Goal: Task Accomplishment & Management: Use online tool/utility

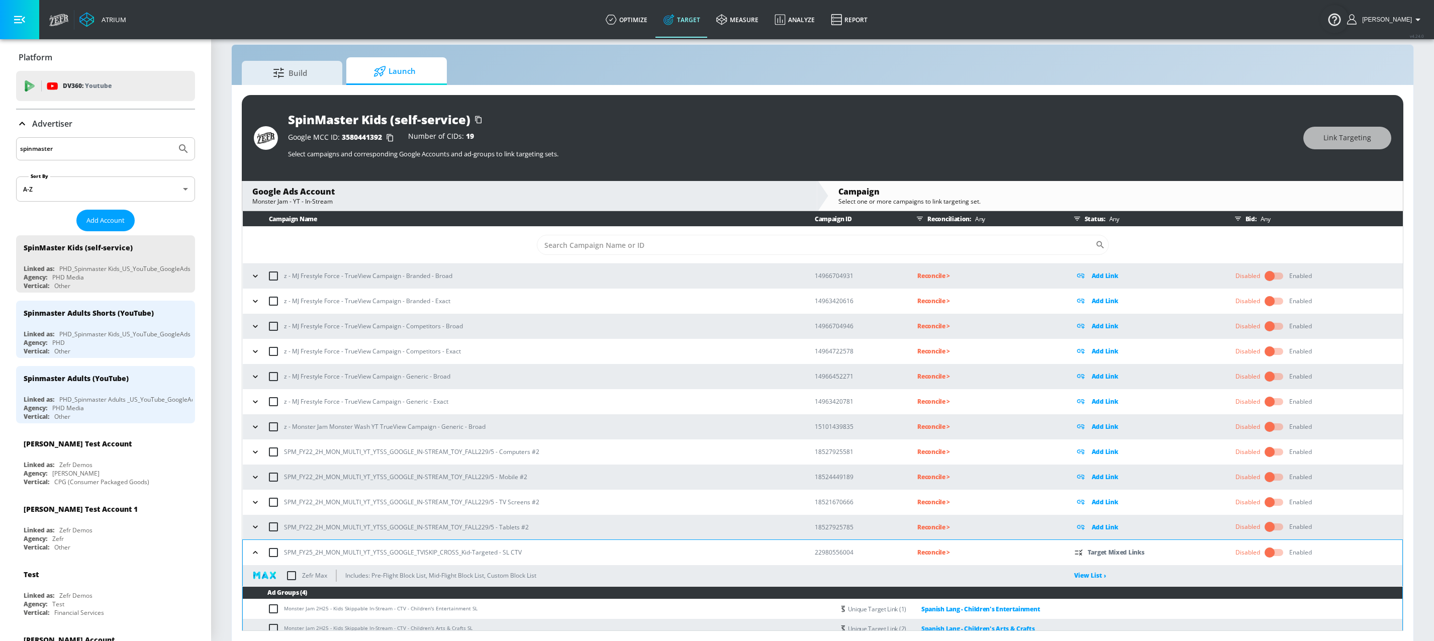
scroll to position [278, 0]
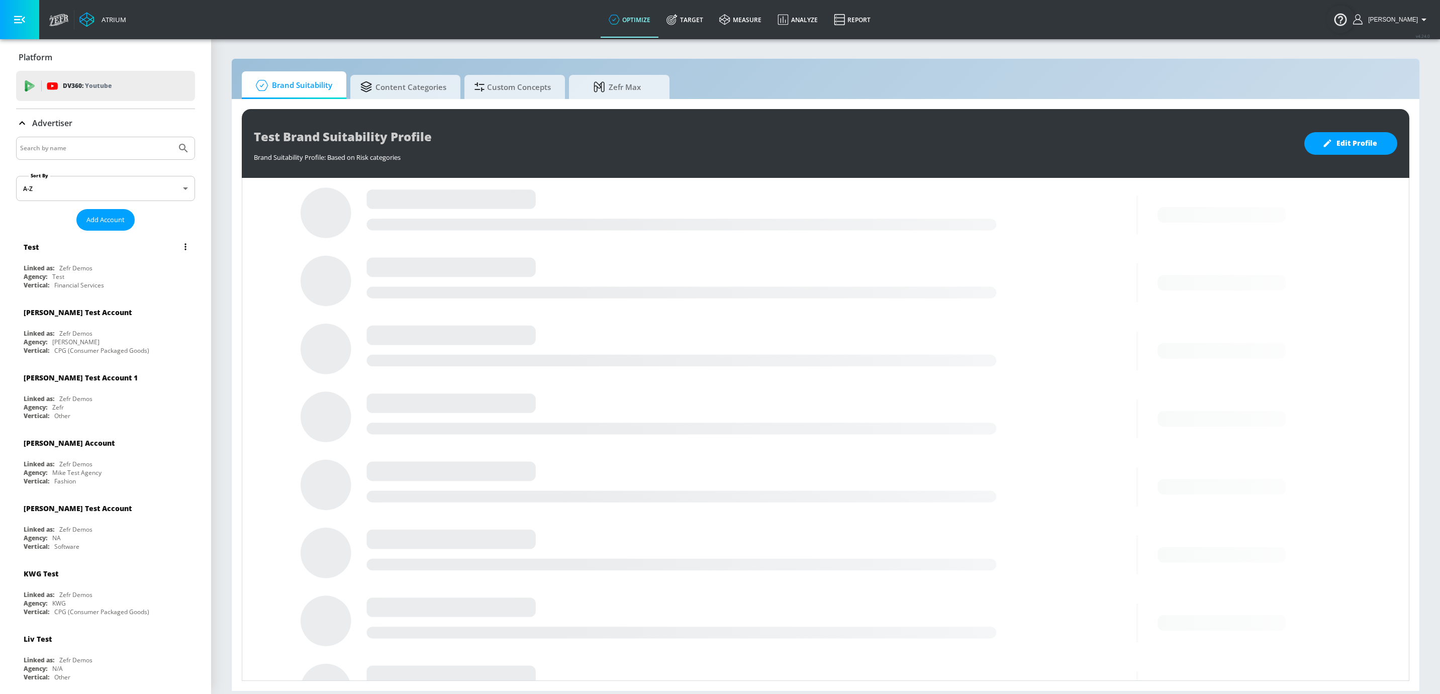
click at [114, 270] on div "Linked as: Zefr Demos" at bounding box center [108, 268] width 169 height 9
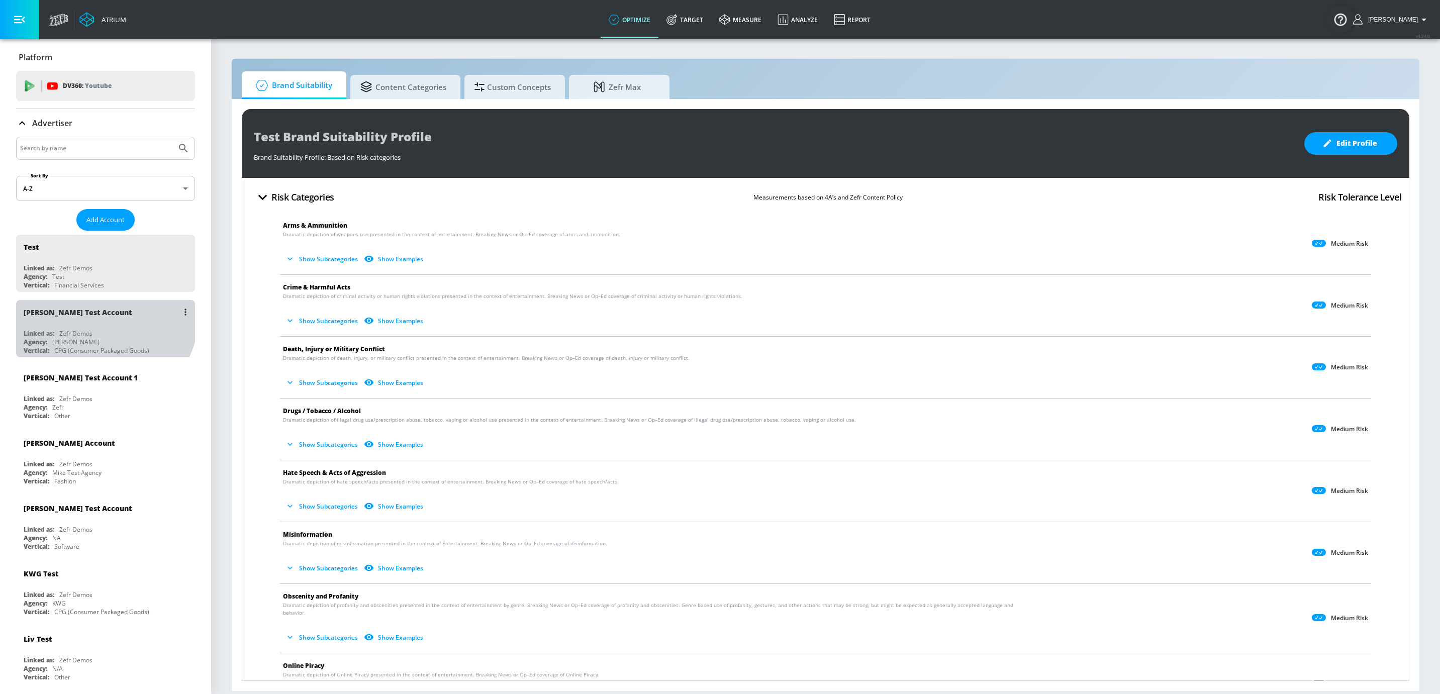
click at [103, 316] on div "[PERSON_NAME] Test Account" at bounding box center [108, 312] width 169 height 24
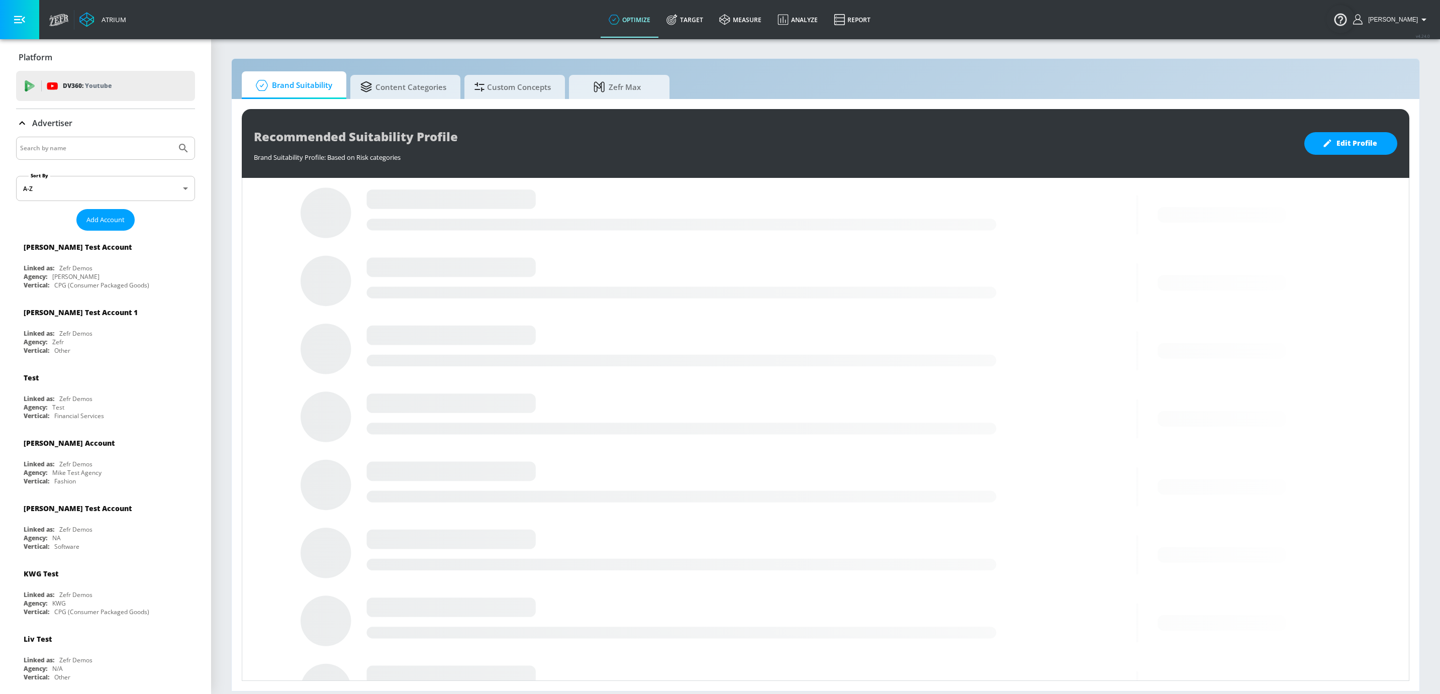
click at [17, 122] on icon at bounding box center [22, 123] width 12 height 12
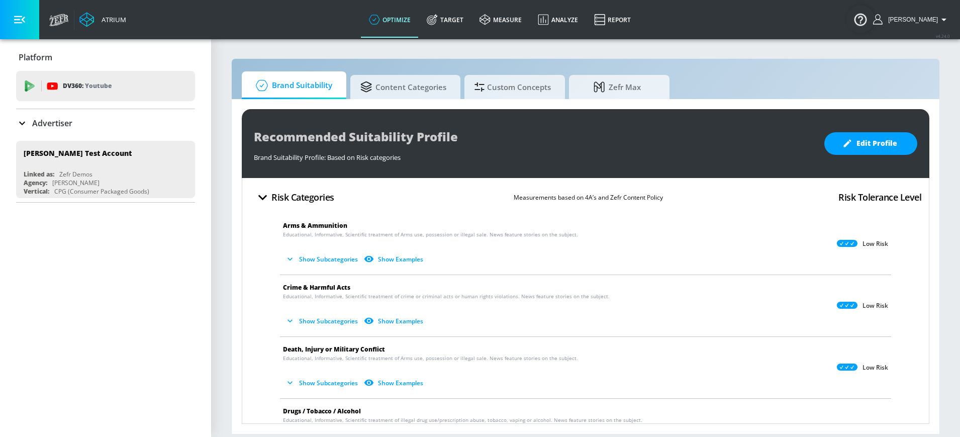
click at [951, 252] on section "Brand Suitability Content Categories Custom Concepts Zefr Max Recommended Suita…" at bounding box center [585, 237] width 749 height 399
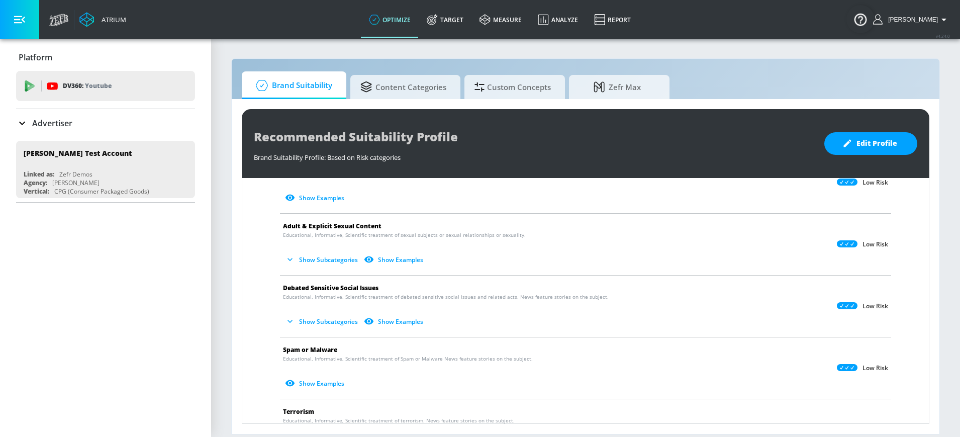
scroll to position [422, 0]
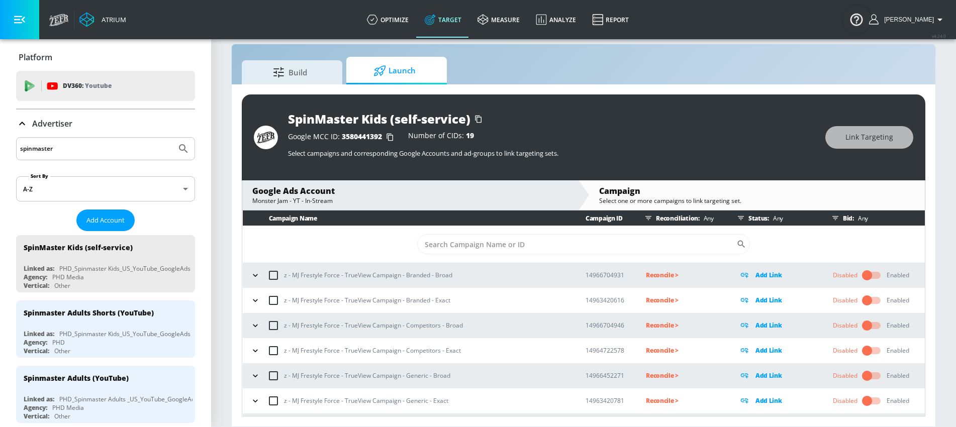
scroll to position [278, 0]
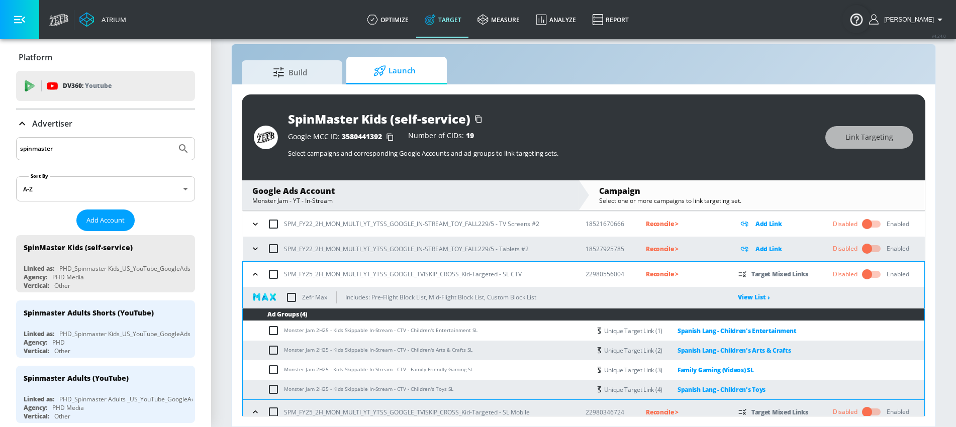
click at [82, 145] on input "spinmaster" at bounding box center [96, 148] width 152 height 13
click at [129, 140] on div "spinmaster" at bounding box center [105, 148] width 179 height 23
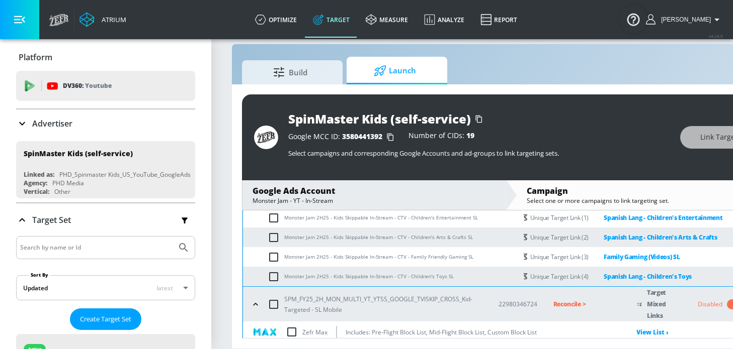
scroll to position [400, 0]
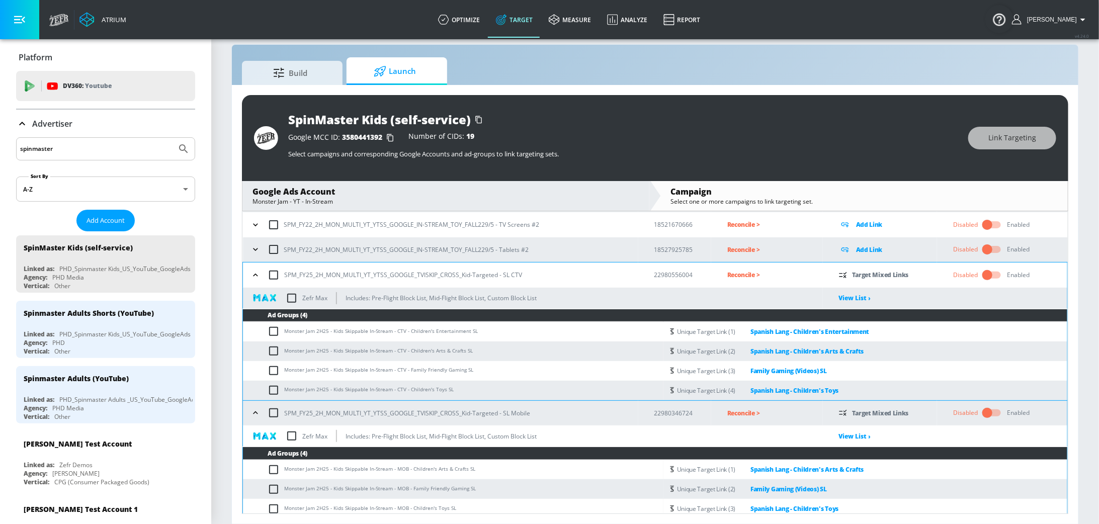
scroll to position [278, 0]
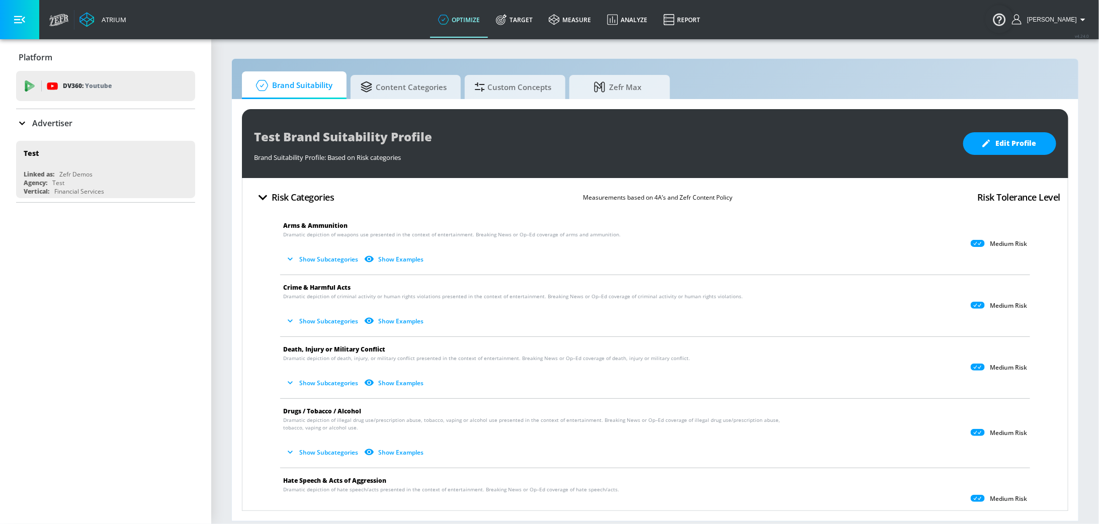
click at [133, 349] on div "Platform DV360: Youtube DV360: Youtube Advertiser Sort By A-Z asc ​ Add Account…" at bounding box center [105, 281] width 211 height 485
click at [57, 118] on p "Advertiser" at bounding box center [52, 123] width 40 height 11
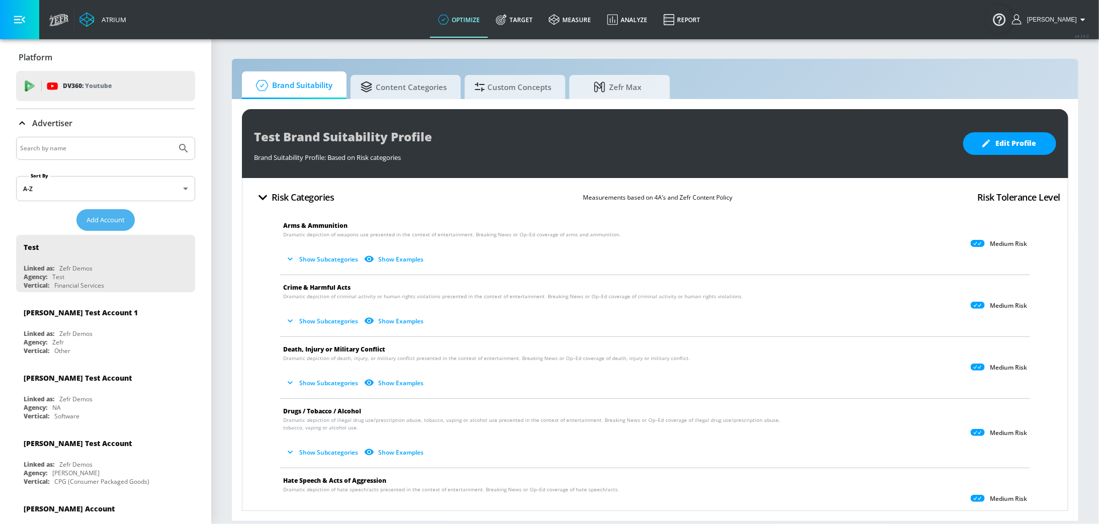
click at [96, 218] on span "Add Account" at bounding box center [105, 220] width 38 height 12
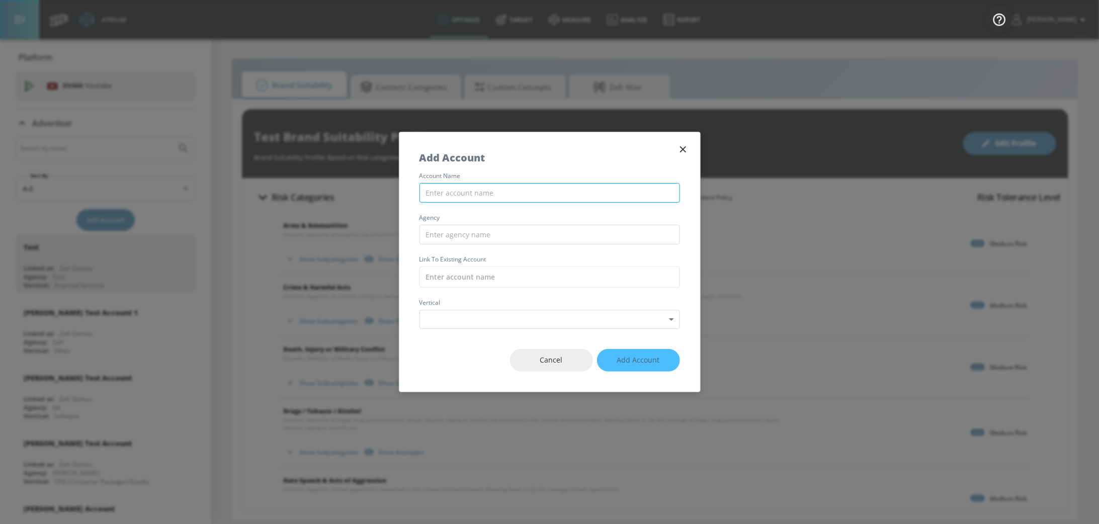
click at [514, 199] on input "text" at bounding box center [549, 193] width 260 height 20
type input "Toyota (GroupM Austria) - YouTube"
click at [464, 238] on input "text" at bounding box center [549, 235] width 260 height 20
type input "GroupM"
click at [449, 281] on input "text" at bounding box center [549, 276] width 260 height 21
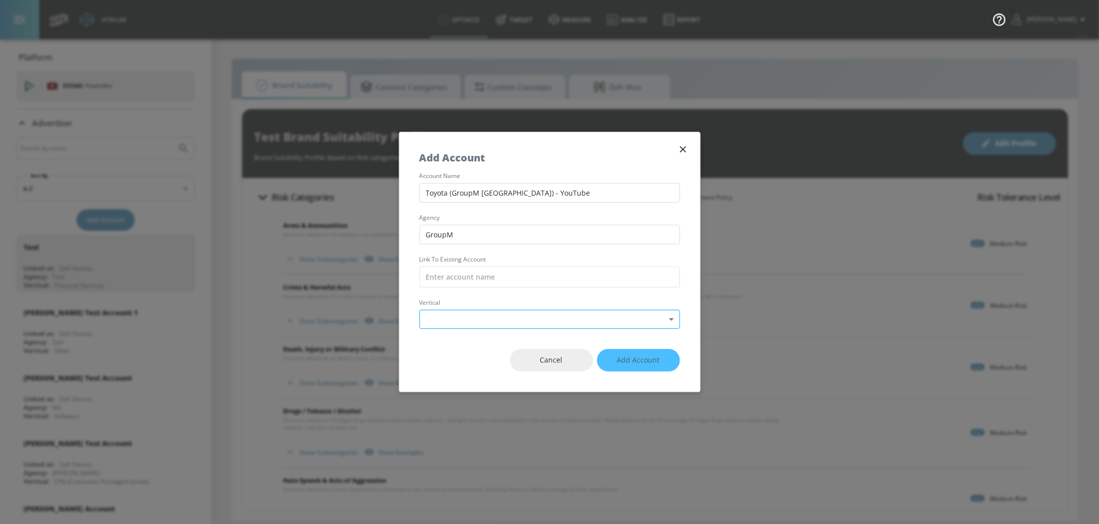
click at [445, 314] on body "Atrium optimize Target measure Analyze Report optimize Target measure Analyze R…" at bounding box center [549, 262] width 1099 height 524
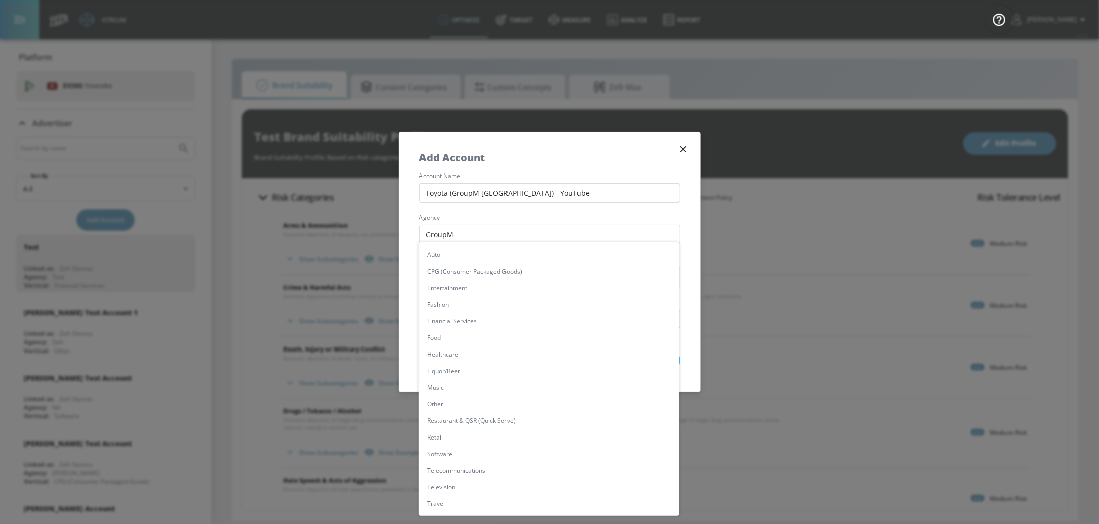
click at [692, 211] on div at bounding box center [549, 262] width 1099 height 524
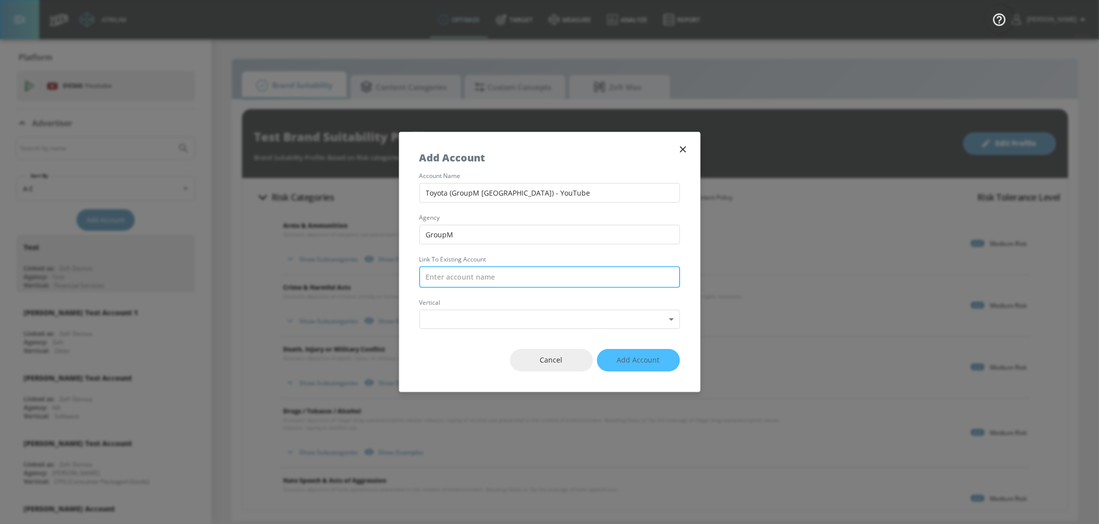
click at [539, 279] on input "text" at bounding box center [549, 276] width 260 height 21
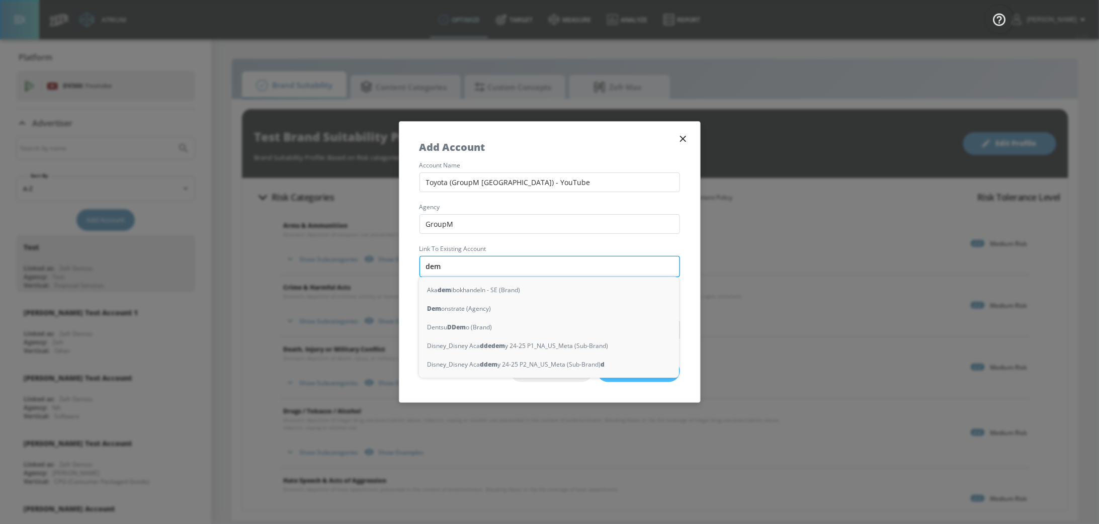
type input "demo"
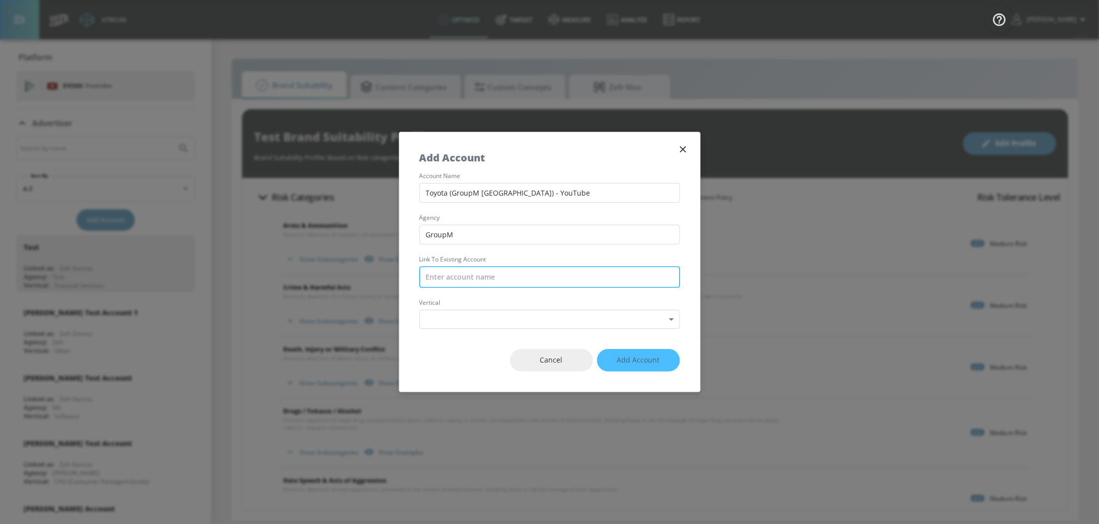
click at [513, 276] on input "text" at bounding box center [549, 276] width 260 height 21
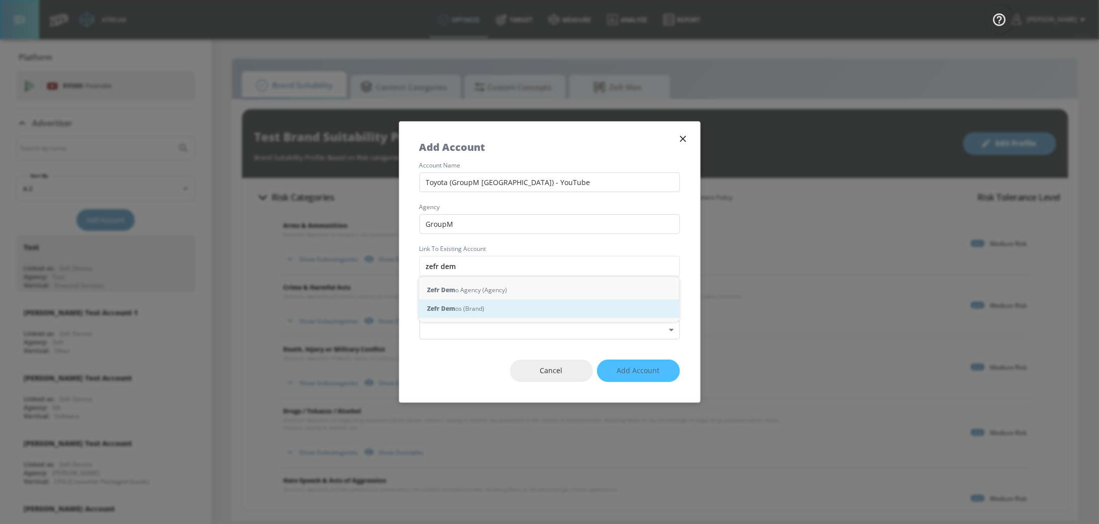
click at [513, 309] on div "Zefr Dem os (Brand)" at bounding box center [549, 309] width 260 height 19
type input "Zefr Demos (Brand)"
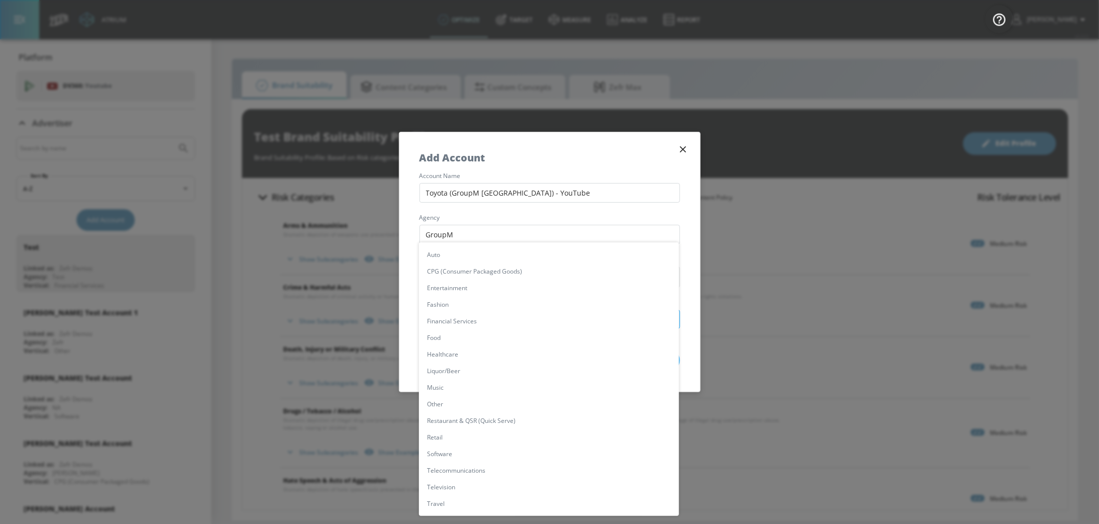
click at [468, 326] on body "Atrium optimize Target measure Analyze Report optimize Target measure Analyze R…" at bounding box center [549, 262] width 1099 height 524
click at [475, 252] on li "Auto" at bounding box center [549, 254] width 260 height 17
type input "[object Object]"
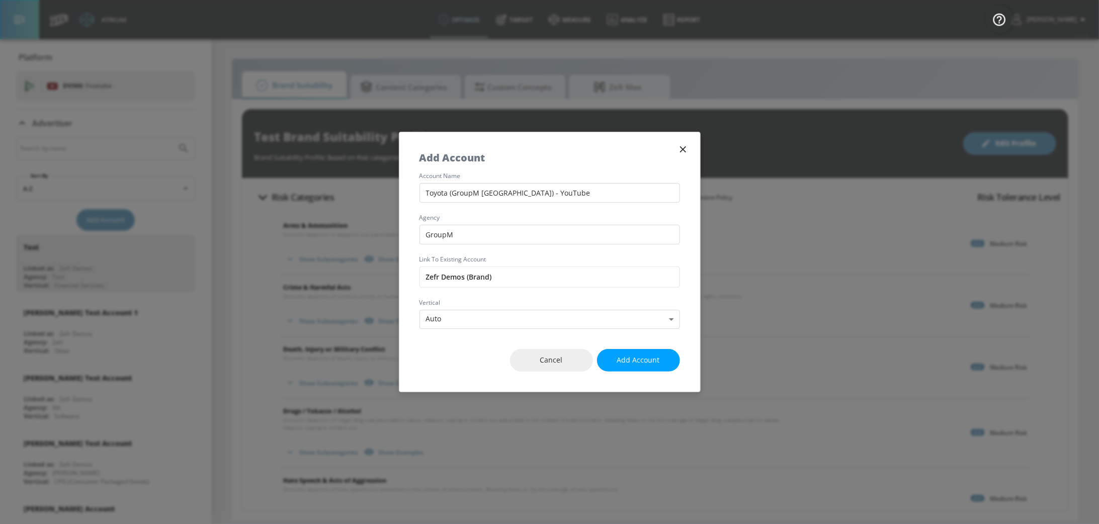
click at [640, 349] on span "Add Account" at bounding box center [638, 360] width 43 height 13
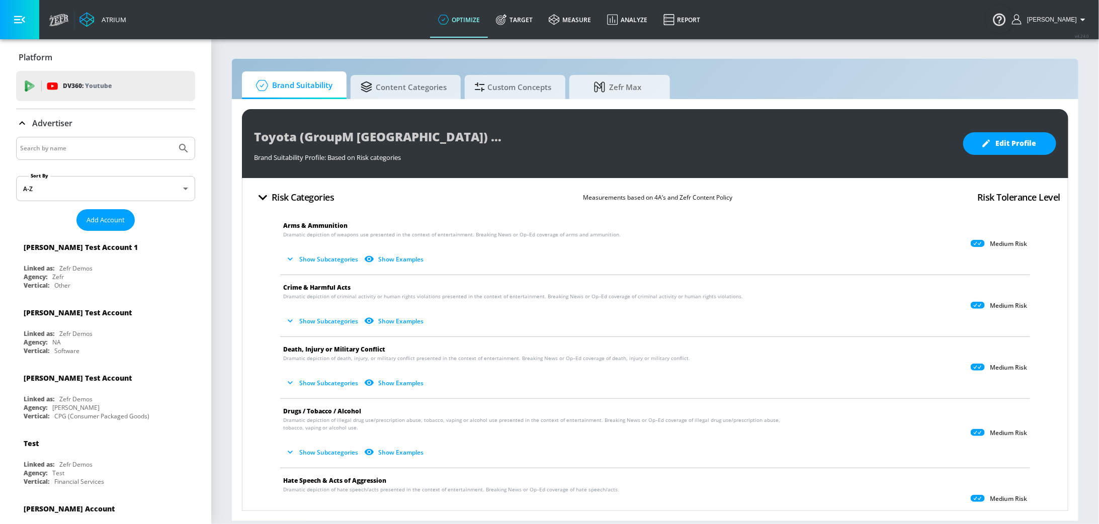
click at [137, 147] on input "Search by name" at bounding box center [96, 148] width 152 height 13
click at [172, 137] on button "Submit Search" at bounding box center [183, 148] width 22 height 22
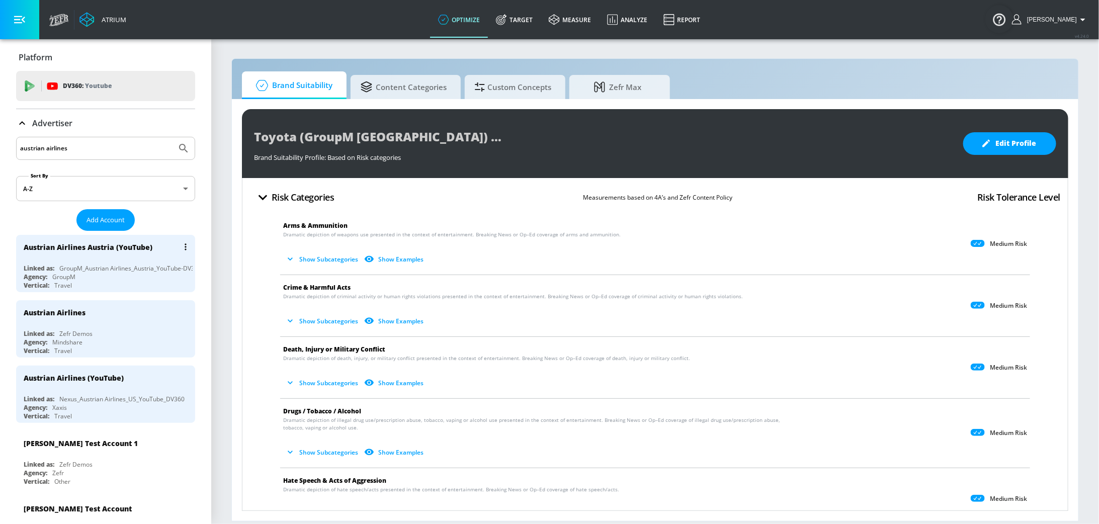
click at [97, 260] on div "Austrian Airlines Austria (YouTube) Linked as: GroupM_Austrian Airlines_Austria…" at bounding box center [105, 263] width 179 height 57
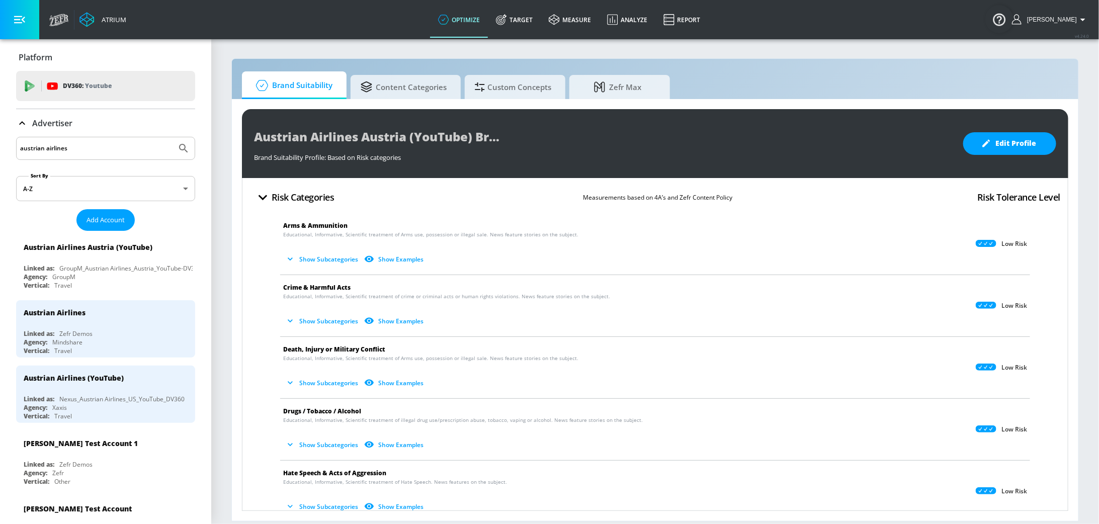
click at [91, 146] on input "austrian airlines" at bounding box center [96, 148] width 152 height 13
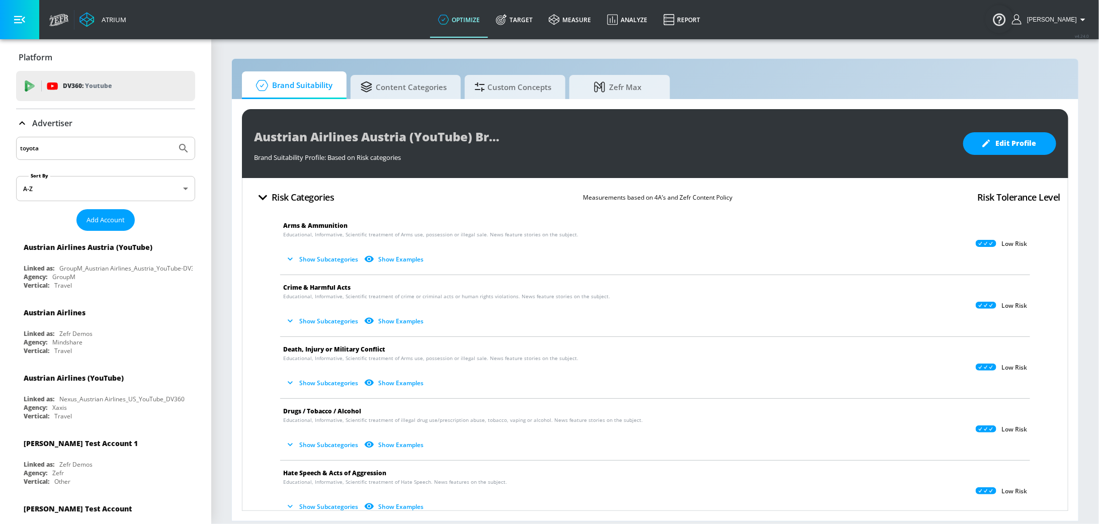
type input "toyota"
click at [172, 137] on button "Submit Search" at bounding box center [183, 148] width 22 height 22
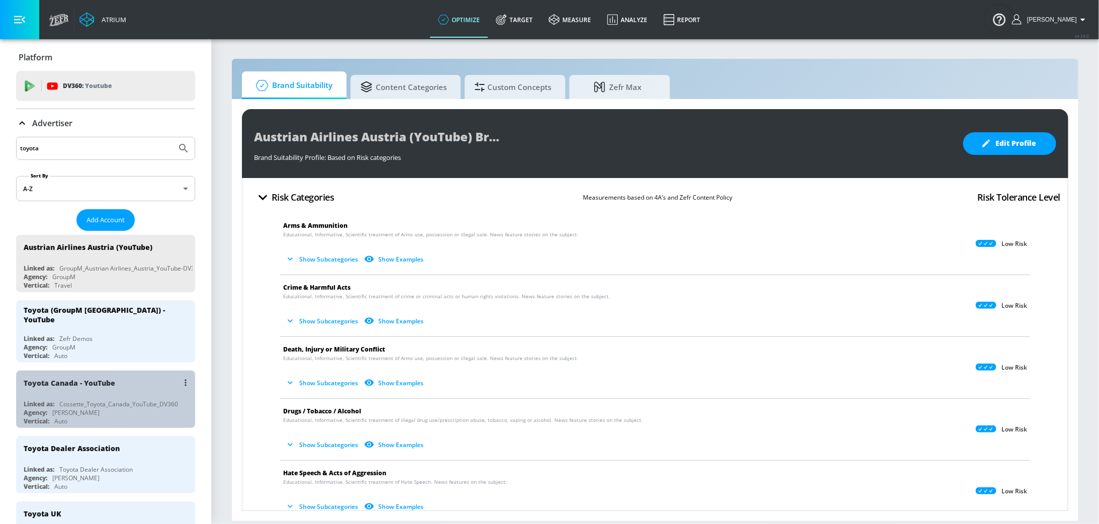
click at [101, 349] on div "Agency: Cossette" at bounding box center [108, 412] width 169 height 9
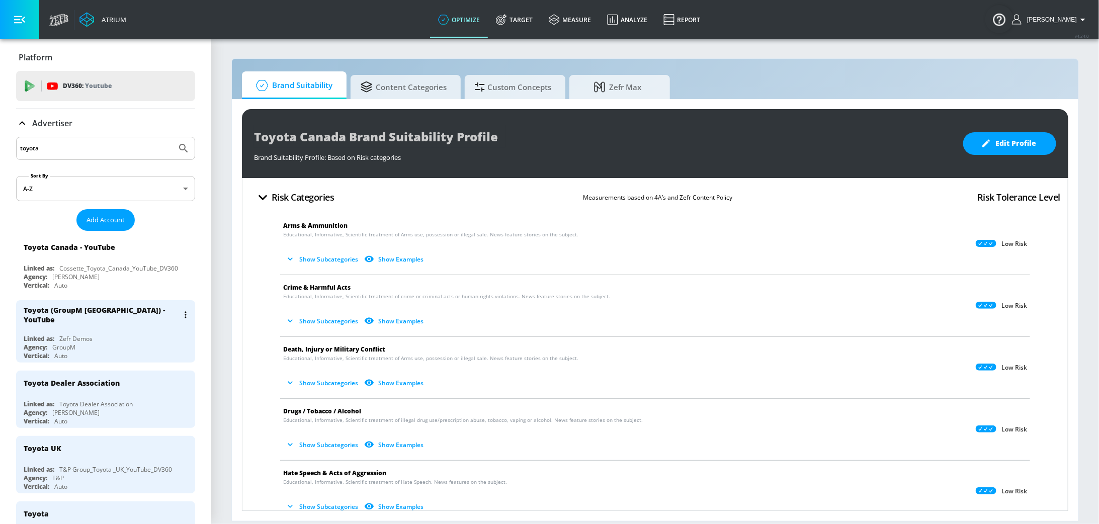
click at [125, 326] on div "Toyota (GroupM Austria) - YouTube Linked as: Zefr Demos Agency: GroupM Vertical…" at bounding box center [105, 331] width 179 height 62
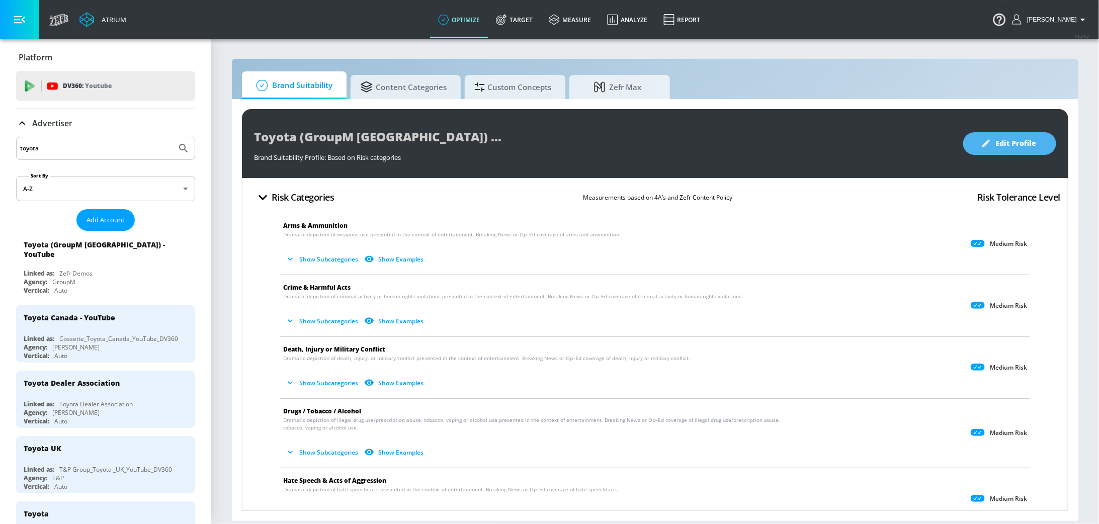
click at [732, 137] on button "Edit Profile" at bounding box center [1009, 143] width 93 height 23
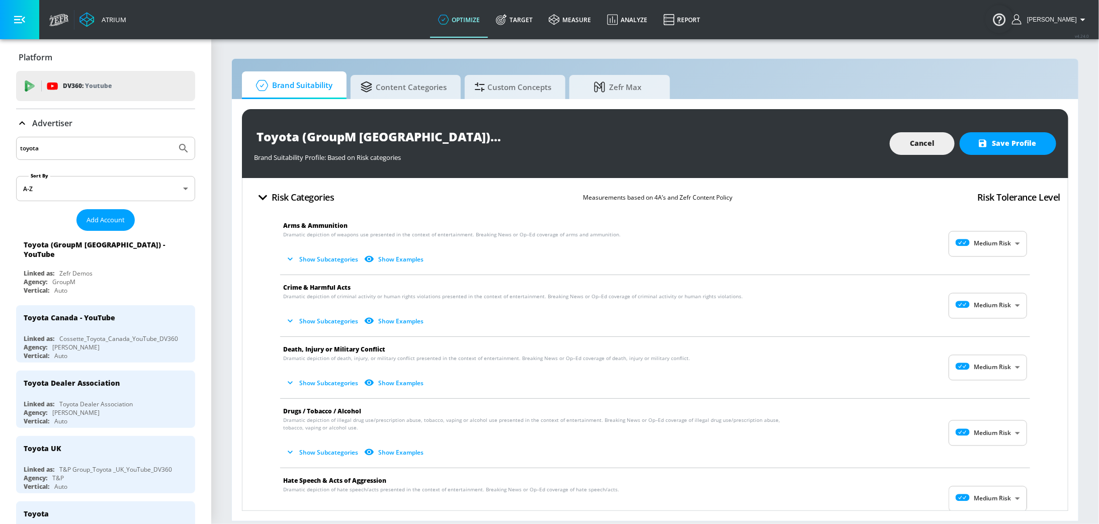
click at [732, 246] on body "Atrium optimize Target measure Analyze Report optimize Target measure Analyze R…" at bounding box center [549, 262] width 1099 height 524
click at [732, 287] on p "Low Risk" at bounding box center [1006, 285] width 26 height 9
type input "LOW"
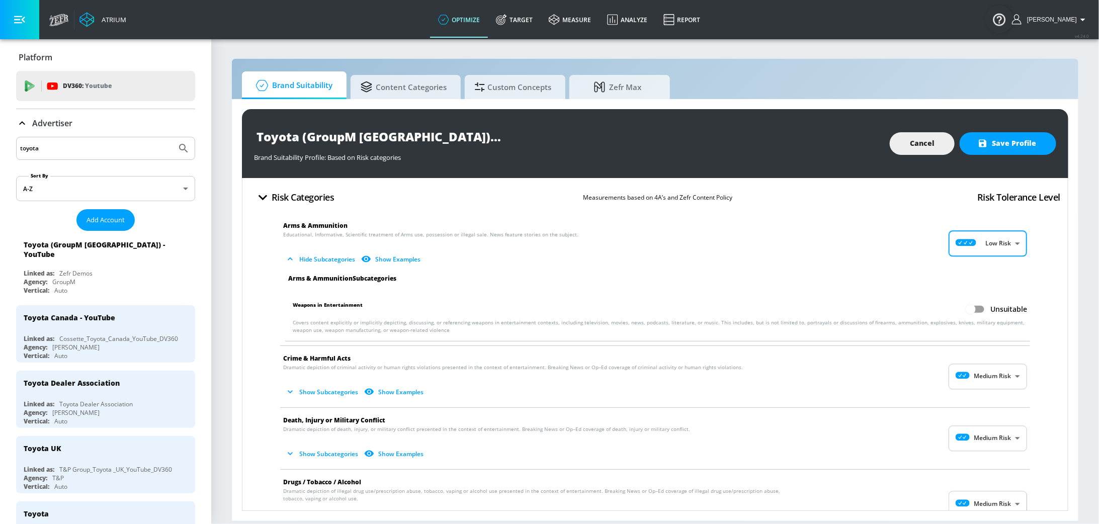
click at [732, 349] on span "Crime & Harmful Acts" at bounding box center [646, 358] width 727 height 11
click at [732, 349] on body "Atrium optimize Target measure Analyze Report optimize Target measure Analyze R…" at bounding box center [549, 262] width 1099 height 524
click at [732, 349] on p "Low Risk" at bounding box center [1006, 417] width 26 height 9
type input "LOW"
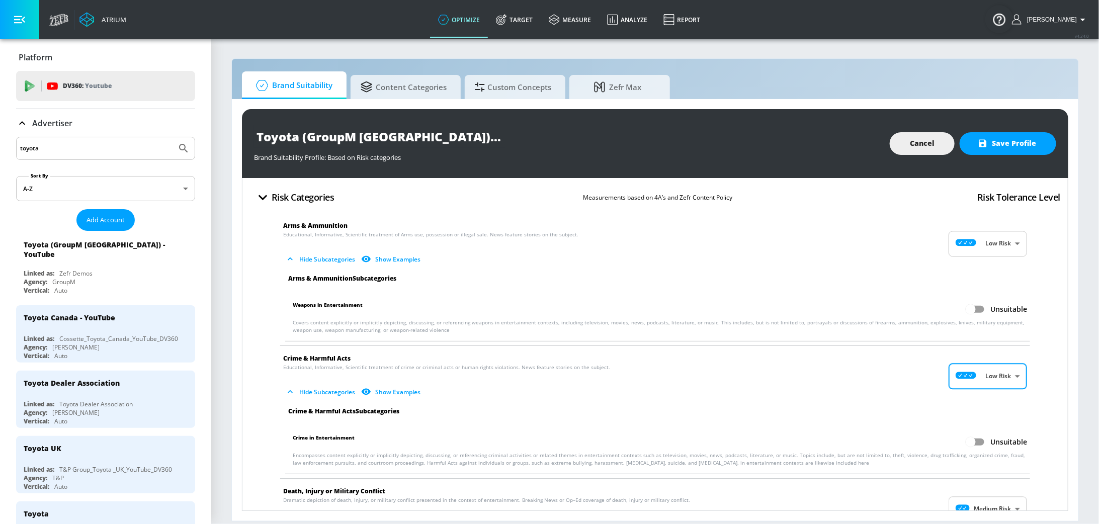
scroll to position [112, 0]
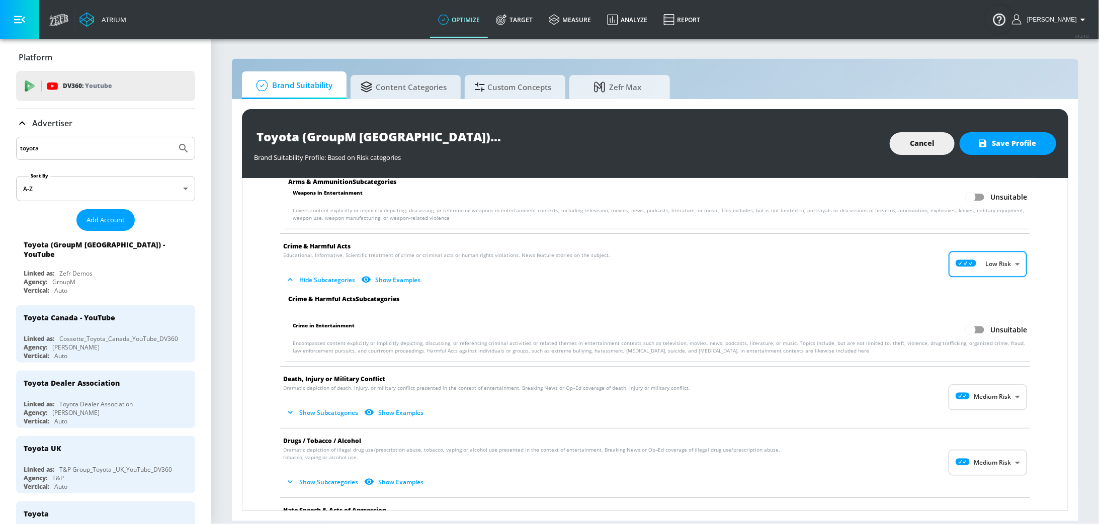
click at [732, 349] on body "Atrium optimize Target measure Analyze Report optimize Target measure Analyze R…" at bounding box center [549, 262] width 1099 height 524
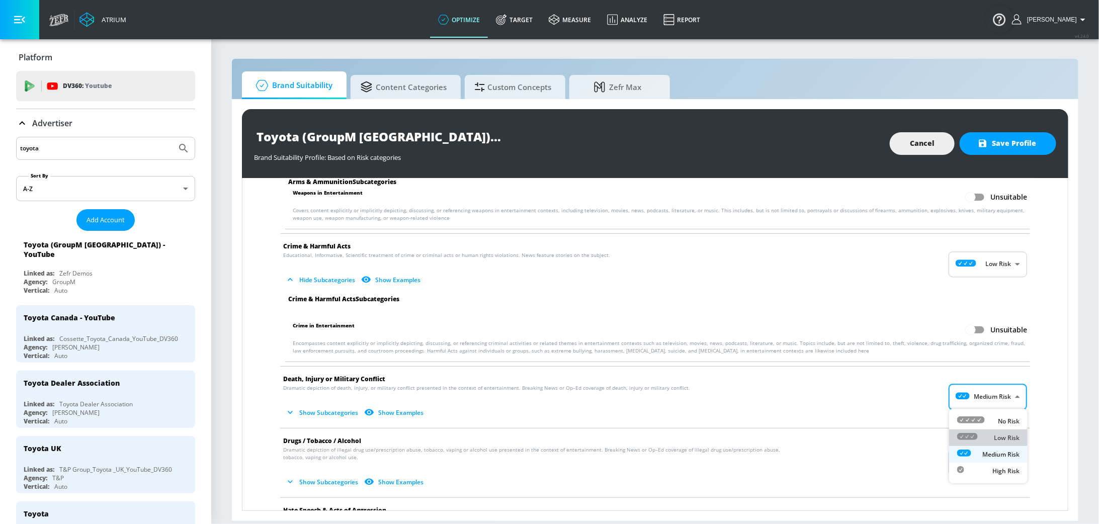
click at [732, 349] on p "Low Risk" at bounding box center [1006, 437] width 26 height 9
type input "LOW"
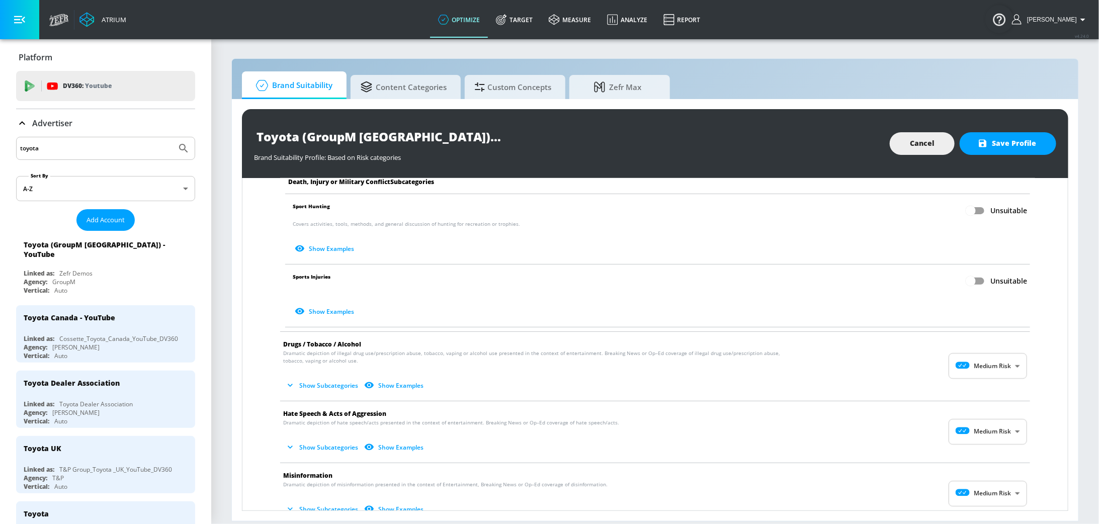
scroll to position [477, 0]
click at [732, 349] on body "Atrium optimize Target measure Analyze Report optimize Target measure Analyze R…" at bounding box center [549, 262] width 1099 height 524
click at [732, 349] on p "Low Risk" at bounding box center [1006, 405] width 26 height 9
type input "LOW"
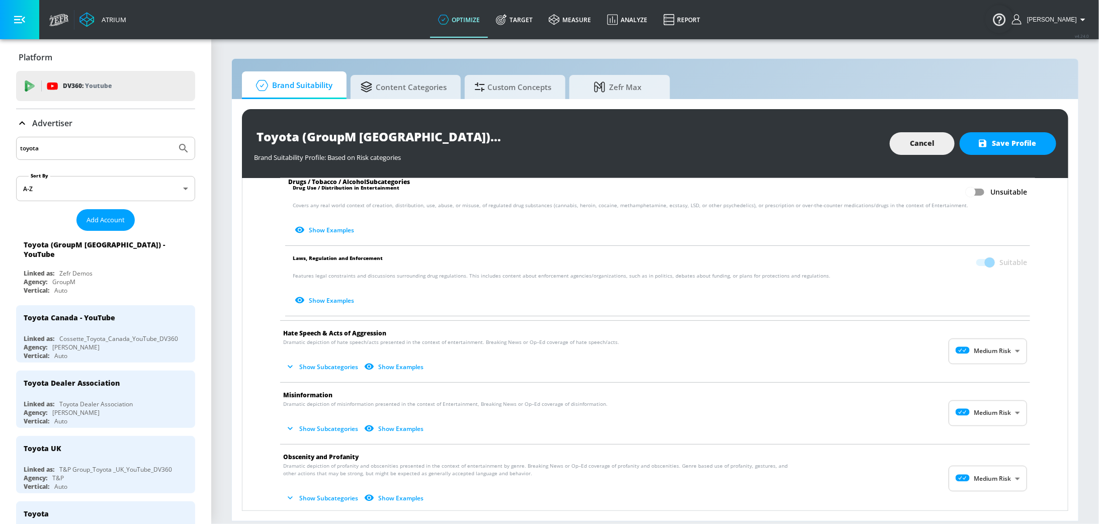
scroll to position [785, 0]
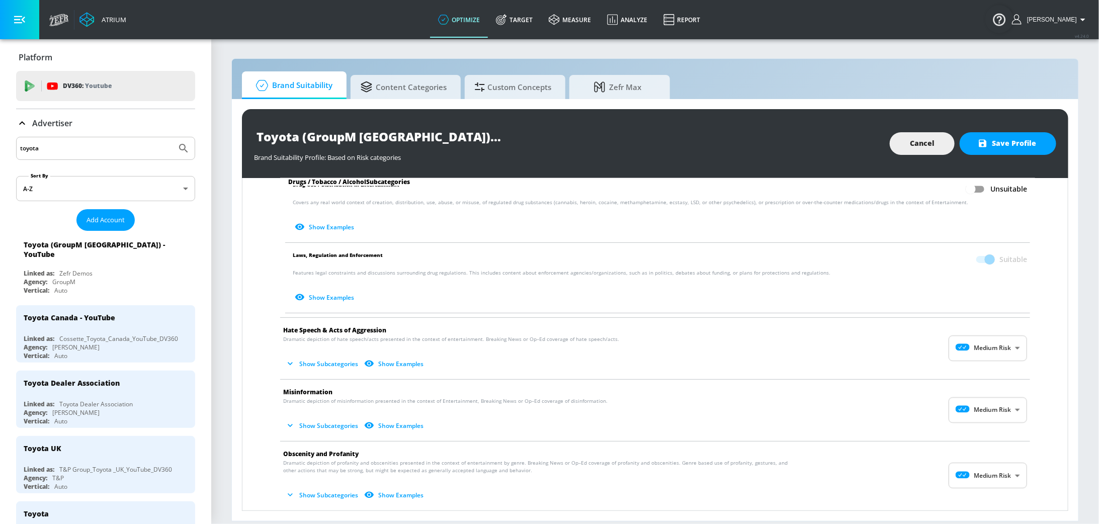
click at [732, 344] on body "Atrium optimize Target measure Analyze Report optimize Target measure Analyze R…" at bounding box center [549, 262] width 1099 height 524
click at [732, 349] on div "Low Risk" at bounding box center [988, 388] width 62 height 11
type input "LOW"
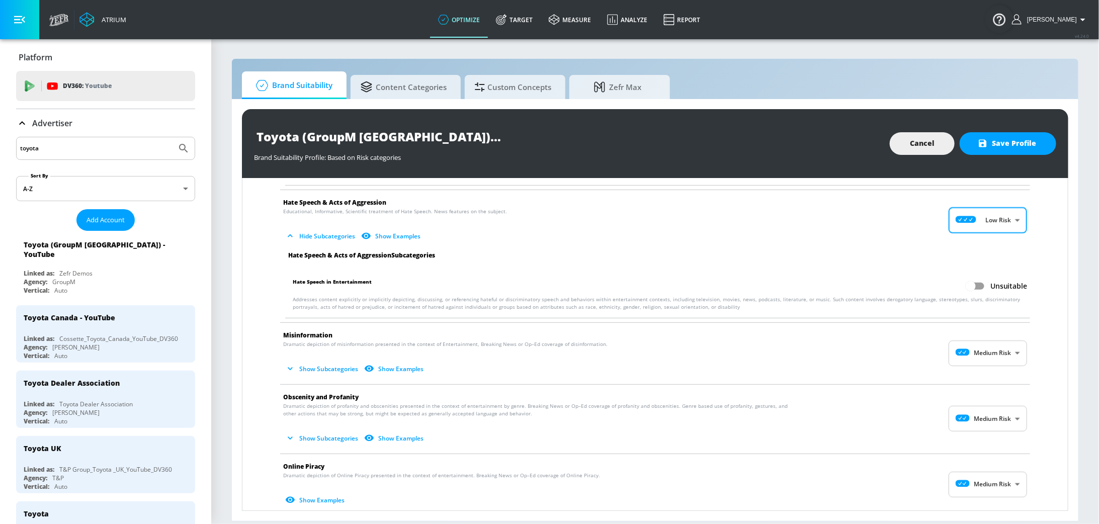
scroll to position [955, 0]
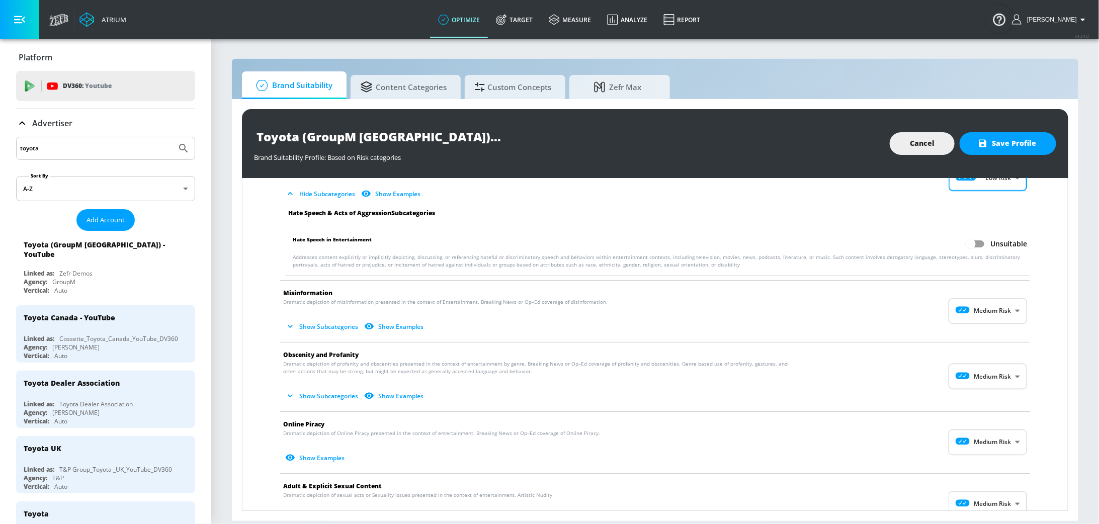
click at [732, 306] on body "Atrium optimize Target measure Analyze Report optimize Target measure Analyze R…" at bounding box center [549, 262] width 1099 height 524
click at [732, 348] on p "Low Risk" at bounding box center [1006, 350] width 26 height 9
type input "LOW"
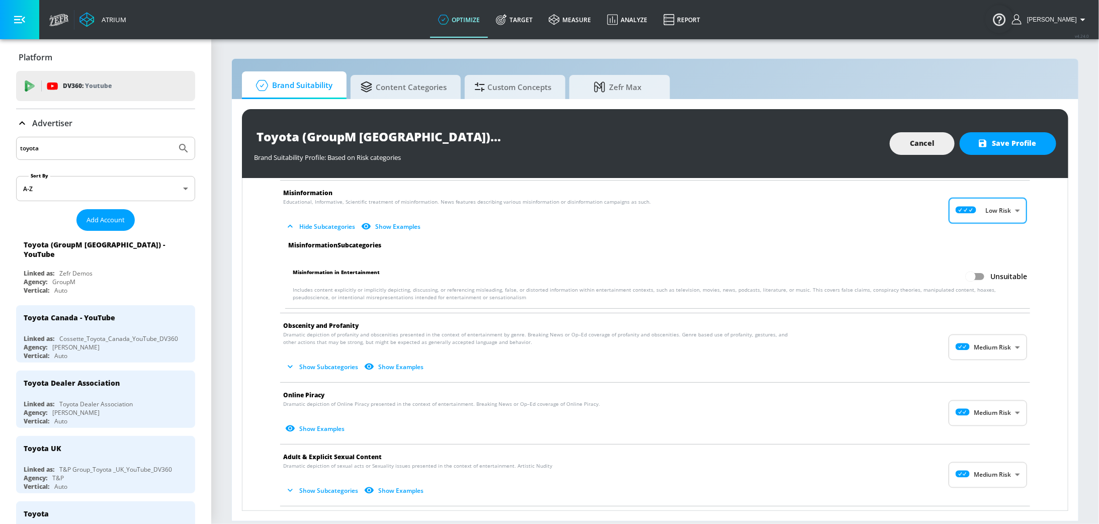
scroll to position [1072, 0]
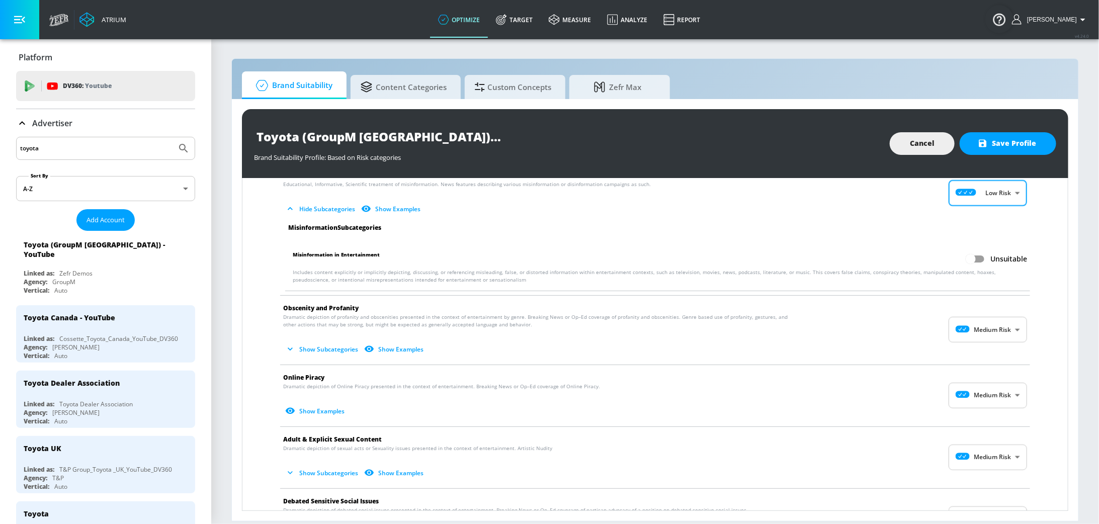
click at [732, 328] on body "Atrium optimize Target measure Analyze Report optimize Target measure Analyze R…" at bounding box center [549, 262] width 1099 height 524
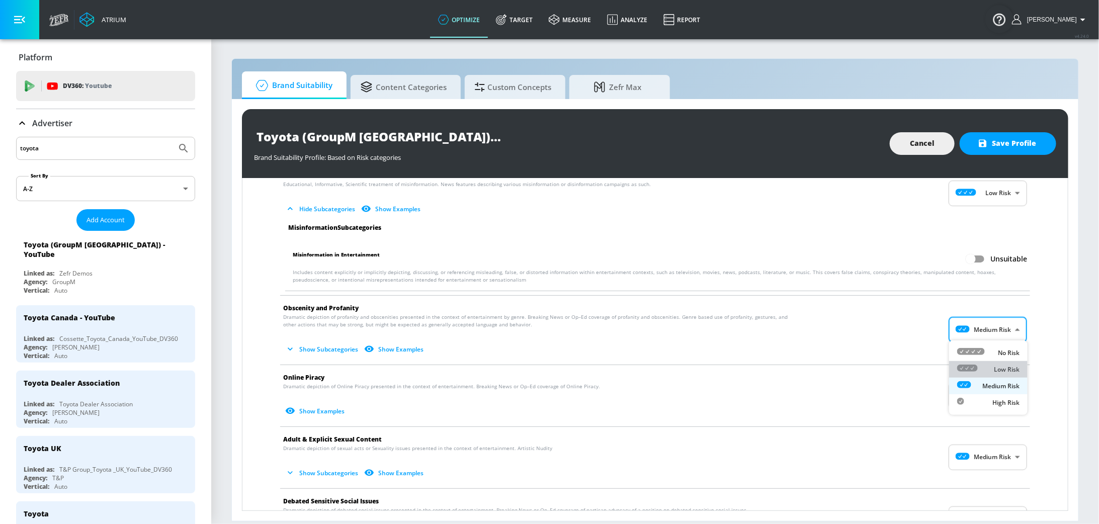
click at [732, 349] on p "Low Risk" at bounding box center [1006, 369] width 26 height 9
type input "LOW"
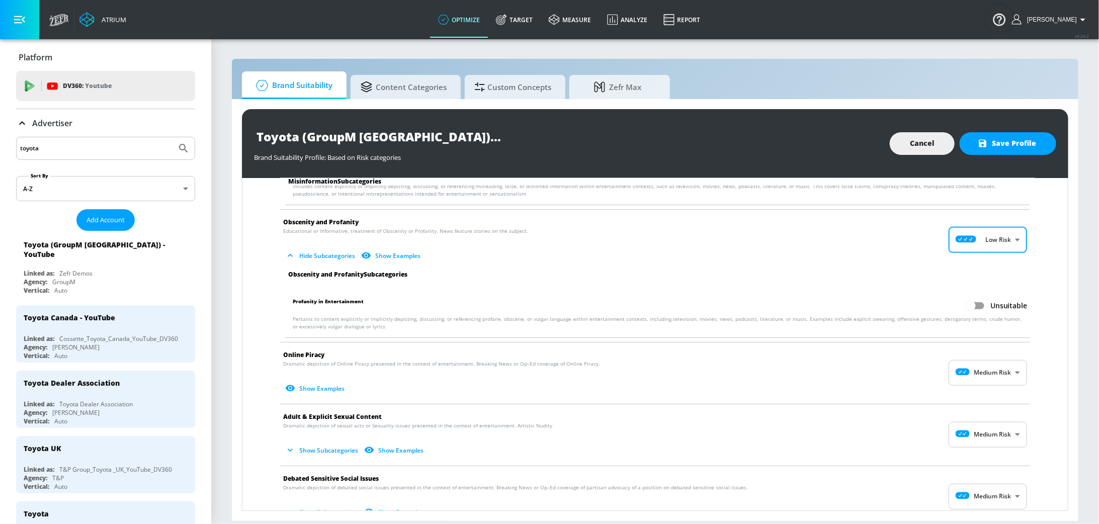
scroll to position [1176, 0]
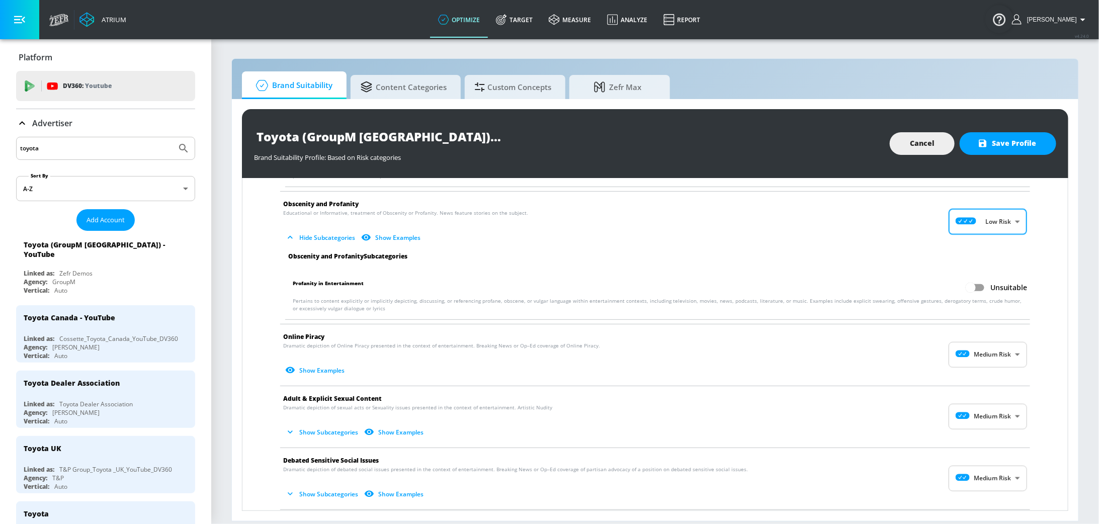
click at [732, 346] on body "Atrium optimize Target measure Analyze Report optimize Target measure Analyze R…" at bounding box center [549, 262] width 1099 height 524
click at [732, 349] on p "Low Risk" at bounding box center [1006, 394] width 26 height 9
type input "LOW"
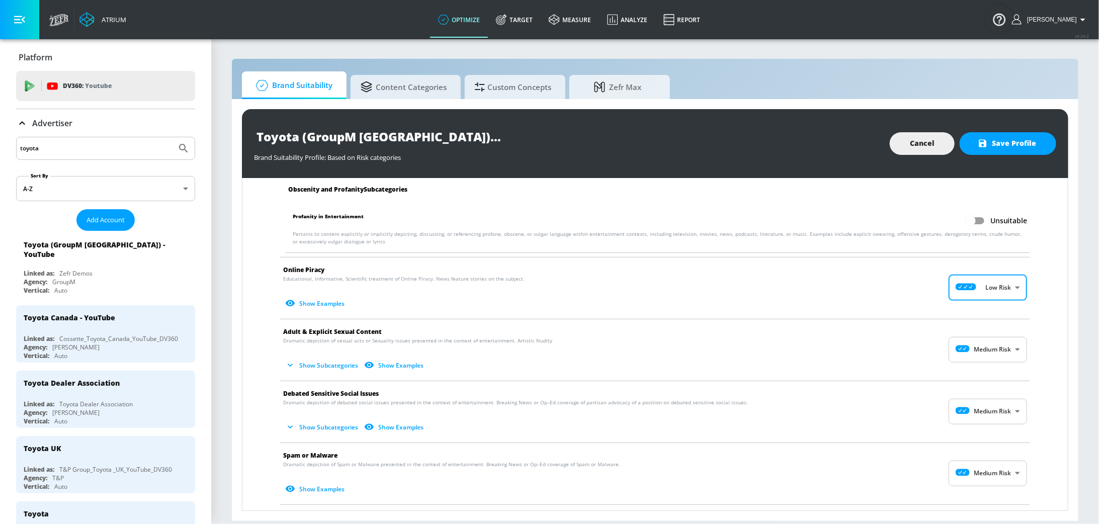
scroll to position [1261, 0]
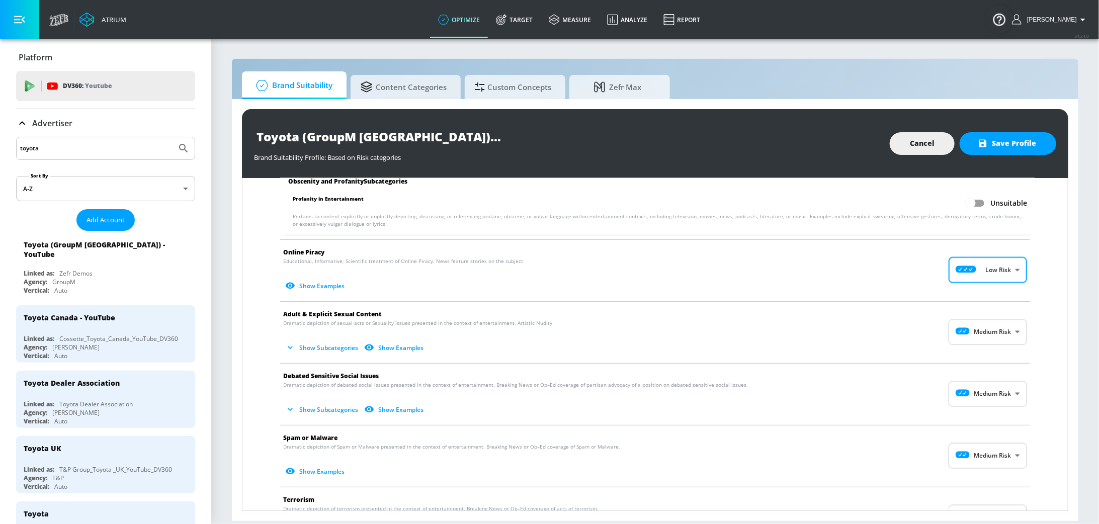
click at [732, 340] on body "Atrium optimize Target measure Analyze Report optimize Target measure Analyze R…" at bounding box center [549, 262] width 1099 height 524
click at [732, 349] on p "Low Risk" at bounding box center [1006, 371] width 26 height 9
type input "LOW"
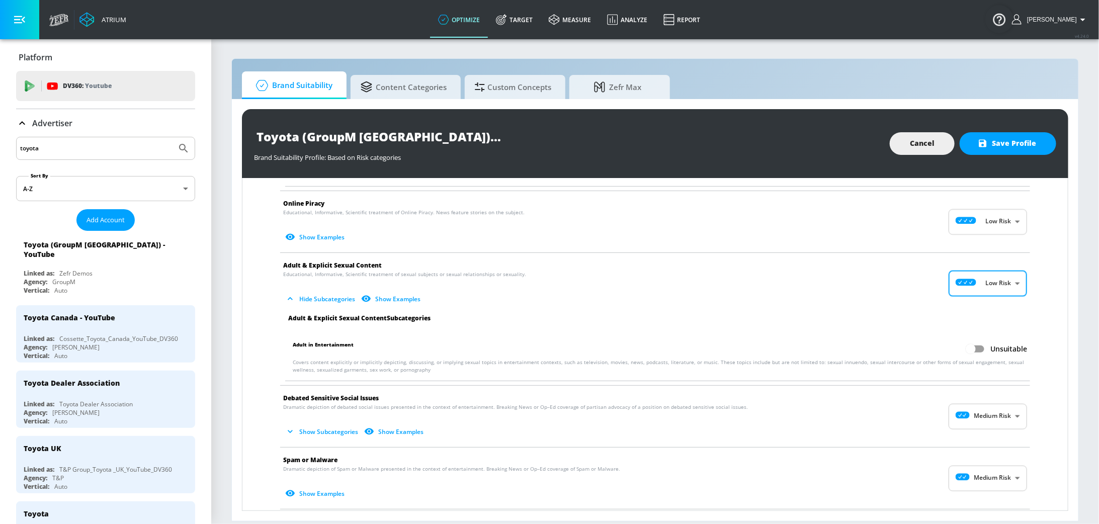
scroll to position [1322, 0]
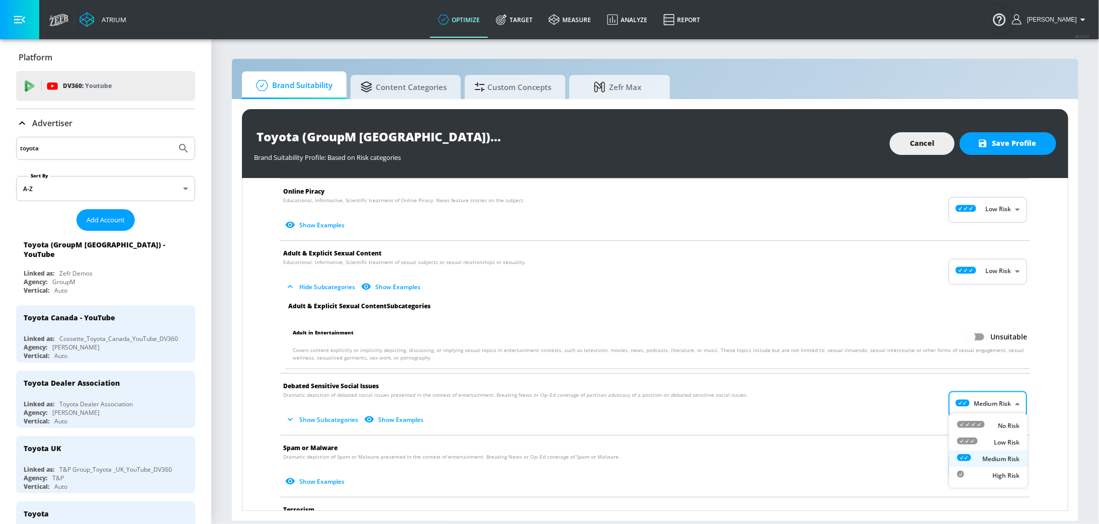
click at [732, 349] on body "Atrium optimize Target measure Analyze Report optimize Target measure Analyze R…" at bounding box center [549, 262] width 1099 height 524
click at [732, 349] on p "Low Risk" at bounding box center [1006, 442] width 26 height 9
type input "LOW"
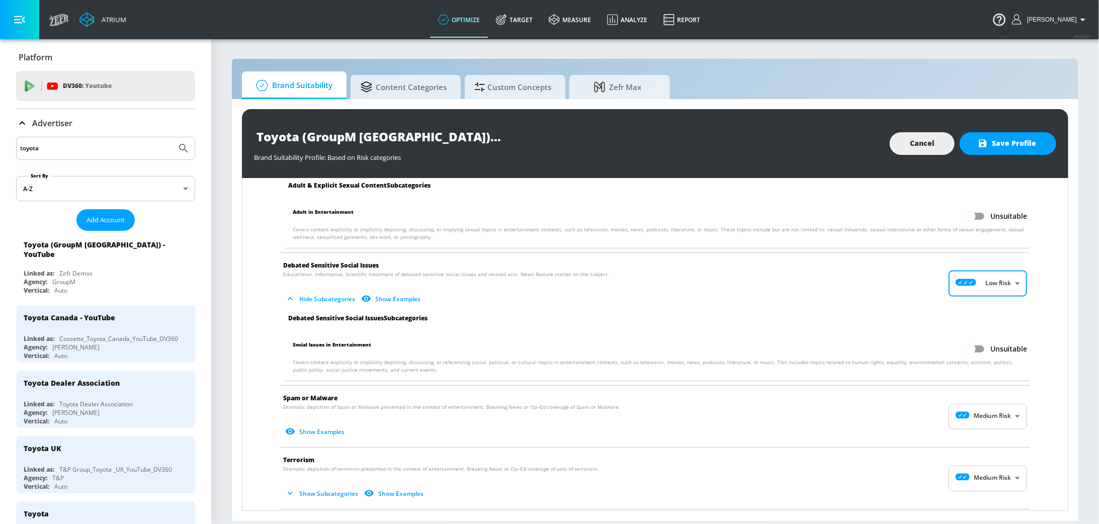
scroll to position [1443, 0]
click at [732, 349] on body "Atrium optimize Target measure Analyze Report optimize Target measure Analyze R…" at bounding box center [549, 262] width 1099 height 524
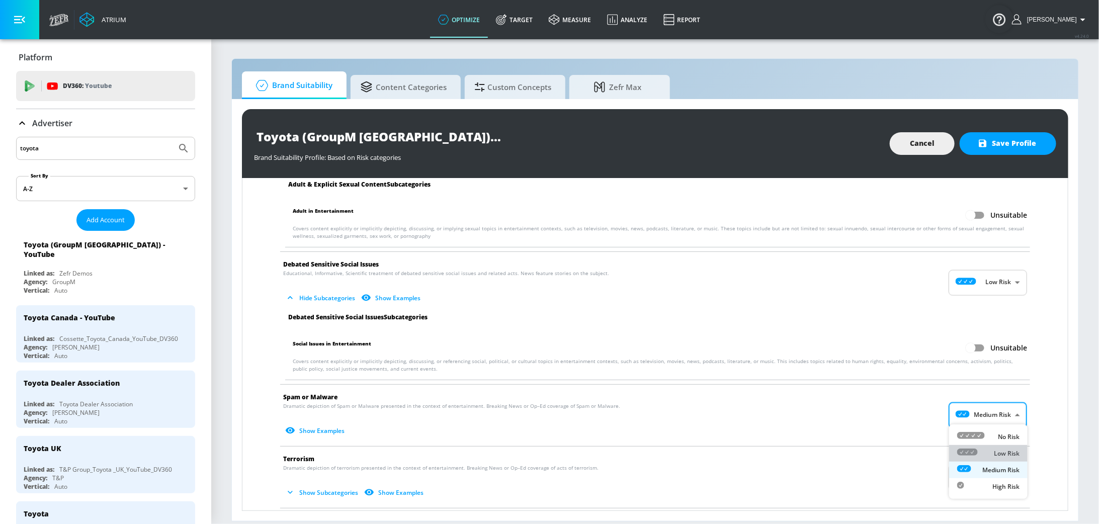
click at [732, 349] on div "Low Risk" at bounding box center [988, 453] width 62 height 11
type input "LOW"
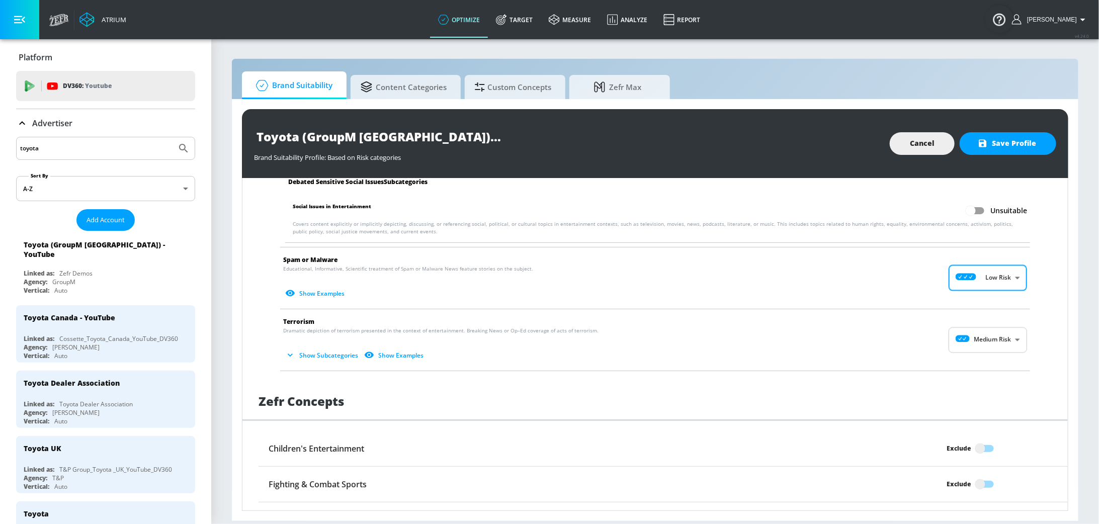
scroll to position [1583, 0]
click at [732, 335] on body "Atrium optimize Target measure Analyze Report optimize Target measure Analyze R…" at bounding box center [549, 262] width 1099 height 524
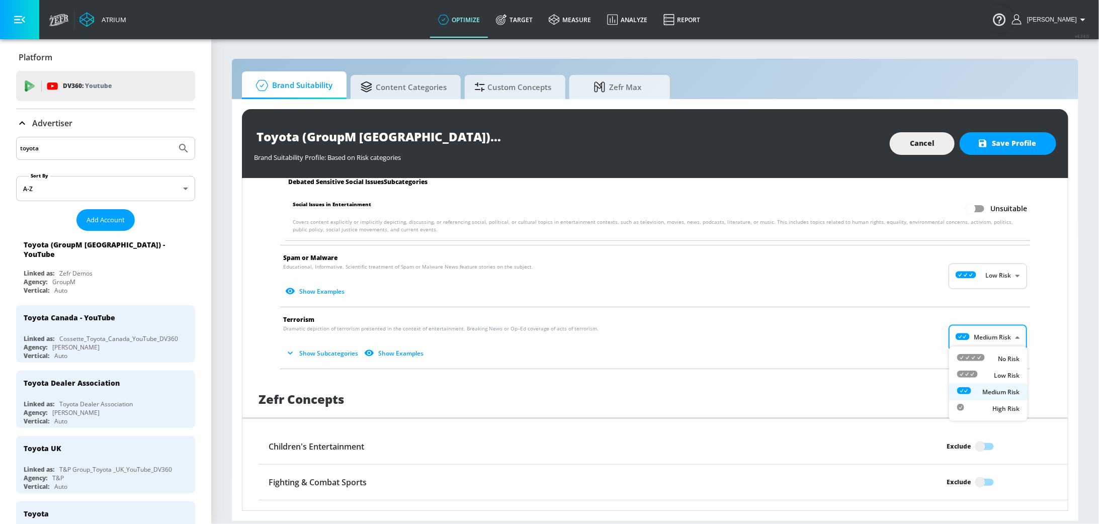
click at [732, 349] on li "Low Risk" at bounding box center [988, 375] width 78 height 17
type input "LOW"
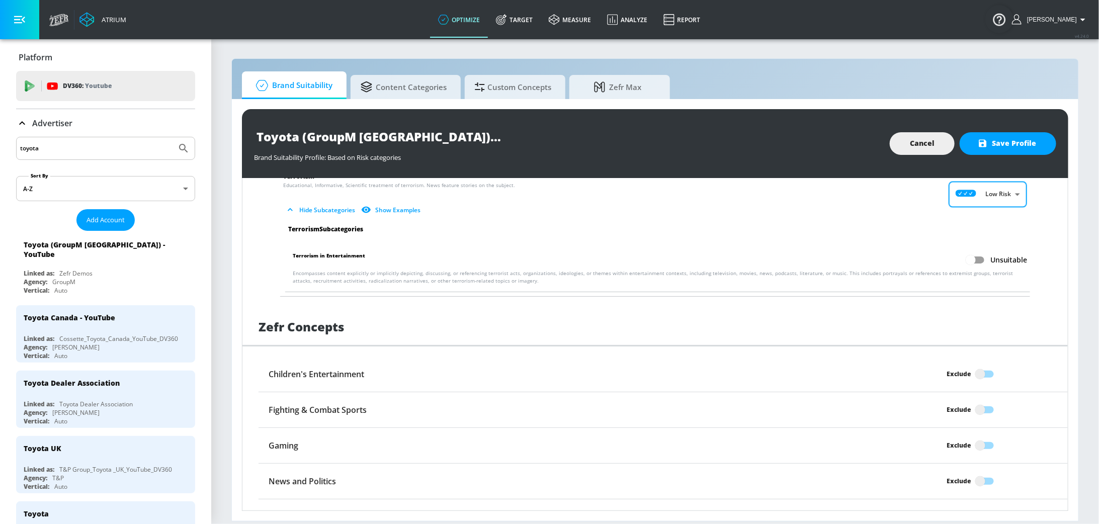
scroll to position [1756, 0]
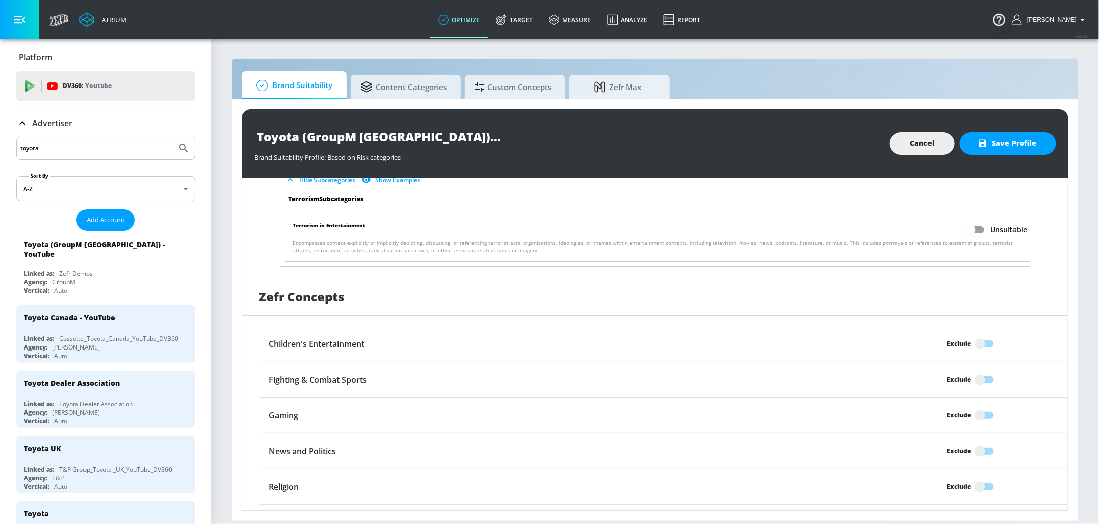
click at [732, 342] on input "Exclude" at bounding box center [979, 343] width 57 height 19
checkbox input "true"
click at [732, 349] on input "Exclude" at bounding box center [979, 450] width 57 height 19
checkbox input "true"
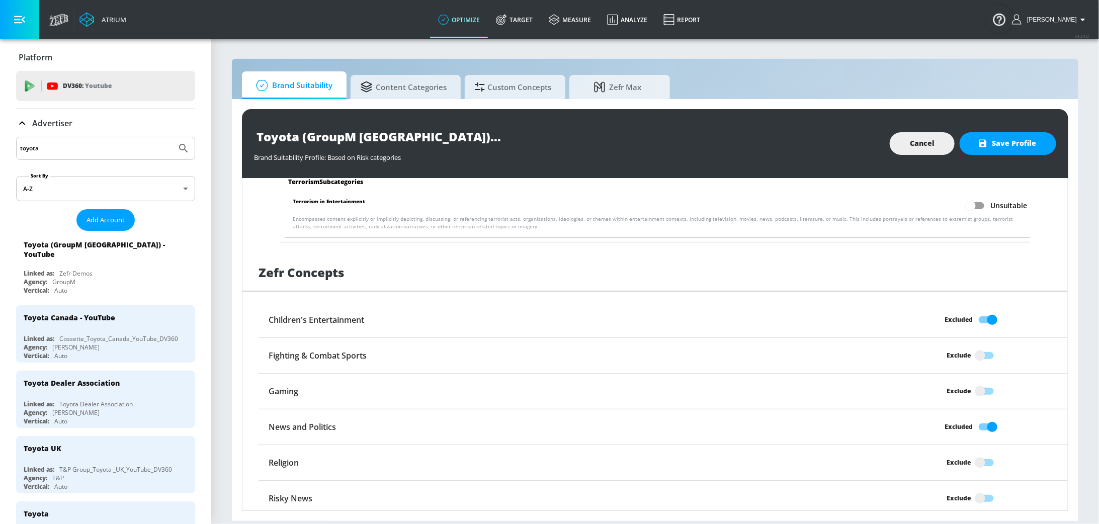
click at [732, 349] on input "Exclude" at bounding box center [979, 462] width 57 height 19
checkbox input "true"
click at [732, 349] on input "Exclude" at bounding box center [979, 498] width 57 height 19
checkbox input "true"
click at [732, 143] on span "Save Profile" at bounding box center [1007, 143] width 56 height 13
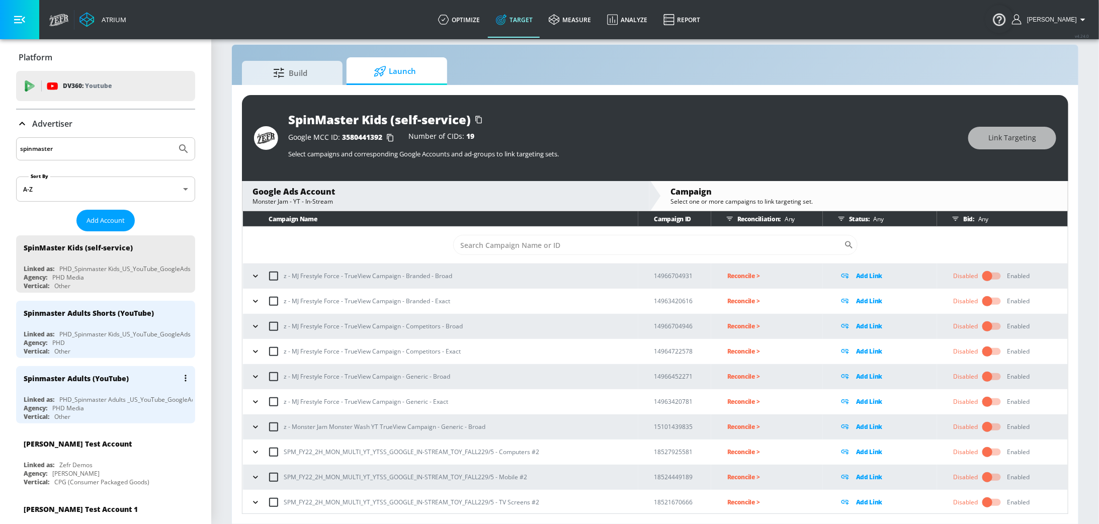
scroll to position [278, 0]
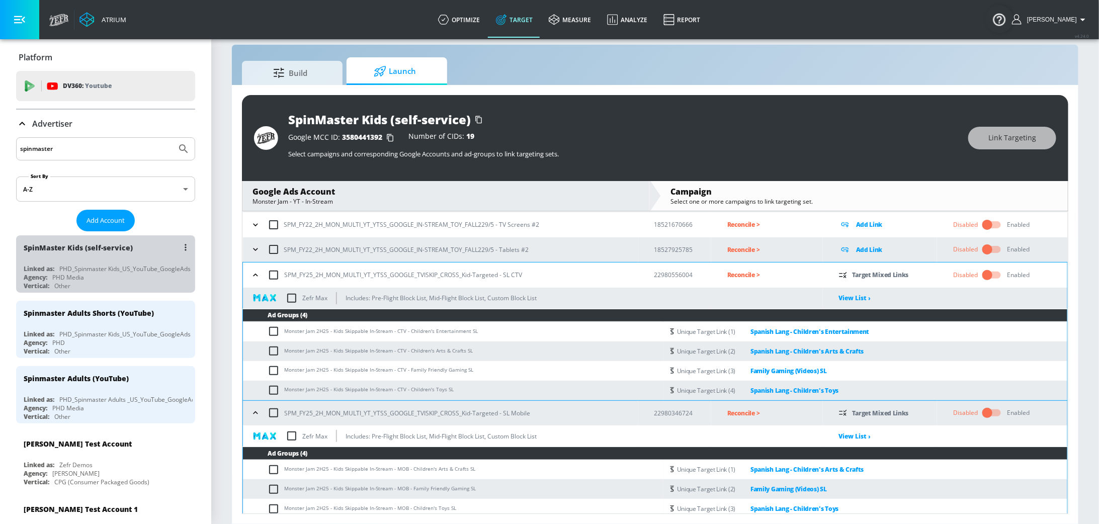
click at [110, 260] on div "SpinMaster Kids (self-service) Linked as: PHD_Spinmaster Kids_US_YouTube_Google…" at bounding box center [105, 263] width 179 height 57
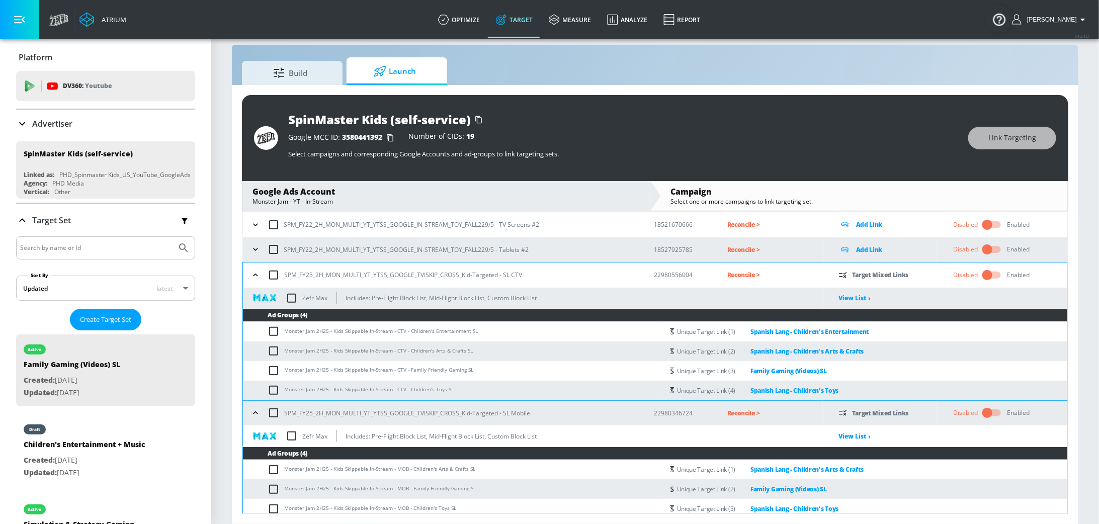
click at [408, 71] on span "Launch" at bounding box center [394, 71] width 76 height 24
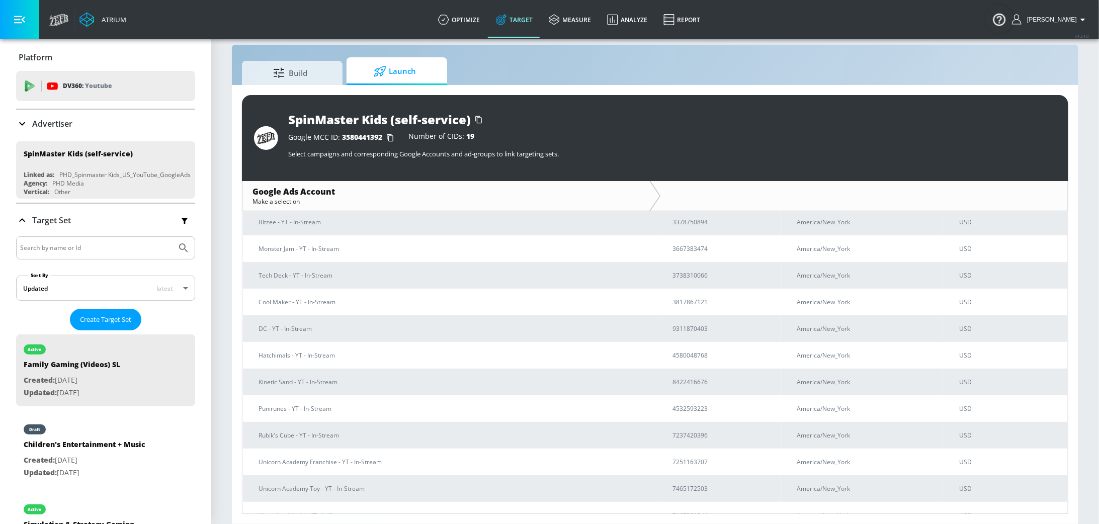
scroll to position [215, 0]
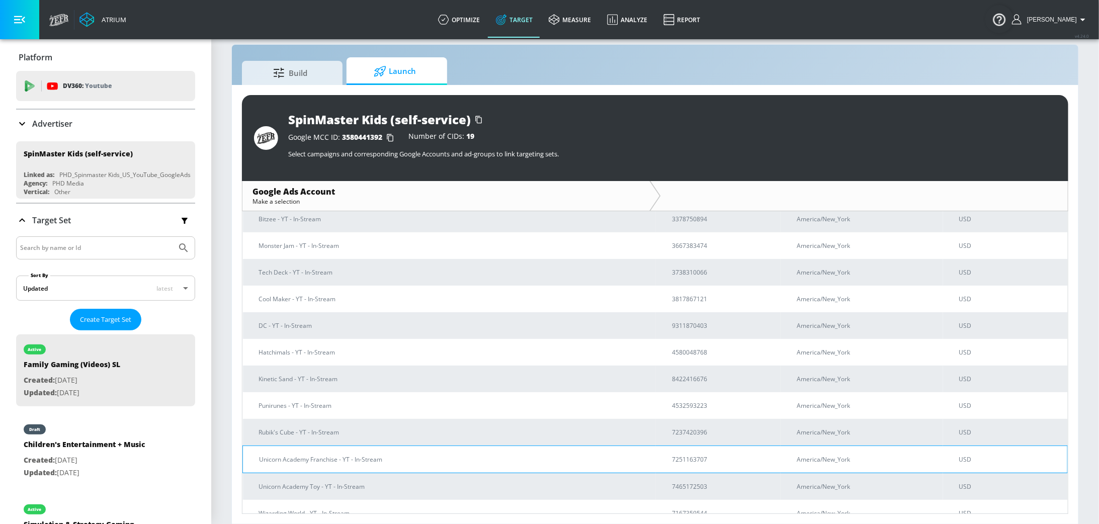
click at [685, 458] on p "7251163707" at bounding box center [722, 459] width 100 height 11
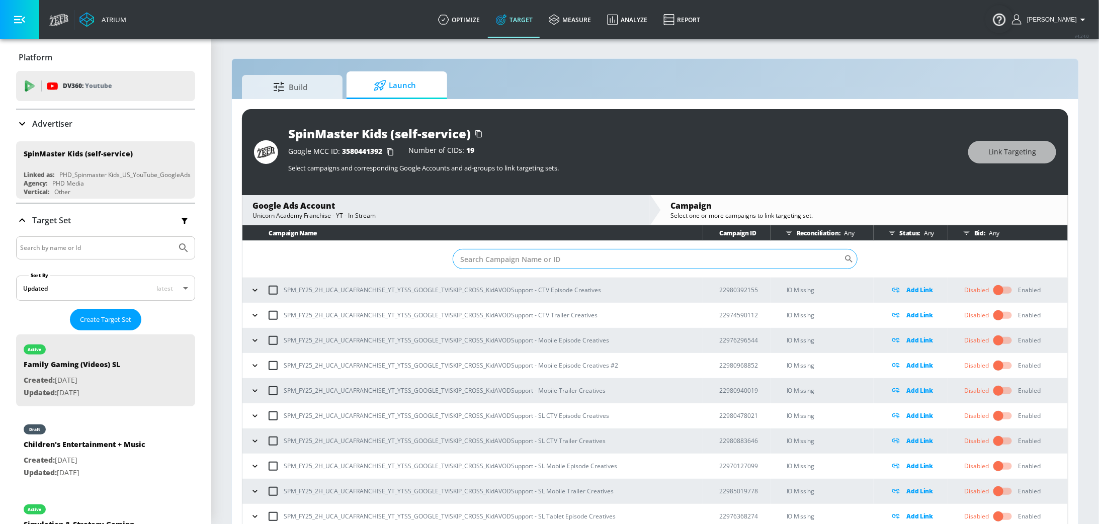
click at [531, 259] on input "Sort By" at bounding box center [647, 259] width 391 height 20
paste input "SPM_FY25_2H_UCA_UCAFRANCHISE_YT_YTSS_GOOGLE_TVISKIP_CROSS_KidAVODSupport – CTV …"
type input "SPM_FY25_2H_UCA_UCAFRANCHISE_YT_YTSS_GOOGLE_TVISKIP_CROSS_KidAVODSupport – CTV …"
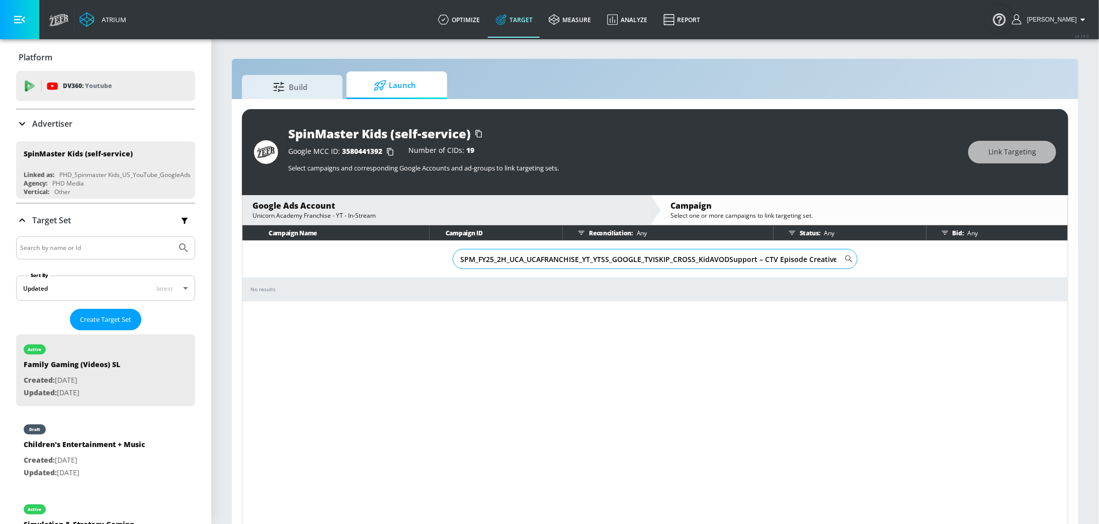
click at [550, 261] on input "SPM_FY25_2H_UCA_UCAFRANCHISE_YT_YTSS_GOOGLE_TVISKIP_CROSS_KidAVODSupport – CTV …" at bounding box center [647, 259] width 391 height 20
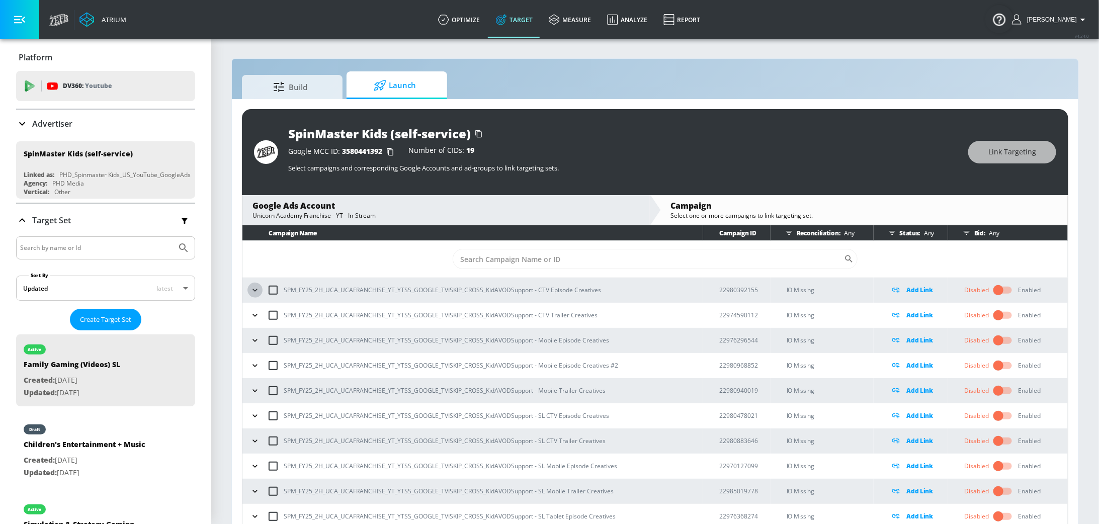
click at [254, 291] on icon "button" at bounding box center [255, 290] width 10 height 10
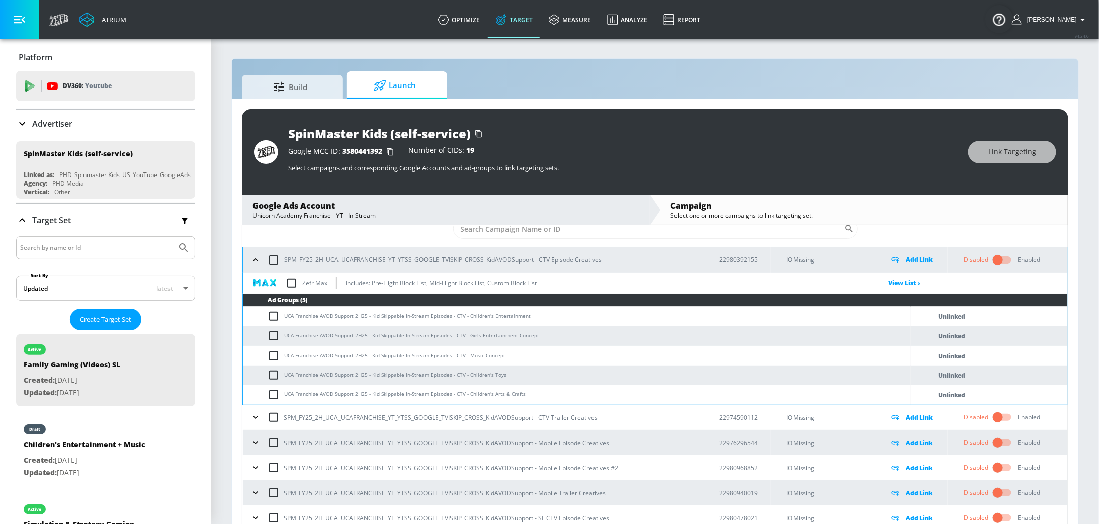
scroll to position [31, 0]
click at [253, 417] on icon "button" at bounding box center [255, 417] width 10 height 10
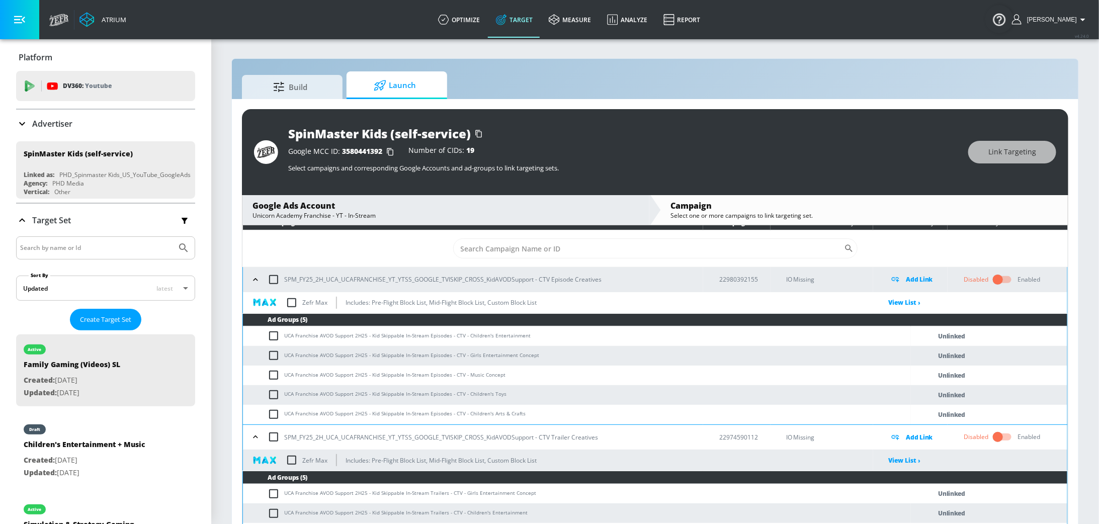
scroll to position [0, 0]
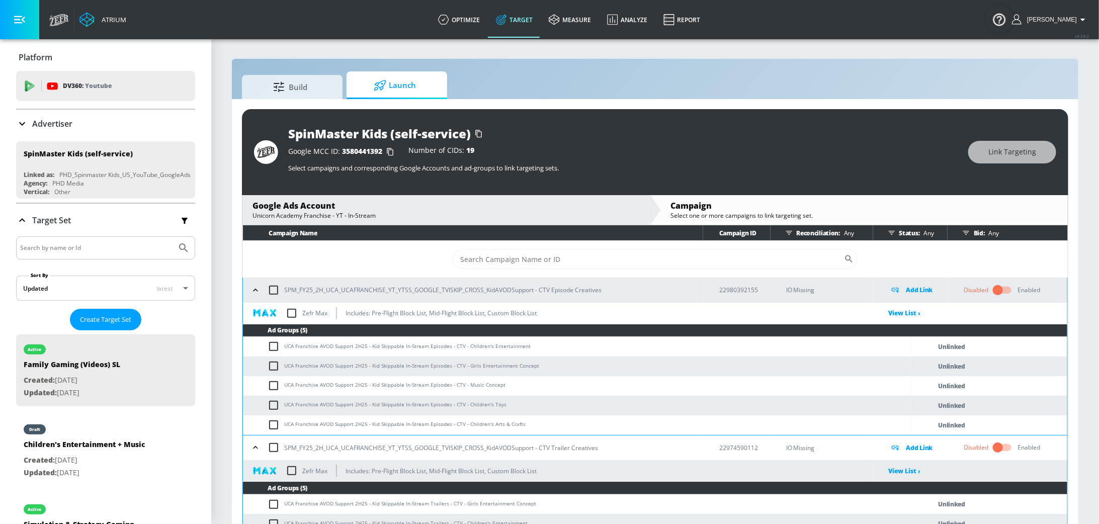
click at [272, 348] on input "checkbox" at bounding box center [275, 346] width 17 height 12
checkbox input "true"
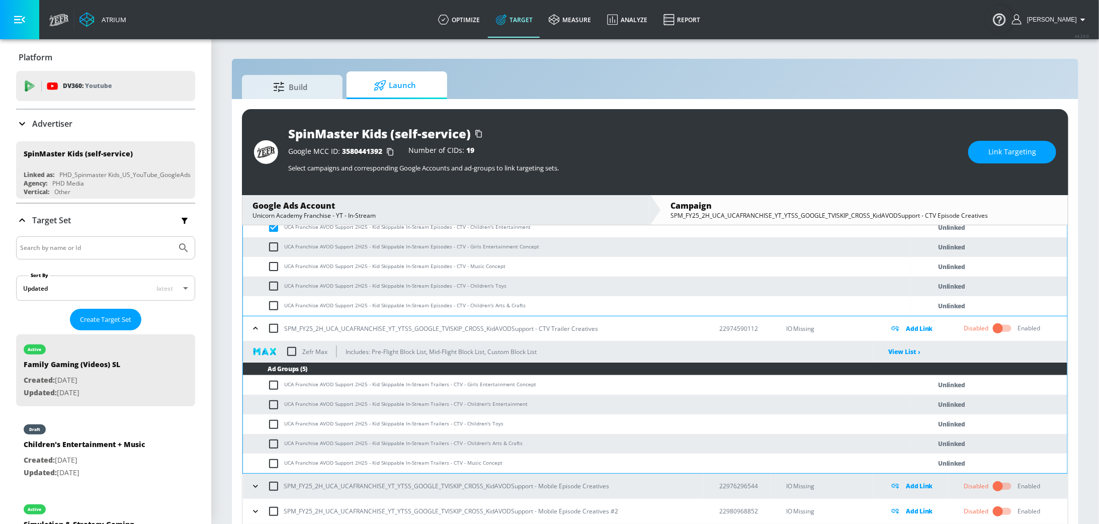
scroll to position [106, 0]
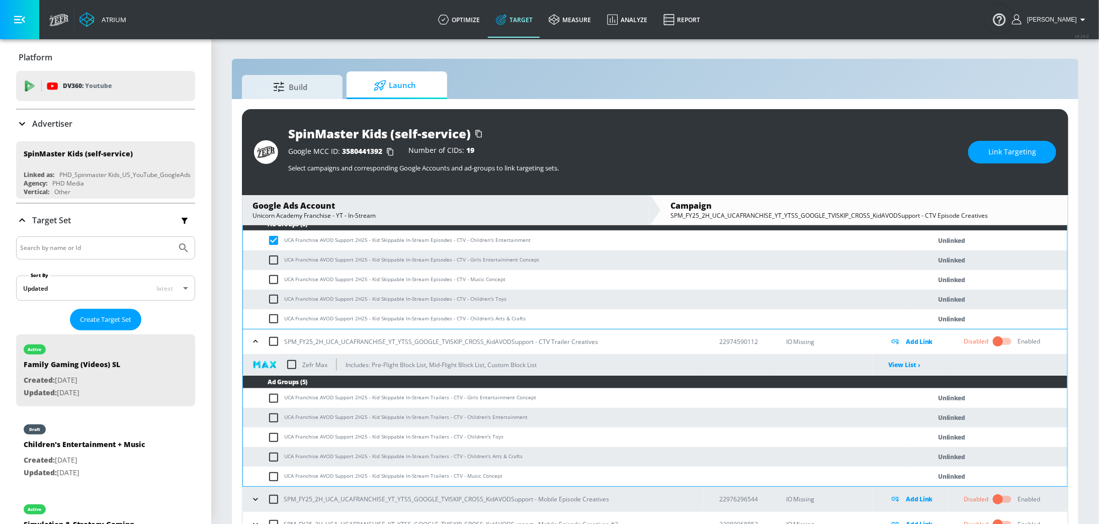
click at [272, 417] on input "checkbox" at bounding box center [275, 418] width 17 height 12
checkbox input "true"
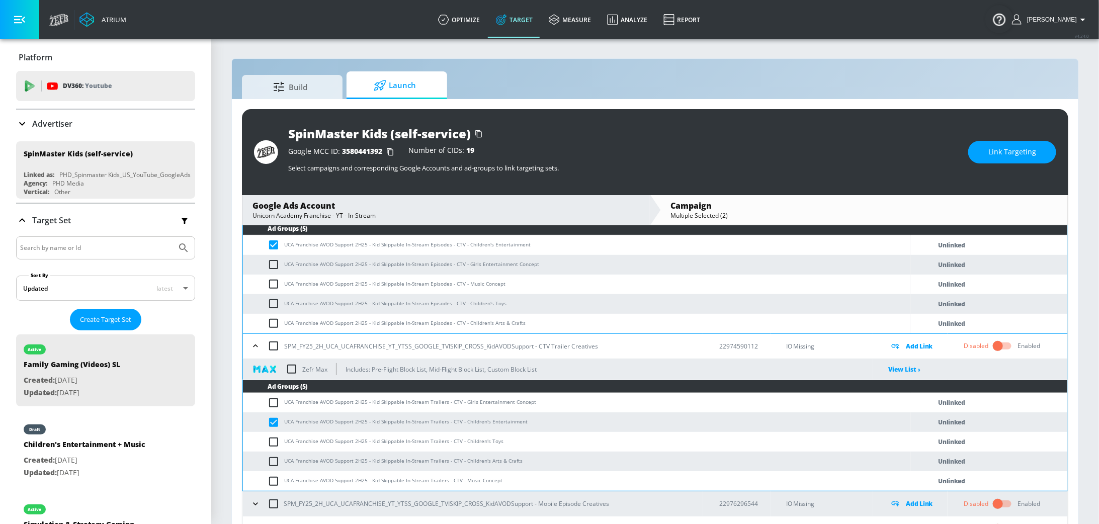
scroll to position [100, 0]
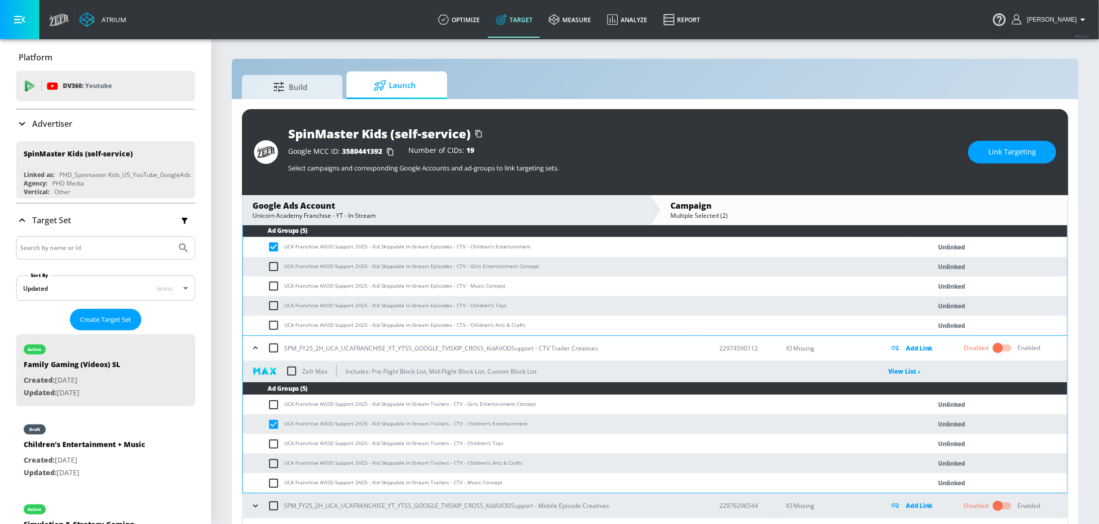
click at [1022, 146] on span "Link Targeting" at bounding box center [1012, 152] width 48 height 13
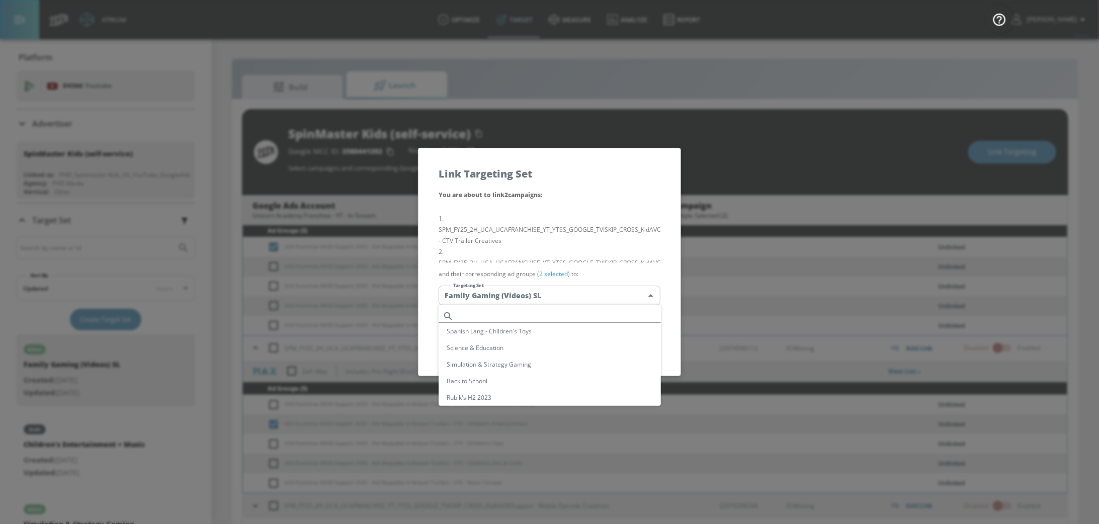
click at [602, 300] on body "Atrium optimize Target measure Analyze Report optimize Target measure Analyze R…" at bounding box center [549, 269] width 1099 height 538
click at [567, 356] on li "Children's Entertainment (Videos)" at bounding box center [549, 356] width 222 height 17
type input "a3b3ea95-bd9c-440d-a902-22cebafa5939"
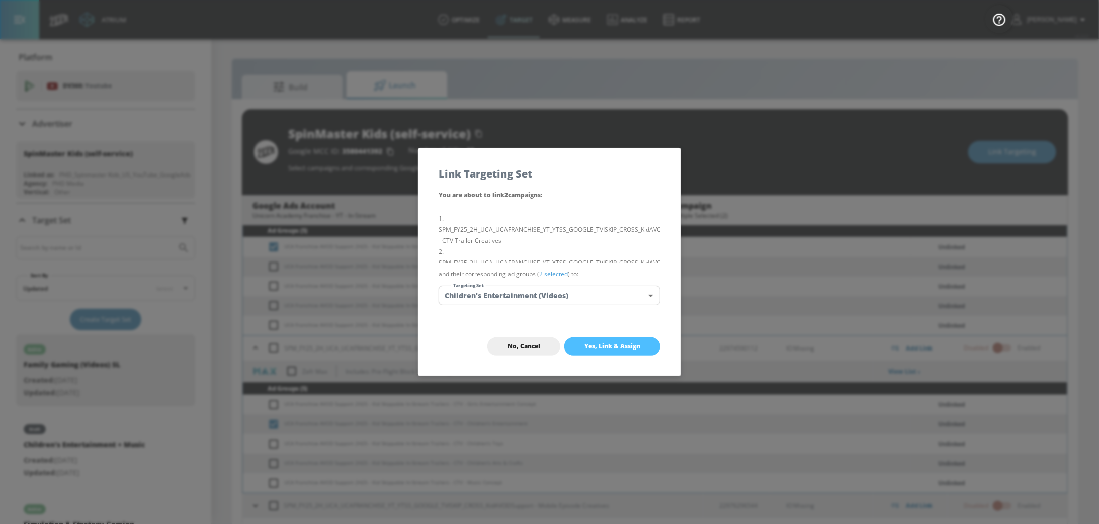
click at [617, 343] on span "Yes, Link & Assign" at bounding box center [612, 346] width 56 height 8
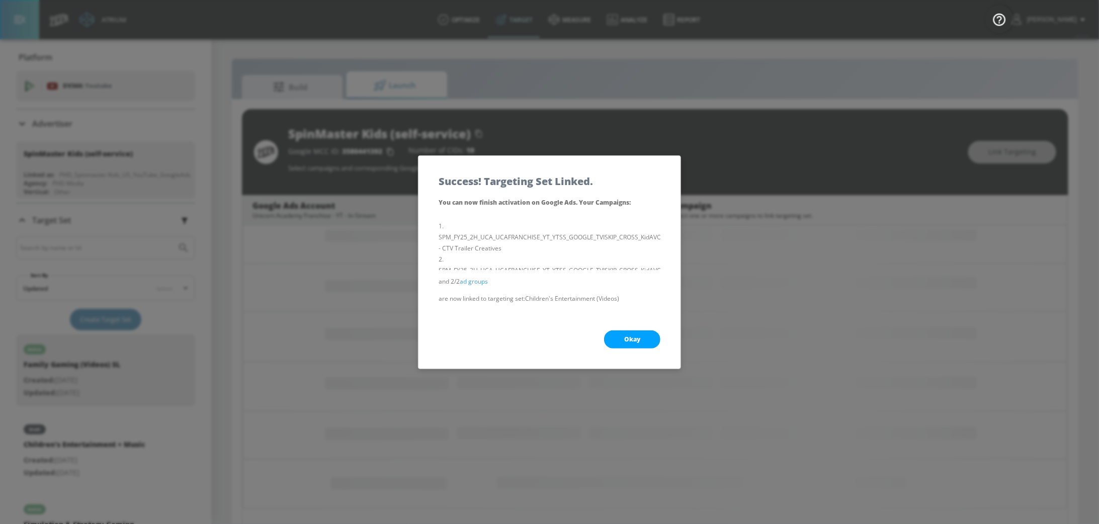
click at [617, 343] on button "Okay" at bounding box center [632, 339] width 56 height 18
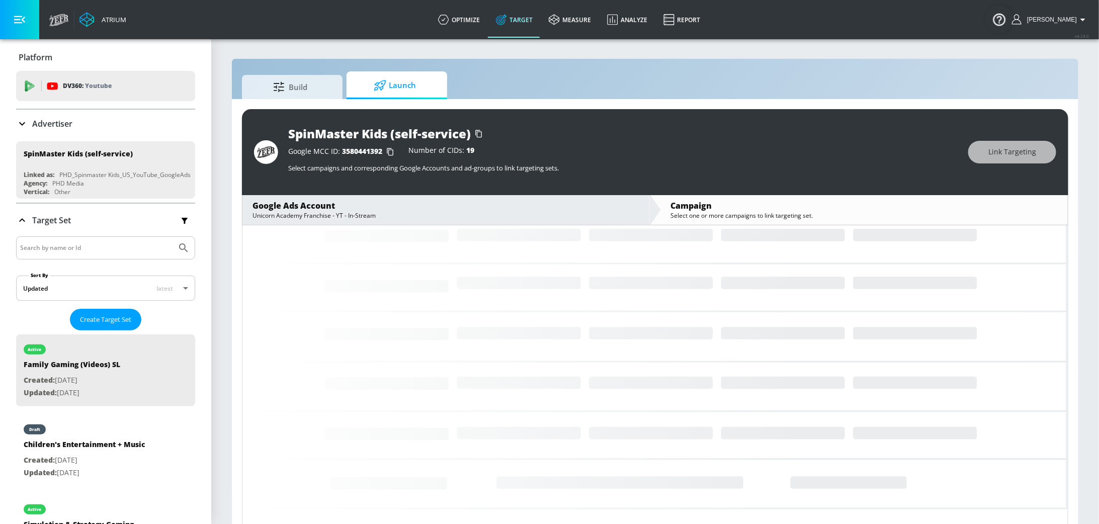
scroll to position [76, 0]
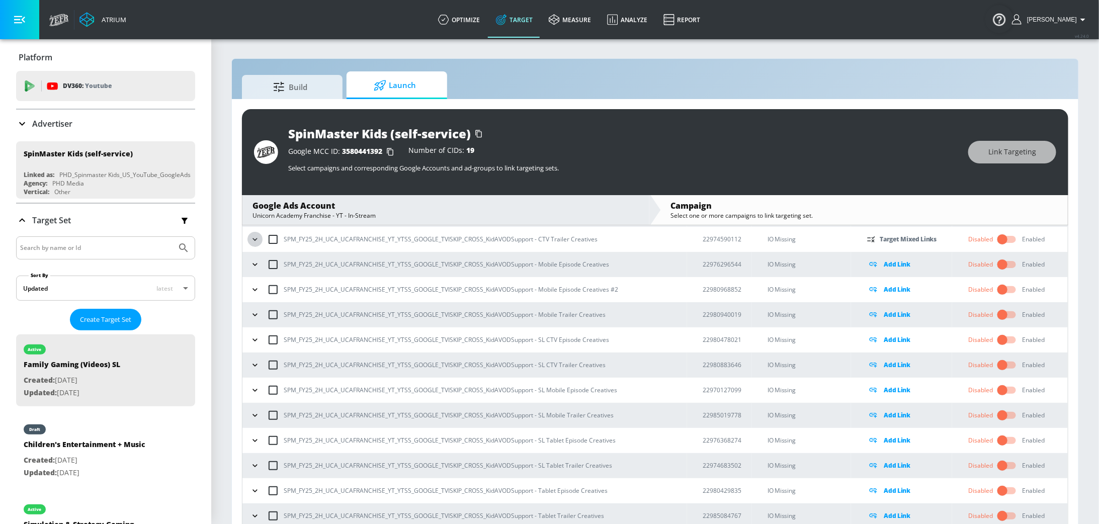
click at [250, 239] on icon "button" at bounding box center [255, 239] width 10 height 10
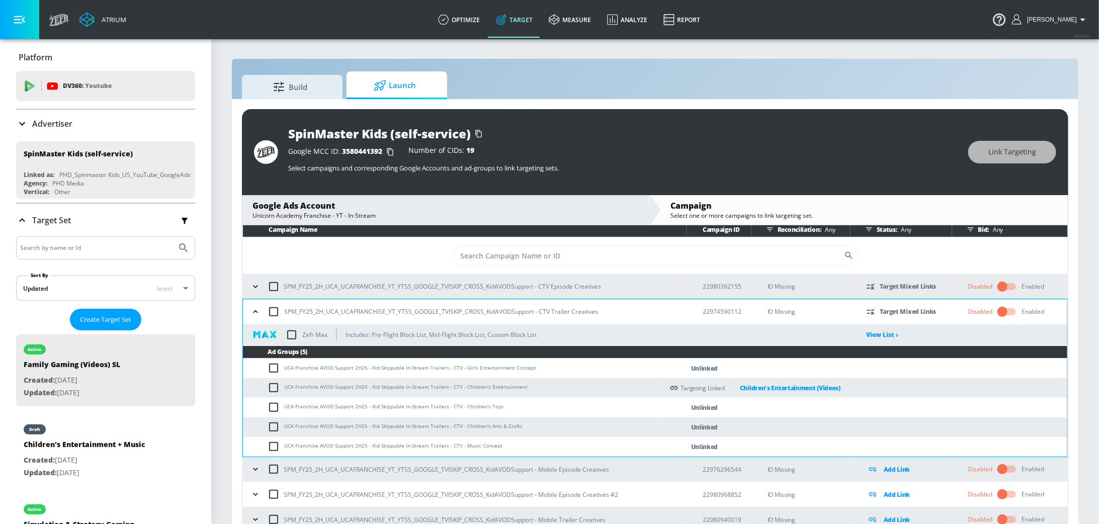
scroll to position [0, 0]
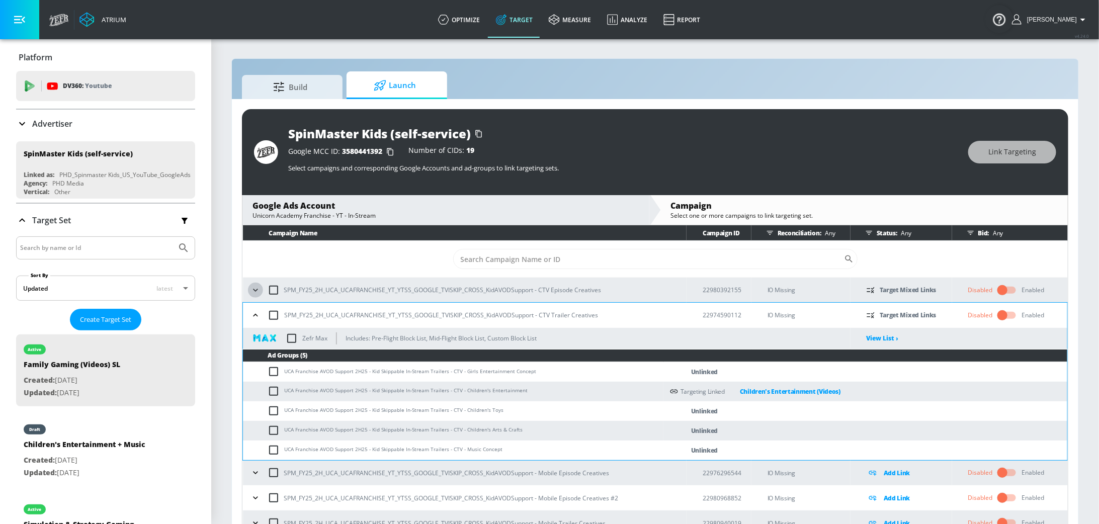
click at [254, 293] on icon "button" at bounding box center [255, 290] width 10 height 10
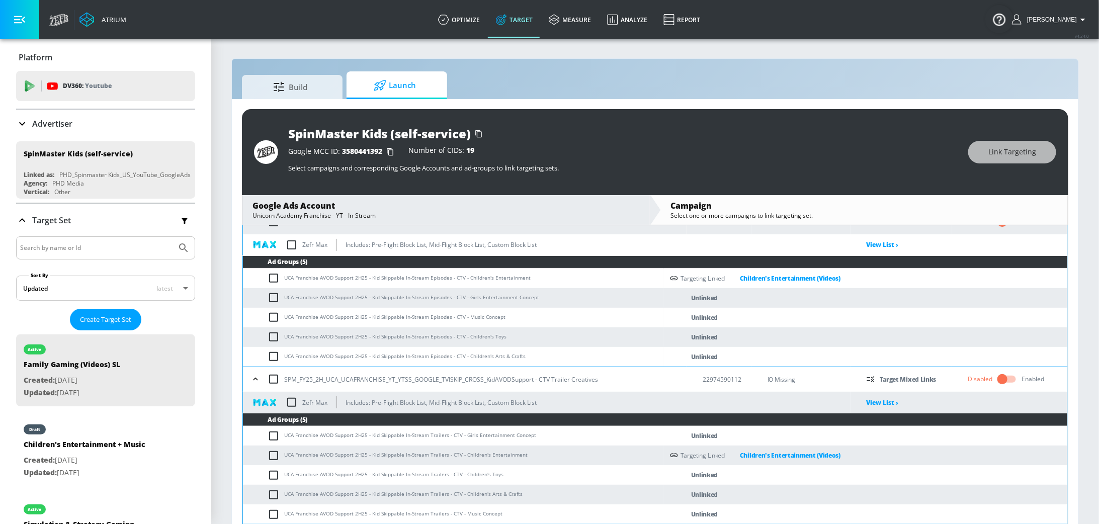
scroll to position [69, 0]
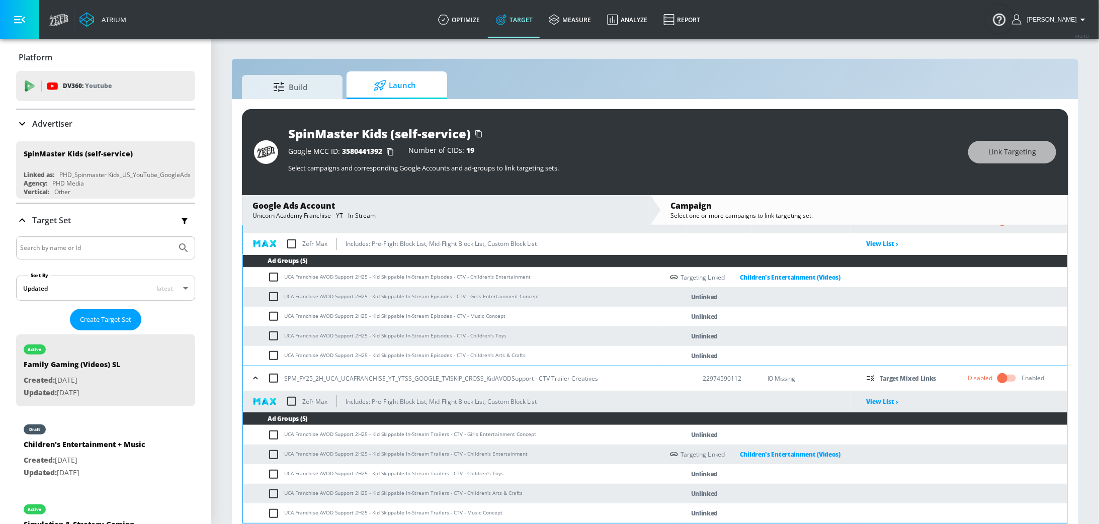
click at [273, 319] on input "checkbox" at bounding box center [275, 316] width 17 height 12
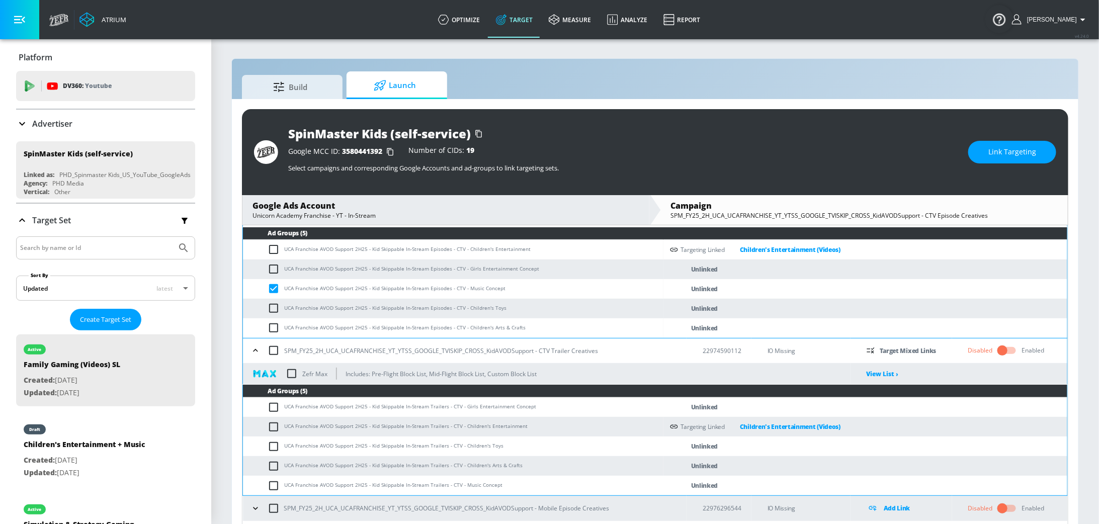
click at [272, 289] on input "checkbox" at bounding box center [275, 289] width 17 height 12
checkbox input "false"
click at [272, 304] on input "checkbox" at bounding box center [275, 308] width 17 height 12
checkbox input "true"
click at [274, 447] on input "checkbox" at bounding box center [275, 446] width 17 height 12
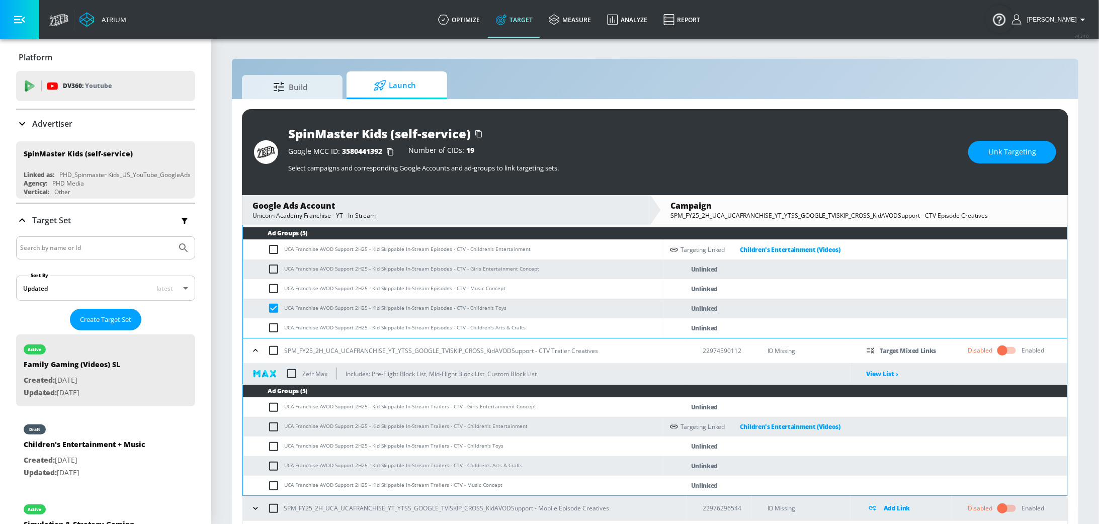
checkbox input "true"
click at [1019, 151] on span "Link Targeting" at bounding box center [1012, 152] width 48 height 13
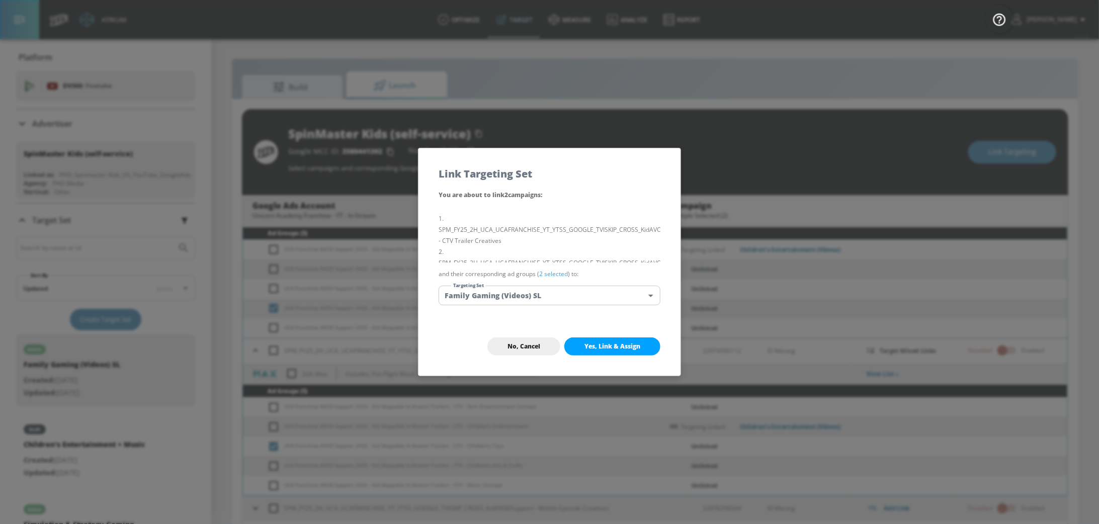
click at [576, 300] on body "Atrium optimize Target measure Analyze Report optimize Target measure Analyze R…" at bounding box center [549, 269] width 1099 height 538
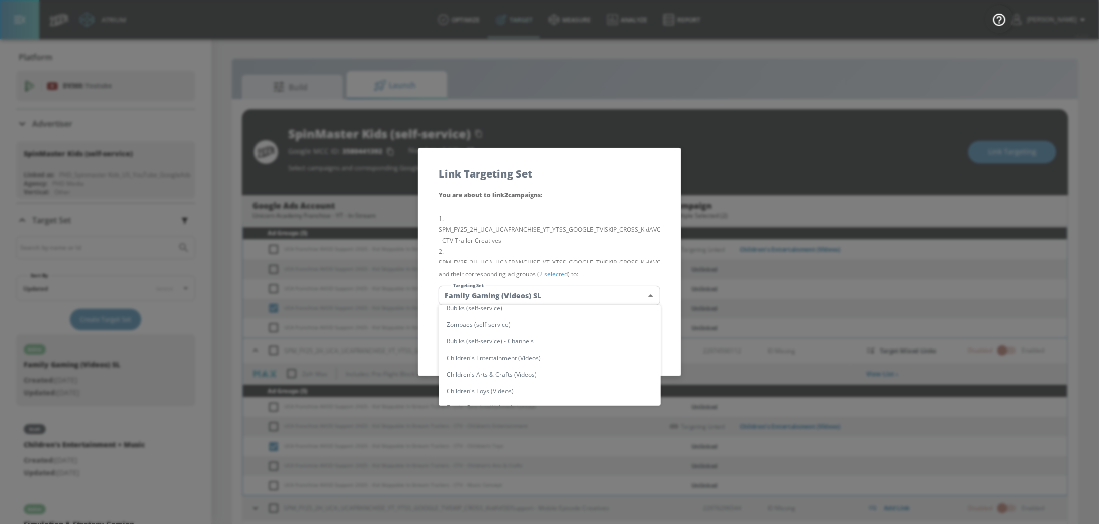
scroll to position [258, 0]
click at [539, 383] on li "Children's Toys (Videos)" at bounding box center [549, 388] width 222 height 17
type input "07384ddf-6083-4030-b837-35577c8ebd84"
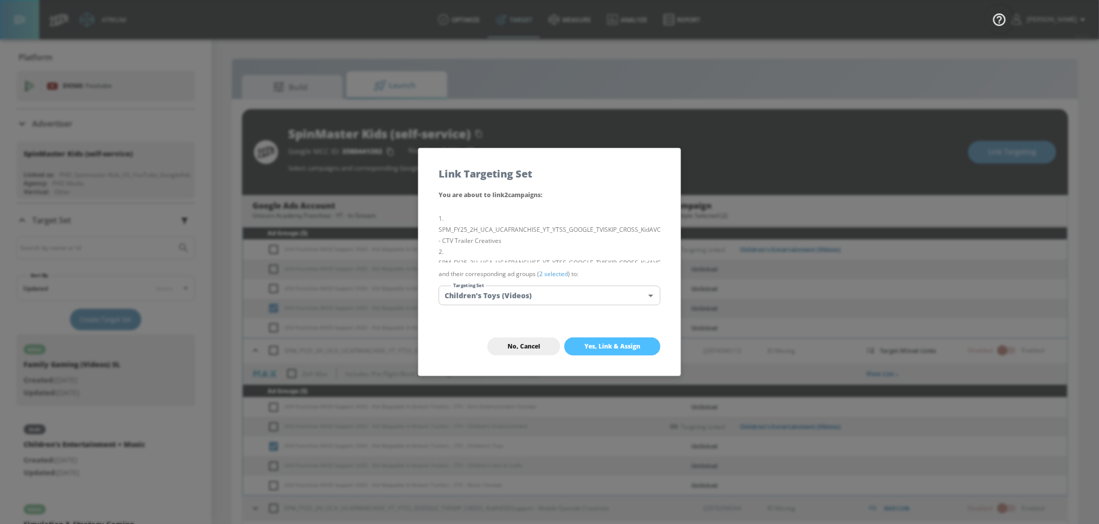
click at [608, 348] on span "Yes, Link & Assign" at bounding box center [612, 346] width 56 height 8
checkbox input "false"
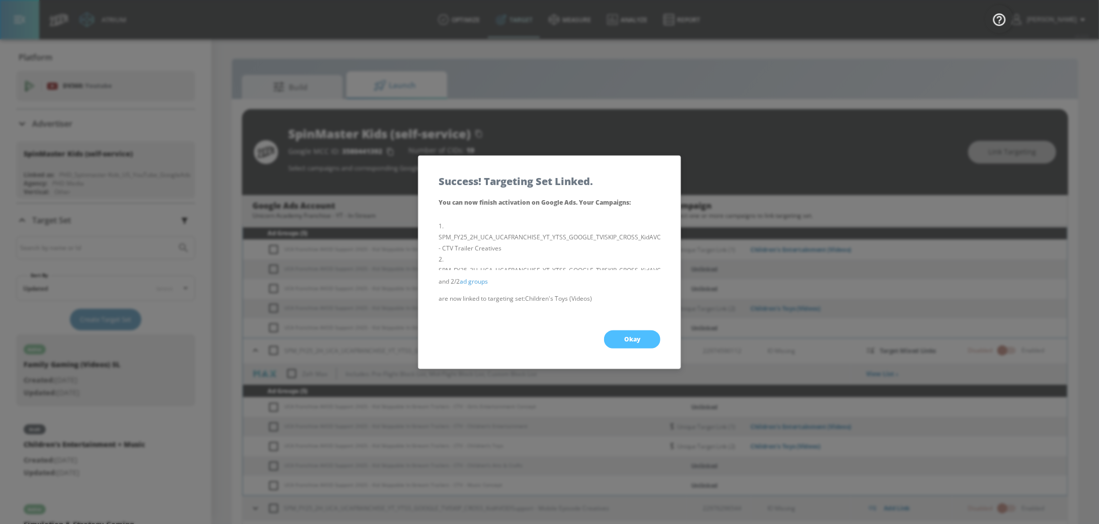
click at [634, 336] on span "Okay" at bounding box center [632, 339] width 16 height 8
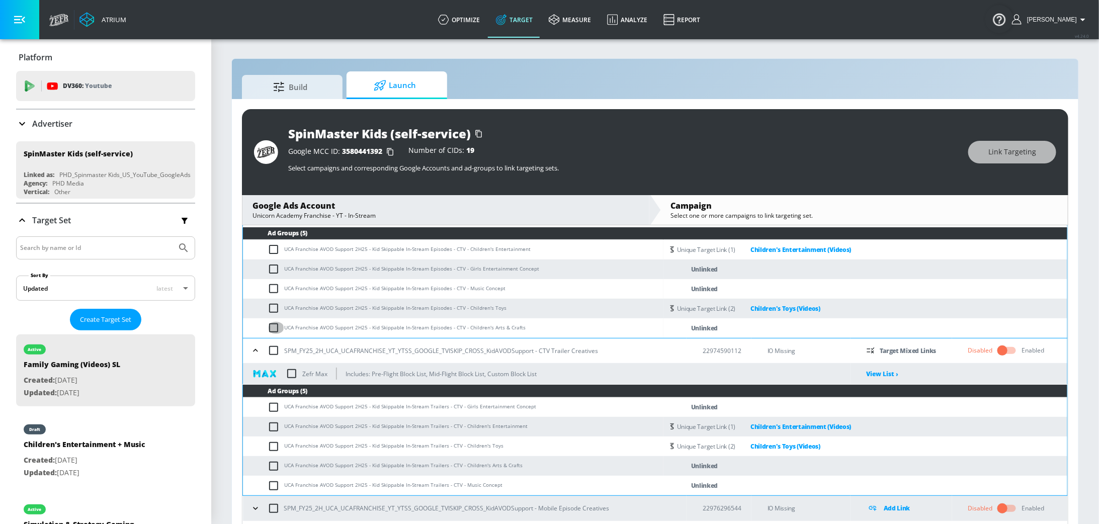
click at [274, 328] on input "checkbox" at bounding box center [275, 328] width 17 height 12
checkbox input "true"
click at [272, 465] on input "checkbox" at bounding box center [275, 466] width 17 height 12
checkbox input "true"
click at [1010, 159] on button "Link Targeting" at bounding box center [1012, 152] width 88 height 23
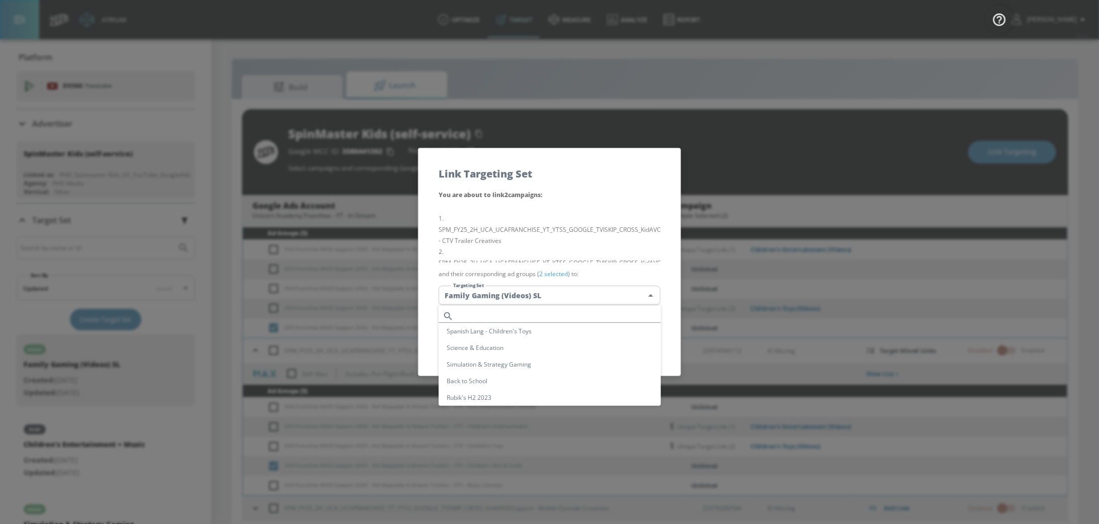
click at [589, 302] on body "Atrium optimize Target measure Analyze Report optimize Target measure Analyze R…" at bounding box center [549, 269] width 1099 height 538
click at [555, 356] on li "Children's Arts & Crafts (Videos)" at bounding box center [549, 355] width 222 height 17
type input "d88e912e-35ca-492a-9df4-da25e4e83cb1"
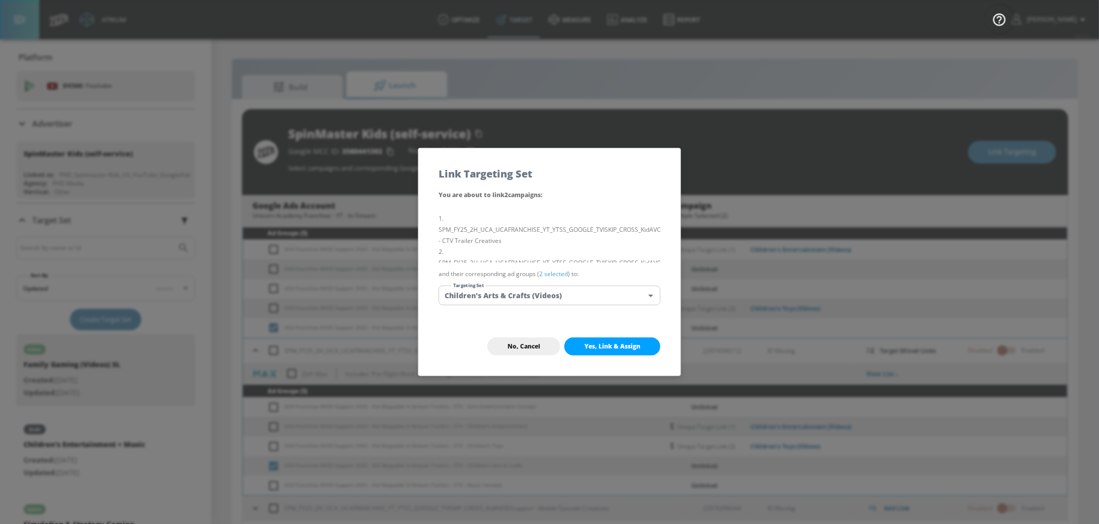
click at [627, 351] on button "Yes, Link & Assign" at bounding box center [612, 346] width 96 height 18
checkbox input "false"
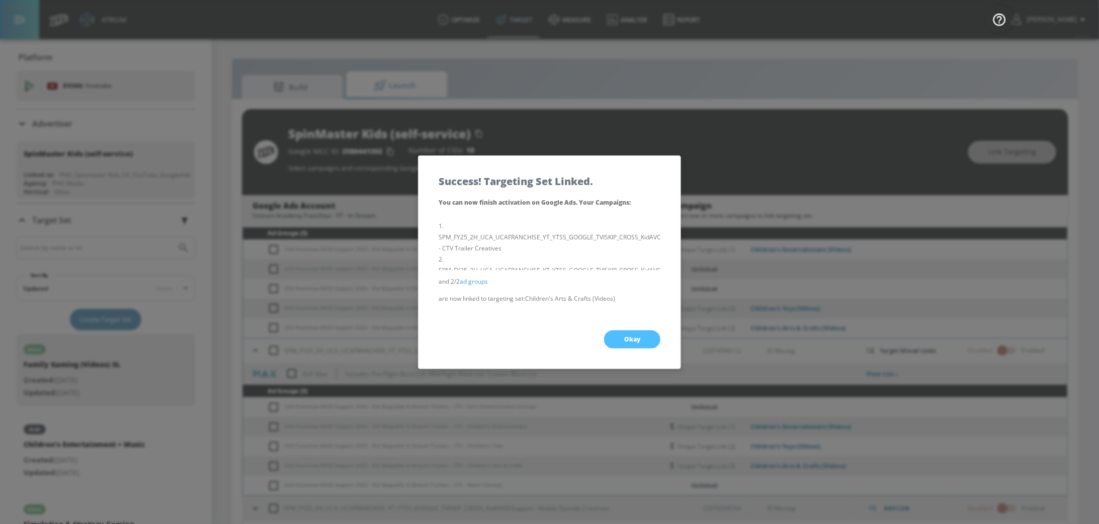
click at [635, 336] on span "Okay" at bounding box center [632, 339] width 16 height 8
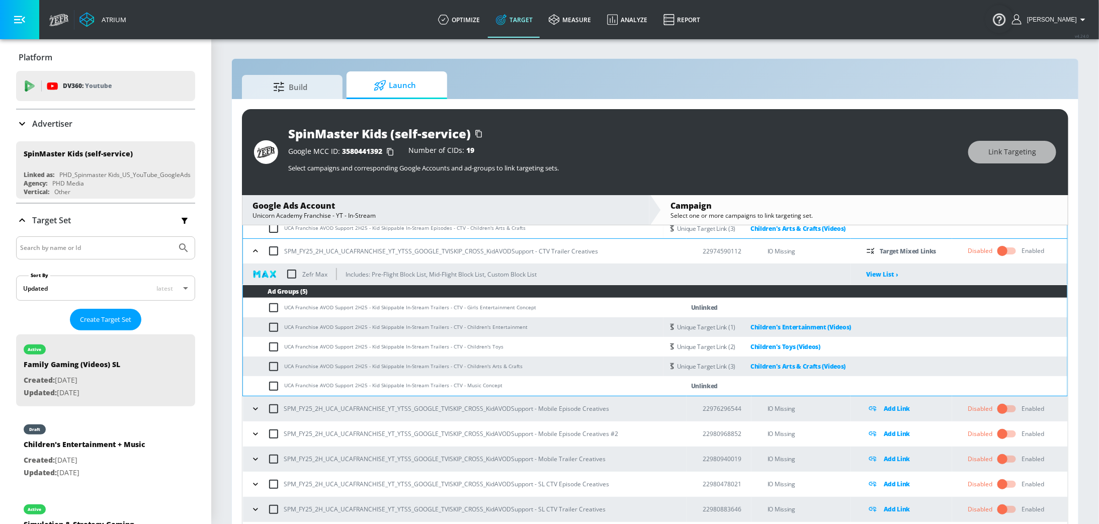
scroll to position [196, 0]
click at [257, 250] on icon "button" at bounding box center [255, 251] width 10 height 10
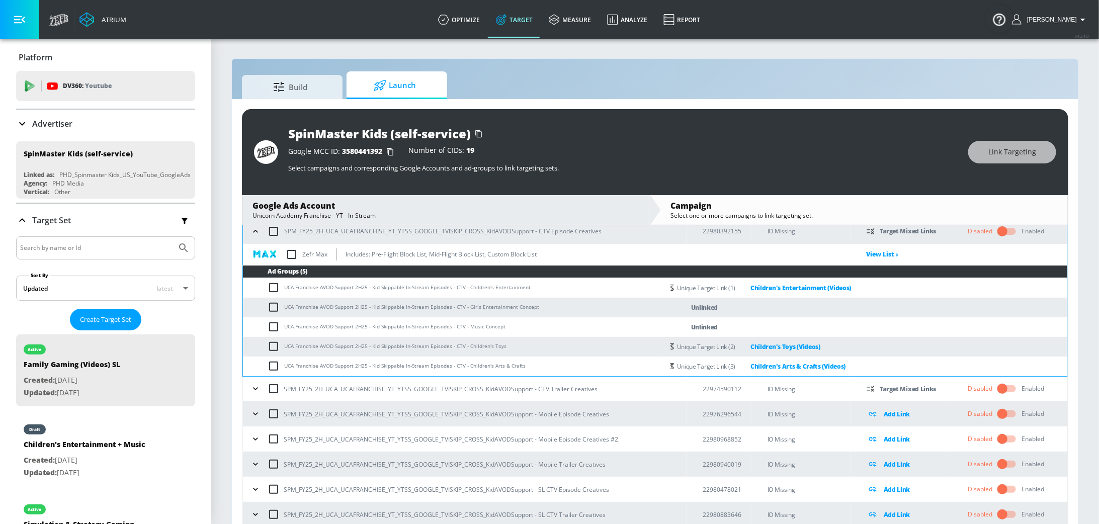
scroll to position [43, 0]
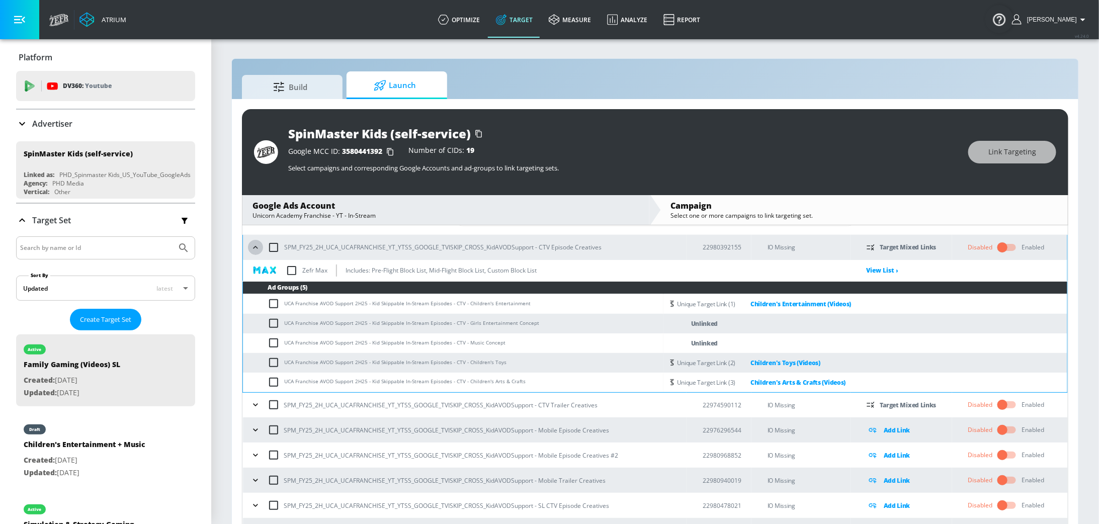
click at [255, 246] on icon "button" at bounding box center [255, 247] width 5 height 3
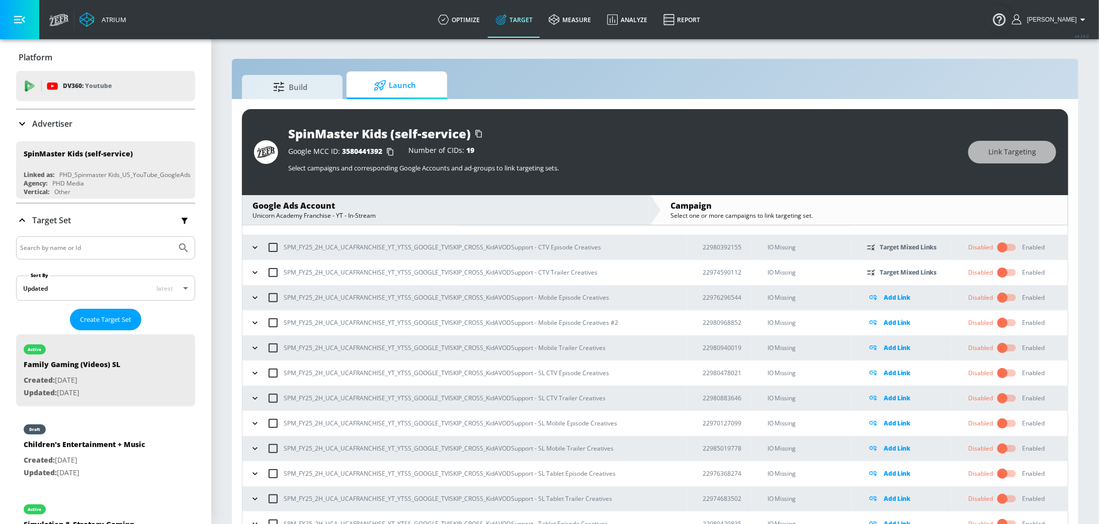
scroll to position [0, 0]
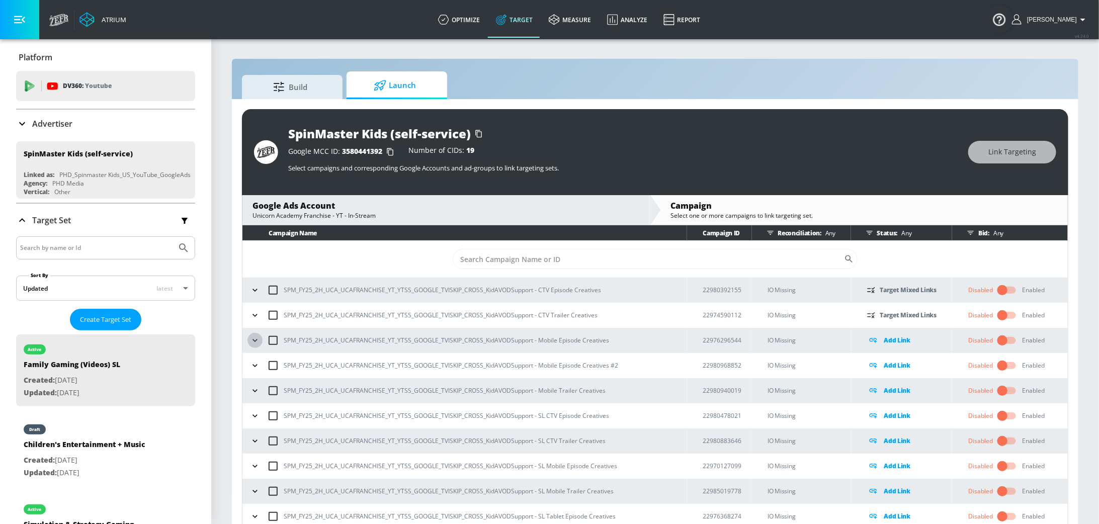
click at [248, 337] on button "button" at bounding box center [254, 340] width 15 height 15
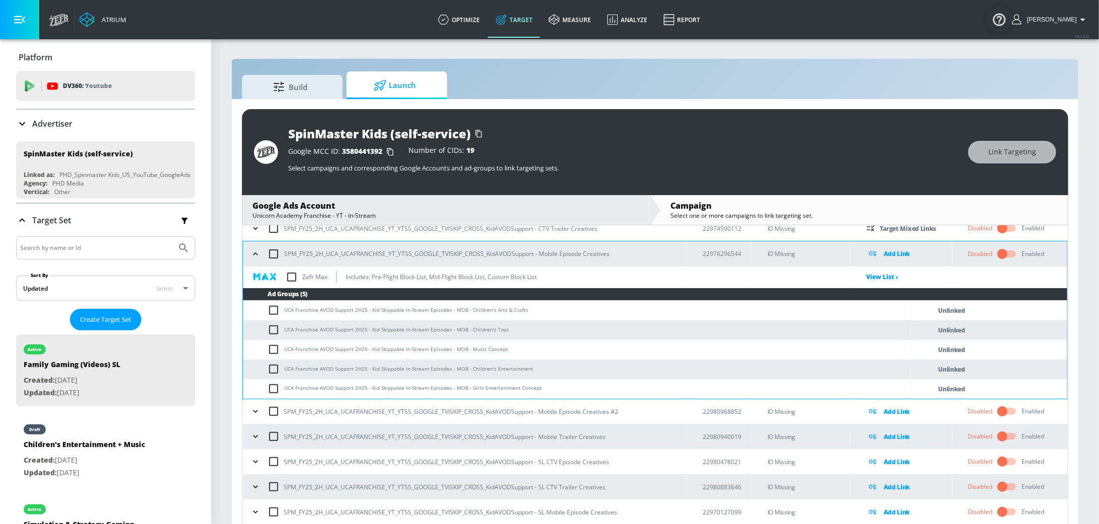
scroll to position [88, 0]
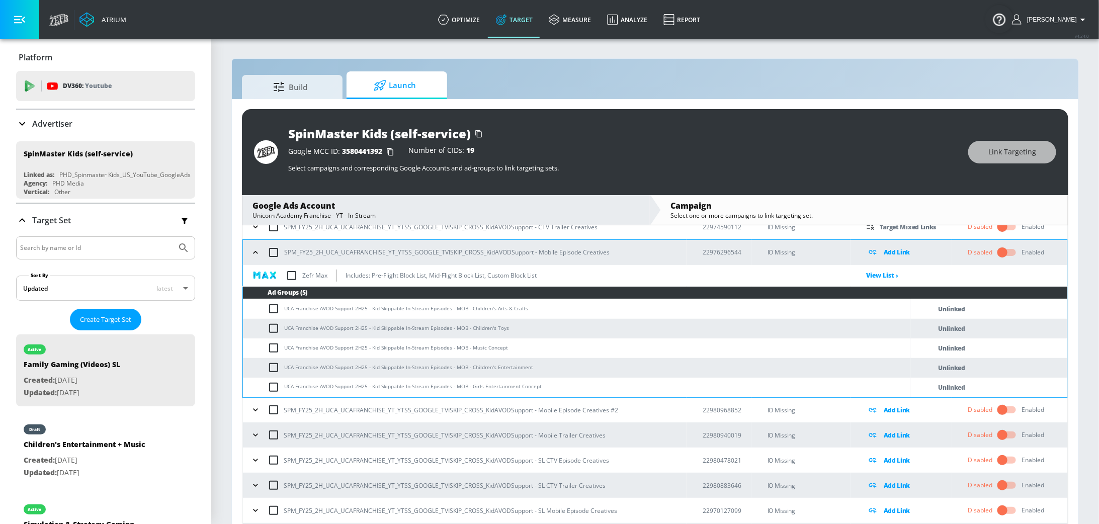
click at [254, 434] on icon "button" at bounding box center [255, 435] width 5 height 3
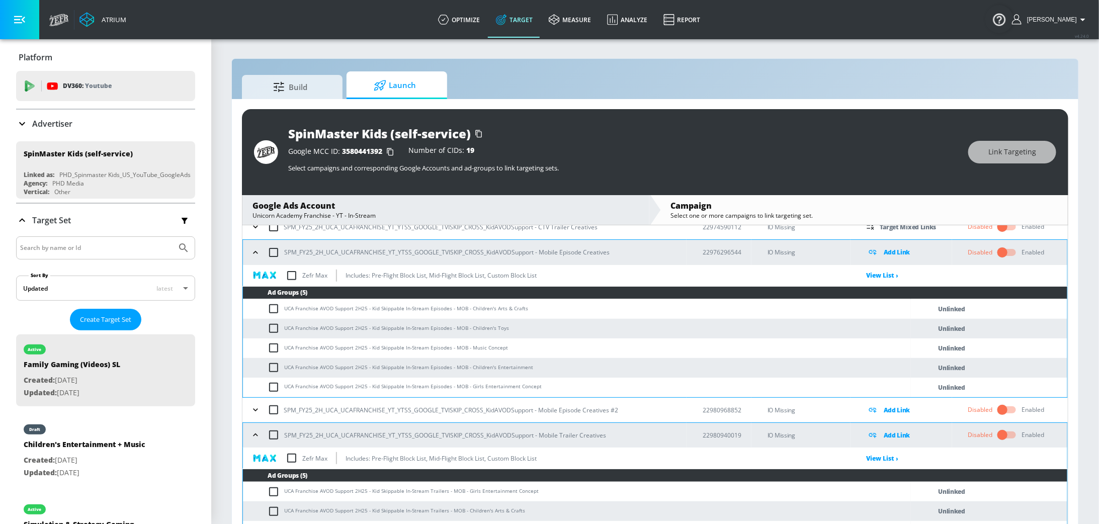
scroll to position [103, 0]
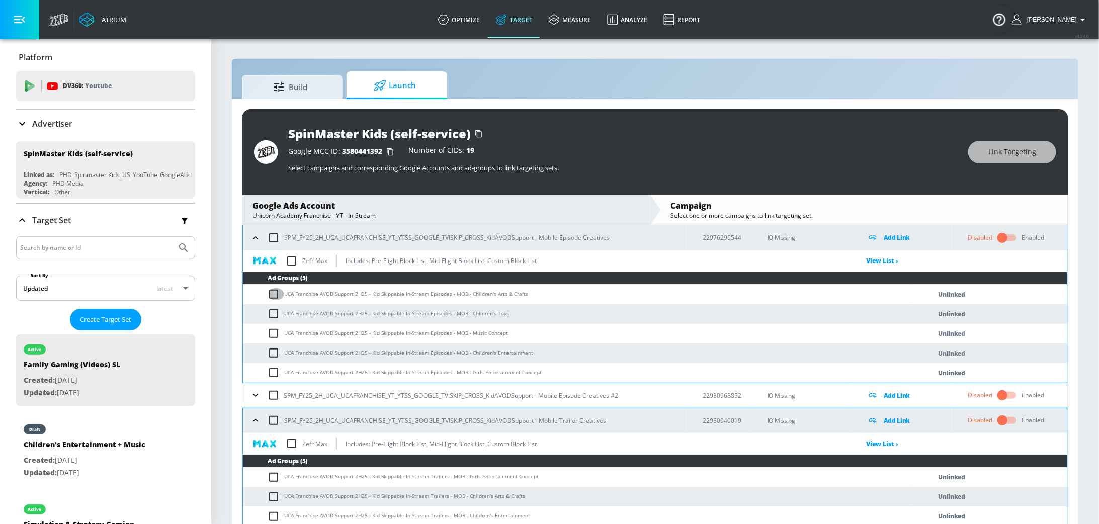
click at [273, 296] on input "checkbox" at bounding box center [275, 294] width 17 height 12
checkbox input "true"
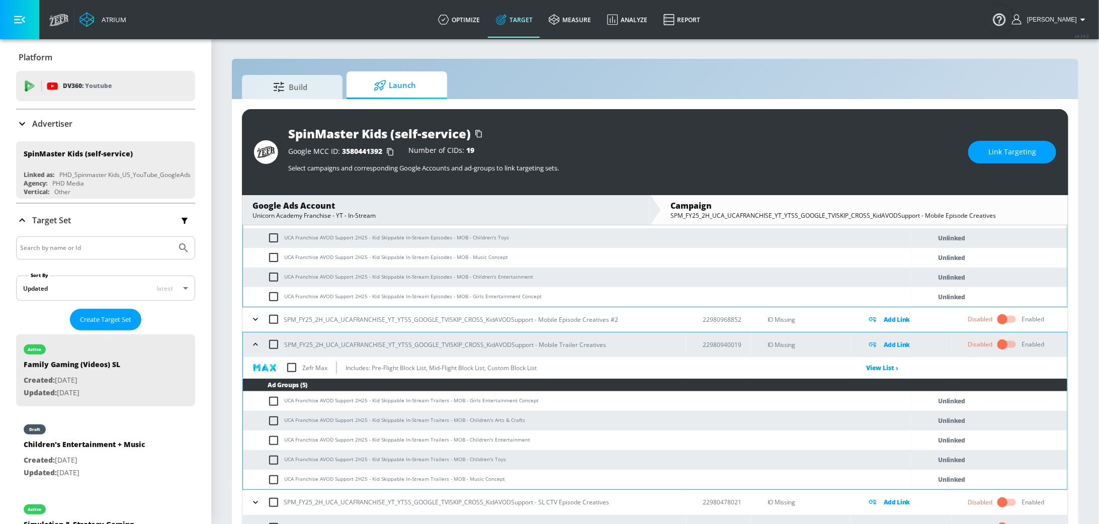
scroll to position [181, 0]
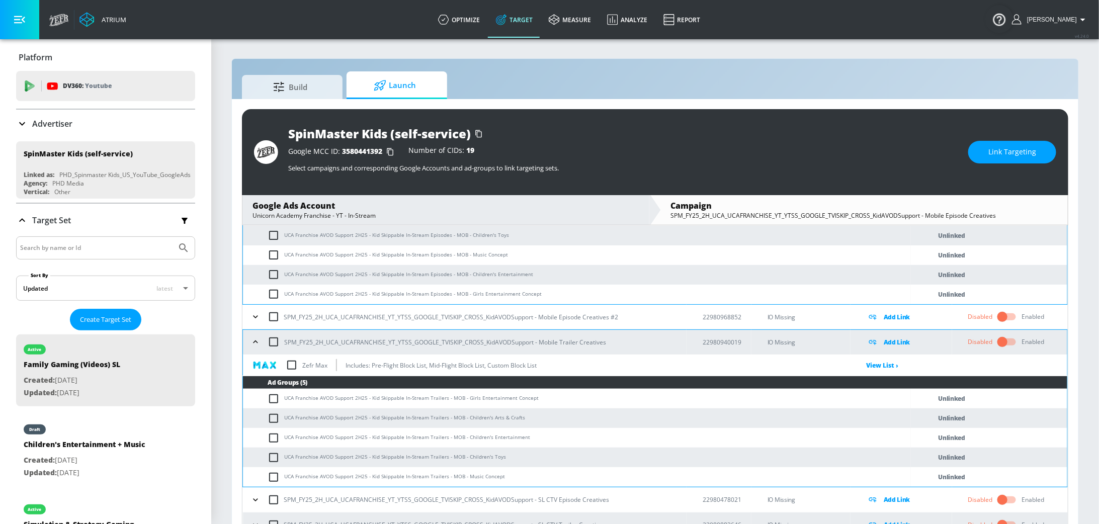
click at [271, 420] on input "checkbox" at bounding box center [275, 418] width 17 height 12
checkbox input "true"
click at [1019, 154] on span "Link Targeting" at bounding box center [1012, 152] width 48 height 13
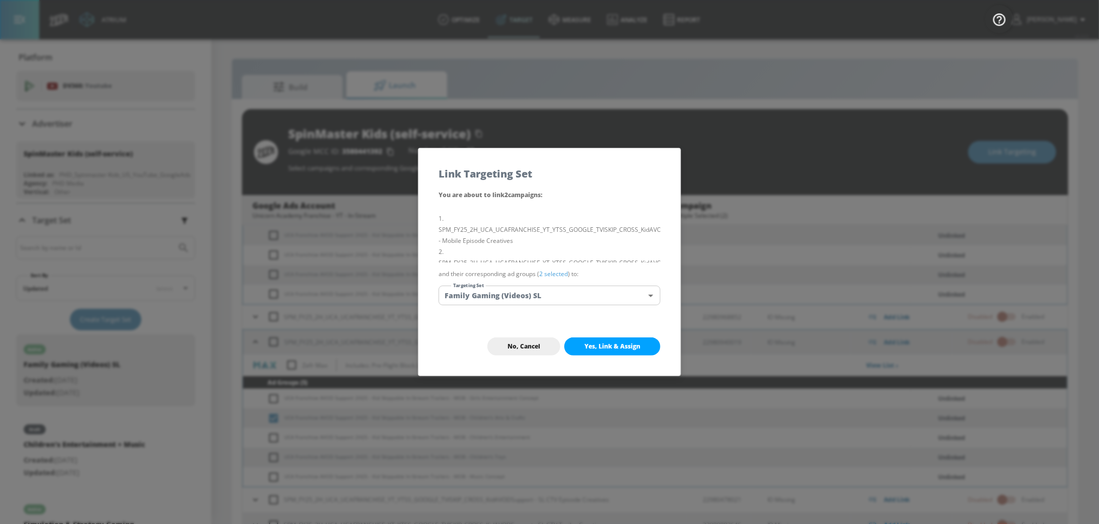
click at [536, 302] on body "Atrium optimize Target measure Analyze Report optimize Target measure Analyze R…" at bounding box center [549, 269] width 1099 height 538
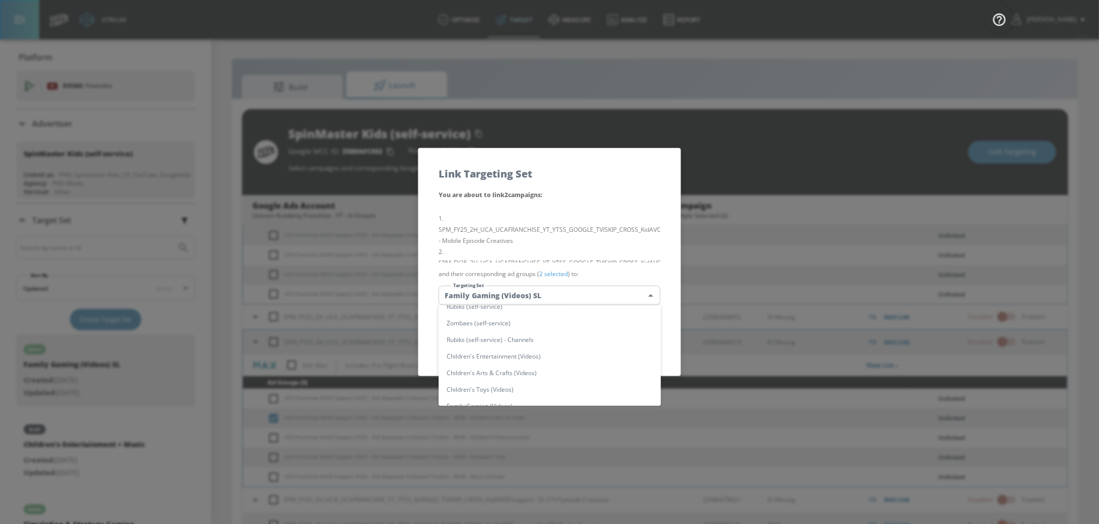
scroll to position [261, 0]
click at [556, 362] on li "Children's Arts & Crafts (Videos)" at bounding box center [549, 368] width 222 height 17
type input "d88e912e-35ca-492a-9df4-da25e4e83cb1"
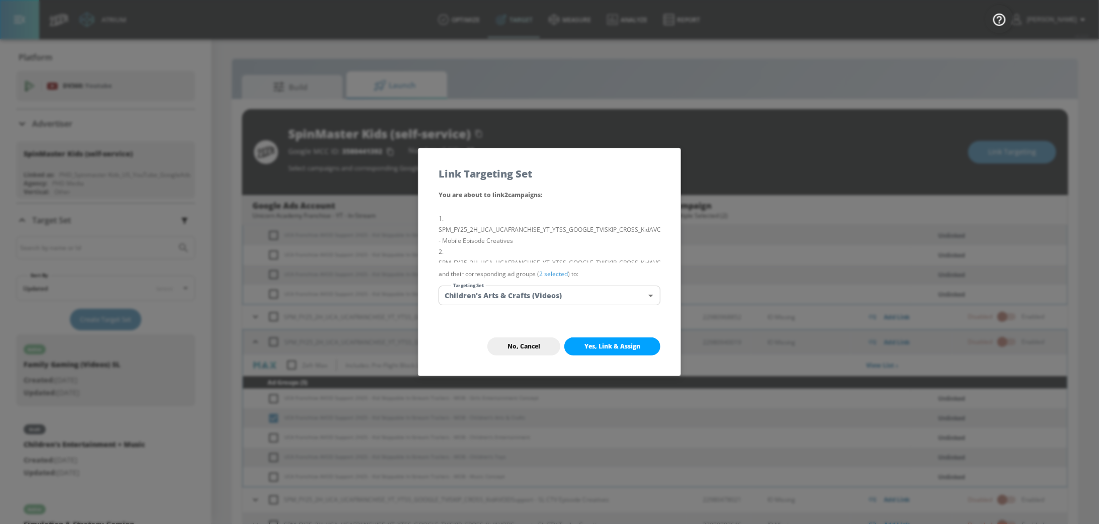
click at [626, 349] on span "Yes, Link & Assign" at bounding box center [612, 346] width 56 height 8
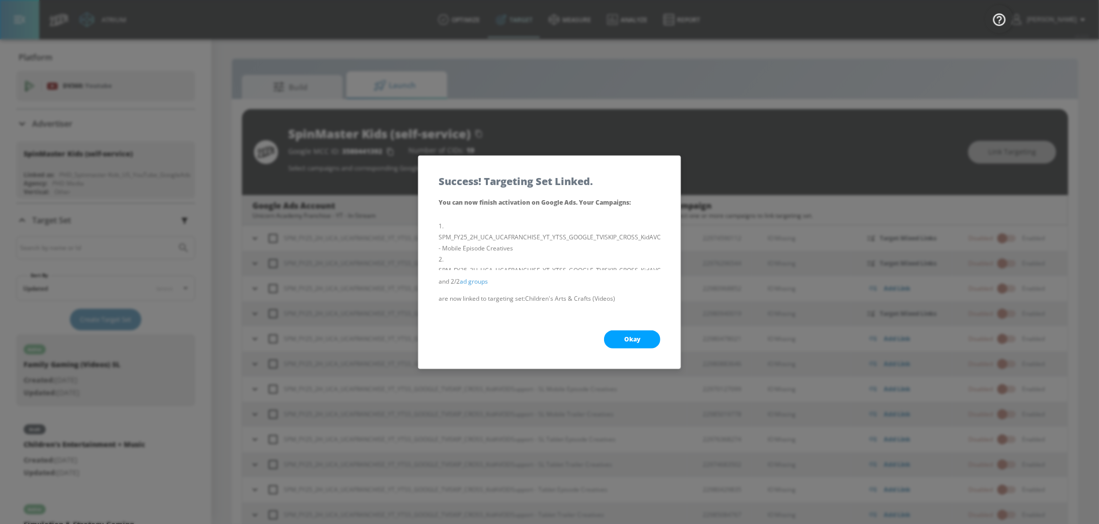
scroll to position [76, 0]
click at [626, 337] on span "Okay" at bounding box center [632, 339] width 16 height 8
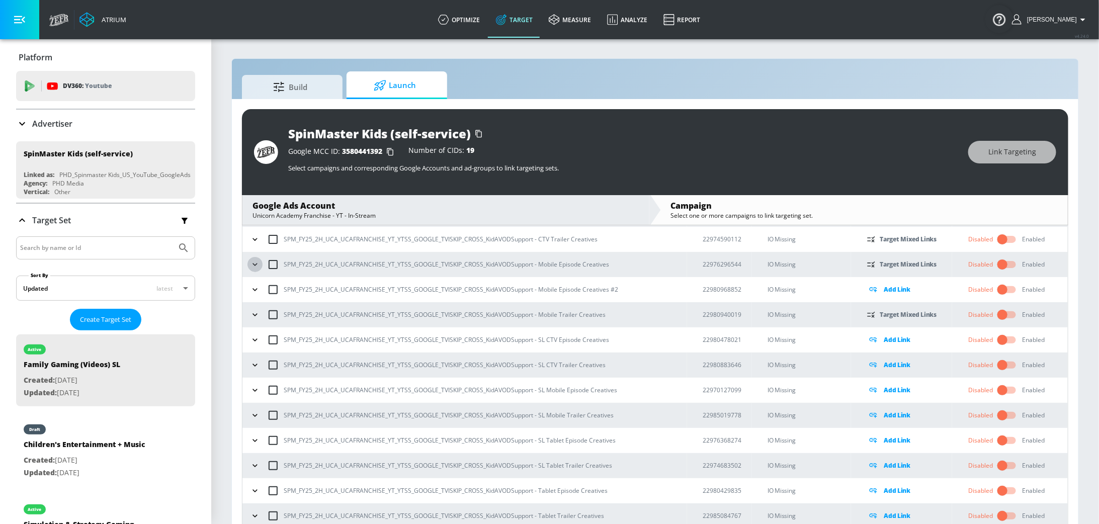
click at [253, 260] on icon "button" at bounding box center [255, 264] width 10 height 10
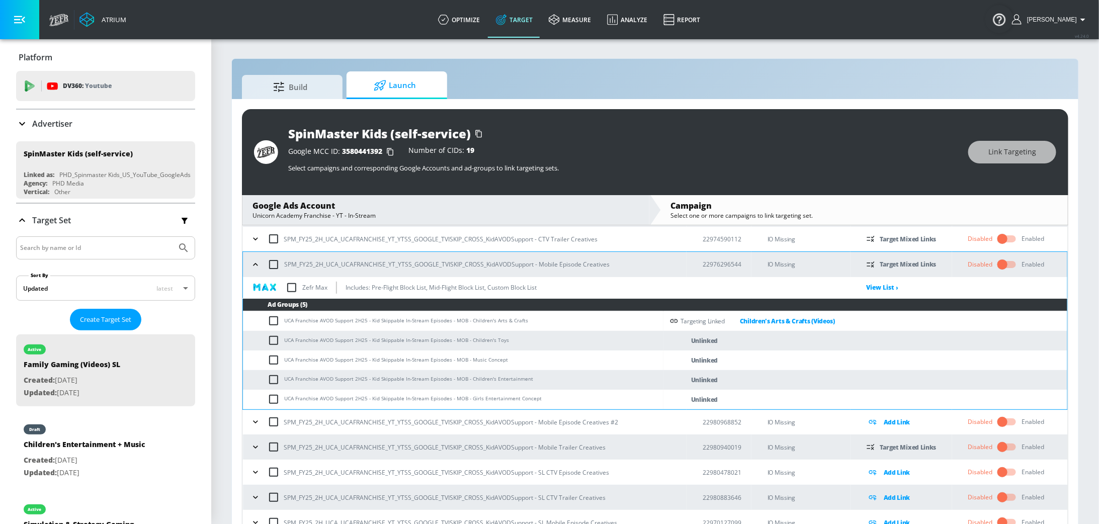
click at [254, 446] on icon "button" at bounding box center [255, 447] width 10 height 10
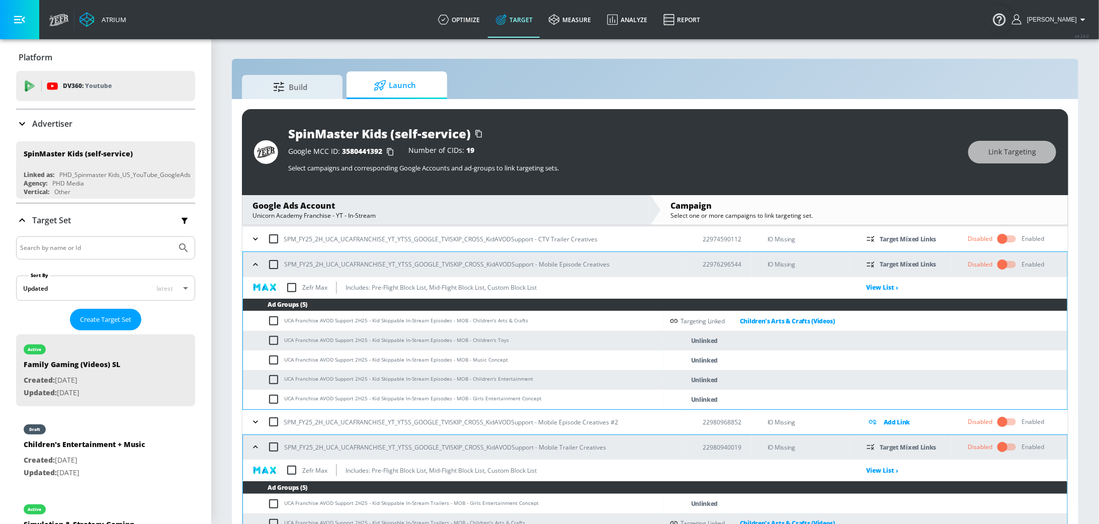
scroll to position [100, 0]
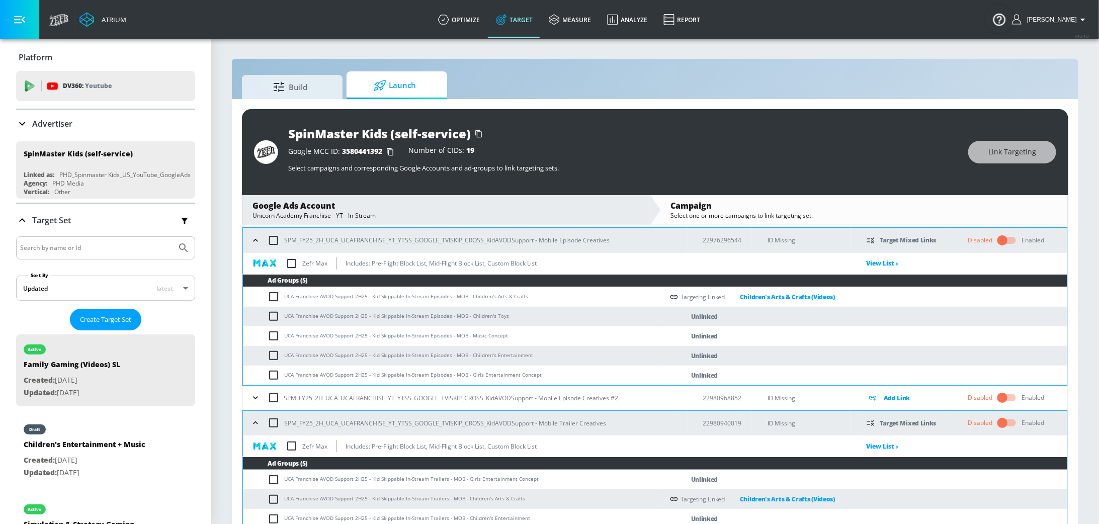
click at [274, 318] on input "checkbox" at bounding box center [275, 316] width 17 height 12
checkbox input "true"
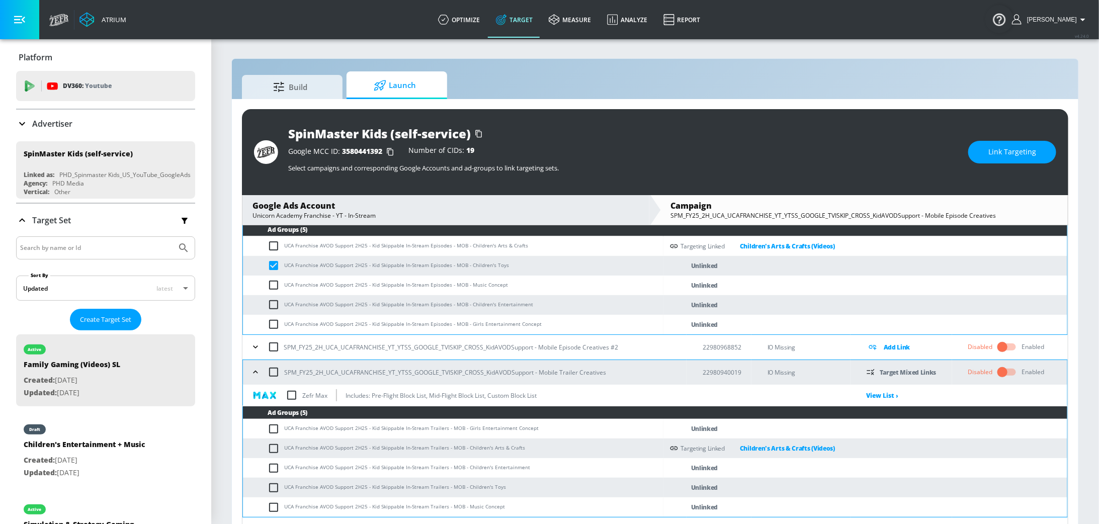
scroll to position [151, 0]
click at [275, 487] on input "checkbox" at bounding box center [275, 487] width 17 height 12
checkbox input "true"
click at [1013, 151] on span "Link Targeting" at bounding box center [1012, 152] width 48 height 13
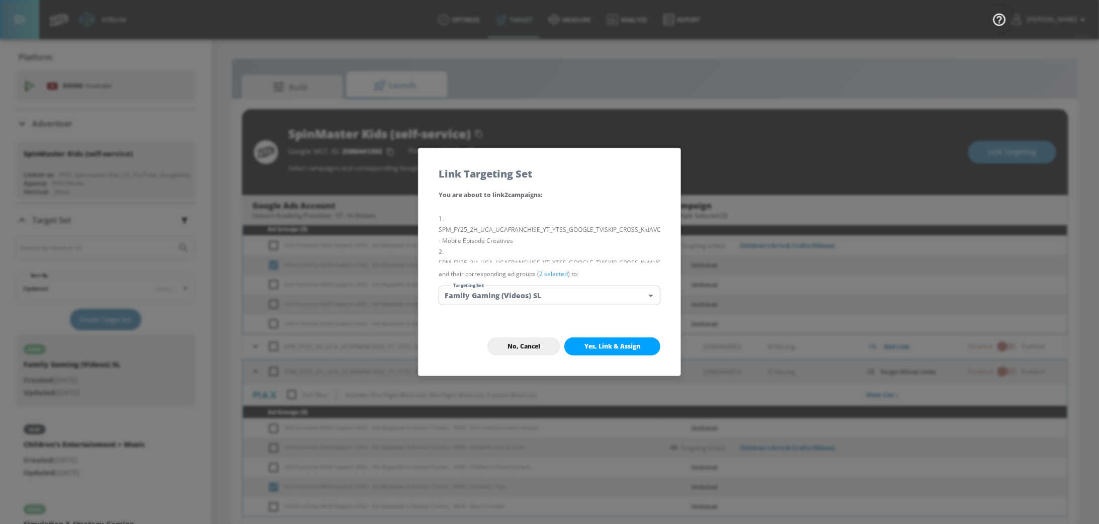
click at [575, 296] on body "Atrium optimize Target measure Analyze Report optimize Target measure Analyze R…" at bounding box center [549, 269] width 1099 height 538
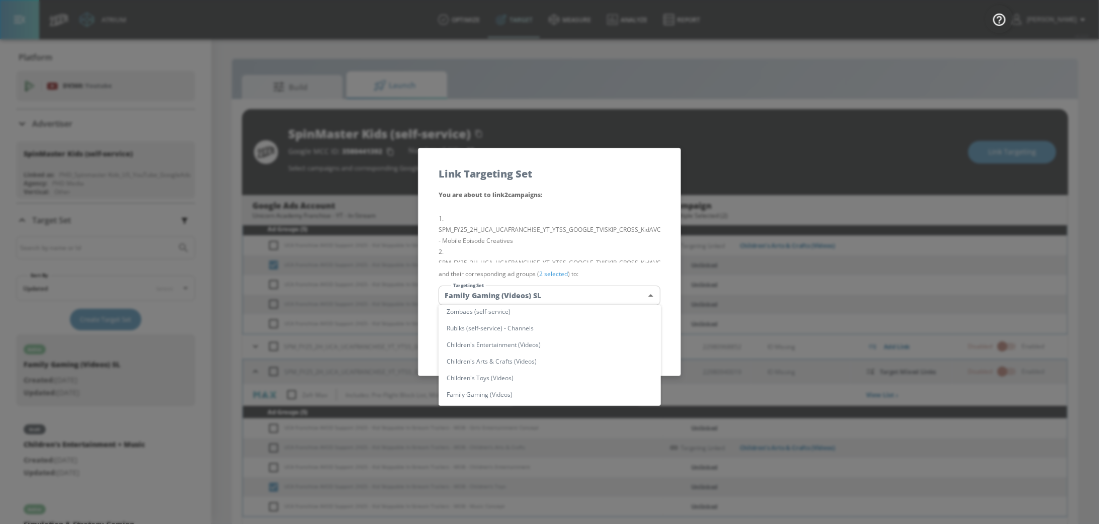
scroll to position [283, 0]
click at [560, 360] on li "Children's Toys (Videos)" at bounding box center [549, 363] width 222 height 17
type input "07384ddf-6083-4030-b837-35577c8ebd84"
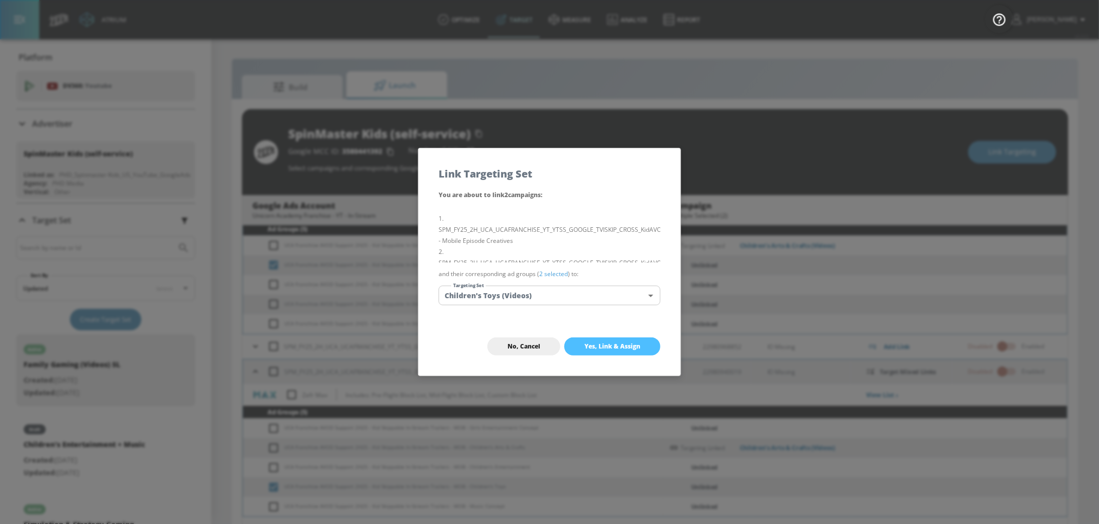
click at [636, 347] on span "Yes, Link & Assign" at bounding box center [612, 346] width 56 height 8
checkbox input "false"
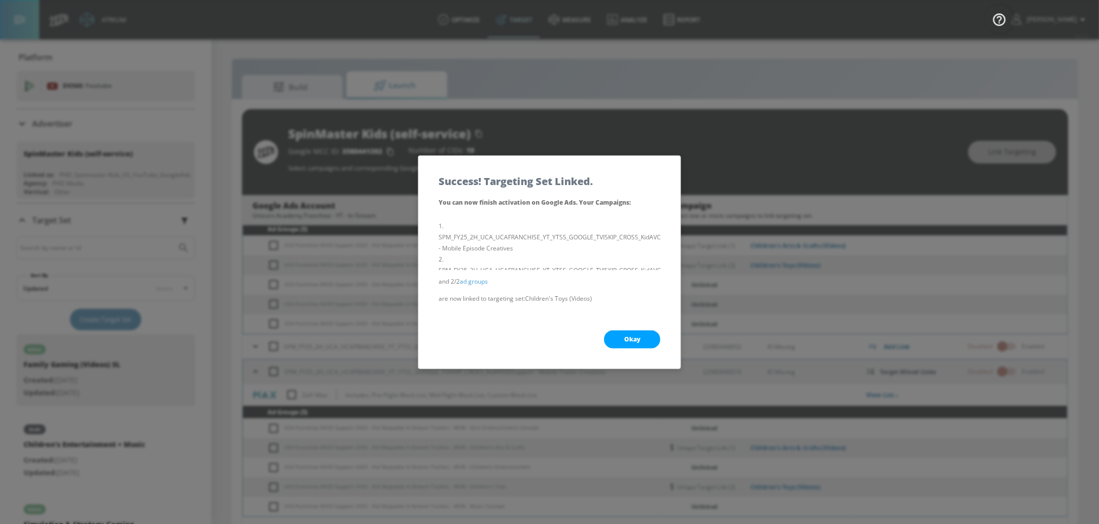
click at [630, 341] on span "Okay" at bounding box center [632, 339] width 16 height 8
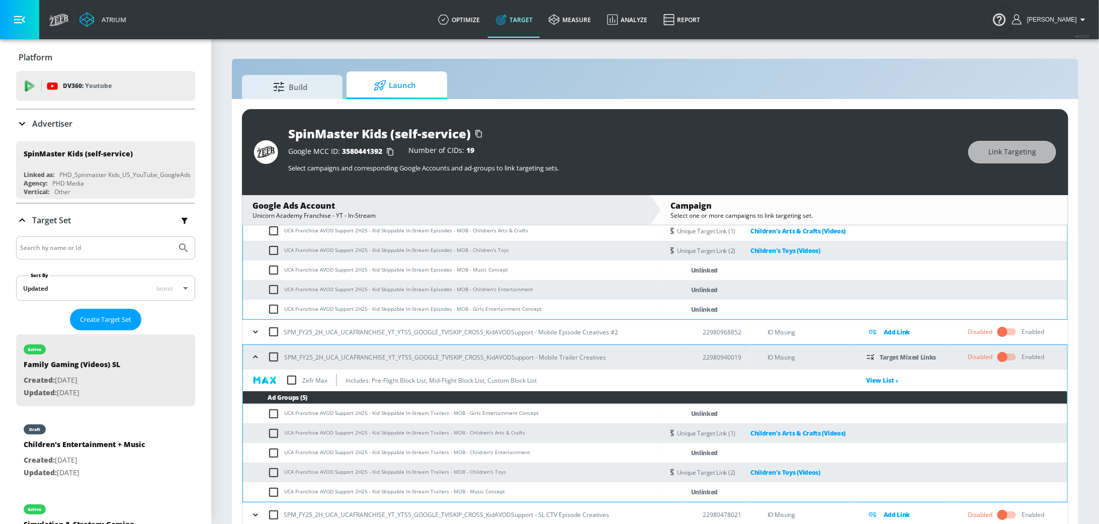
scroll to position [146, 0]
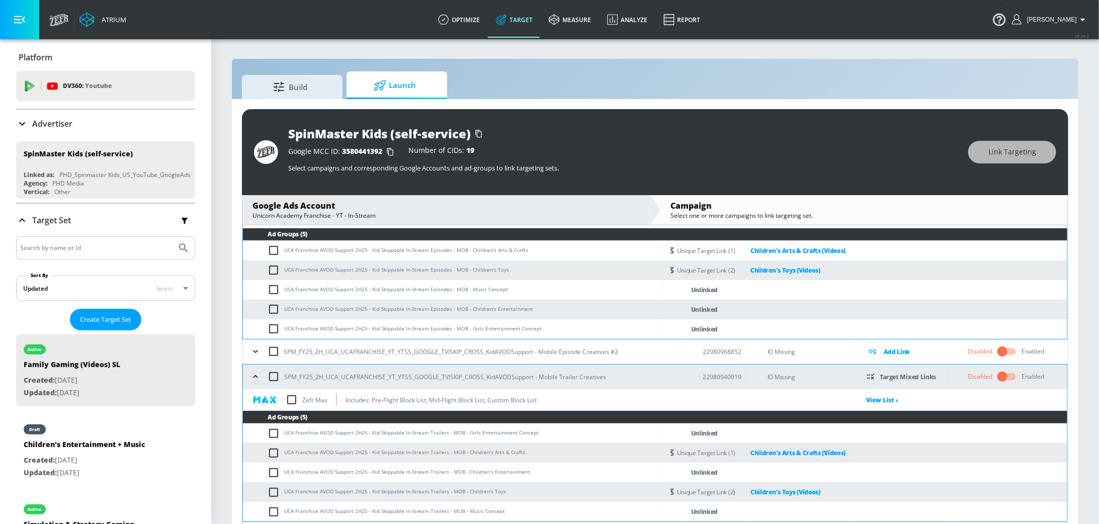
click at [276, 310] on input "checkbox" at bounding box center [275, 309] width 17 height 12
checkbox input "true"
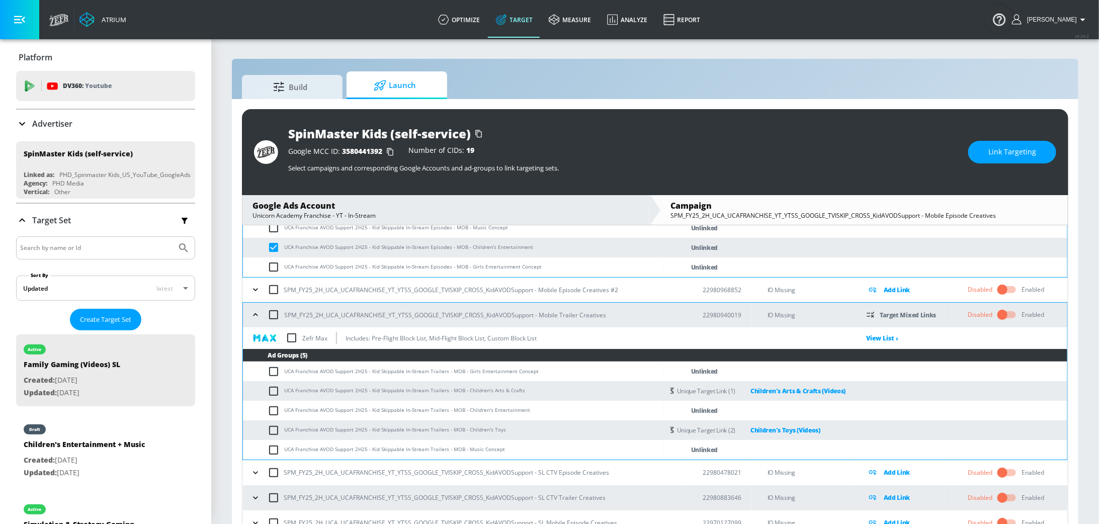
scroll to position [210, 0]
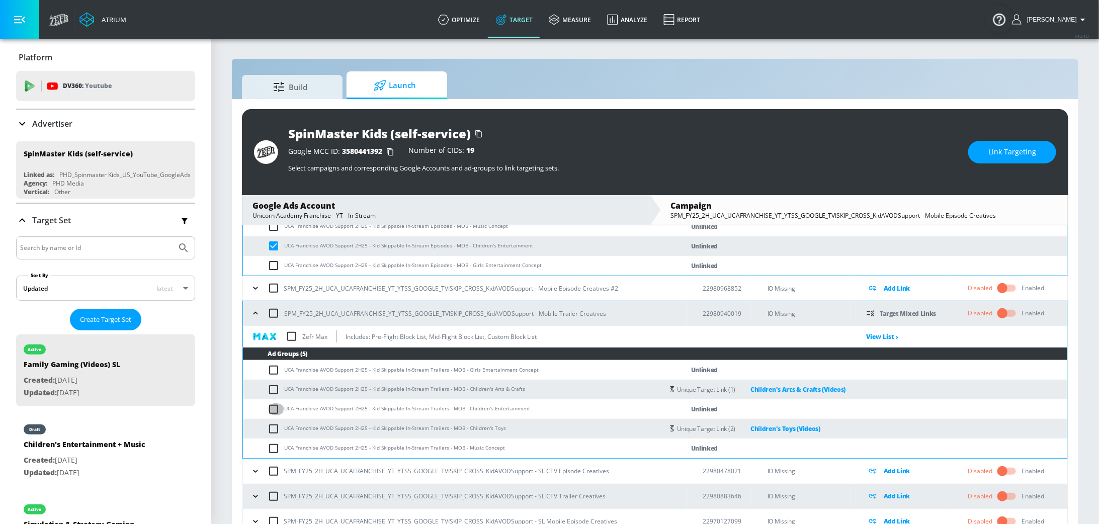
click at [274, 410] on input "checkbox" at bounding box center [275, 409] width 17 height 12
checkbox input "true"
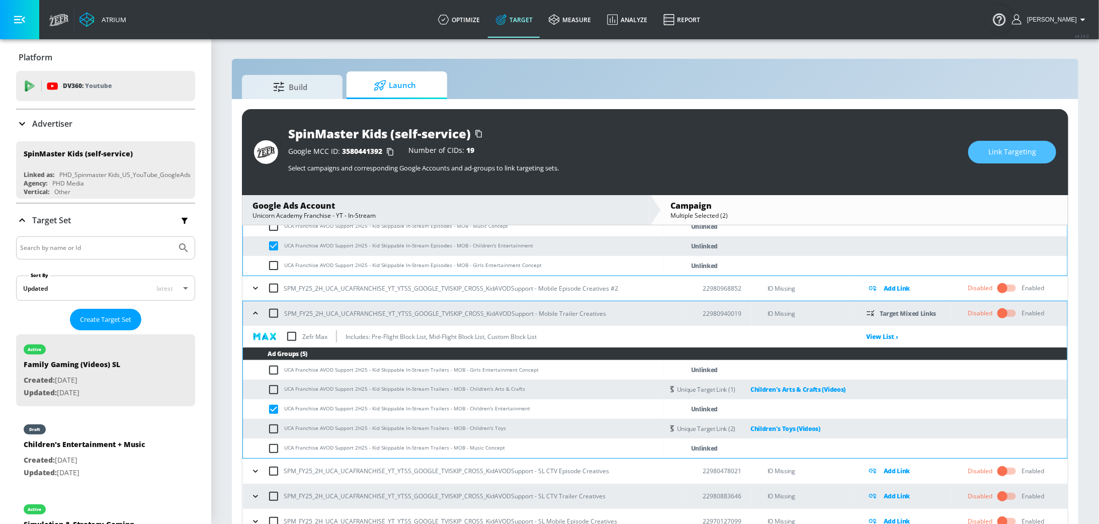
click at [997, 153] on span "Link Targeting" at bounding box center [1012, 152] width 48 height 13
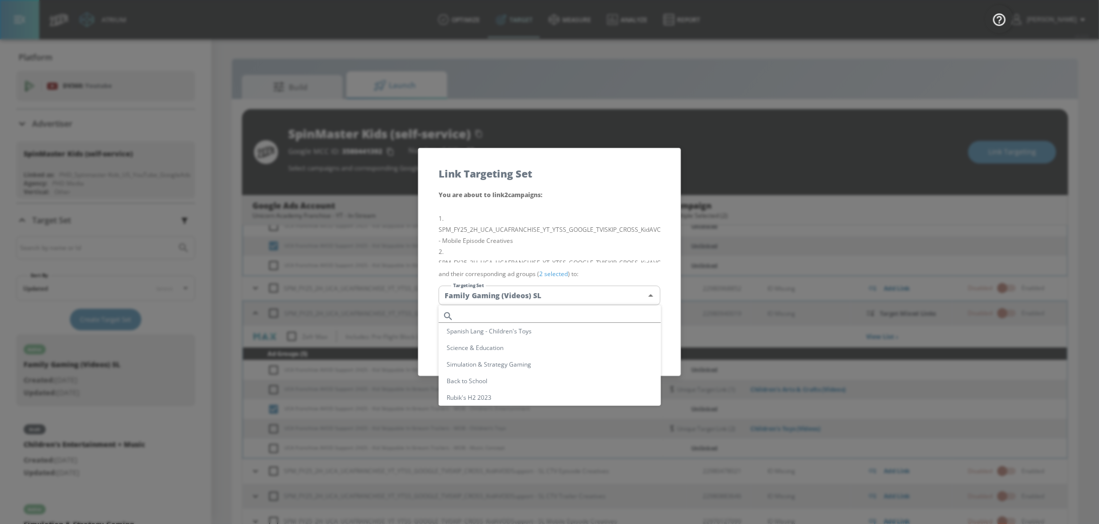
click at [598, 296] on body "Atrium optimize Target measure Analyze Report optimize Target measure Analyze R…" at bounding box center [549, 269] width 1099 height 538
click at [543, 331] on li "Children's Entertainment (Videos)" at bounding box center [549, 328] width 222 height 17
type input "a3b3ea95-bd9c-440d-a902-22cebafa5939"
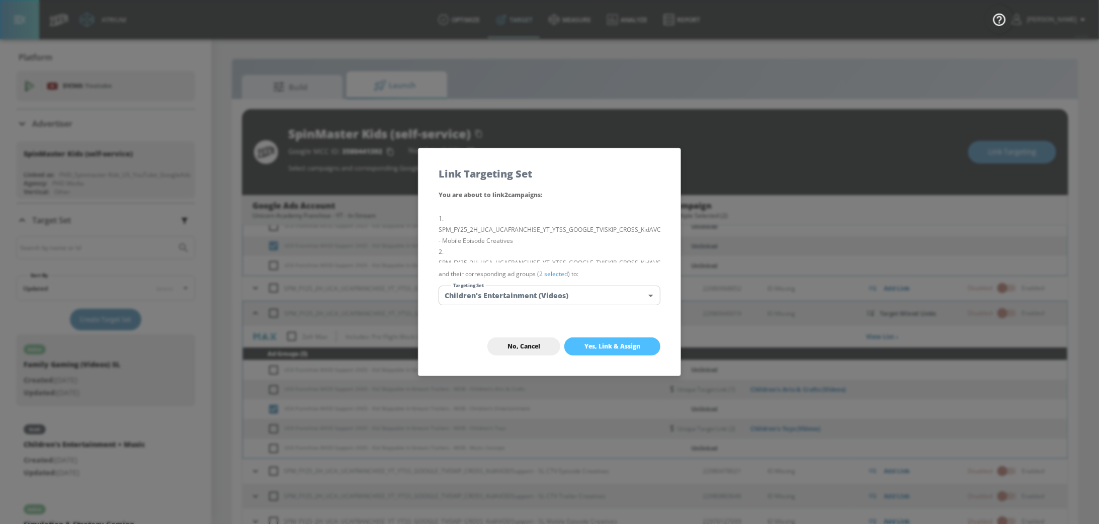
click at [634, 346] on span "Yes, Link & Assign" at bounding box center [612, 346] width 56 height 8
checkbox input "false"
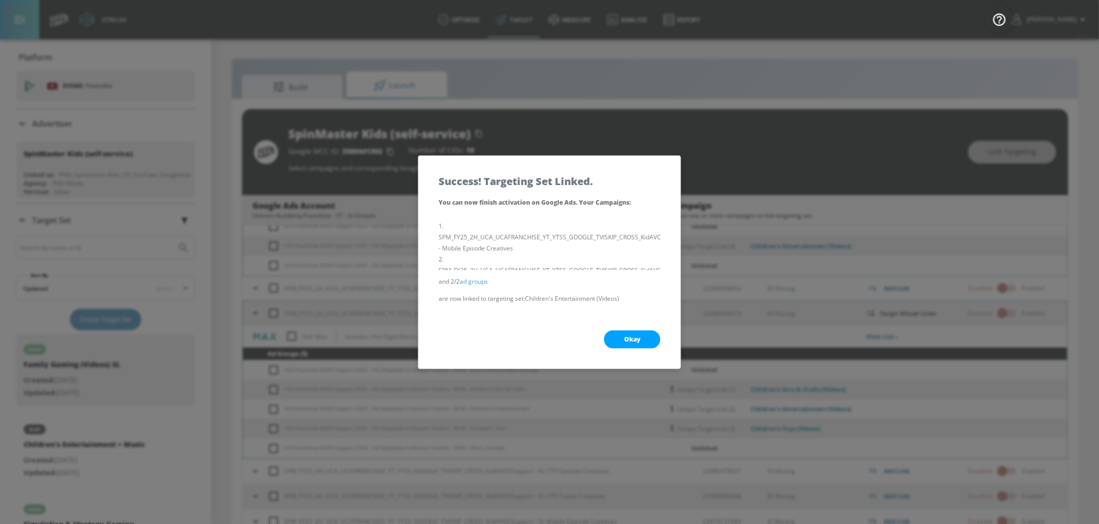
click at [649, 341] on button "Okay" at bounding box center [632, 339] width 56 height 18
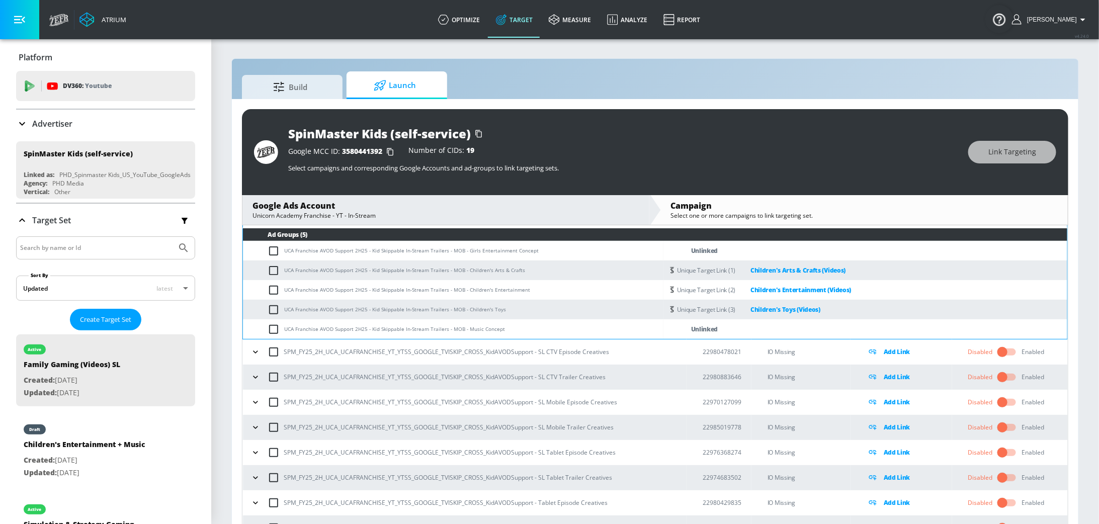
scroll to position [341, 0]
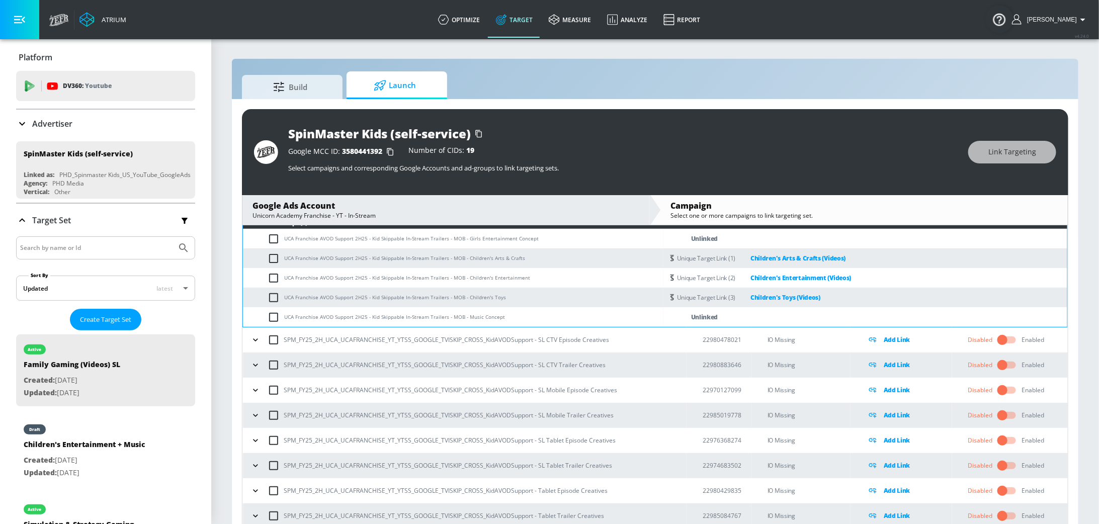
click at [254, 488] on icon "button" at bounding box center [255, 491] width 10 height 10
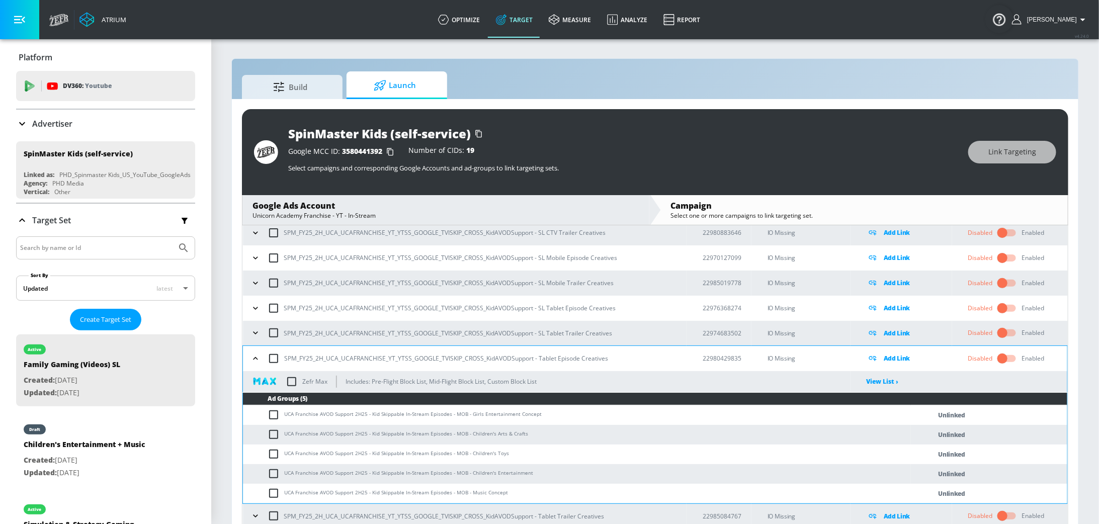
scroll to position [474, 0]
click at [254, 520] on icon "button" at bounding box center [255, 515] width 10 height 10
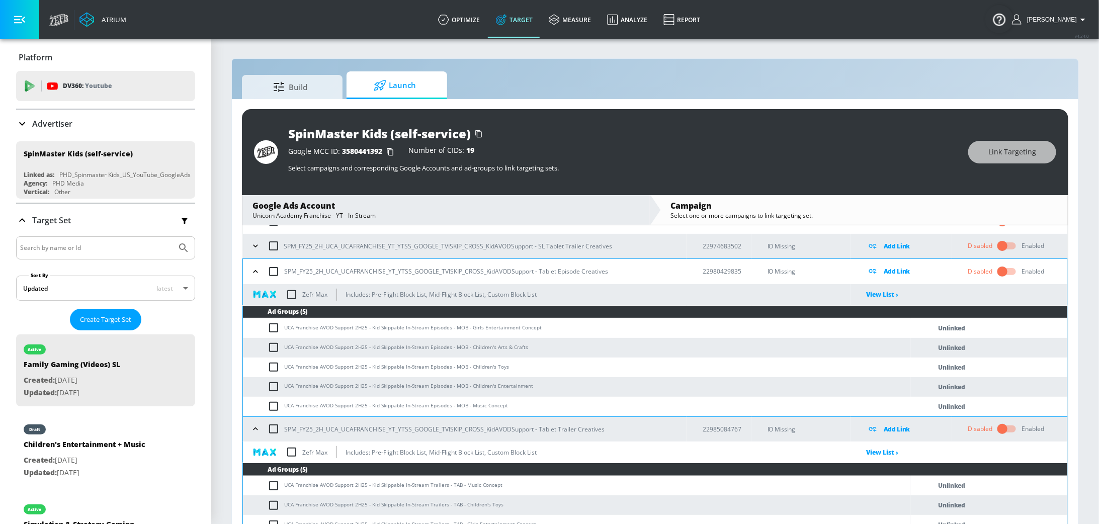
scroll to position [561, 0]
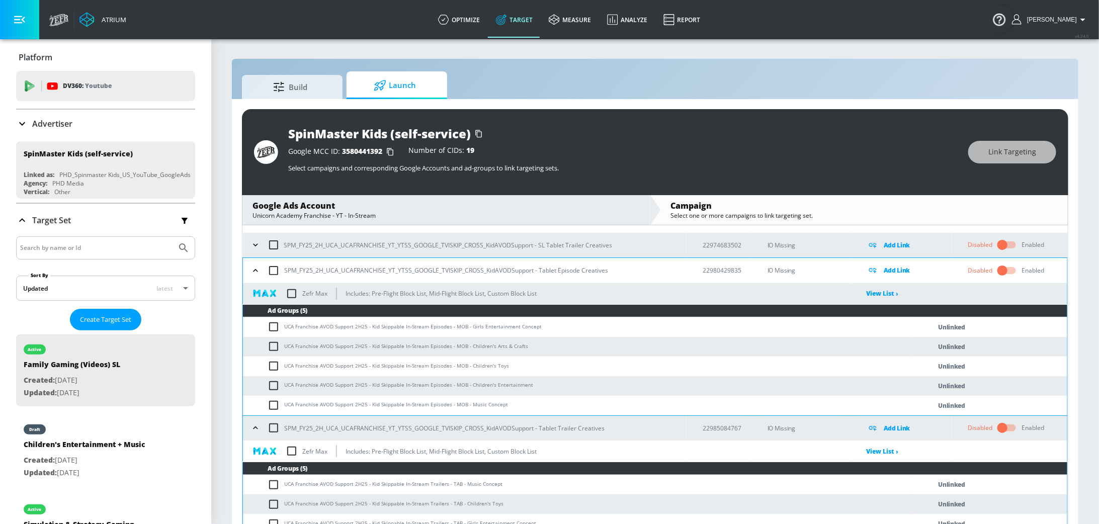
click at [273, 344] on input "checkbox" at bounding box center [275, 346] width 17 height 12
checkbox input "true"
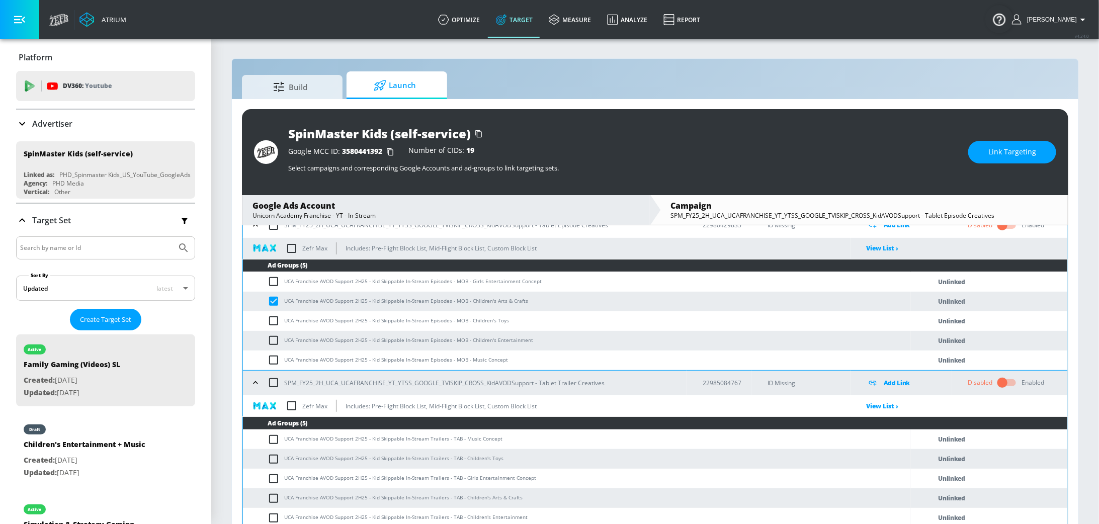
scroll to position [14, 0]
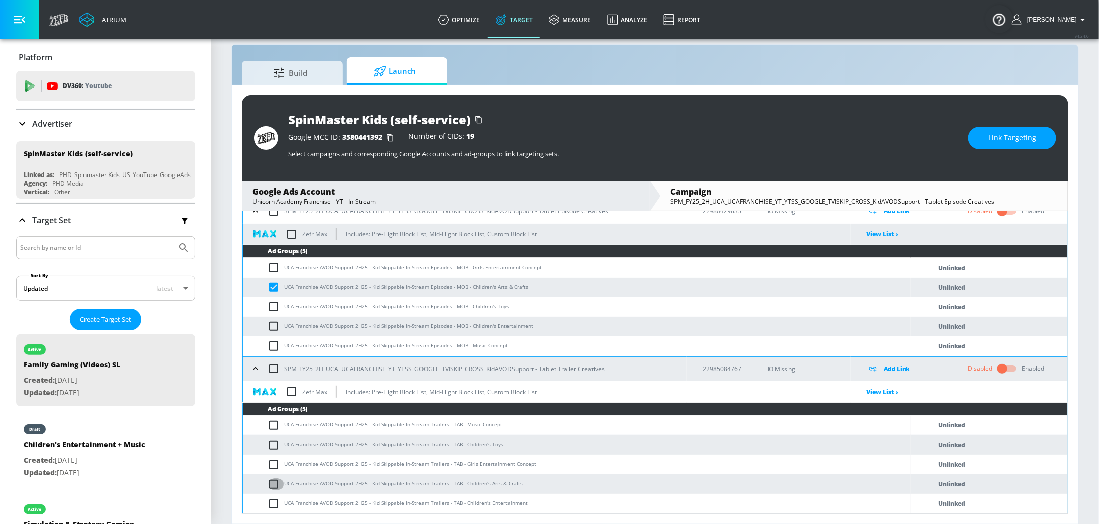
click at [276, 482] on input "checkbox" at bounding box center [275, 484] width 17 height 12
checkbox input "true"
click at [1000, 142] on span "Link Targeting" at bounding box center [1012, 138] width 48 height 13
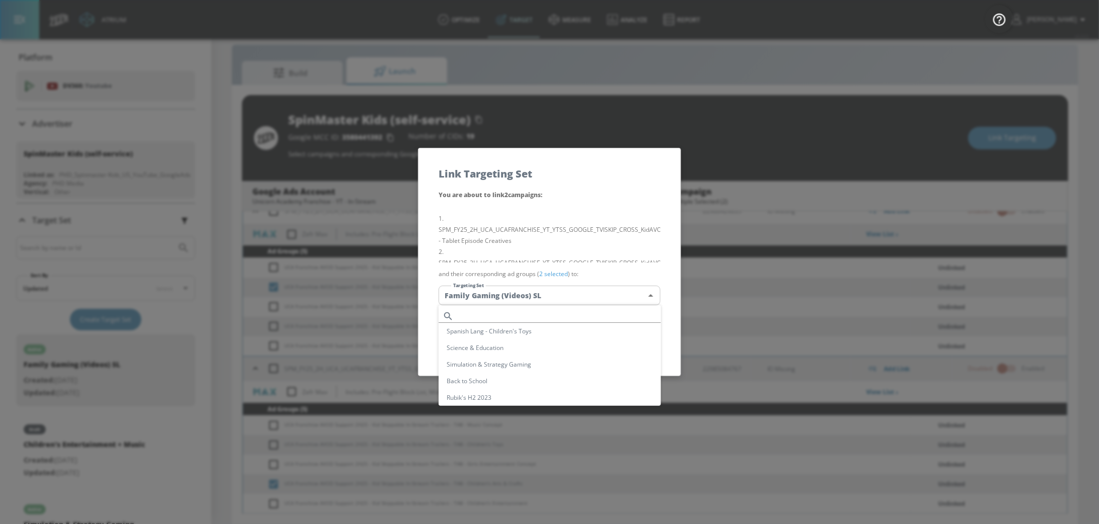
click at [584, 298] on body "Atrium optimize Target measure Analyze Report optimize Target measure Analyze R…" at bounding box center [549, 255] width 1099 height 538
click at [548, 350] on li "Children's Arts & Crafts (Videos)" at bounding box center [549, 353] width 222 height 17
type input "d88e912e-35ca-492a-9df4-da25e4e83cb1"
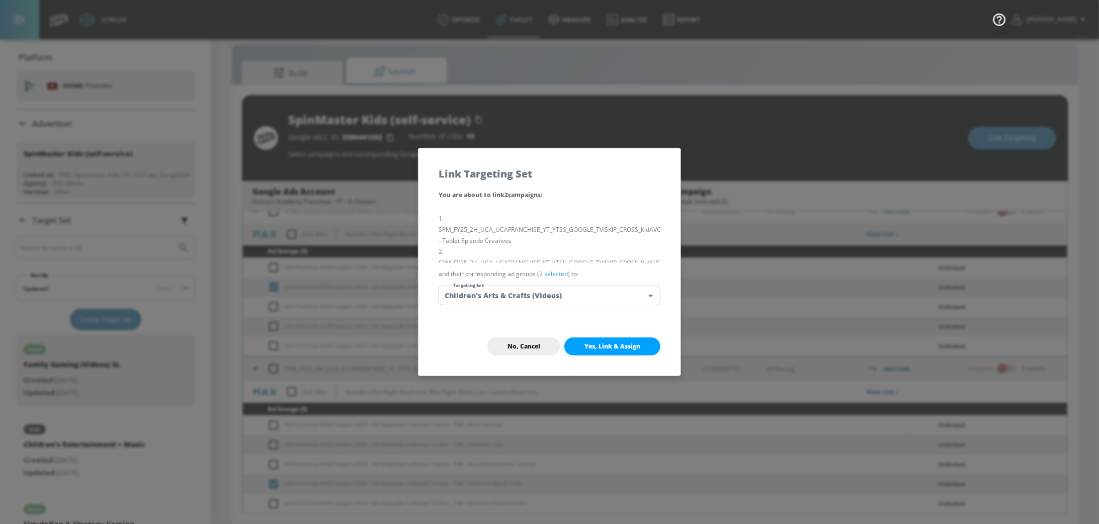
click at [616, 351] on button "Yes, Link & Assign" at bounding box center [612, 346] width 96 height 18
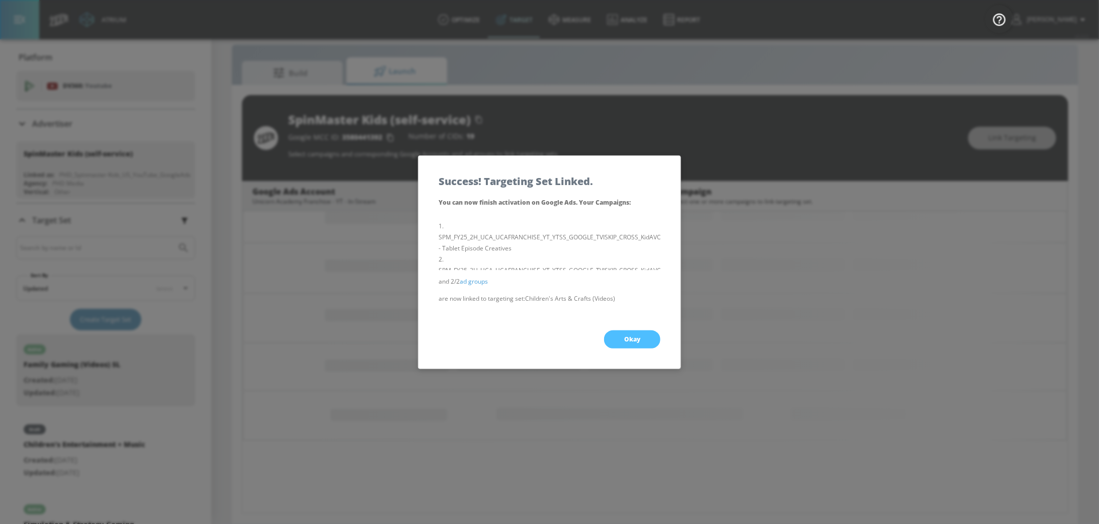
click at [641, 334] on button "Okay" at bounding box center [632, 339] width 56 height 18
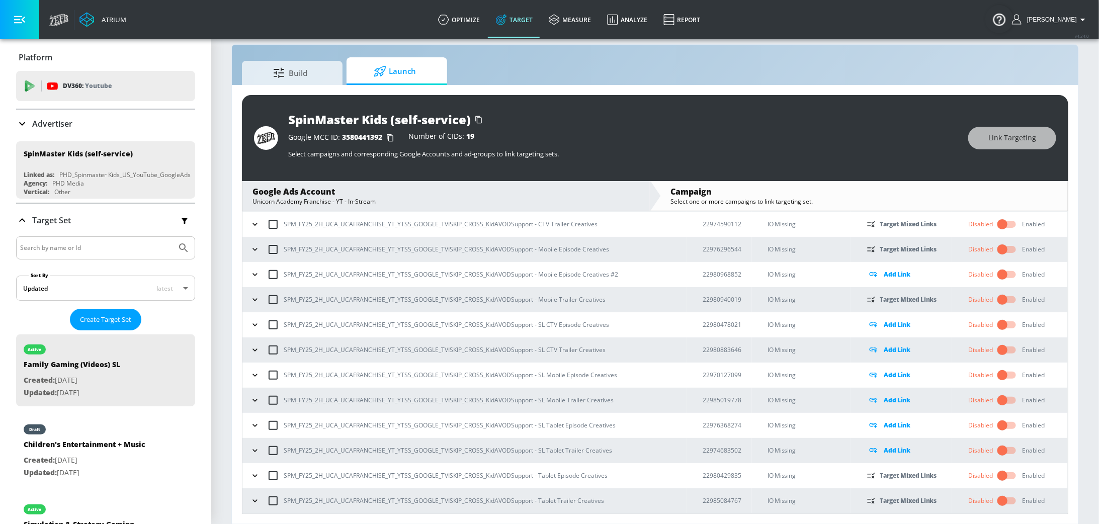
scroll to position [76, 0]
click at [250, 473] on icon "button" at bounding box center [255, 477] width 10 height 10
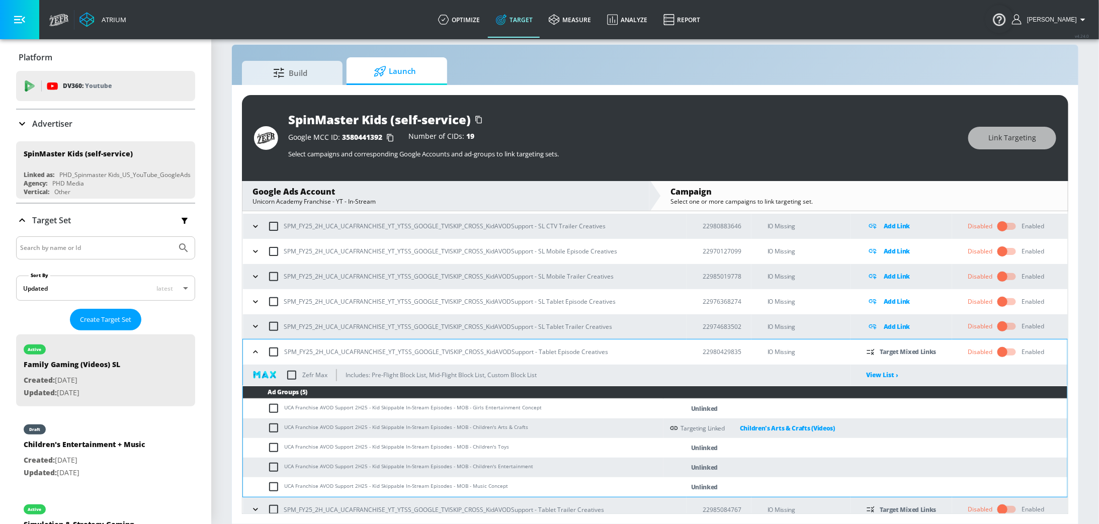
scroll to position [208, 0]
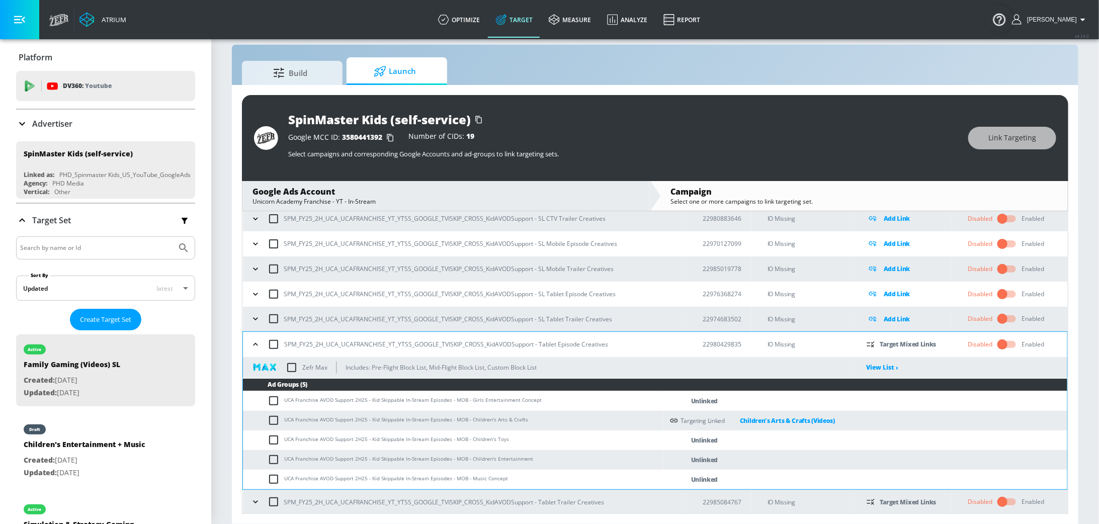
click at [256, 497] on icon "button" at bounding box center [255, 502] width 10 height 10
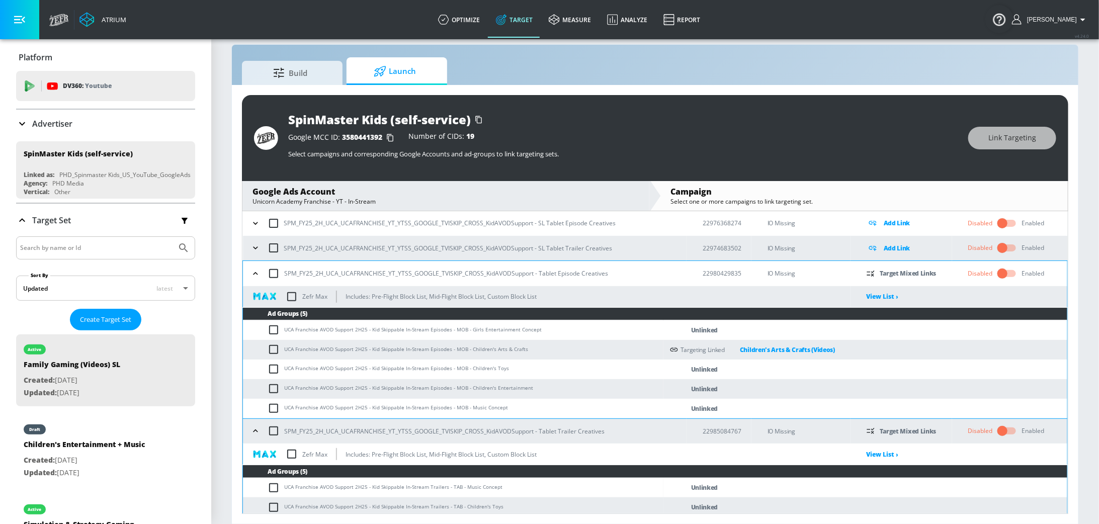
scroll to position [280, 0]
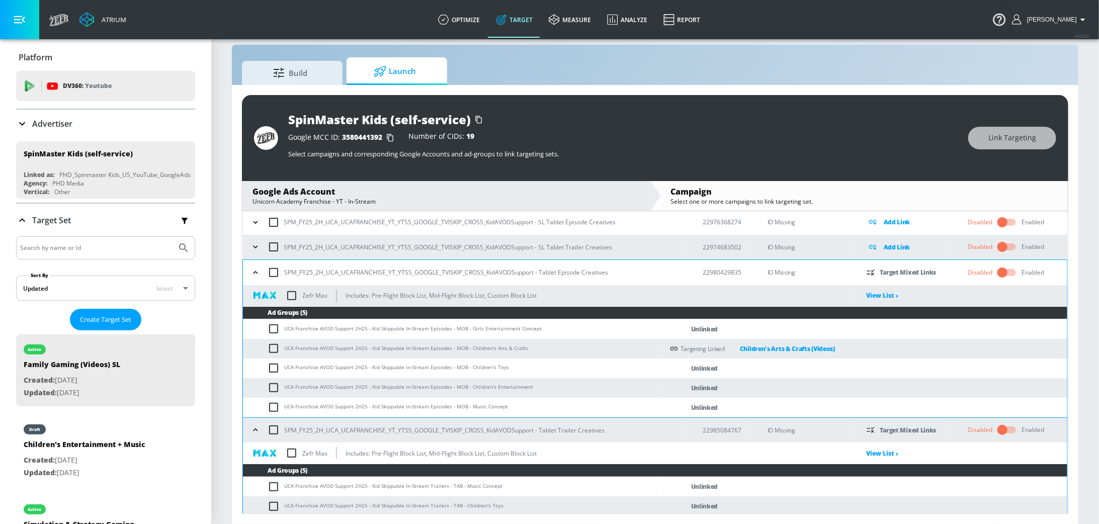
click at [274, 365] on input "checkbox" at bounding box center [275, 368] width 17 height 12
checkbox input "true"
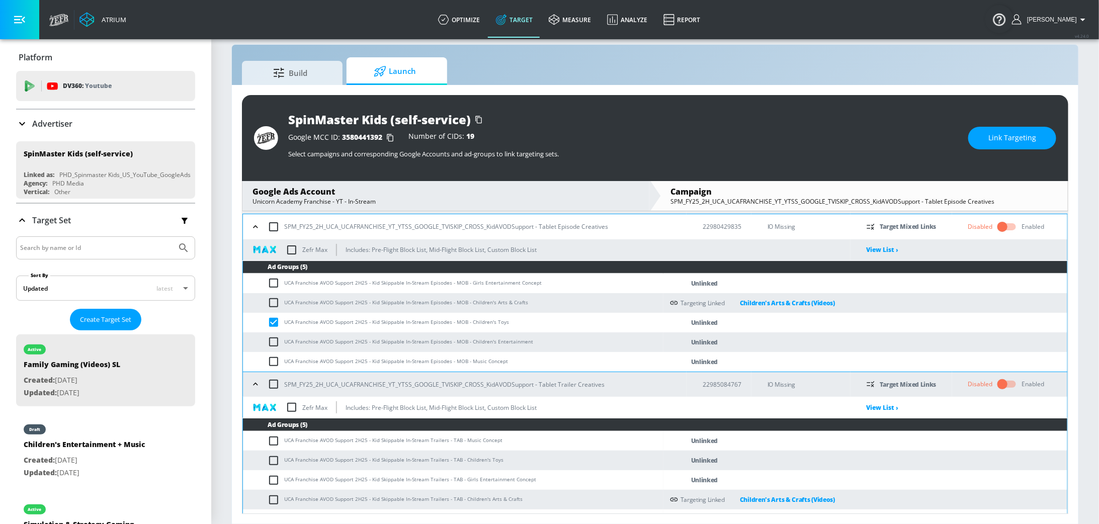
scroll to position [327, 0]
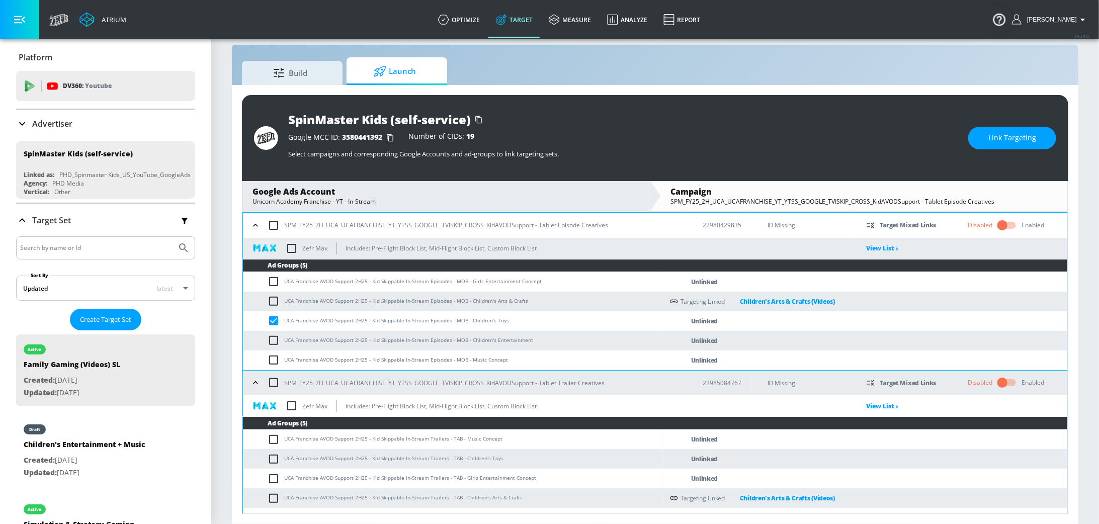
click at [274, 457] on input "checkbox" at bounding box center [275, 459] width 17 height 12
checkbox input "true"
click at [1017, 134] on span "Link Targeting" at bounding box center [1012, 138] width 48 height 13
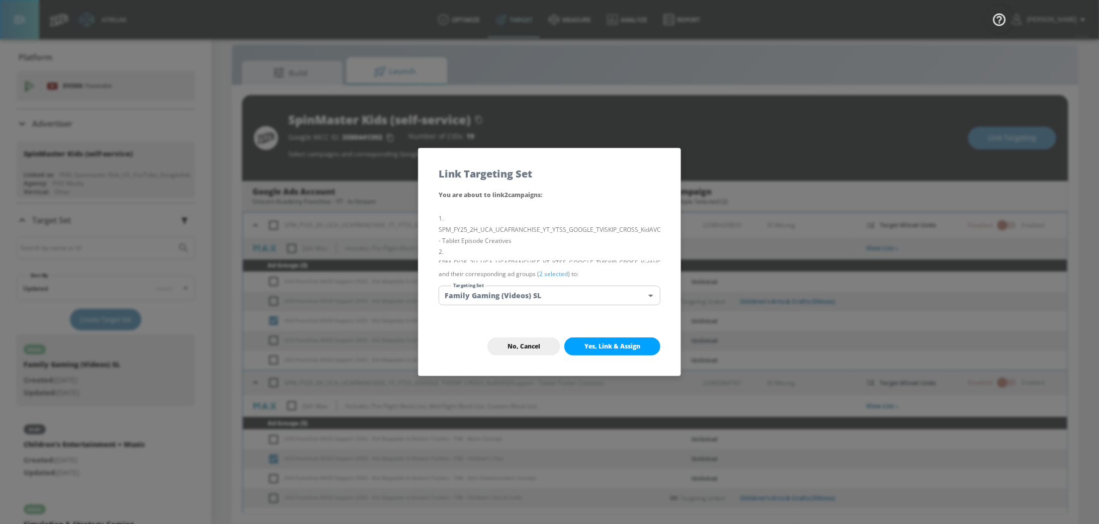
click at [601, 296] on body "Atrium optimize Target measure Analyze Report optimize Target measure Analyze R…" at bounding box center [549, 255] width 1099 height 538
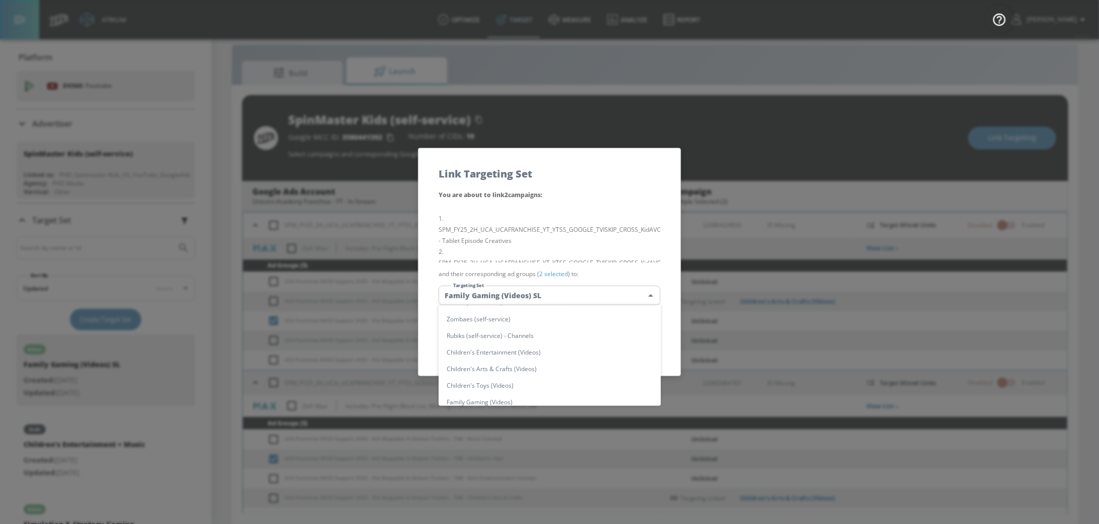
scroll to position [264, 0]
click at [569, 381] on li "Children's Toys (Videos)" at bounding box center [549, 382] width 222 height 17
type input "07384ddf-6083-4030-b837-35577c8ebd84"
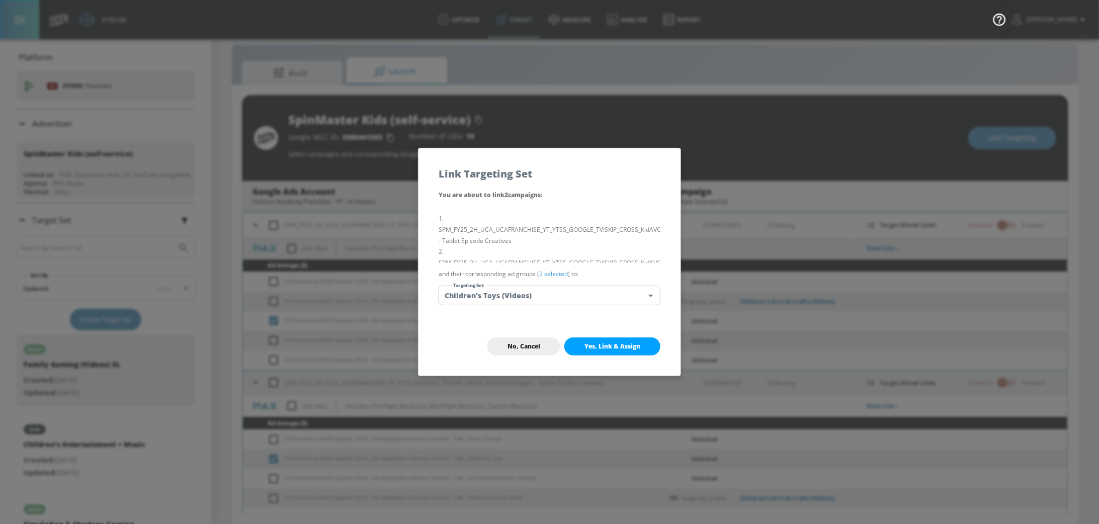
click at [618, 345] on span "Yes, Link & Assign" at bounding box center [612, 346] width 56 height 8
checkbox input "false"
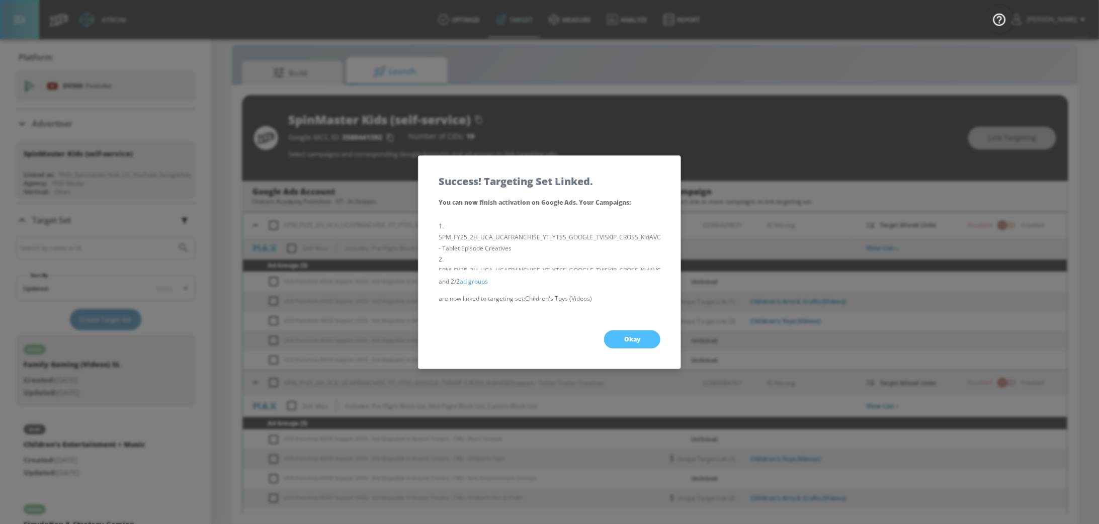
click at [638, 333] on button "Okay" at bounding box center [632, 339] width 56 height 18
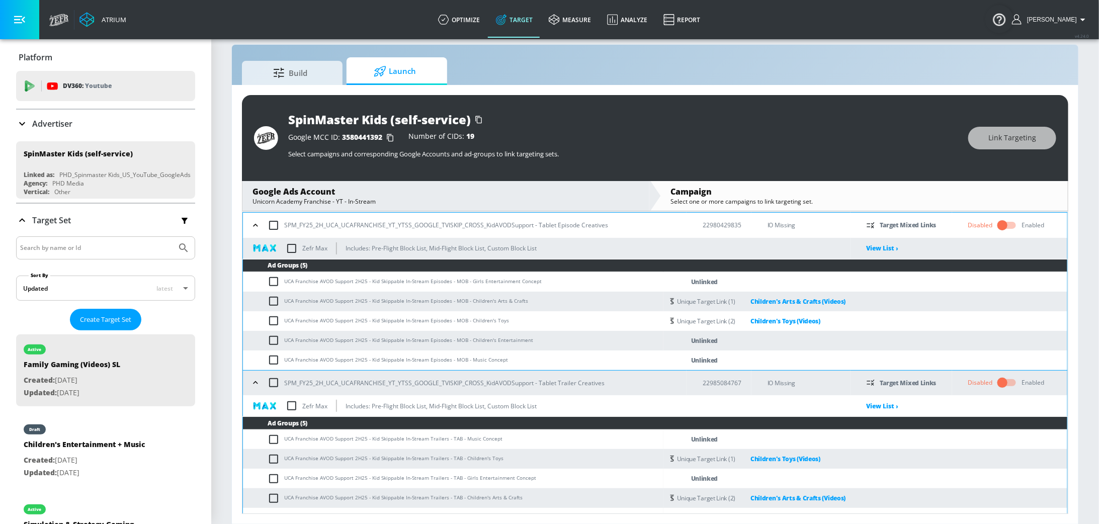
scroll to position [341, 0]
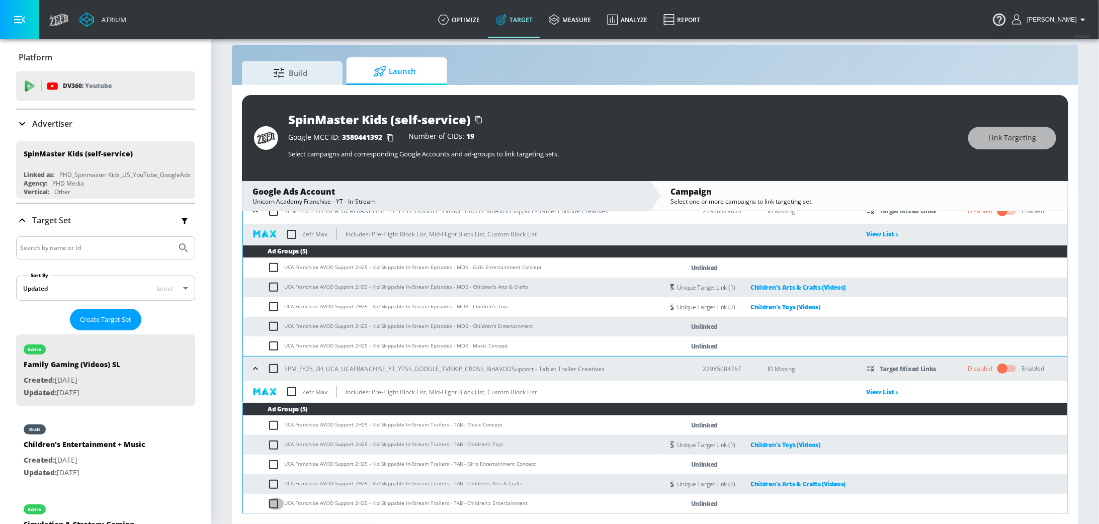
click at [274, 504] on input "checkbox" at bounding box center [275, 504] width 17 height 12
checkbox input "true"
click at [273, 328] on input "checkbox" at bounding box center [275, 326] width 17 height 12
checkbox input "true"
click at [1003, 143] on span "Link Targeting" at bounding box center [1012, 138] width 48 height 13
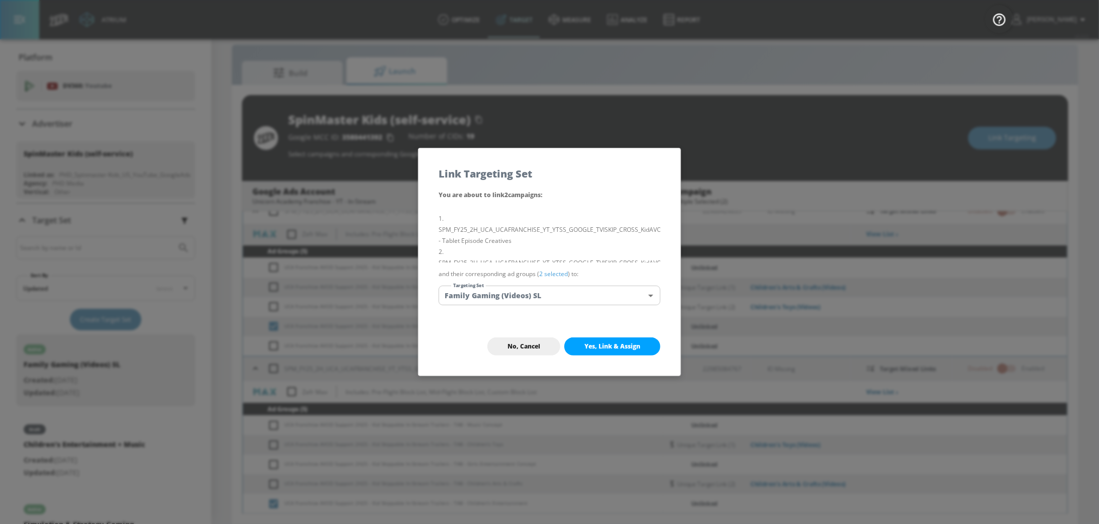
click at [579, 301] on body "Atrium optimize Target measure Analyze Report optimize Target measure Analyze R…" at bounding box center [549, 255] width 1099 height 538
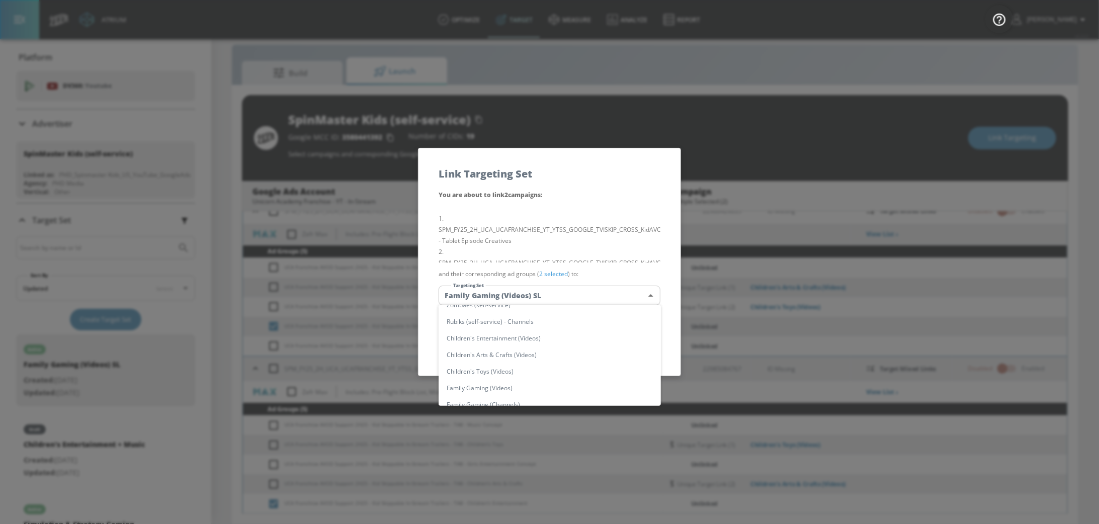
scroll to position [281, 0]
click at [572, 329] on li "Children's Entertainment (Videos)" at bounding box center [549, 332] width 222 height 17
type input "a3b3ea95-bd9c-440d-a902-22cebafa5939"
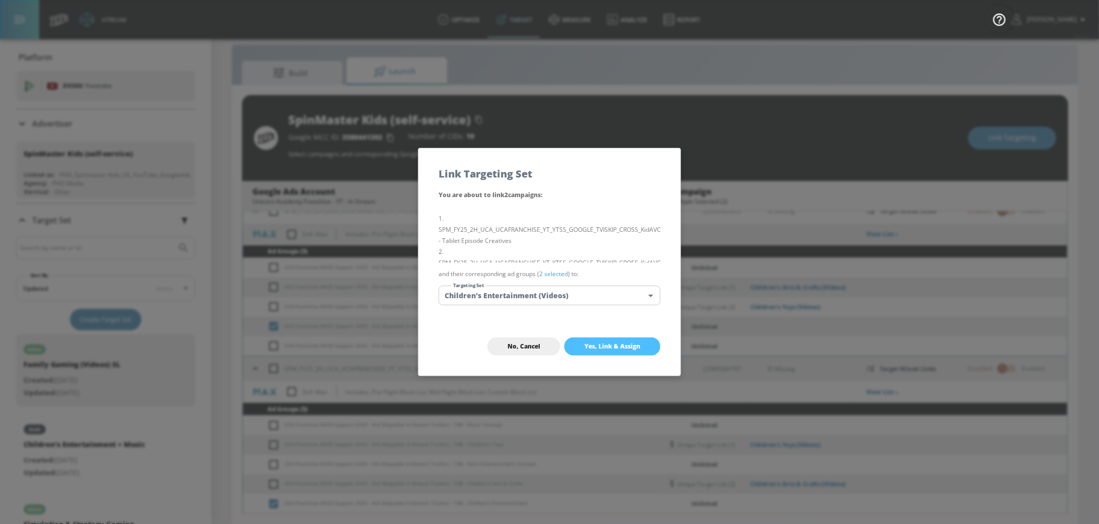
click at [656, 347] on button "Yes, Link & Assign" at bounding box center [612, 346] width 96 height 18
checkbox input "false"
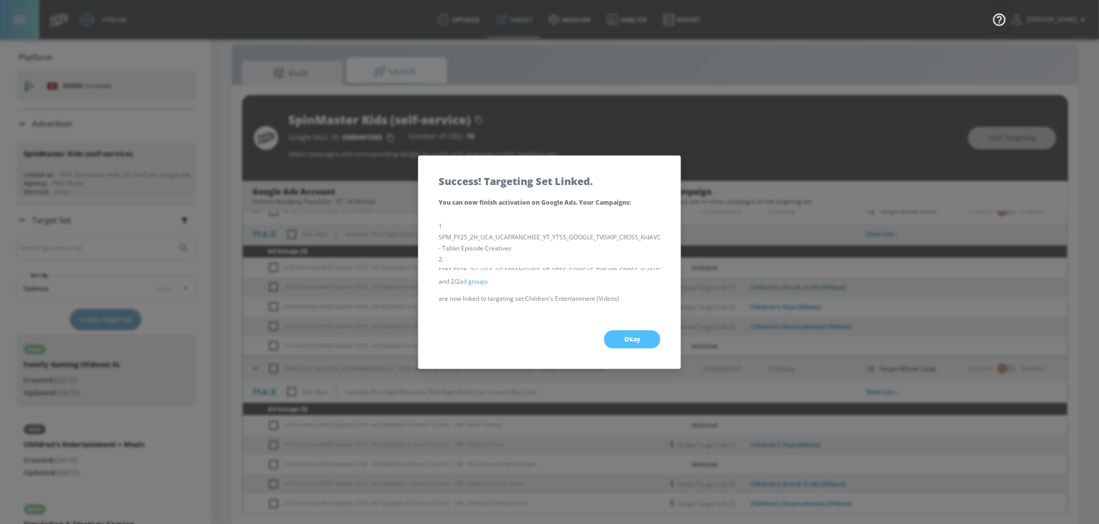
click at [628, 334] on button "Okay" at bounding box center [632, 339] width 56 height 18
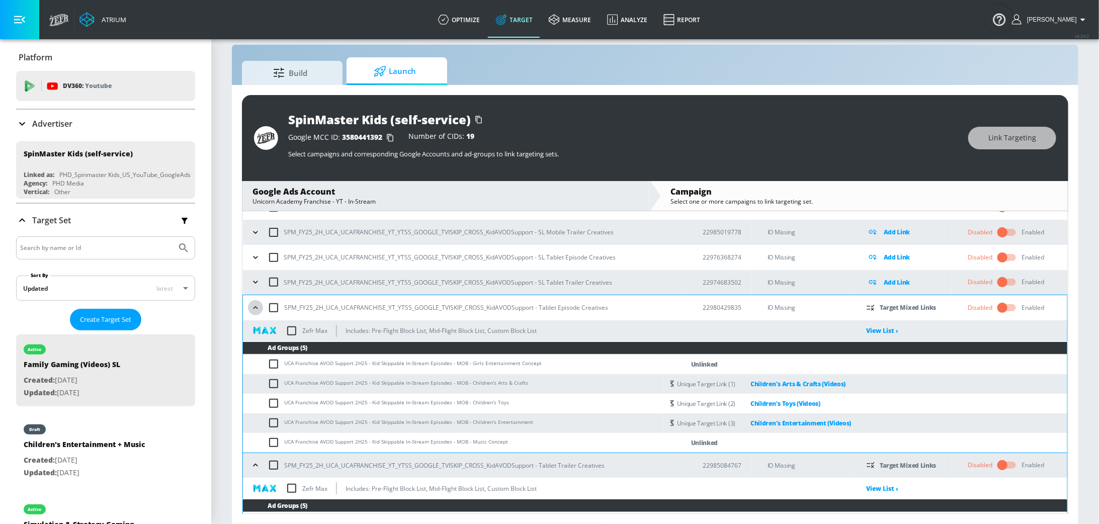
click at [254, 306] on icon "button" at bounding box center [255, 308] width 10 height 10
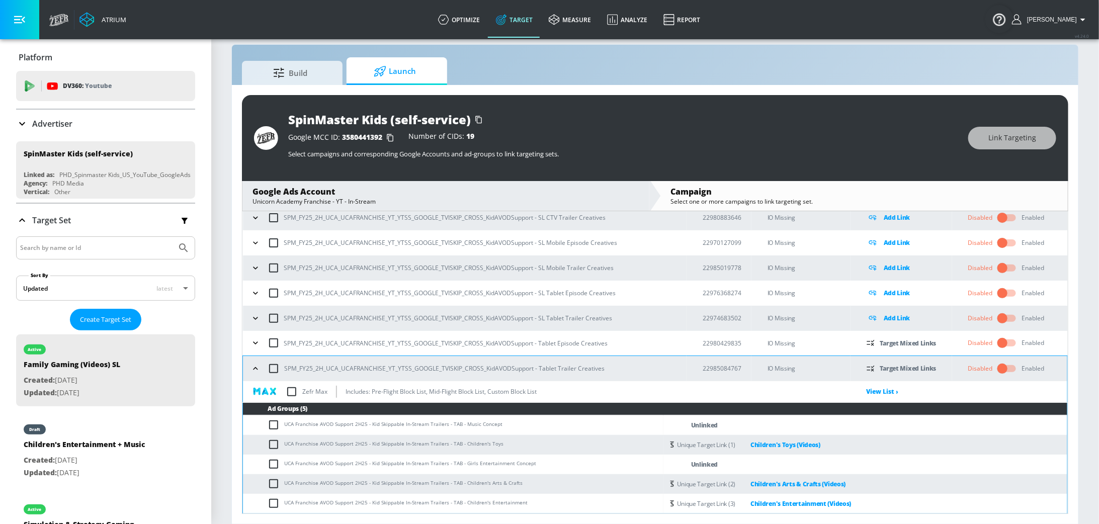
click at [253, 368] on icon "button" at bounding box center [255, 368] width 5 height 3
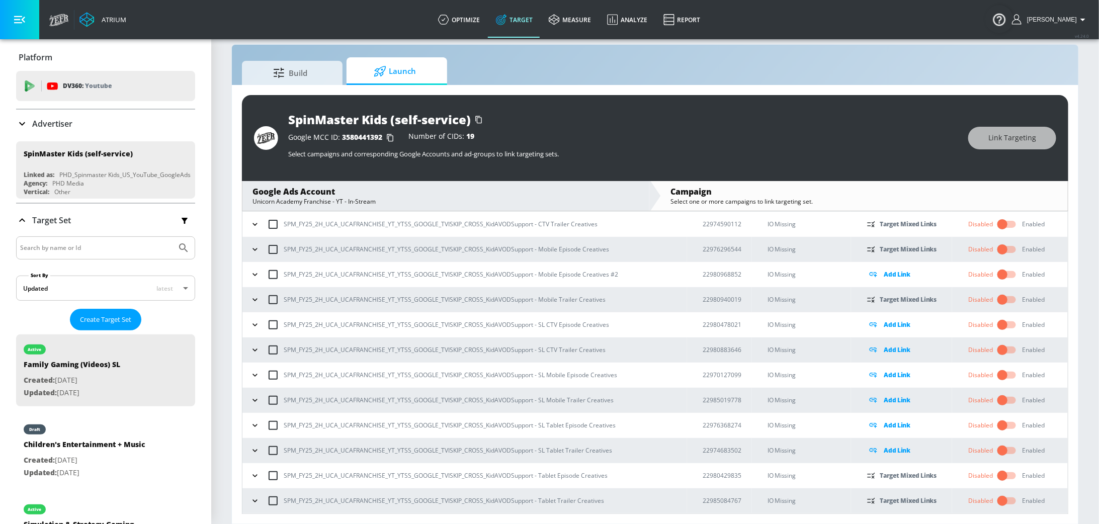
scroll to position [76, 0]
click at [252, 323] on icon "button" at bounding box center [255, 326] width 10 height 10
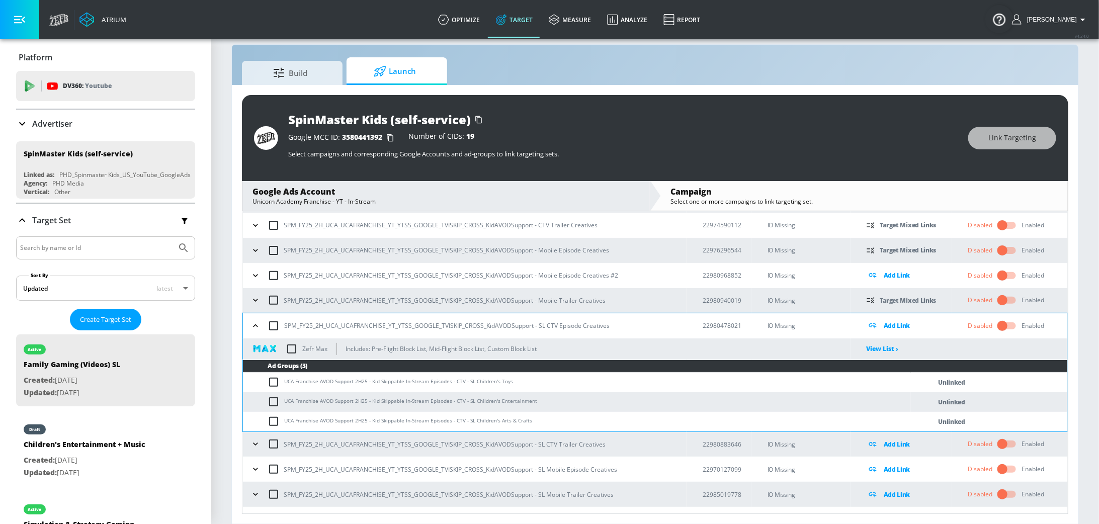
click at [255, 447] on icon "button" at bounding box center [255, 444] width 10 height 10
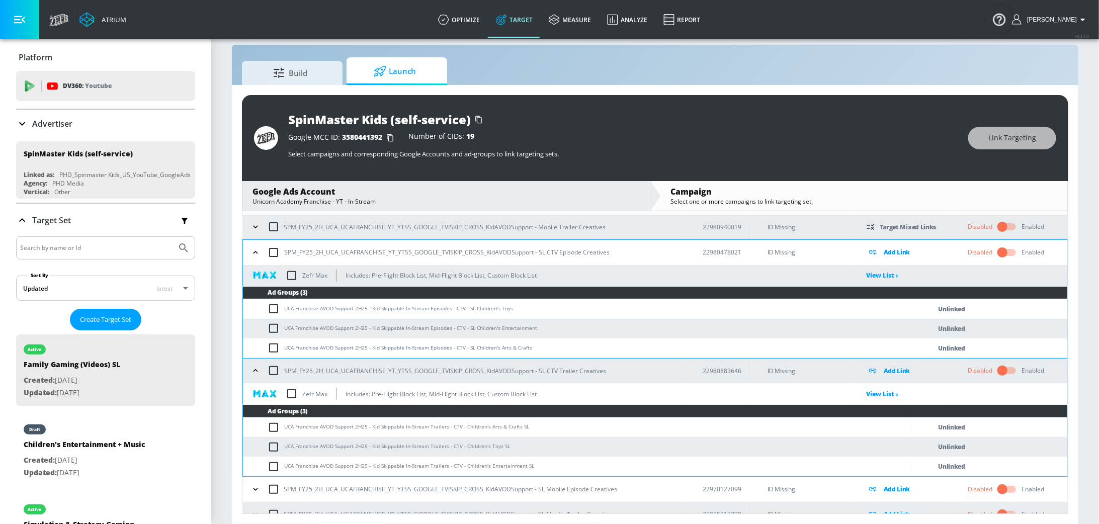
scroll to position [171, 0]
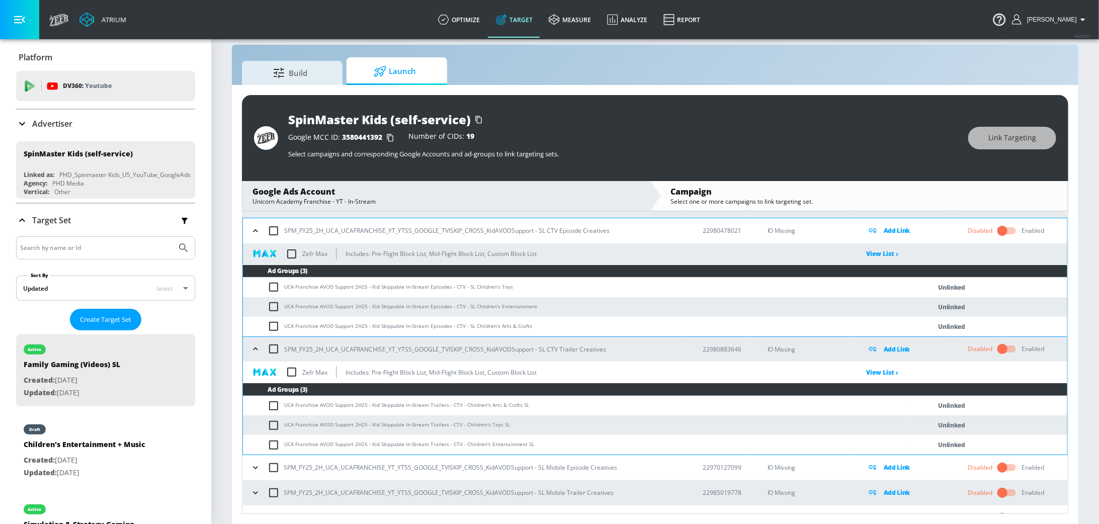
click at [272, 287] on input "checkbox" at bounding box center [275, 287] width 17 height 12
checkbox input "true"
click at [272, 425] on input "checkbox" at bounding box center [275, 425] width 17 height 12
checkbox input "true"
click at [1026, 129] on button "Link Targeting" at bounding box center [1012, 138] width 88 height 23
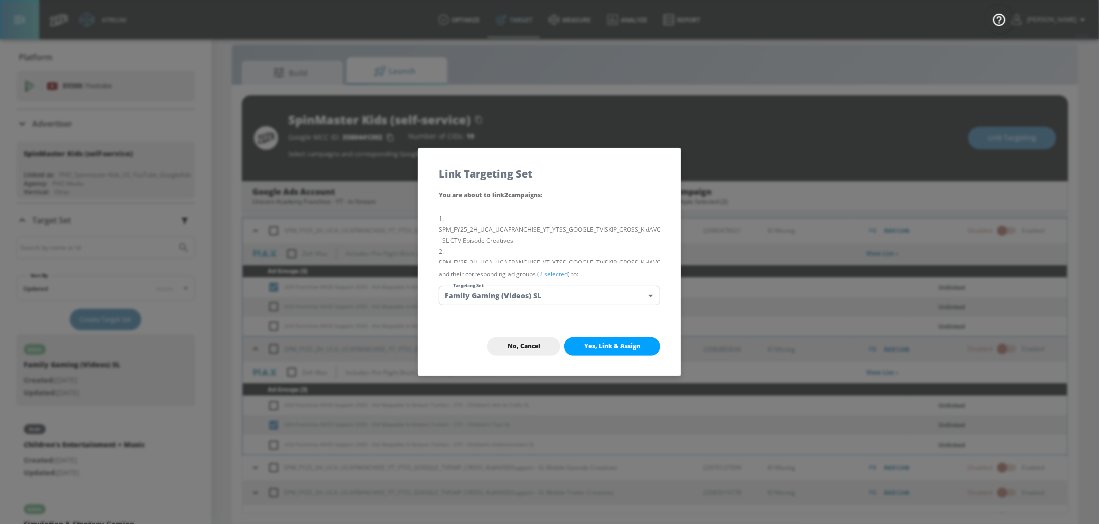
click at [602, 297] on body "Atrium optimize Target measure Analyze Report optimize Target measure Analyze R…" at bounding box center [549, 255] width 1099 height 538
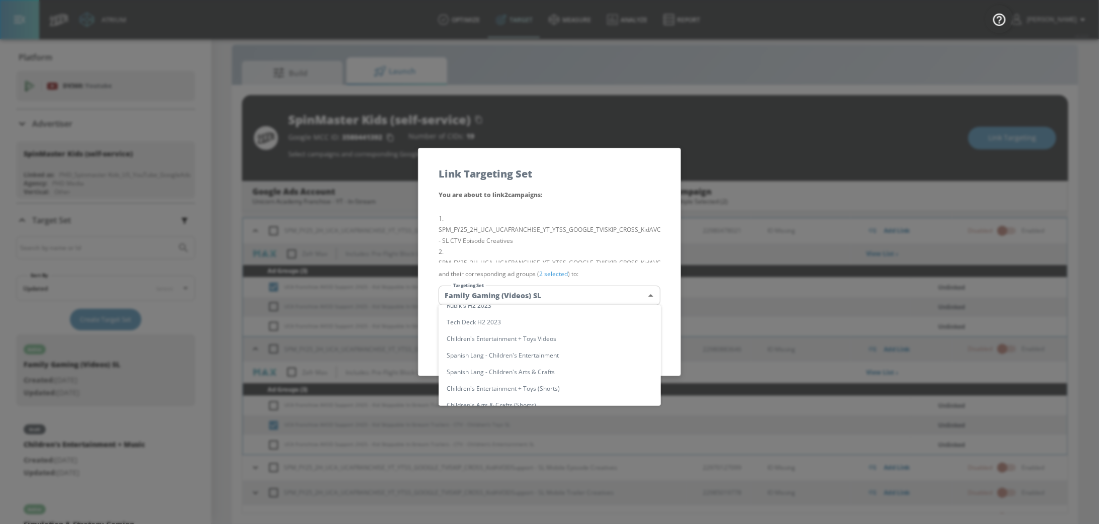
scroll to position [0, 0]
click at [555, 333] on li "Spanish Lang - Children's Toys" at bounding box center [549, 331] width 222 height 17
type input "0fc1a844-22a2-4be4-8b75-c232813a8743"
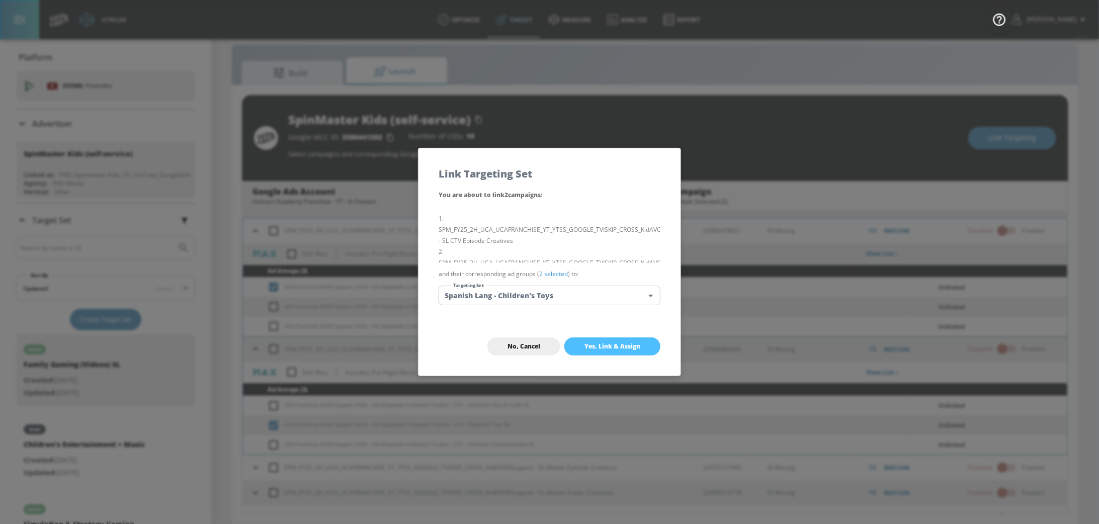
click at [614, 347] on span "Yes, Link & Assign" at bounding box center [612, 346] width 56 height 8
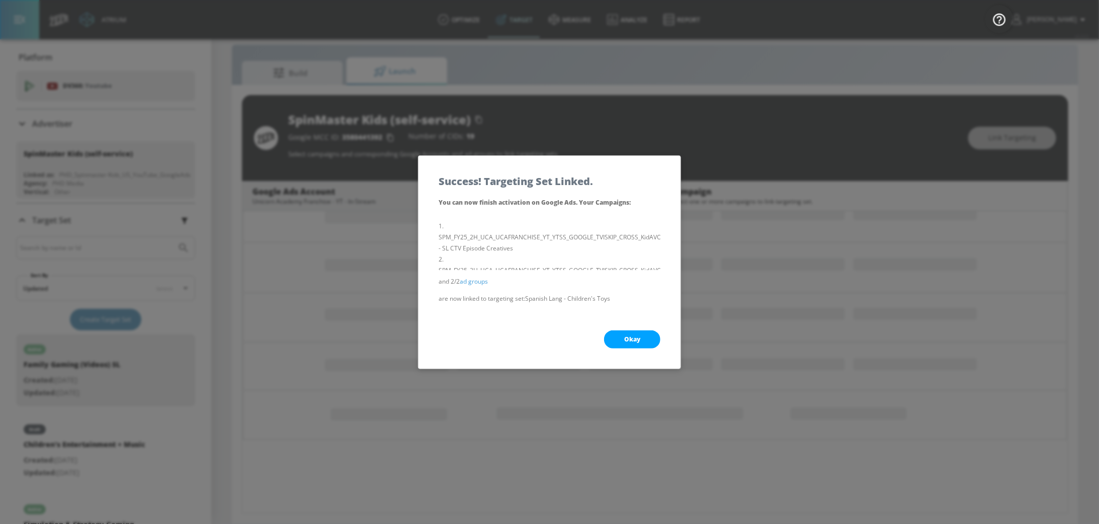
scroll to position [154, 0]
click at [633, 337] on span "Okay" at bounding box center [632, 339] width 16 height 8
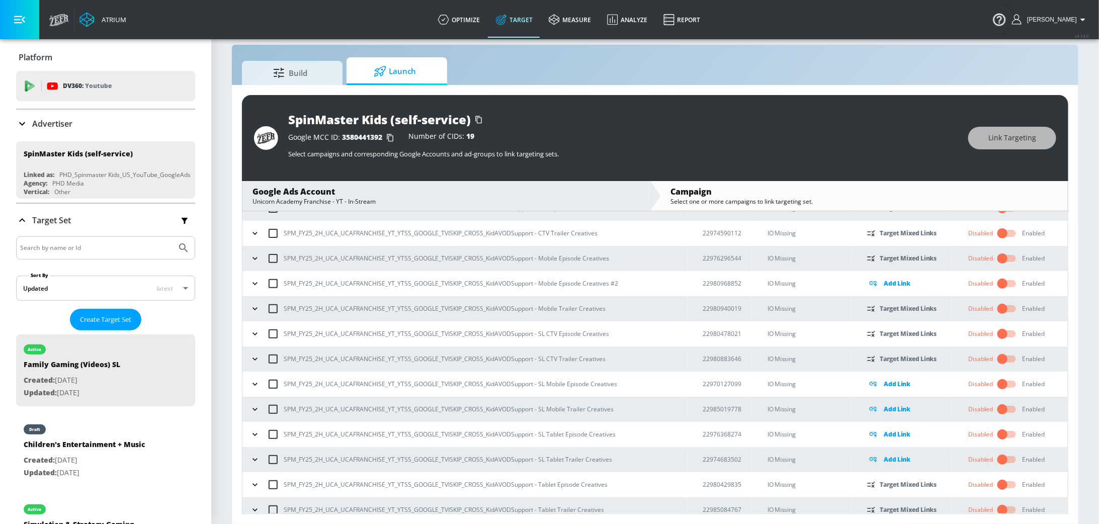
scroll to position [76, 0]
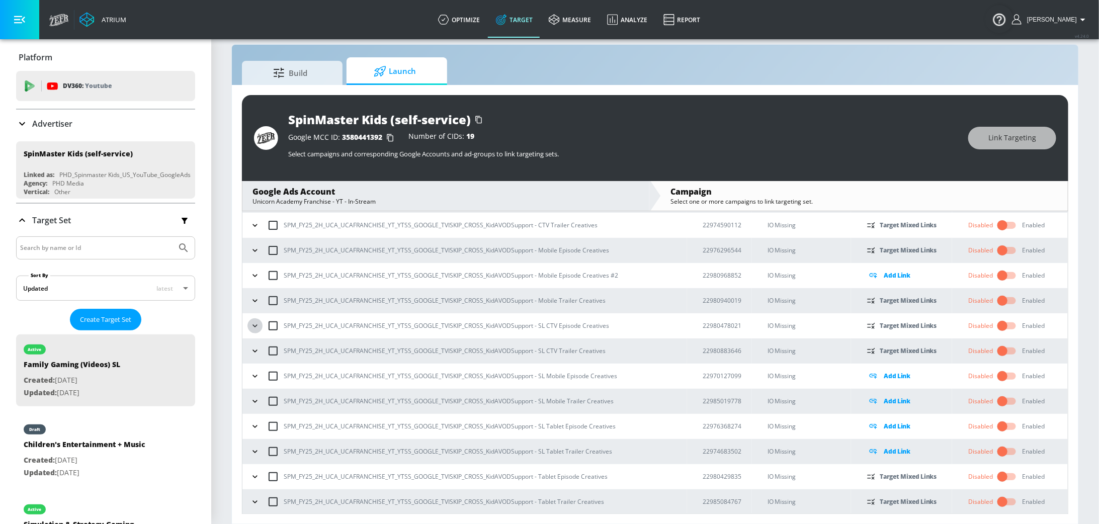
click at [256, 323] on icon "button" at bounding box center [255, 326] width 10 height 10
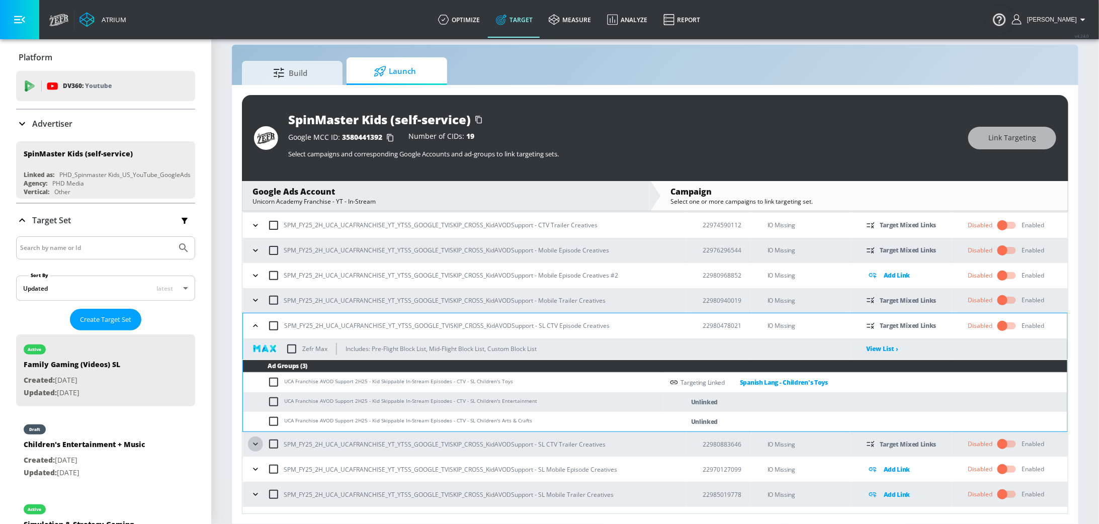
click at [255, 443] on icon "button" at bounding box center [255, 444] width 5 height 3
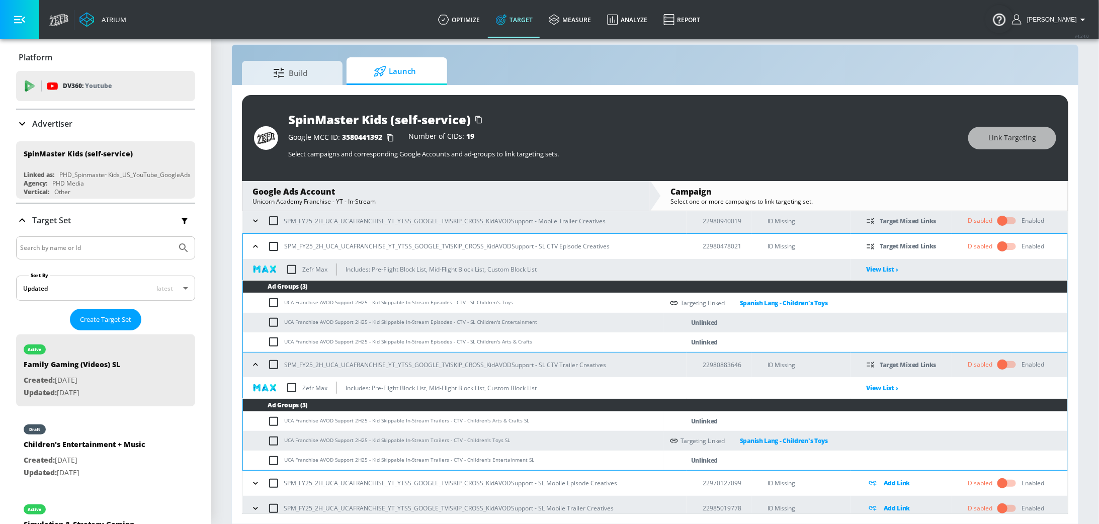
scroll to position [156, 0]
click at [275, 321] on input "checkbox" at bounding box center [275, 322] width 17 height 12
checkbox input "true"
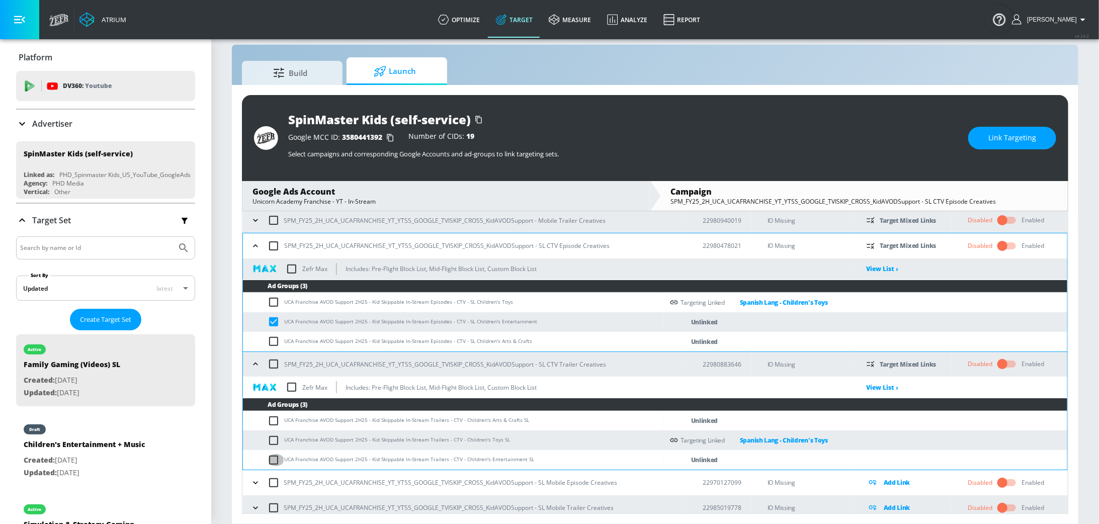
click at [275, 456] on input "checkbox" at bounding box center [275, 460] width 17 height 12
checkbox input "true"
click at [1009, 143] on span "Link Targeting" at bounding box center [1012, 138] width 48 height 13
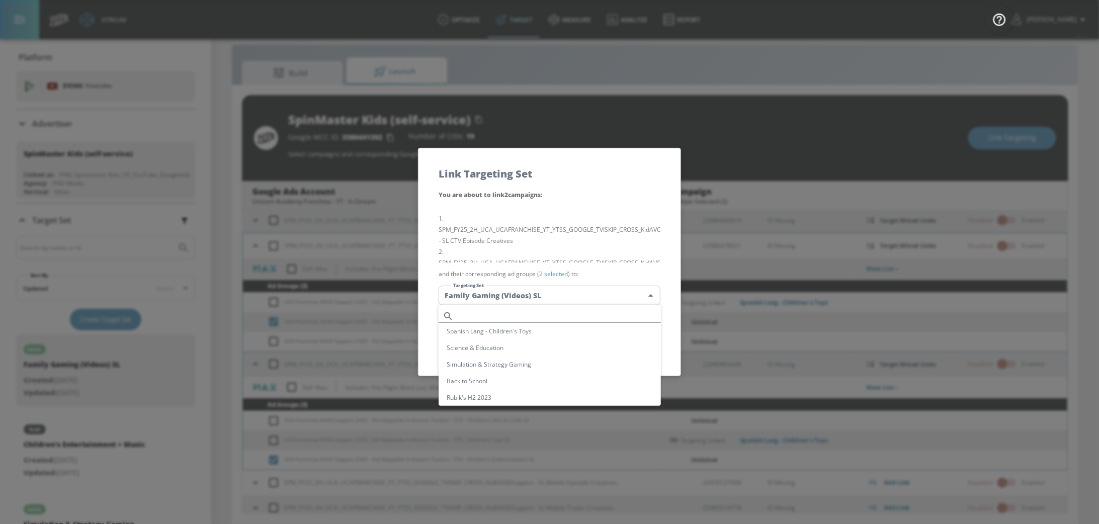
click at [566, 293] on body "Atrium optimize Target measure Analyze Report optimize Target measure Analyze R…" at bounding box center [549, 255] width 1099 height 538
click at [558, 353] on li "Spanish Lang - Children's Entertainment" at bounding box center [549, 351] width 222 height 17
type input "6a17f689-57c2-4c0e-a1dc-0df062c8703d"
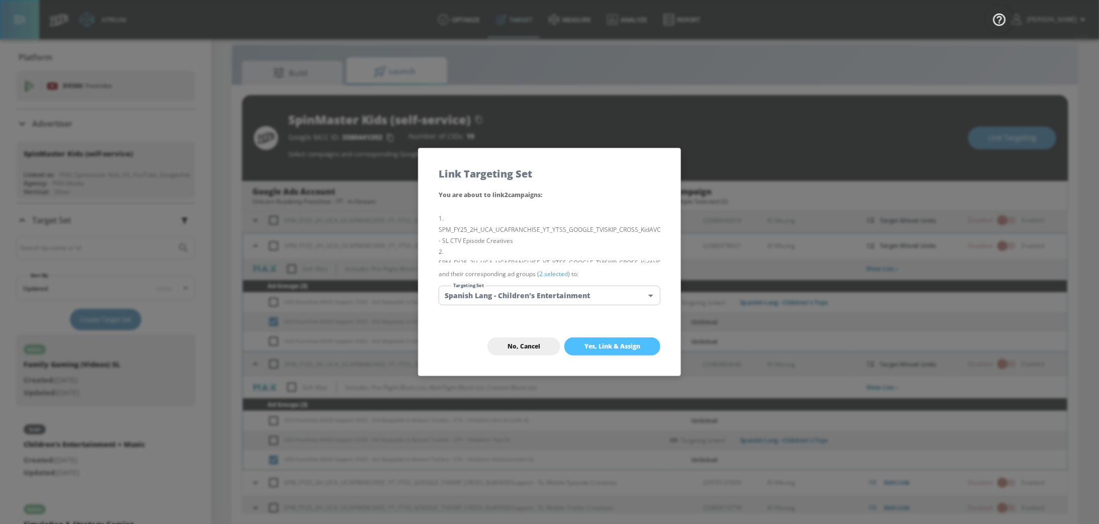
click at [629, 347] on span "Yes, Link & Assign" at bounding box center [612, 346] width 56 height 8
checkbox input "false"
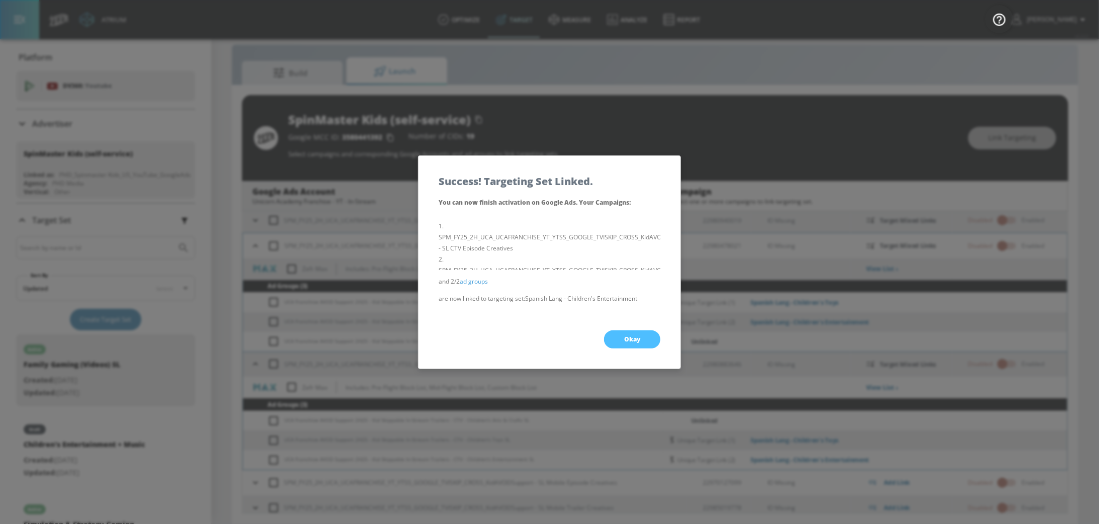
click at [629, 347] on button "Okay" at bounding box center [632, 339] width 56 height 18
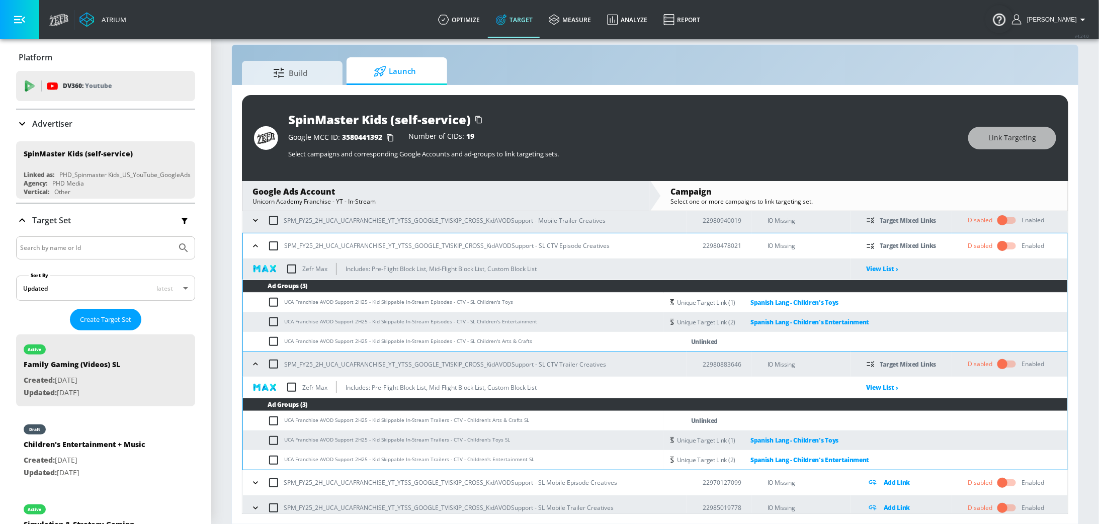
click at [274, 342] on input "checkbox" at bounding box center [275, 341] width 17 height 12
checkbox input "true"
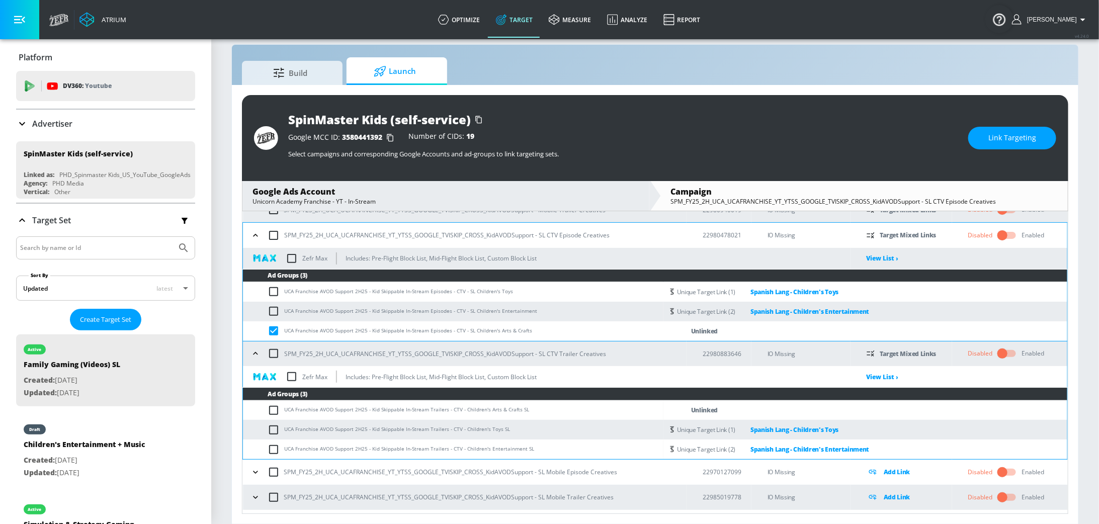
scroll to position [169, 0]
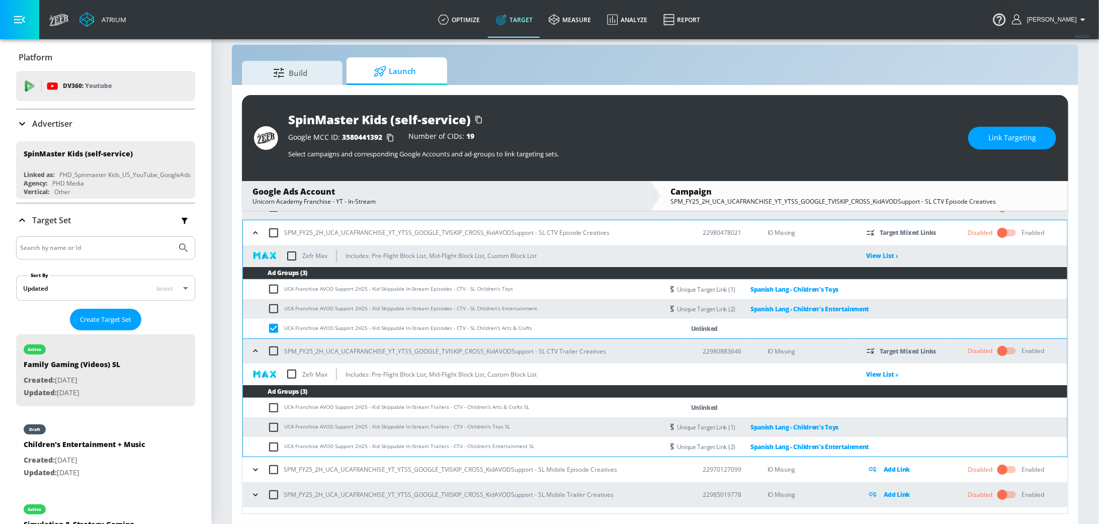
click at [274, 409] on input "checkbox" at bounding box center [275, 408] width 17 height 12
checkbox input "true"
click at [1004, 129] on button "Link Targeting" at bounding box center [1012, 138] width 88 height 23
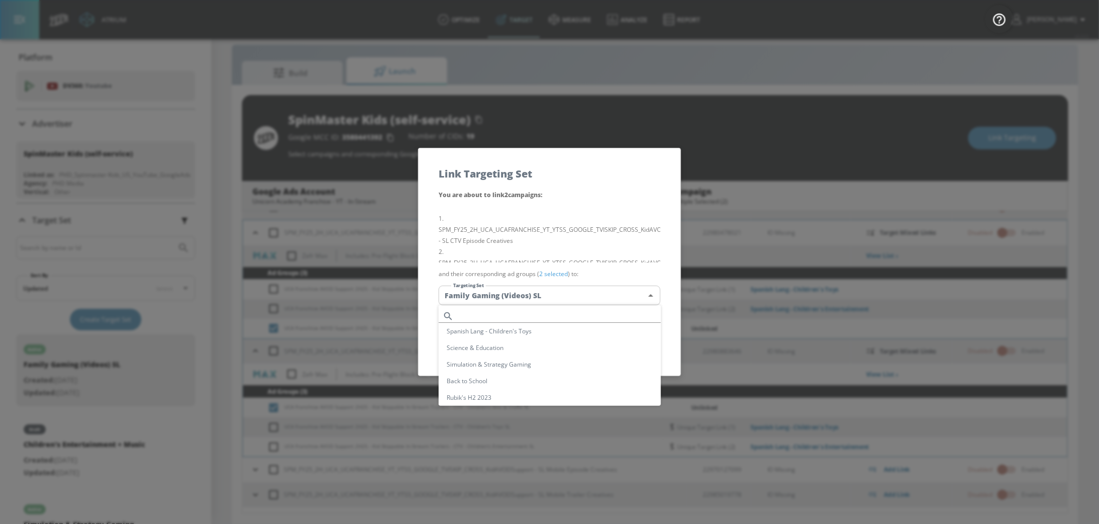
click at [567, 297] on body "Atrium optimize Target measure Analyze Report optimize Target measure Analyze R…" at bounding box center [549, 255] width 1099 height 538
click at [567, 338] on li "Spanish Lang - Children's Arts & Crafts" at bounding box center [549, 337] width 222 height 17
type input "283d49c3-0cb2-4ab7-bf78-76919807dd31"
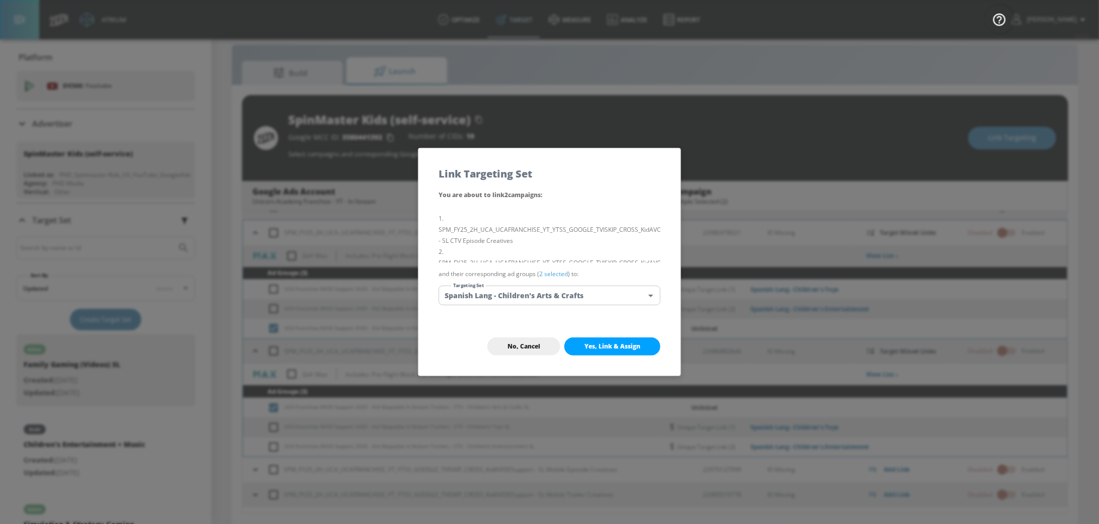
click at [614, 342] on span "Yes, Link & Assign" at bounding box center [612, 346] width 56 height 8
checkbox input "false"
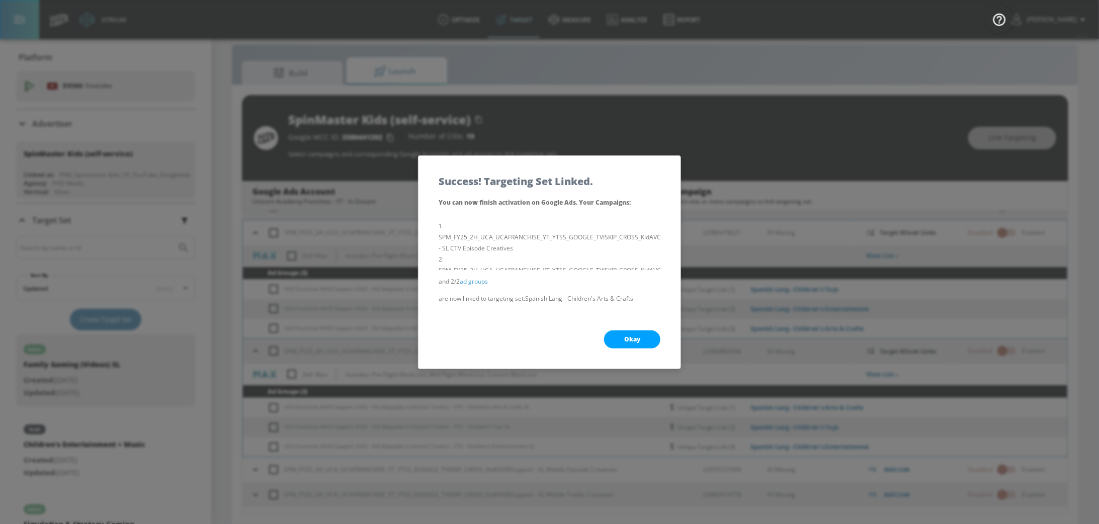
click at [628, 342] on span "Okay" at bounding box center [632, 339] width 16 height 8
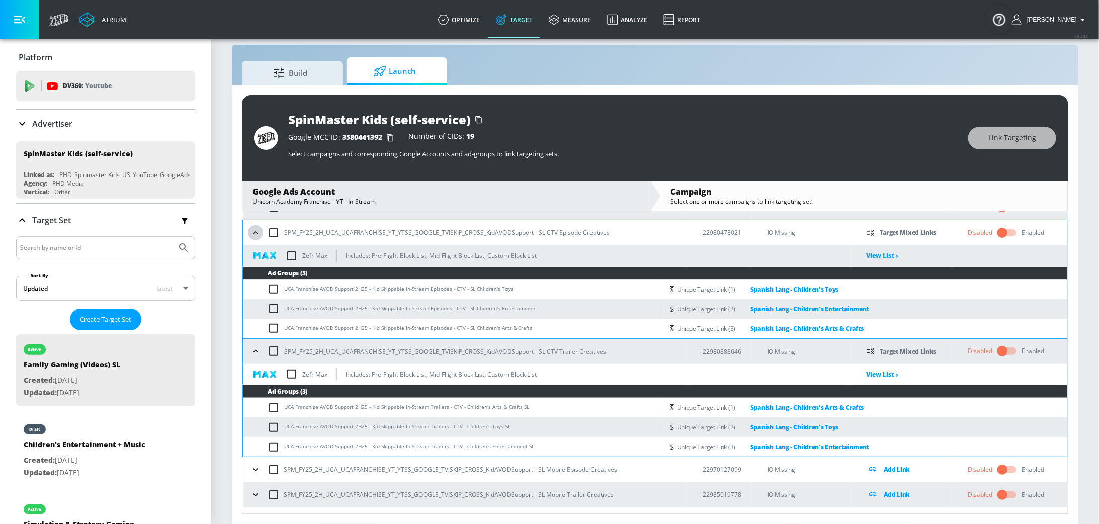
click at [256, 235] on icon "button" at bounding box center [255, 233] width 10 height 10
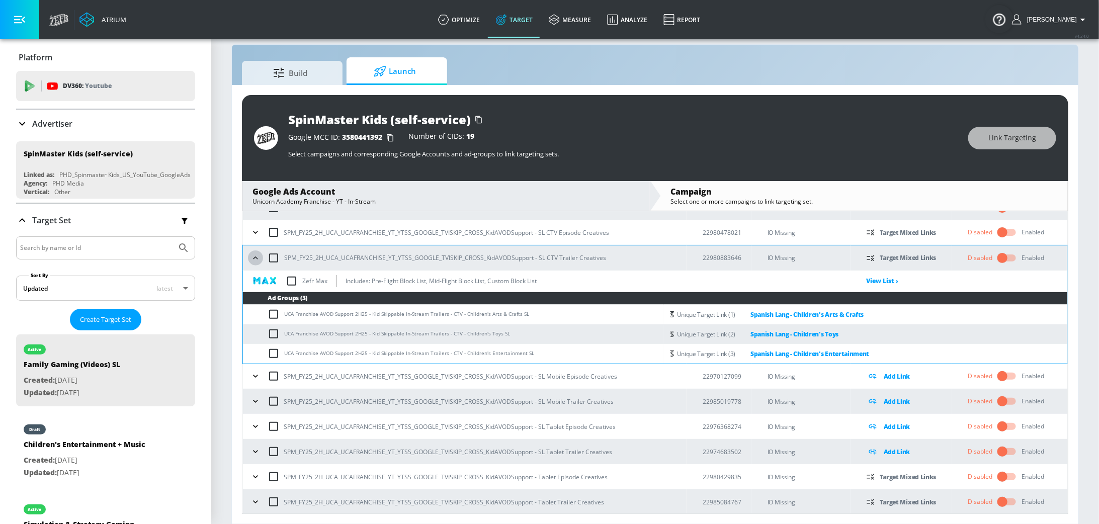
click at [254, 259] on icon "button" at bounding box center [255, 258] width 10 height 10
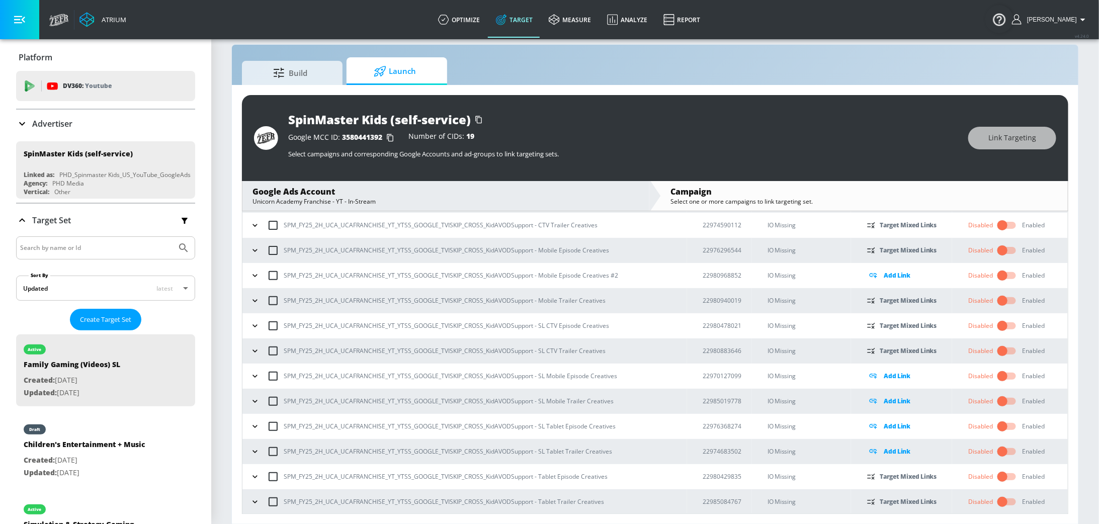
click at [256, 373] on icon "button" at bounding box center [255, 376] width 10 height 10
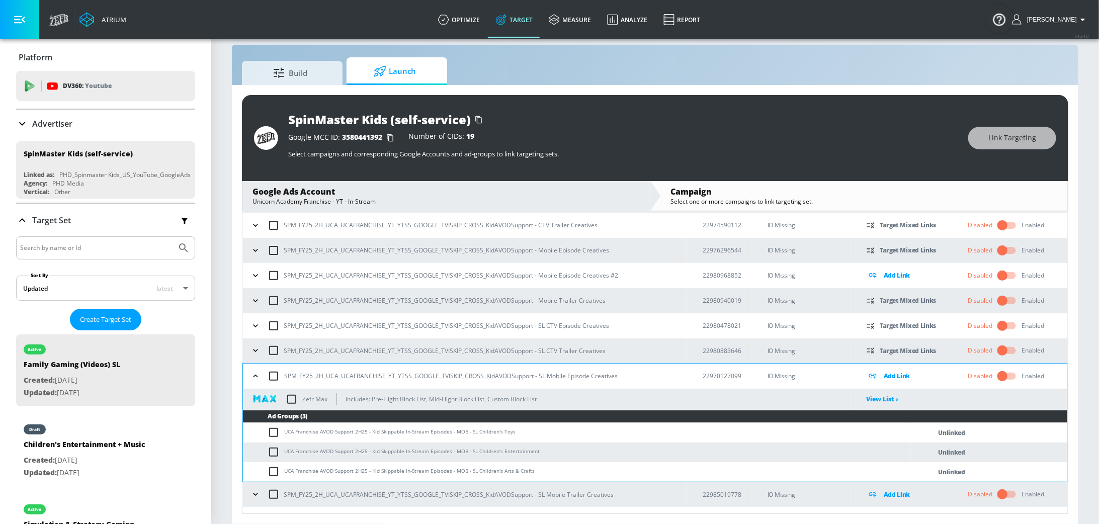
scroll to position [126, 0]
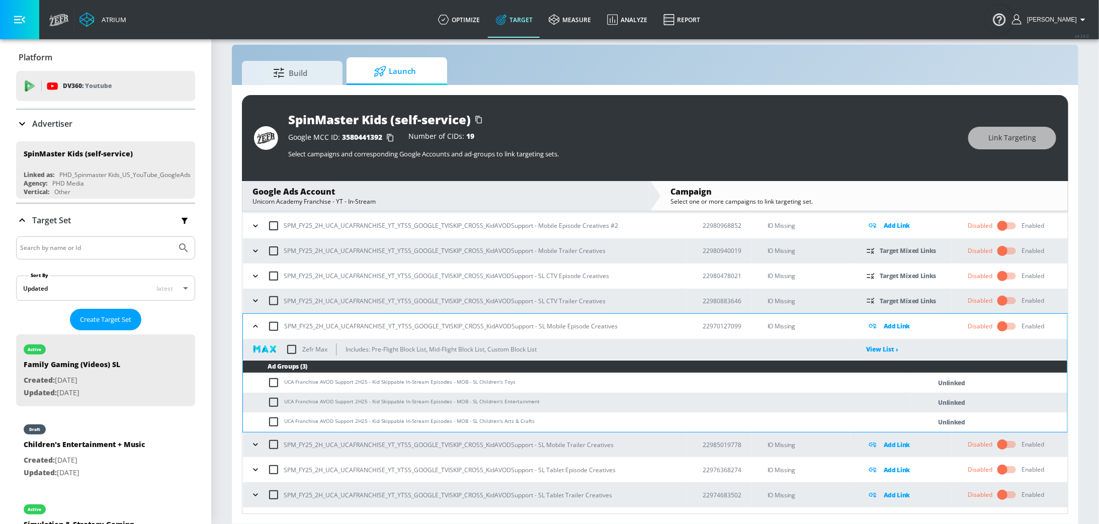
click at [259, 447] on icon "button" at bounding box center [255, 444] width 10 height 10
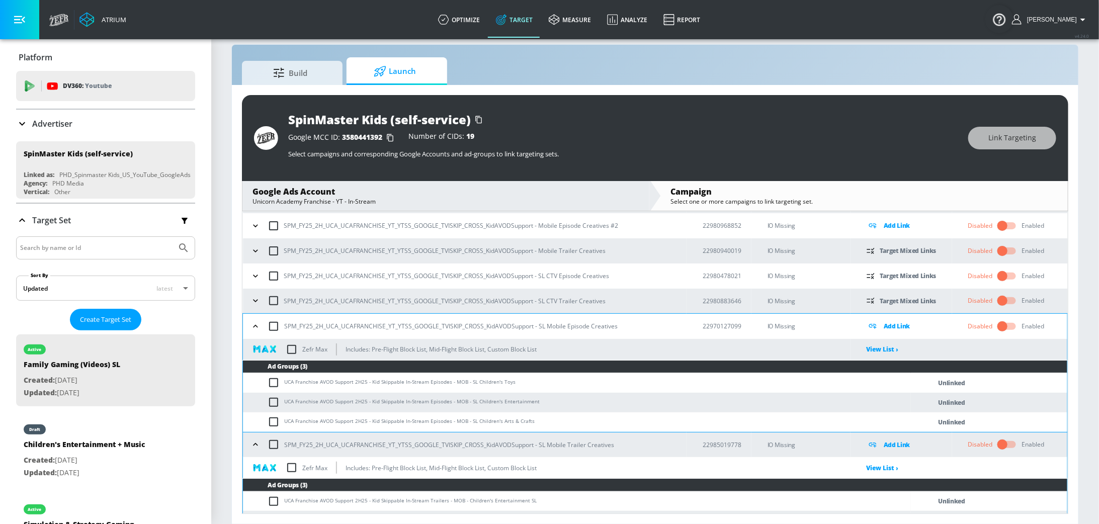
click at [272, 381] on input "checkbox" at bounding box center [275, 383] width 17 height 12
checkbox input "true"
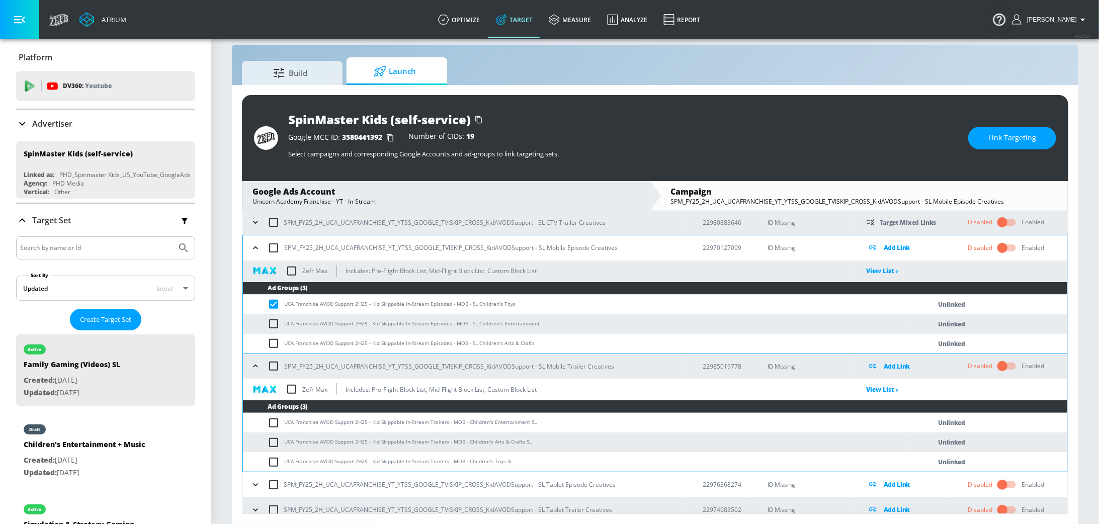
scroll to position [207, 0]
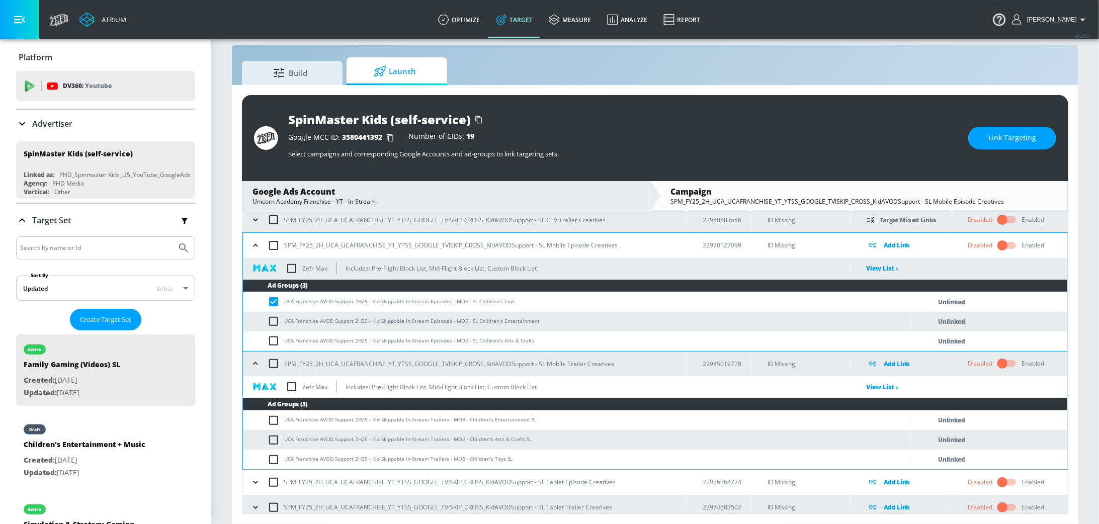
click at [274, 459] on input "checkbox" at bounding box center [275, 459] width 17 height 12
checkbox input "true"
click at [1009, 135] on span "Link Targeting" at bounding box center [1012, 138] width 48 height 13
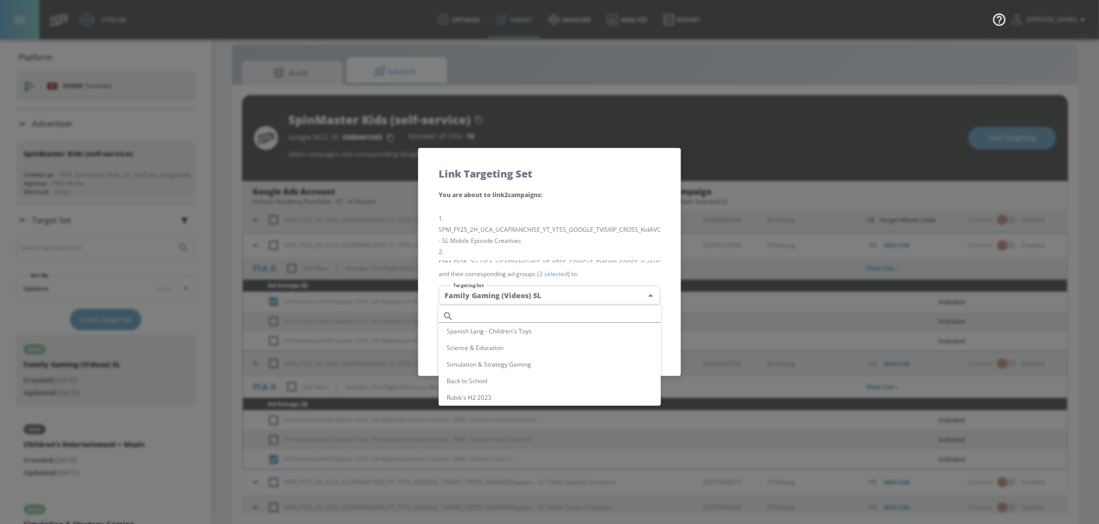
click at [527, 298] on body "Atrium optimize Target measure Analyze Report optimize Target measure Analyze R…" at bounding box center [549, 255] width 1099 height 538
click at [539, 329] on li "Spanish Lang - Children's Toys" at bounding box center [549, 331] width 222 height 17
type input "0fc1a844-22a2-4be4-8b75-c232813a8743"
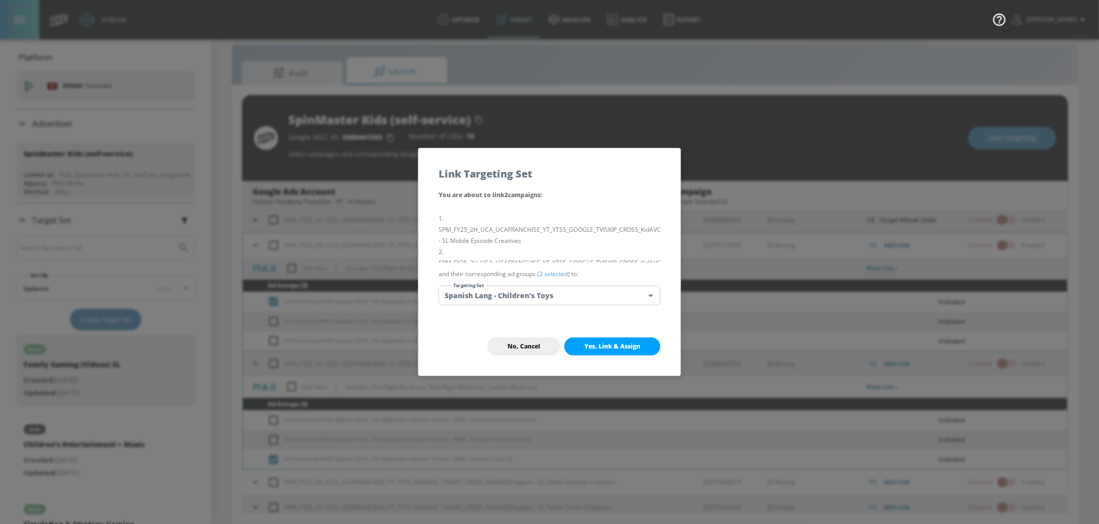
click at [595, 341] on button "Yes, Link & Assign" at bounding box center [612, 346] width 96 height 18
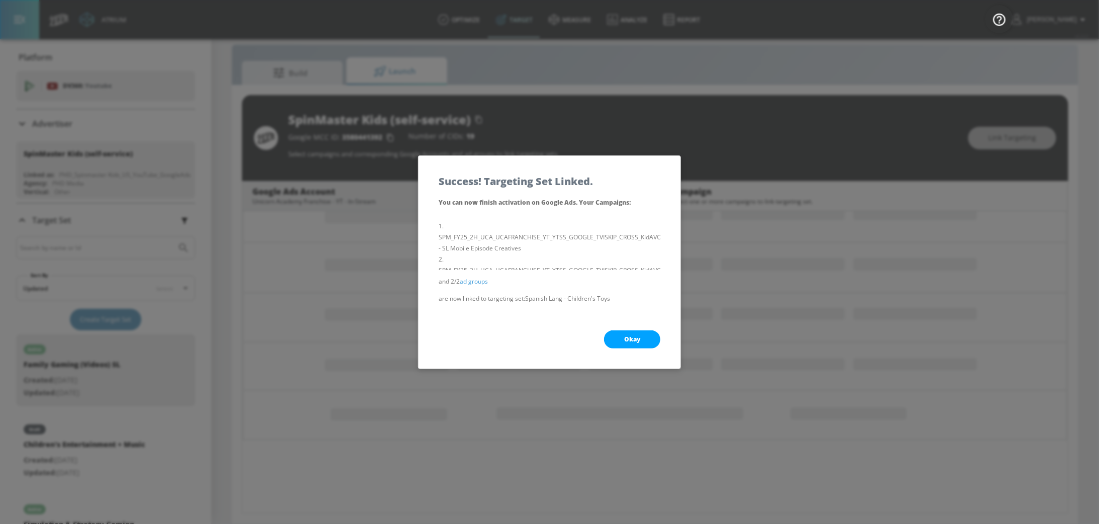
scroll to position [154, 0]
click at [626, 340] on span "Okay" at bounding box center [632, 339] width 16 height 8
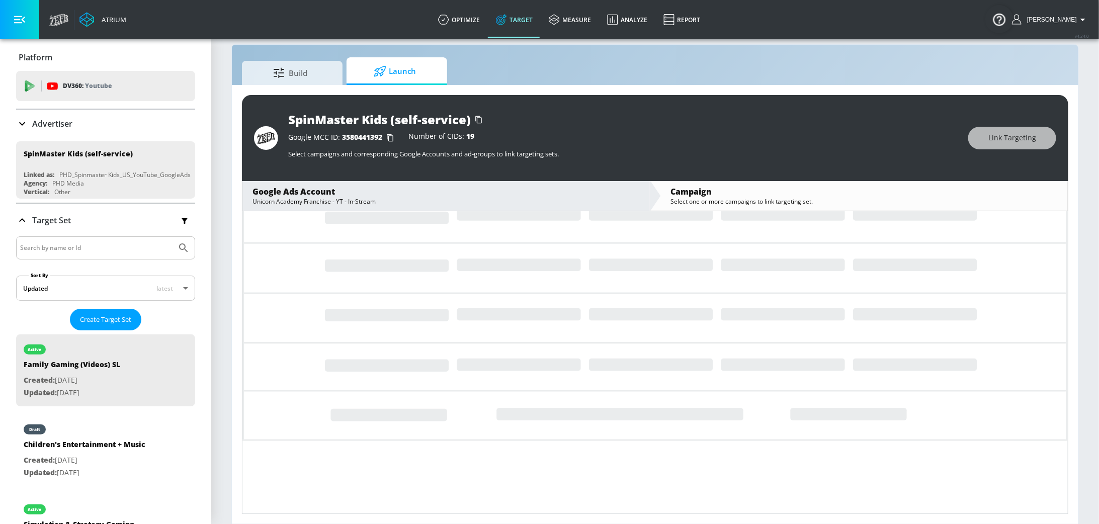
scroll to position [76, 0]
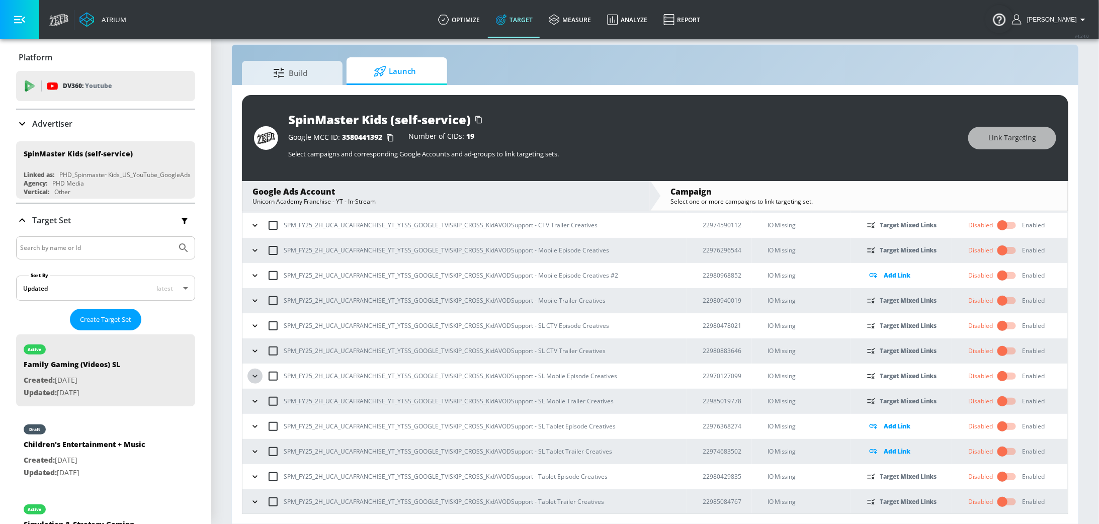
click at [255, 377] on icon "button" at bounding box center [255, 376] width 10 height 10
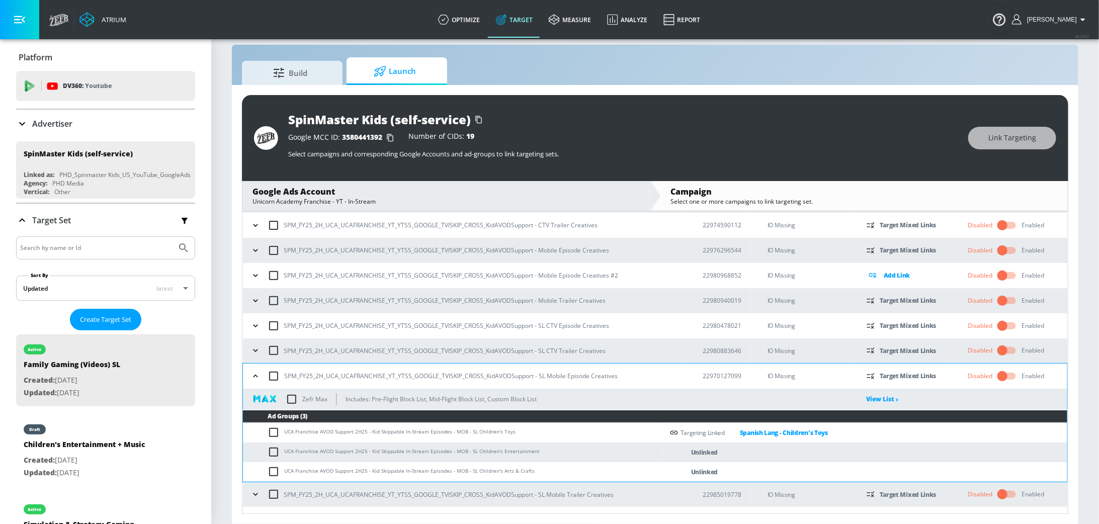
scroll to position [133, 0]
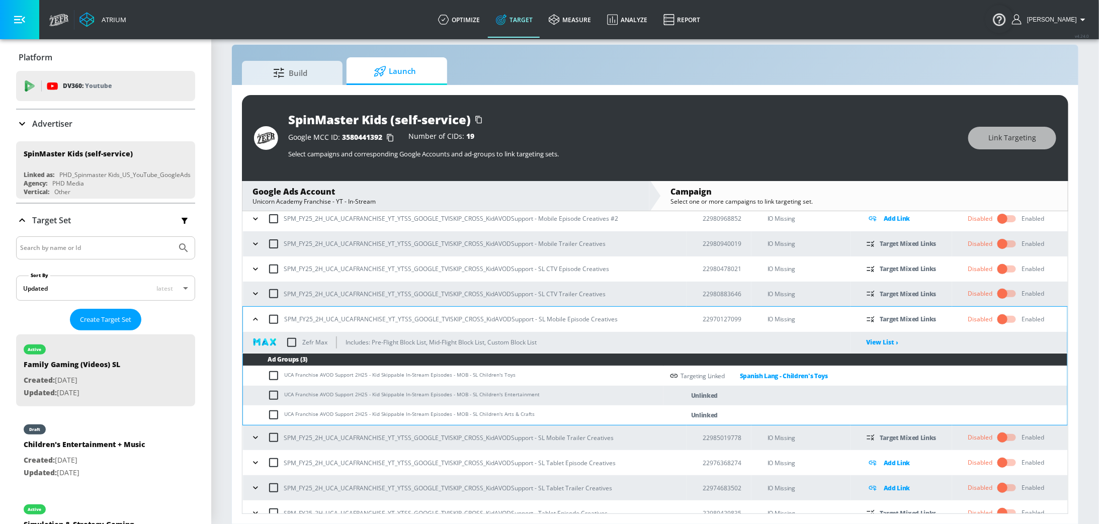
click at [257, 431] on button "button" at bounding box center [255, 437] width 15 height 15
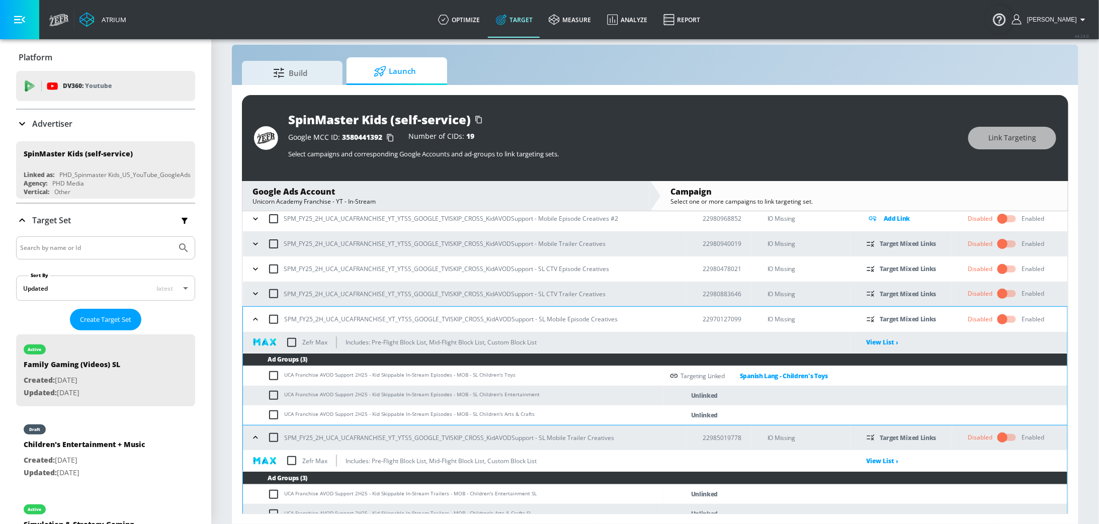
click at [273, 395] on input "checkbox" at bounding box center [275, 395] width 17 height 12
checkbox input "true"
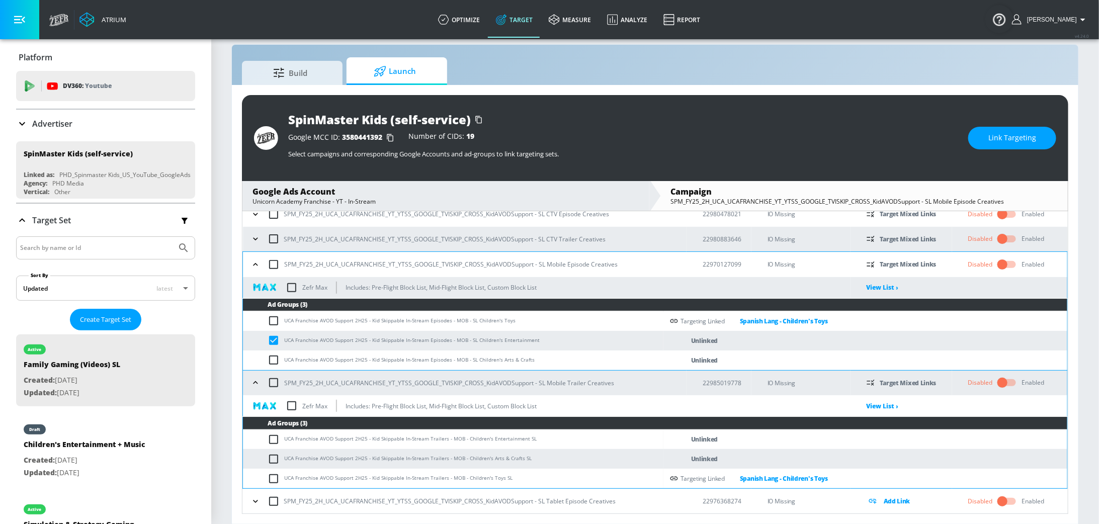
scroll to position [189, 0]
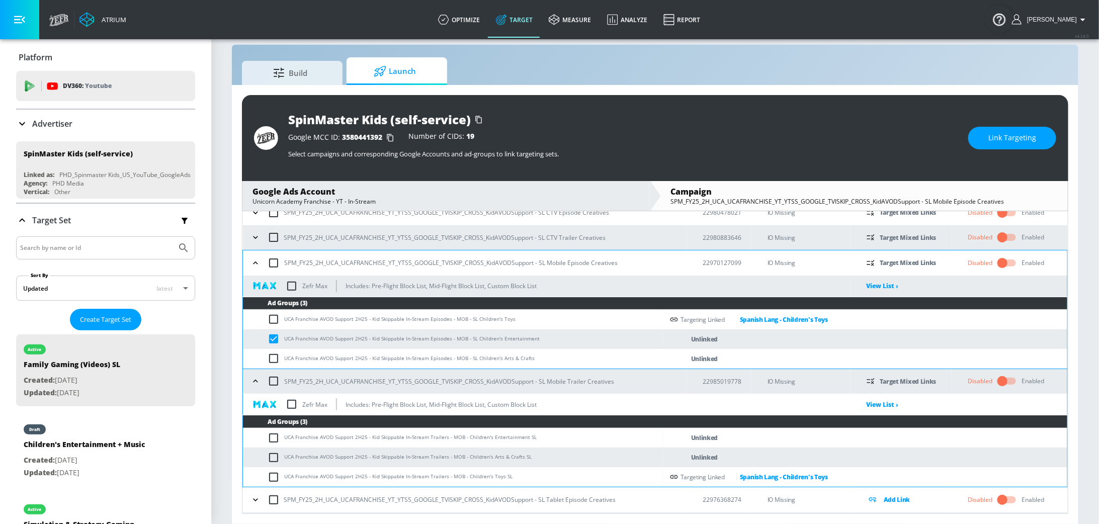
click at [276, 436] on input "checkbox" at bounding box center [275, 438] width 17 height 12
checkbox input "true"
click at [1014, 133] on span "Link Targeting" at bounding box center [1012, 138] width 48 height 13
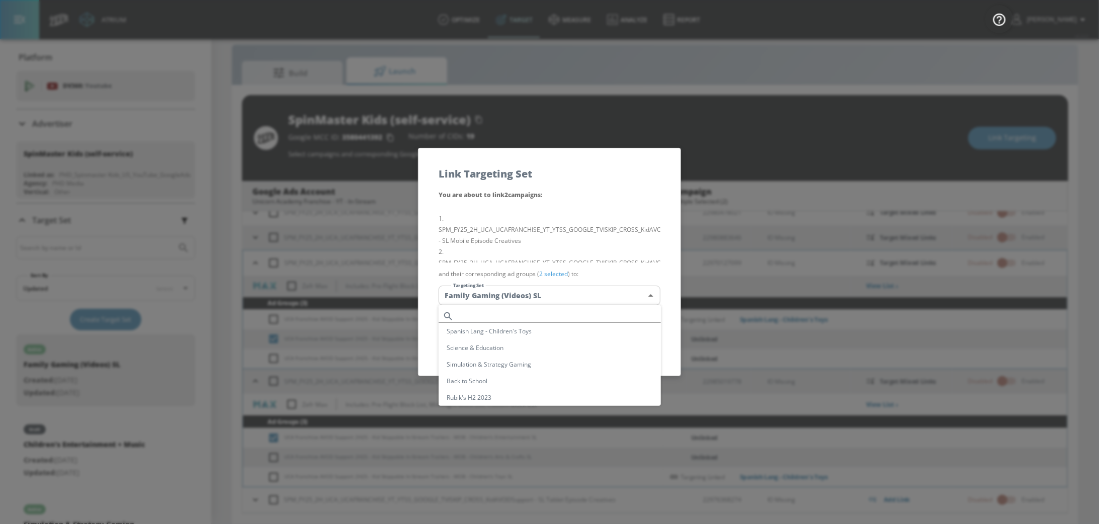
click at [604, 300] on body "Atrium optimize Target measure Analyze Report optimize Target measure Analyze R…" at bounding box center [549, 255] width 1099 height 538
click at [567, 371] on li "Spanish Lang - Children's Entertainment" at bounding box center [549, 370] width 222 height 17
type input "6a17f689-57c2-4c0e-a1dc-0df062c8703d"
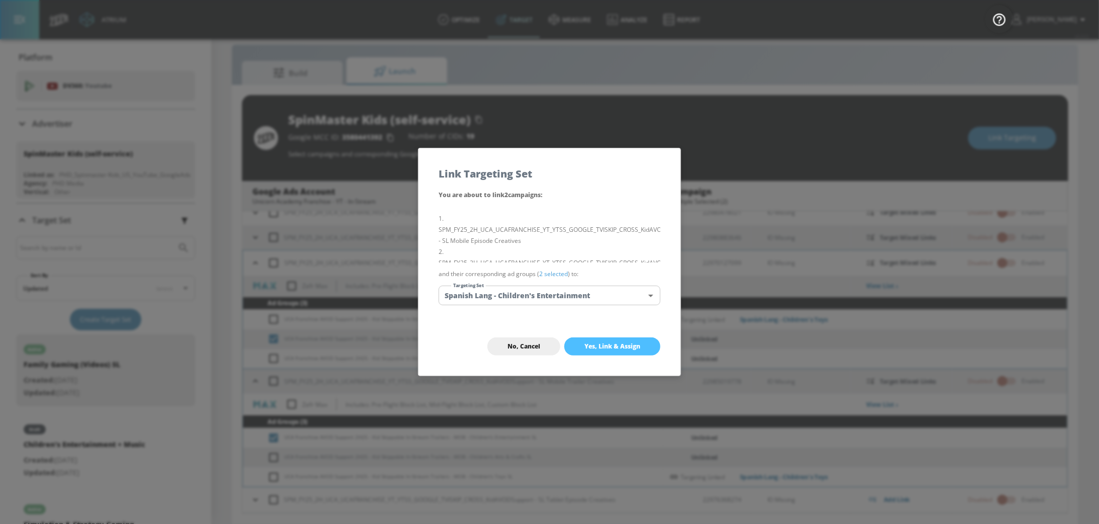
click at [622, 349] on span "Yes, Link & Assign" at bounding box center [612, 346] width 56 height 8
checkbox input "false"
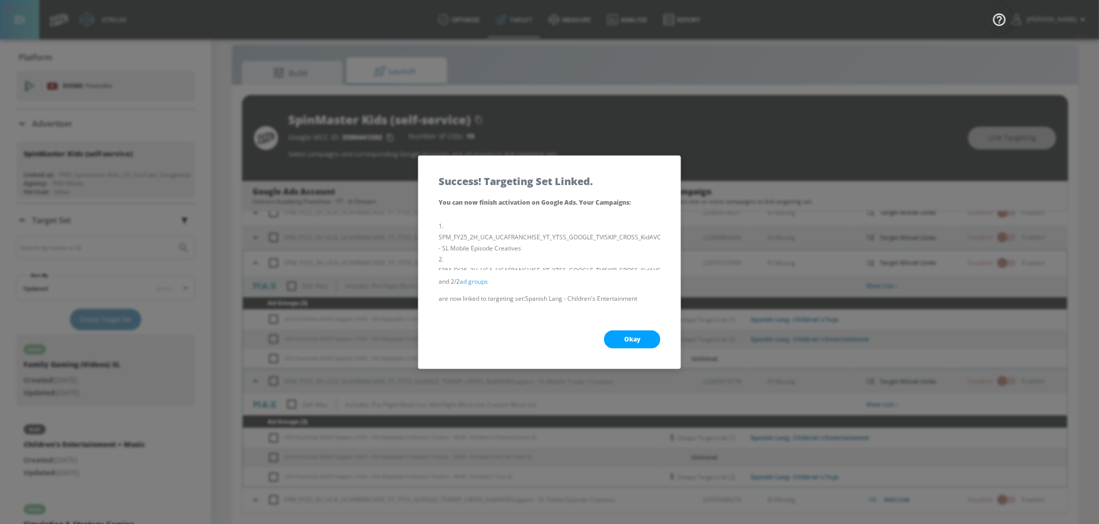
click at [628, 340] on span "Okay" at bounding box center [632, 339] width 16 height 8
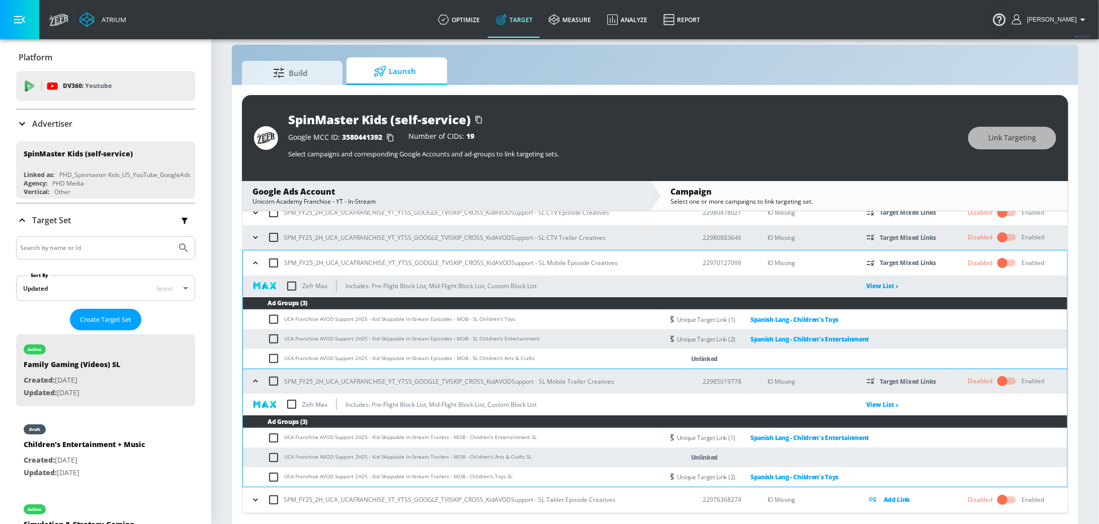
click at [272, 458] on input "checkbox" at bounding box center [275, 457] width 17 height 12
checkbox input "true"
click at [273, 357] on input "checkbox" at bounding box center [275, 358] width 17 height 12
checkbox input "true"
click at [1016, 134] on span "Link Targeting" at bounding box center [1012, 138] width 48 height 13
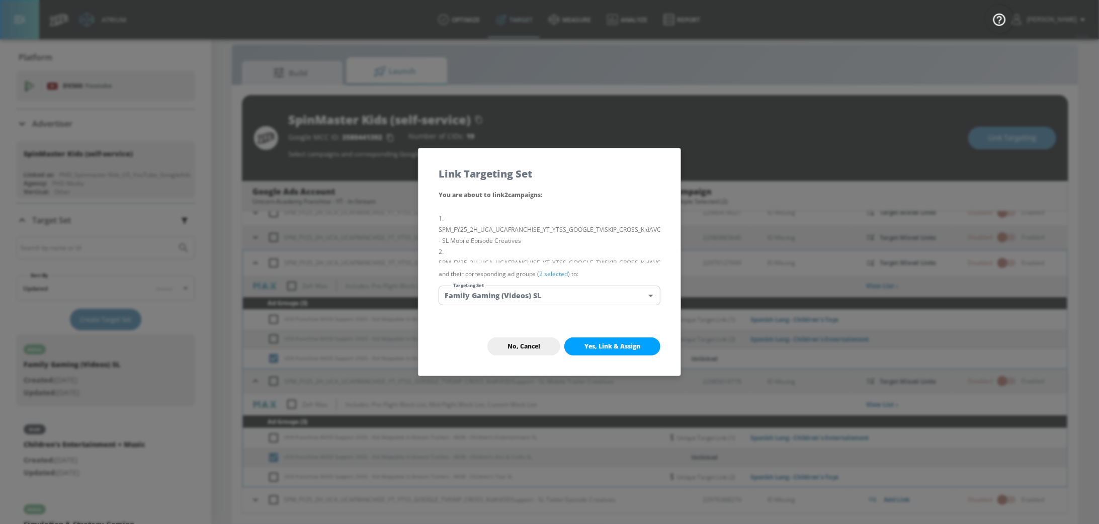
click at [522, 300] on body "Atrium optimize Target measure Analyze Report optimize Target measure Analyze R…" at bounding box center [549, 255] width 1099 height 538
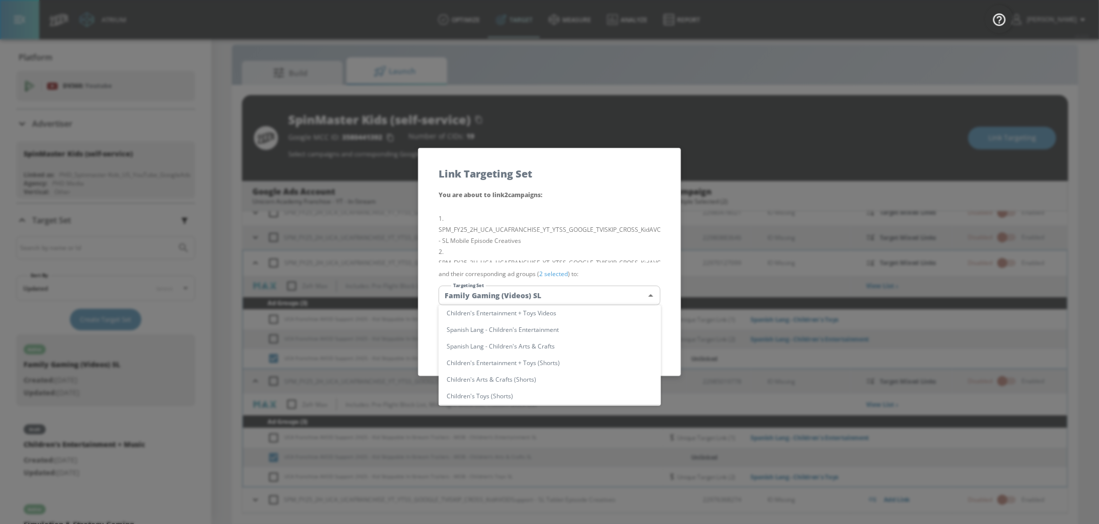
scroll to position [114, 0]
click at [560, 347] on li "Spanish Lang - Children's Arts & Crafts" at bounding box center [549, 350] width 222 height 17
type input "283d49c3-0cb2-4ab7-bf78-76919807dd31"
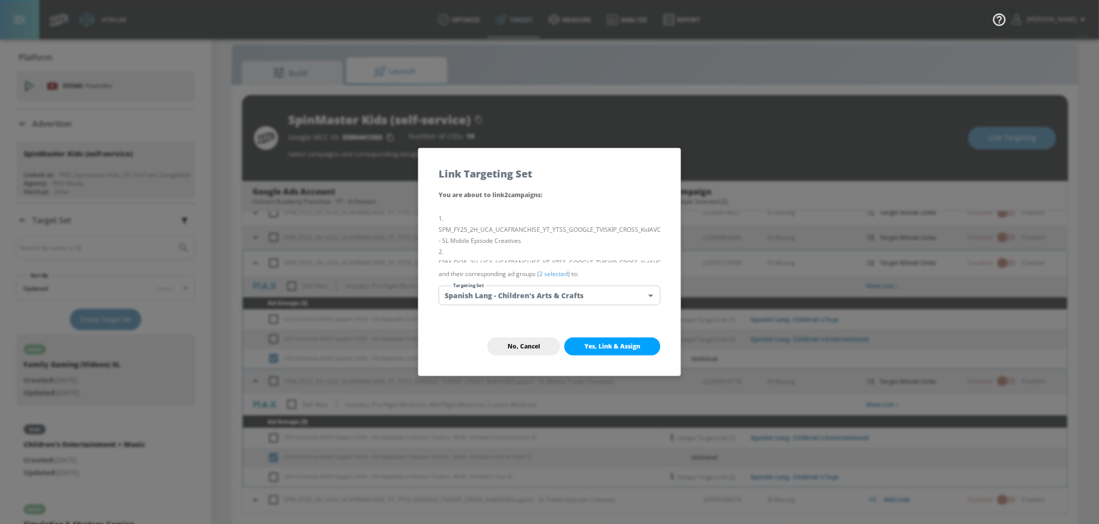
click at [617, 349] on span "Yes, Link & Assign" at bounding box center [612, 346] width 56 height 8
checkbox input "false"
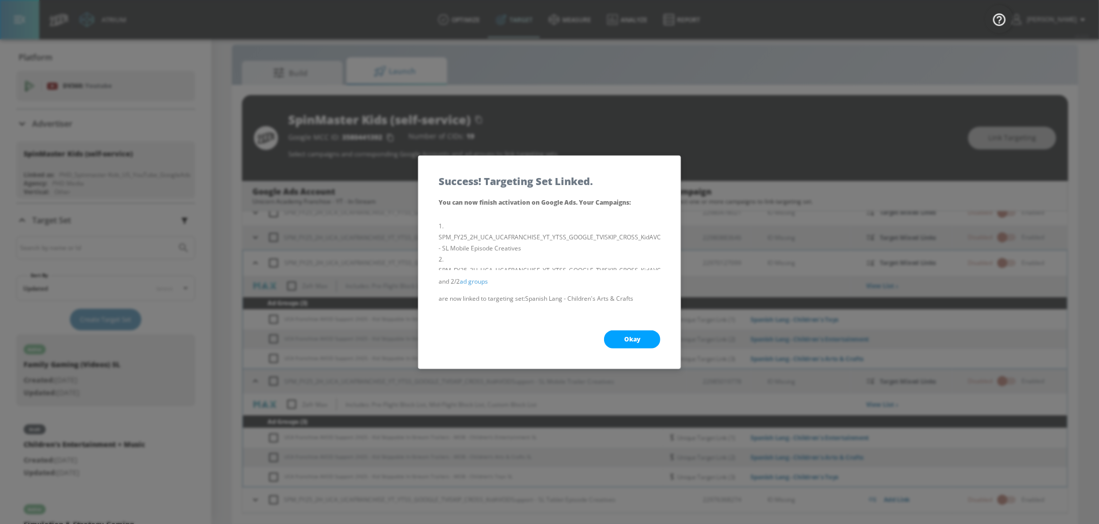
click at [641, 343] on button "Okay" at bounding box center [632, 339] width 56 height 18
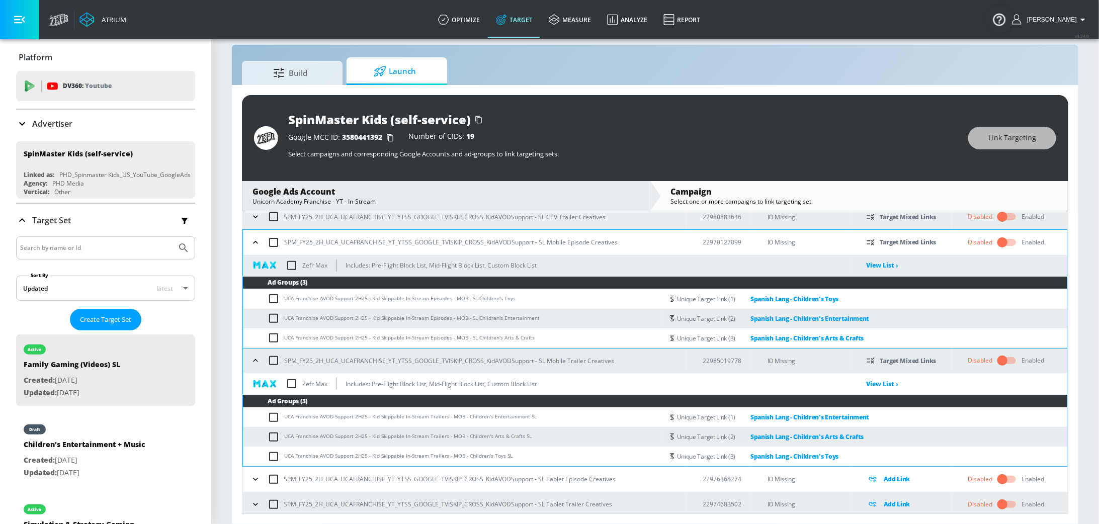
click at [255, 246] on button "button" at bounding box center [255, 242] width 15 height 15
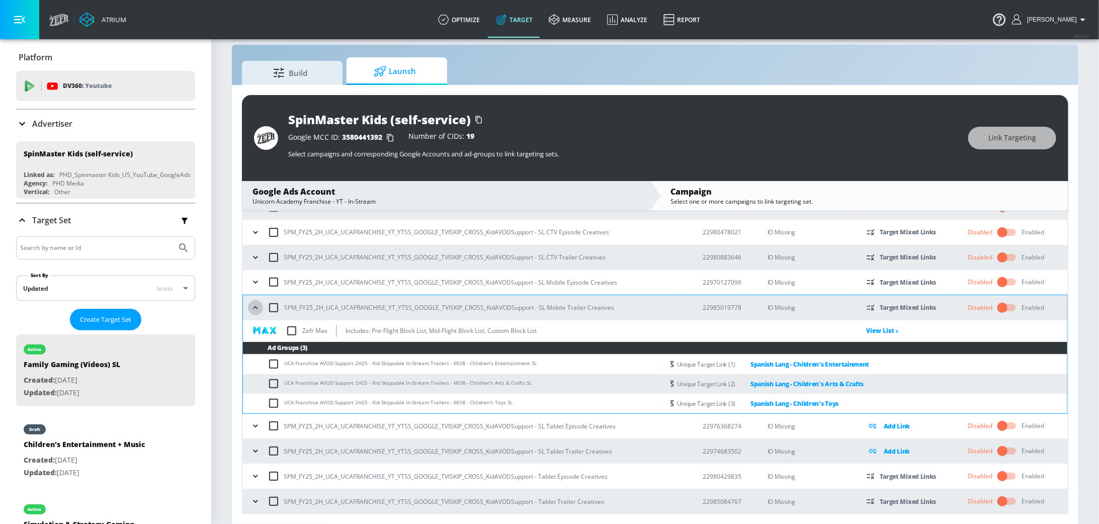
click at [257, 307] on icon "button" at bounding box center [255, 307] width 5 height 3
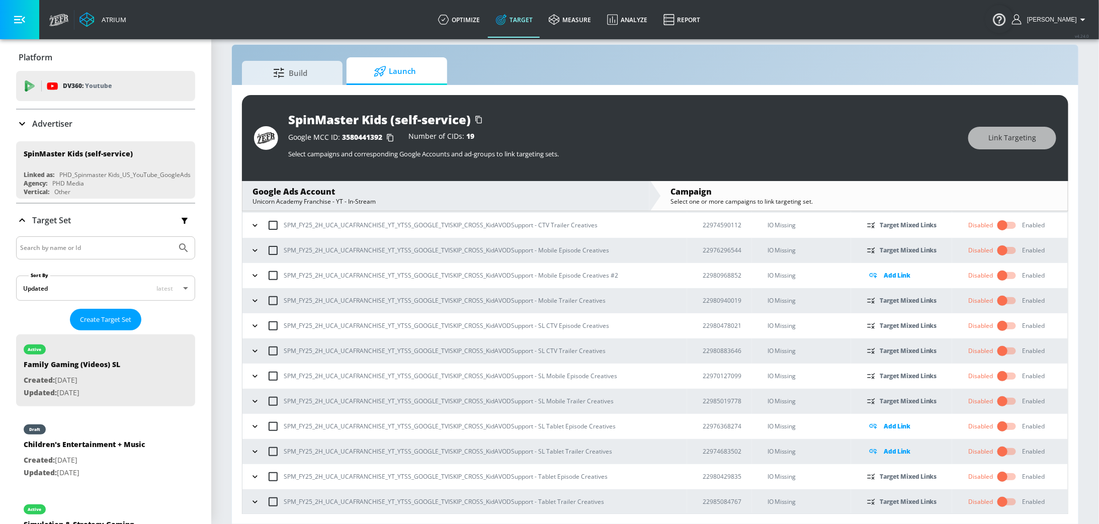
click at [252, 425] on icon "button" at bounding box center [254, 426] width 5 height 3
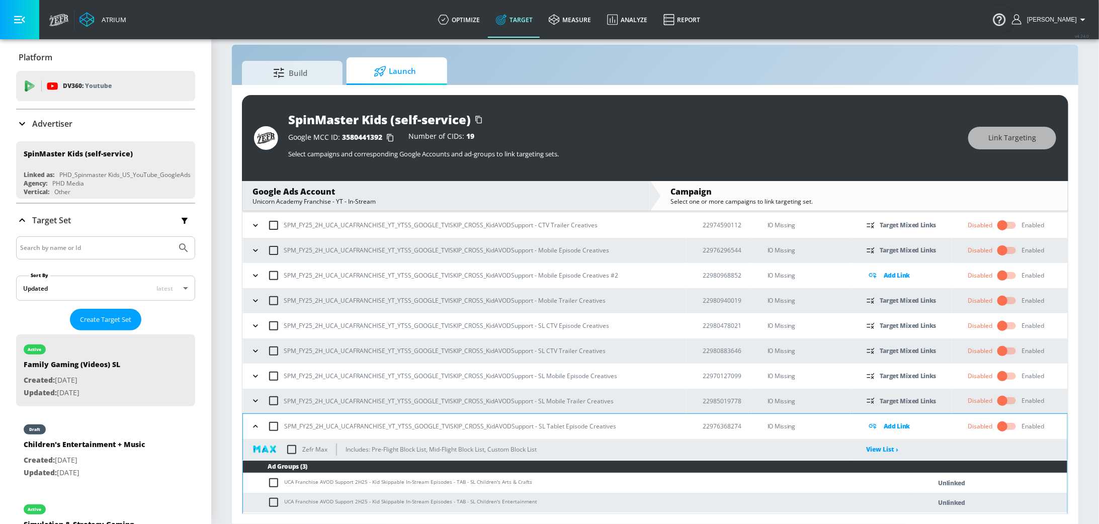
scroll to position [169, 0]
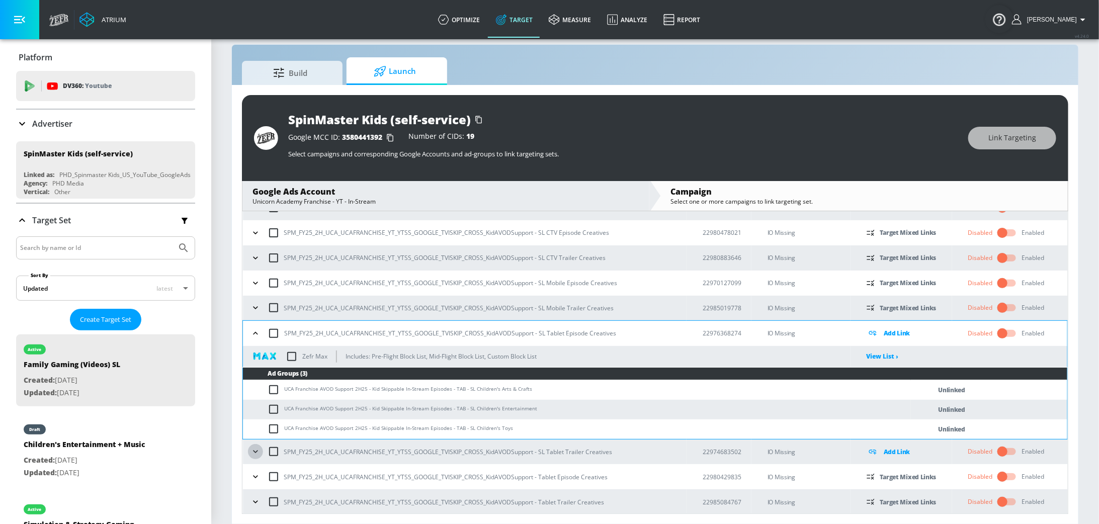
click at [254, 450] on icon "button" at bounding box center [255, 451] width 10 height 10
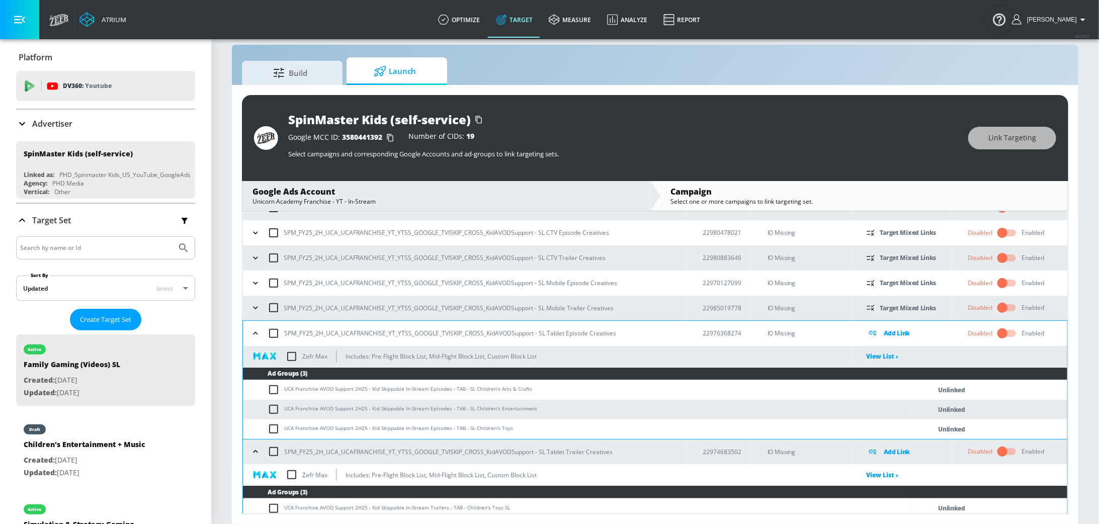
scroll to position [217, 0]
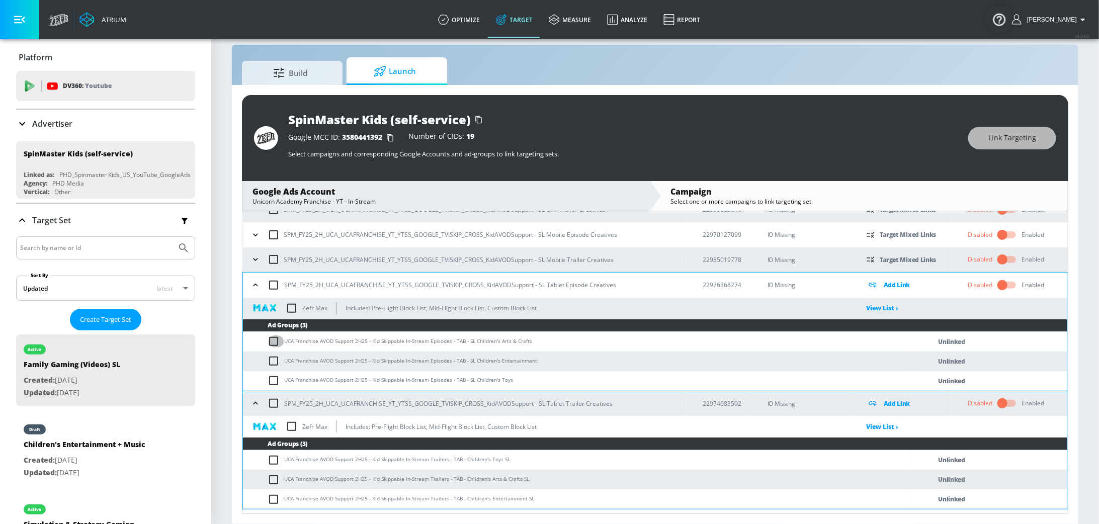
click at [275, 341] on input "checkbox" at bounding box center [275, 341] width 17 height 12
checkbox input "true"
click at [276, 478] on input "checkbox" at bounding box center [275, 480] width 17 height 12
checkbox input "true"
click at [1008, 137] on span "Link Targeting" at bounding box center [1012, 138] width 48 height 13
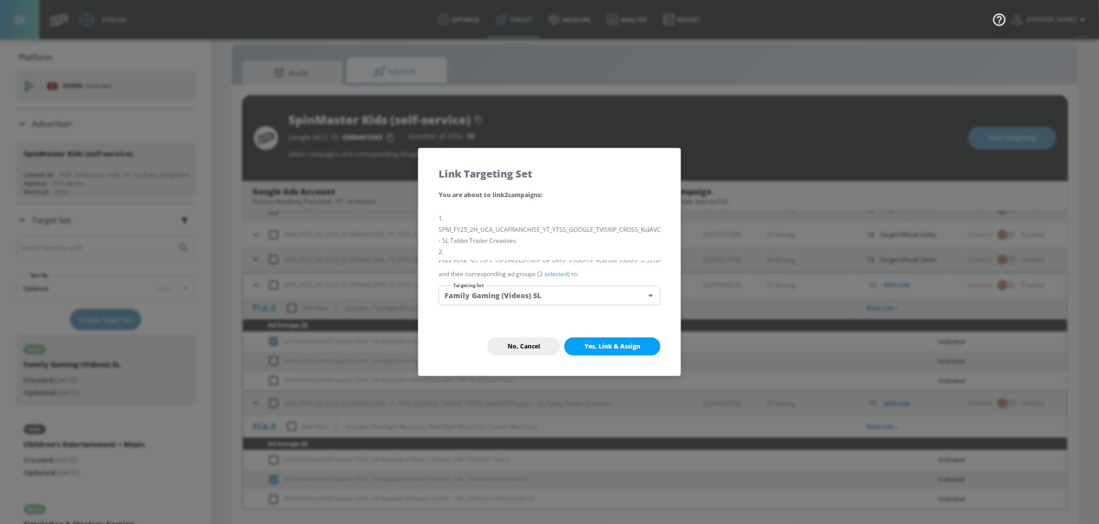
click at [550, 293] on body "Atrium optimize Target measure Analyze Report optimize Target measure Analyze R…" at bounding box center [549, 255] width 1099 height 538
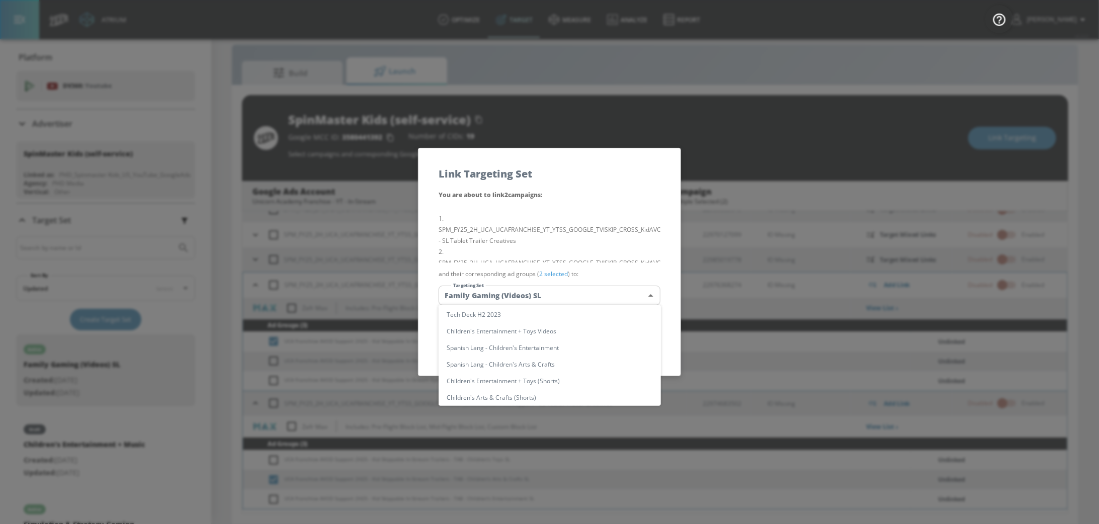
scroll to position [99, 0]
click at [562, 362] on li "Spanish Lang - Children's Arts & Crafts" at bounding box center [549, 365] width 222 height 17
type input "283d49c3-0cb2-4ab7-bf78-76919807dd31"
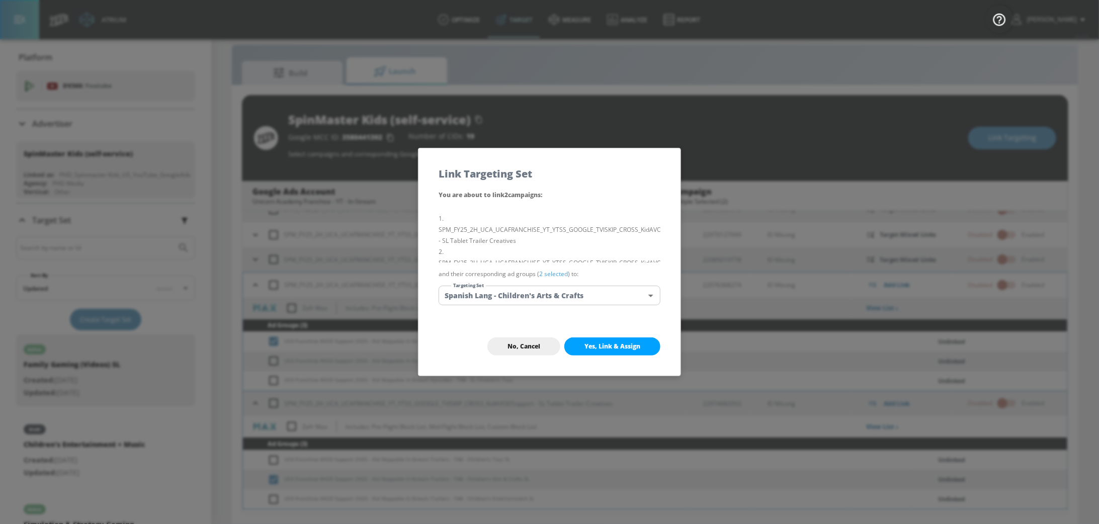
click at [612, 349] on span "Yes, Link & Assign" at bounding box center [612, 346] width 56 height 8
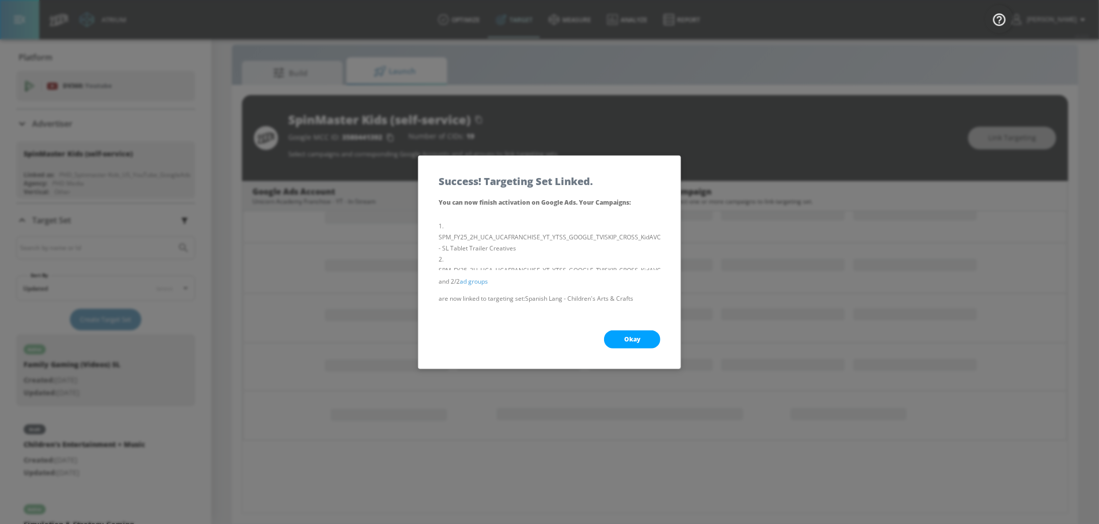
click at [635, 335] on span "Okay" at bounding box center [632, 339] width 16 height 8
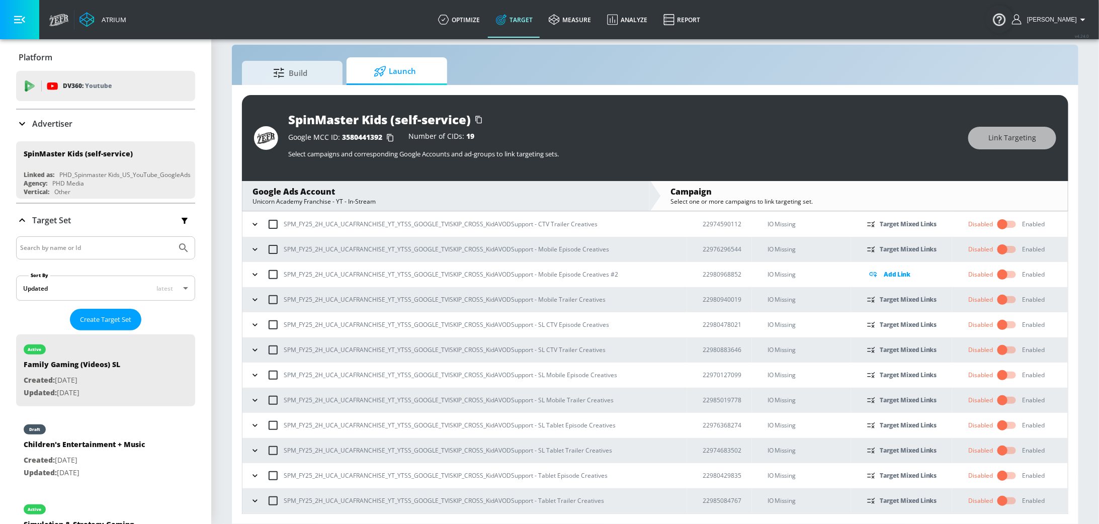
scroll to position [76, 0]
click at [251, 426] on icon "button" at bounding box center [255, 426] width 10 height 10
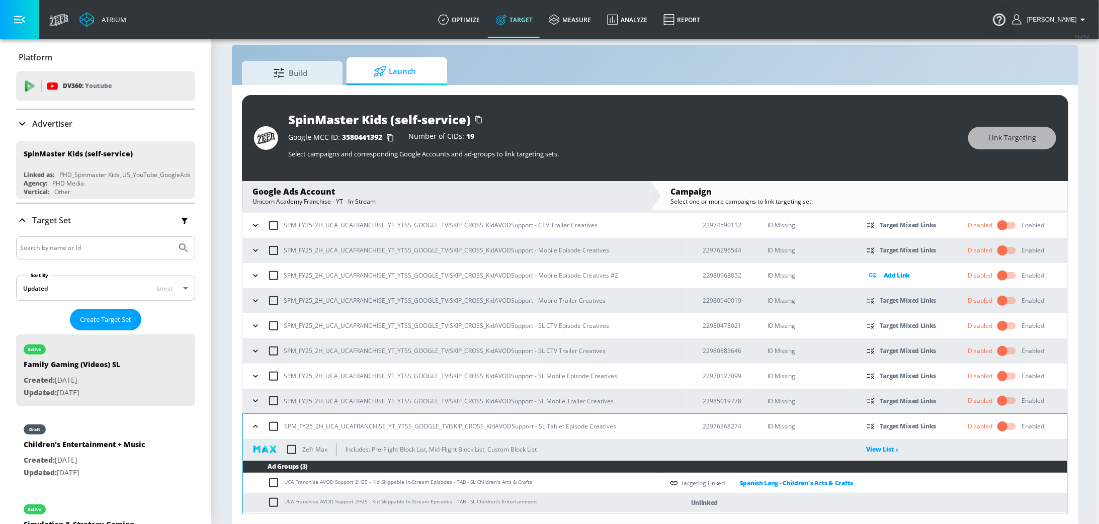
scroll to position [169, 0]
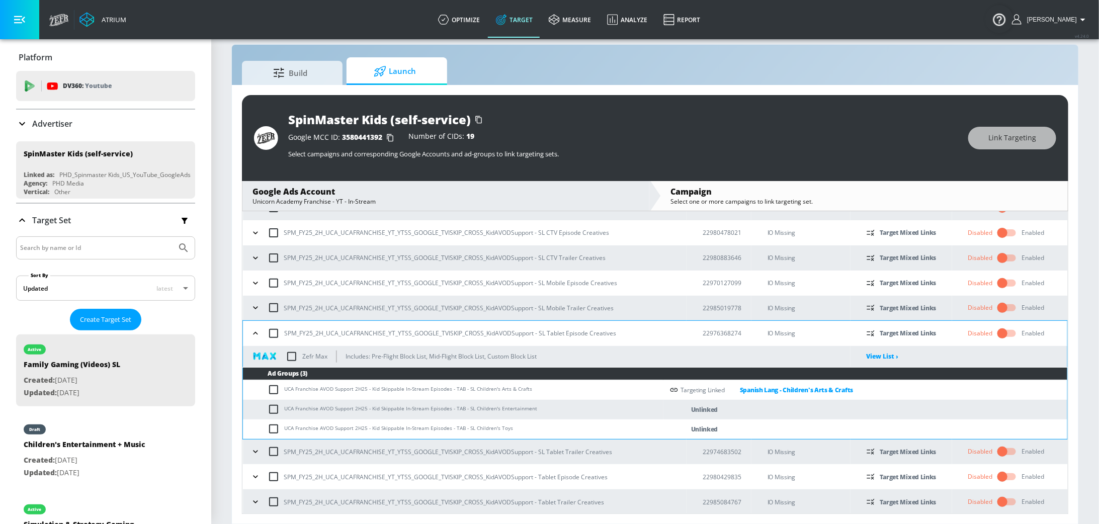
click at [256, 449] on icon "button" at bounding box center [255, 451] width 10 height 10
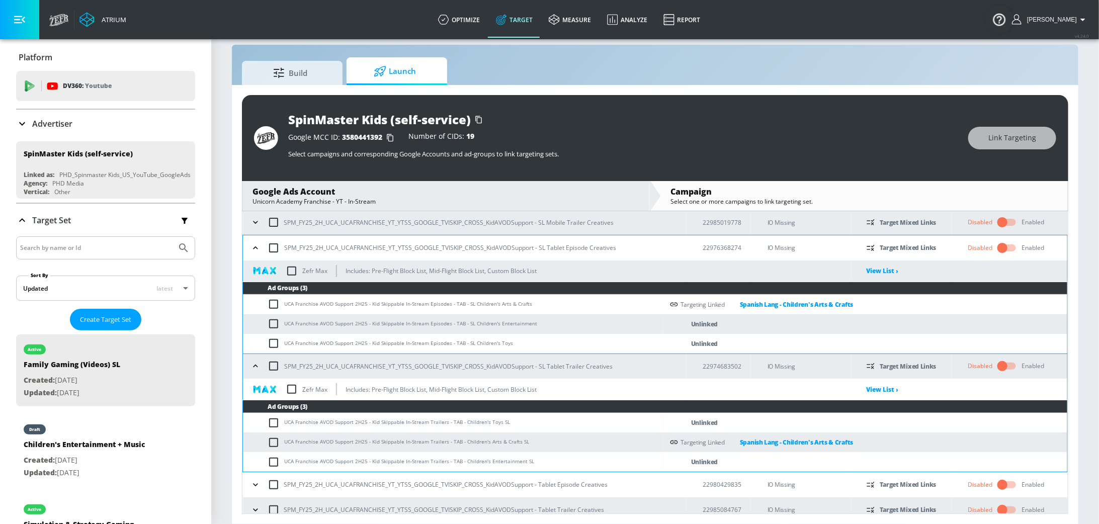
scroll to position [262, 0]
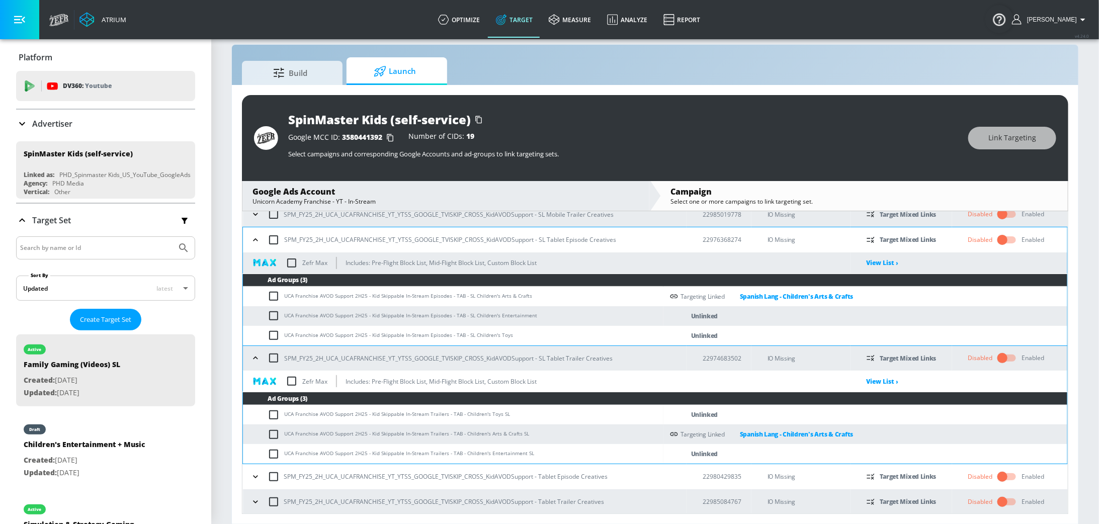
click at [271, 314] on input "checkbox" at bounding box center [275, 316] width 17 height 12
checkbox input "true"
click at [275, 450] on input "checkbox" at bounding box center [275, 454] width 17 height 12
checkbox input "true"
click at [1011, 129] on button "Link Targeting" at bounding box center [1012, 138] width 88 height 23
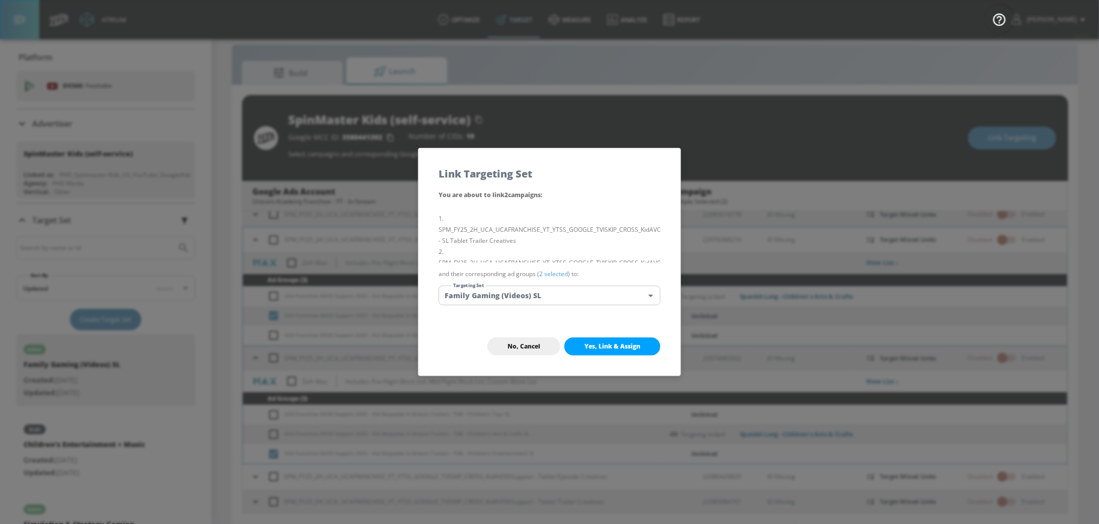
click at [613, 295] on body "Atrium optimize Target measure Analyze Report optimize Target measure Analyze R…" at bounding box center [549, 255] width 1099 height 538
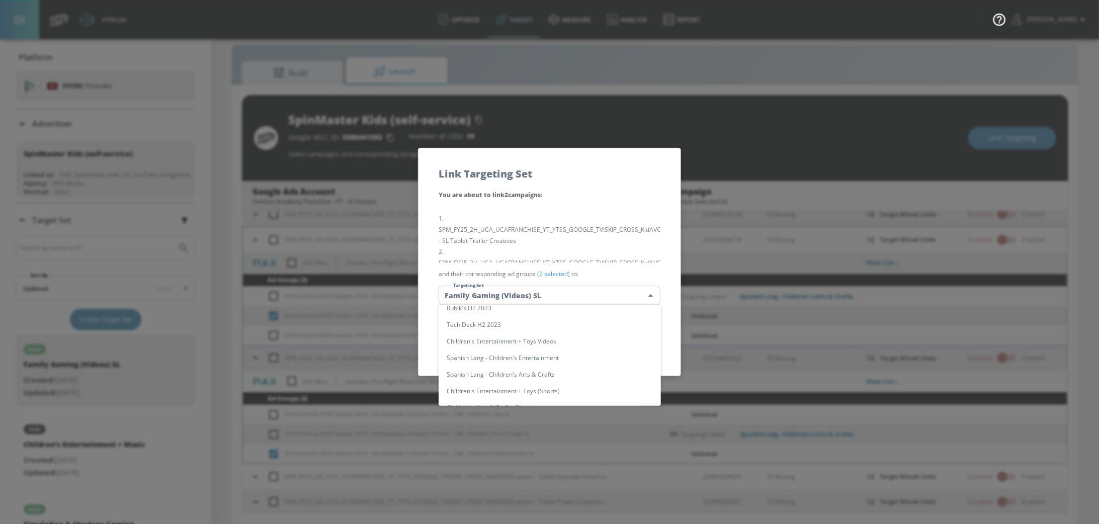
scroll to position [89, 0]
click at [573, 357] on li "Spanish Lang - Children's Entertainment" at bounding box center [549, 358] width 222 height 17
type input "6a17f689-57c2-4c0e-a1dc-0df062c8703d"
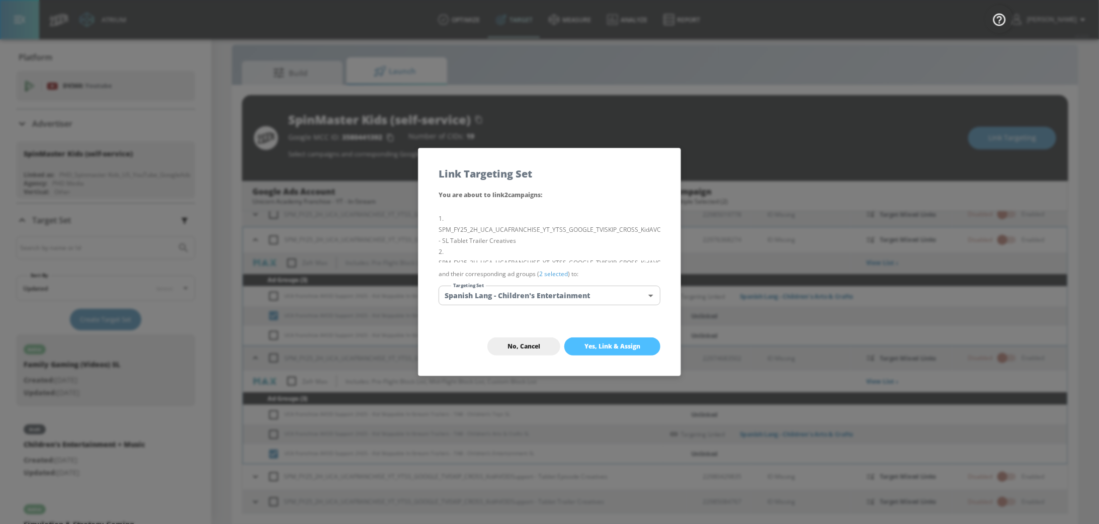
click at [628, 342] on button "Yes, Link & Assign" at bounding box center [612, 346] width 96 height 18
checkbox input "false"
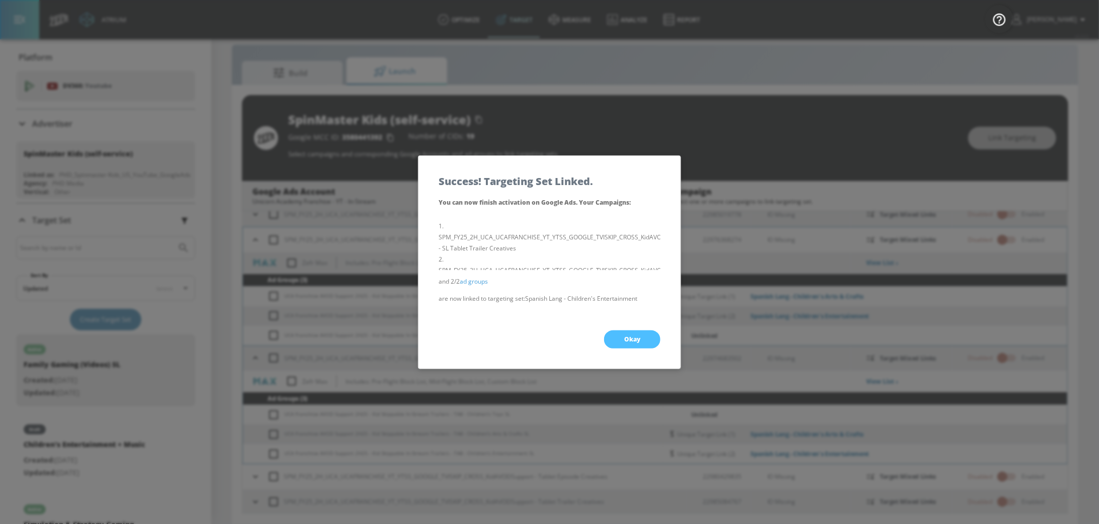
click at [614, 340] on button "Okay" at bounding box center [632, 339] width 56 height 18
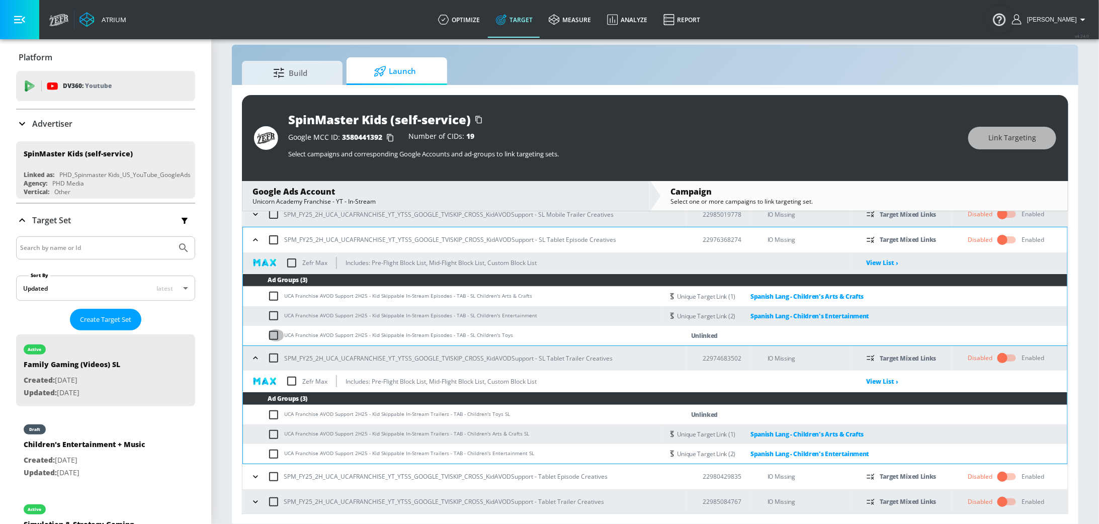
click at [270, 331] on input "checkbox" at bounding box center [275, 335] width 17 height 12
checkbox input "true"
click at [277, 414] on input "checkbox" at bounding box center [275, 415] width 17 height 12
checkbox input "true"
click at [1022, 135] on span "Link Targeting" at bounding box center [1012, 138] width 48 height 13
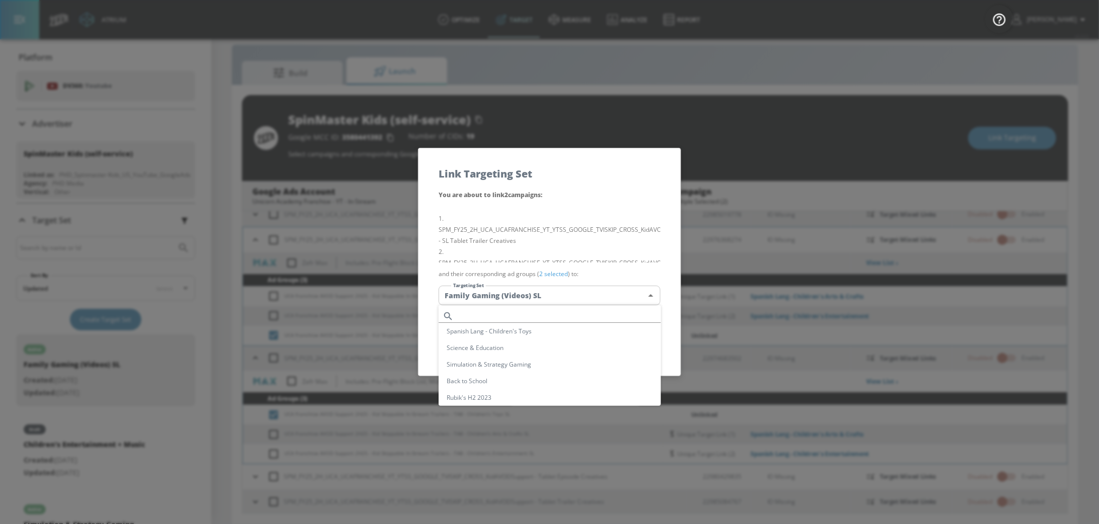
click at [560, 298] on body "Atrium optimize Target measure Analyze Report optimize Target measure Analyze R…" at bounding box center [549, 255] width 1099 height 538
click at [554, 335] on li "Spanish Lang - Children's Toys" at bounding box center [549, 330] width 222 height 17
type input "0fc1a844-22a2-4be4-8b75-c232813a8743"
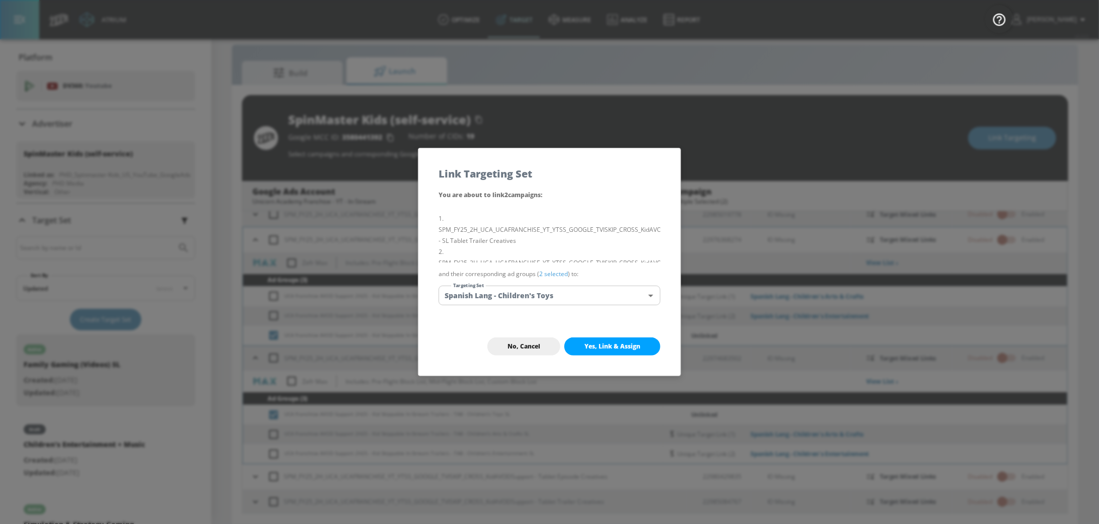
click at [609, 340] on button "Yes, Link & Assign" at bounding box center [612, 346] width 96 height 18
checkbox input "false"
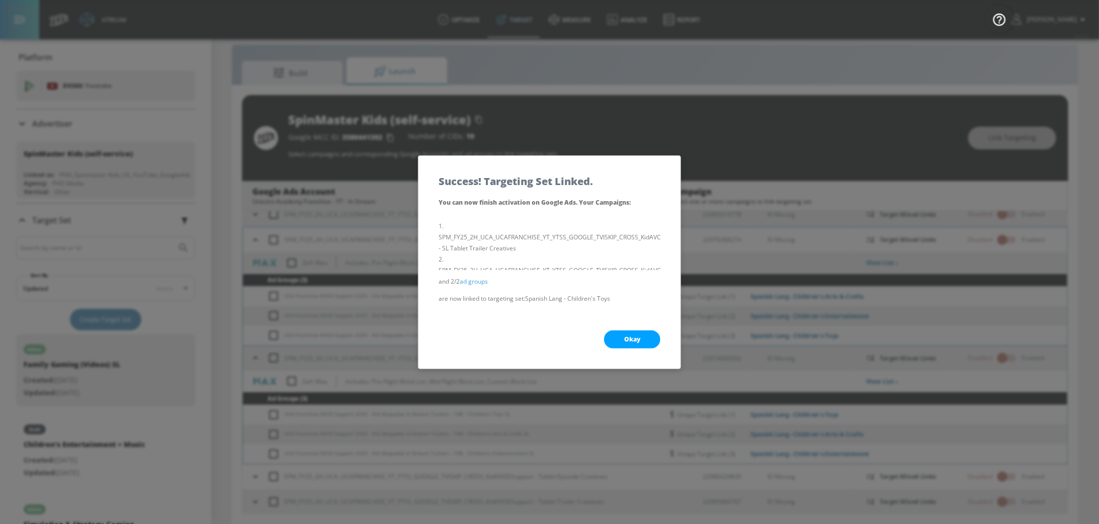
click at [633, 335] on span "Okay" at bounding box center [632, 339] width 16 height 8
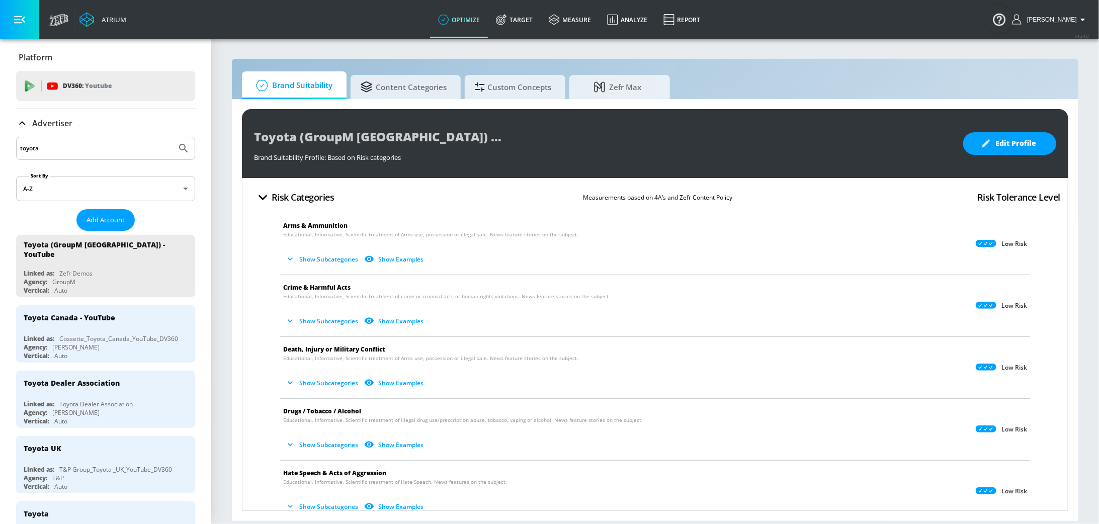
scroll to position [289, 0]
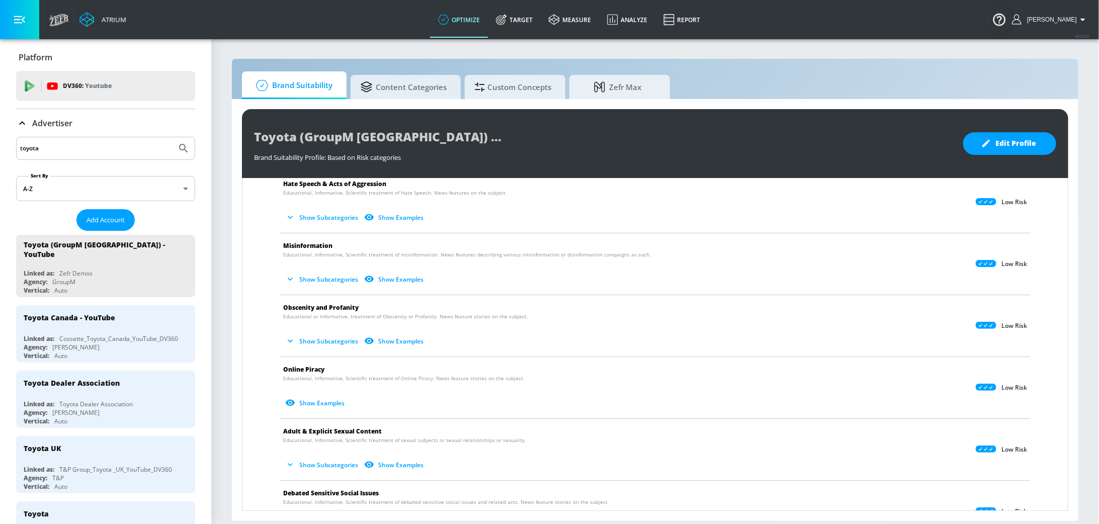
click at [96, 146] on input "toyota" at bounding box center [96, 148] width 152 height 13
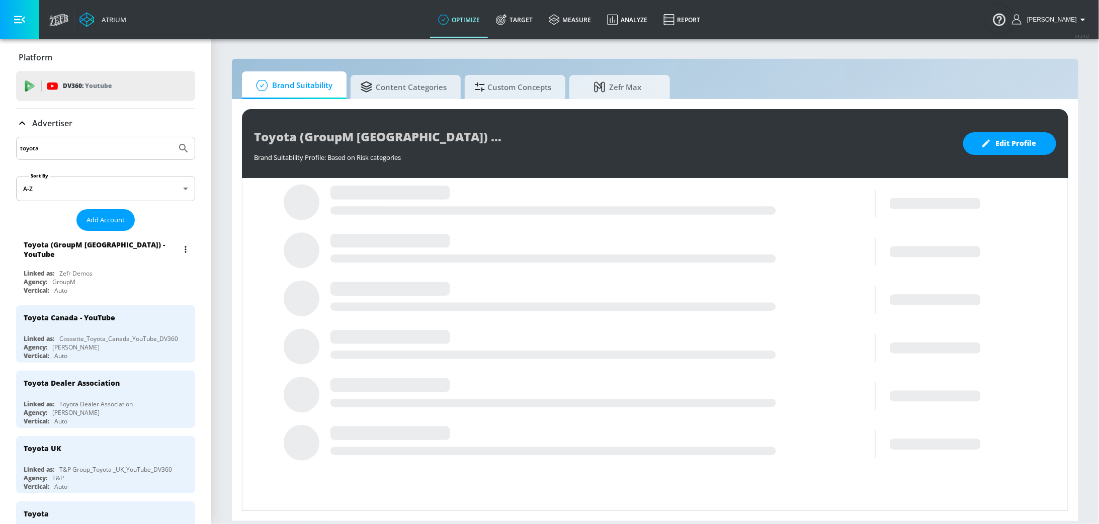
click at [119, 278] on div "Agency: GroupM" at bounding box center [108, 282] width 169 height 9
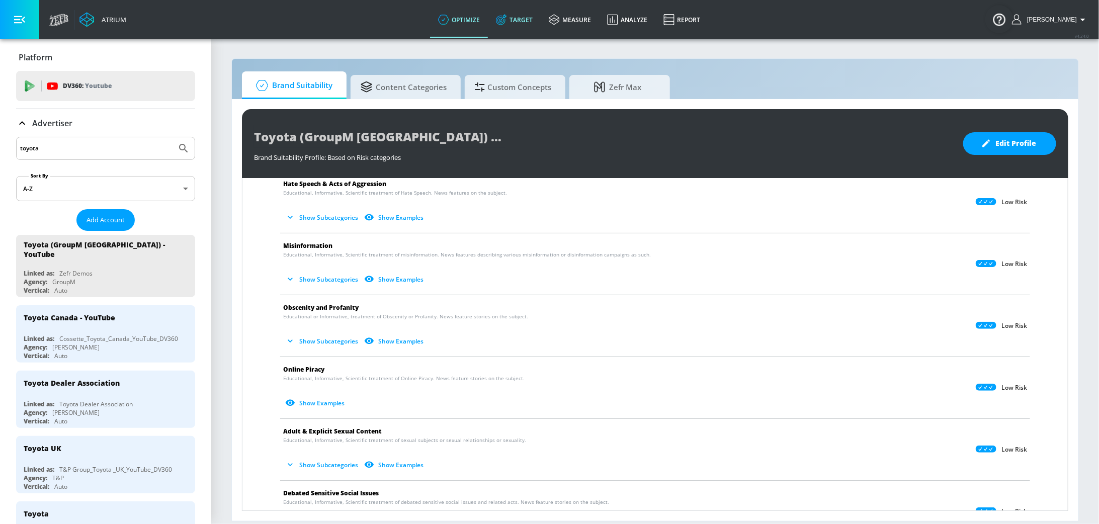
click at [527, 24] on link "Target" at bounding box center [514, 20] width 53 height 36
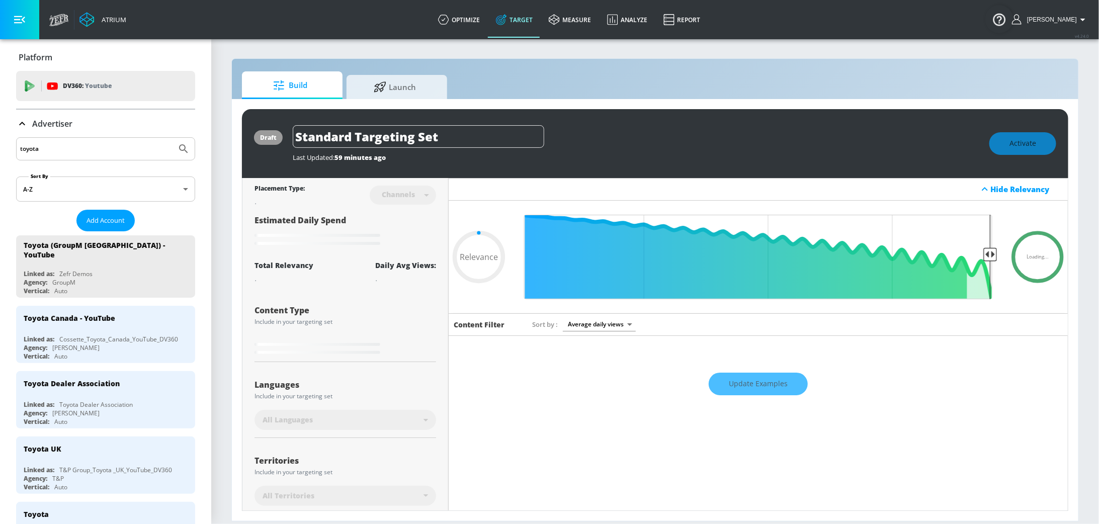
type input "0.05"
click at [416, 141] on input "Standard Targeting Set" at bounding box center [418, 136] width 251 height 23
type input "A"
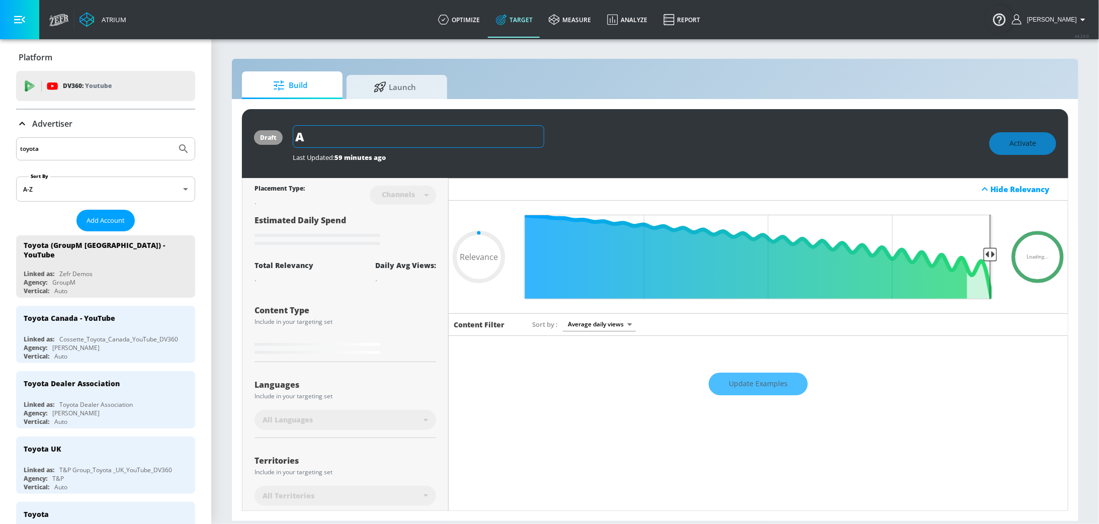
type input "0.05"
type input "Au"
type input "0.05"
type input "Aut"
type input "0.05"
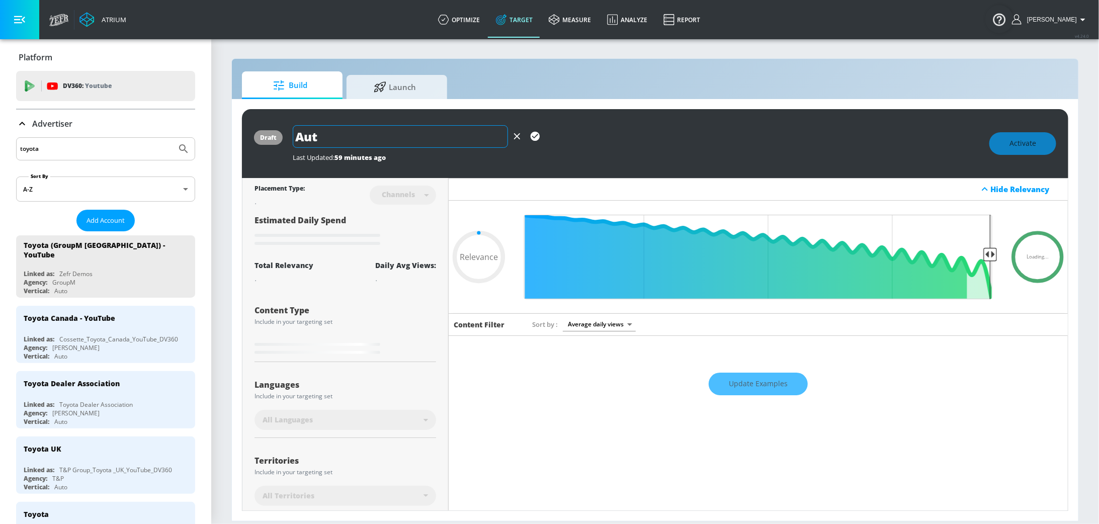
type input "Auto"
type input "0.05"
type input "Auto"
click at [530, 137] on icon "button" at bounding box center [534, 136] width 9 height 9
type input "0.05"
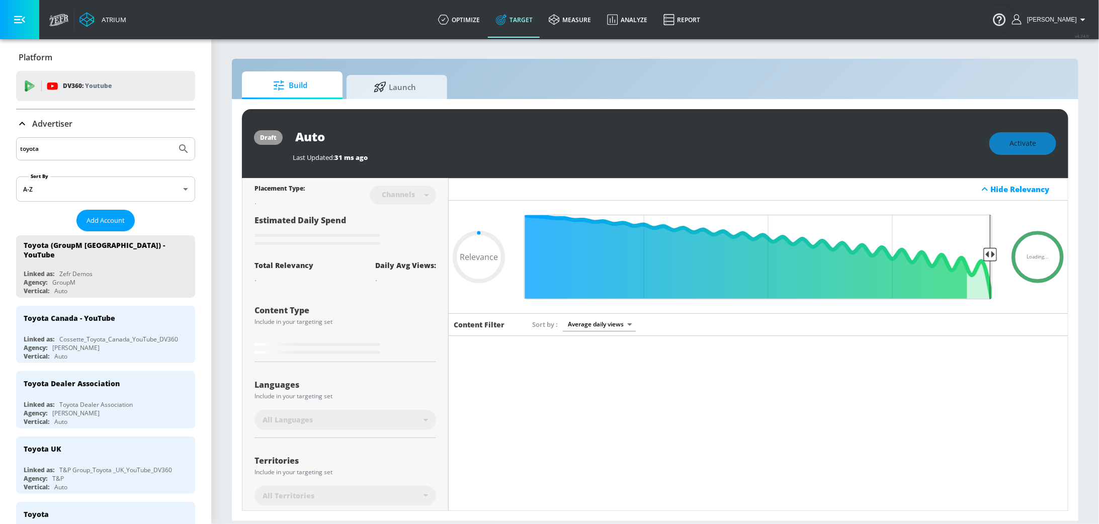
type input "Standard Targeting Set"
type input "0.7"
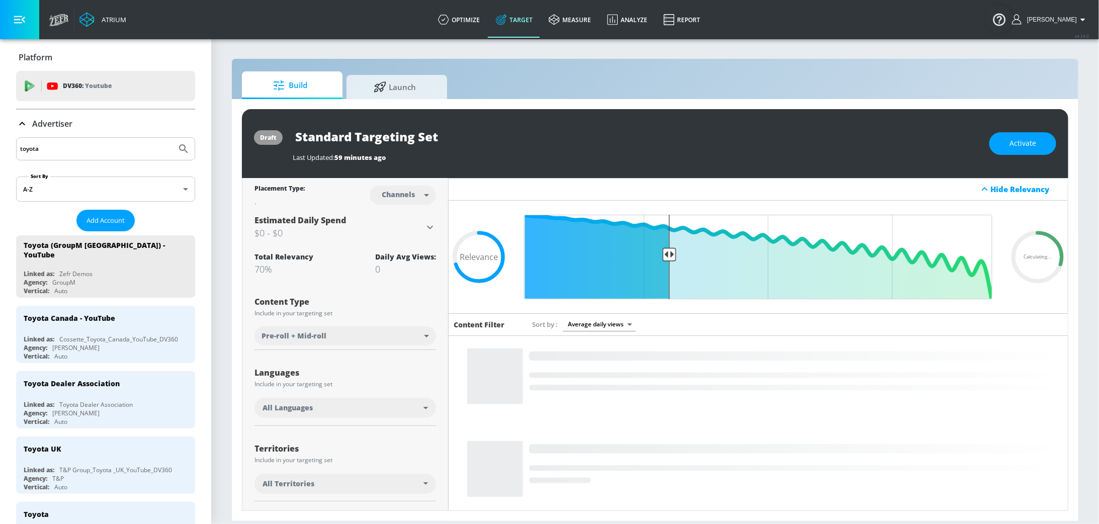
click at [422, 410] on div "All Languages" at bounding box center [342, 408] width 161 height 10
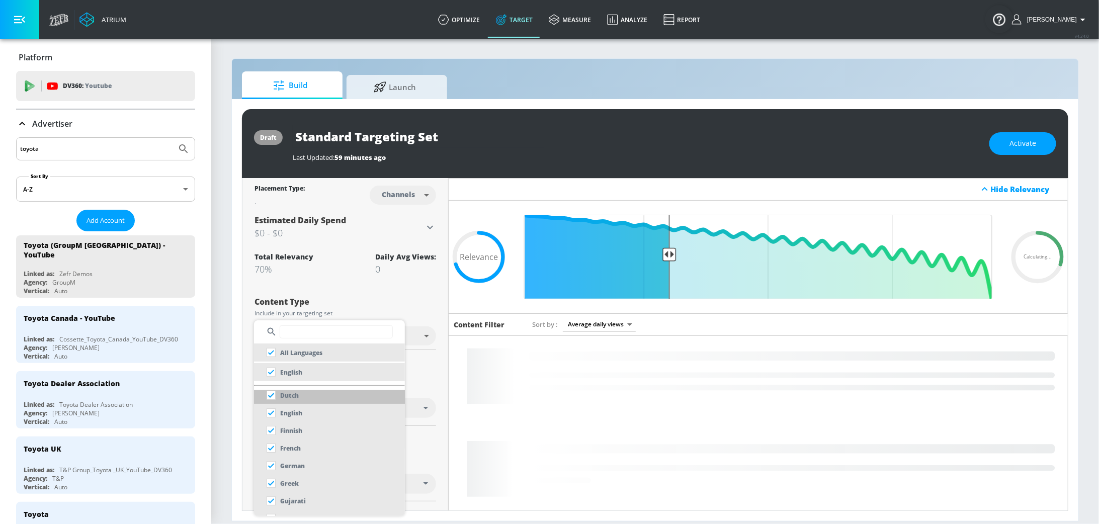
scroll to position [201, 0]
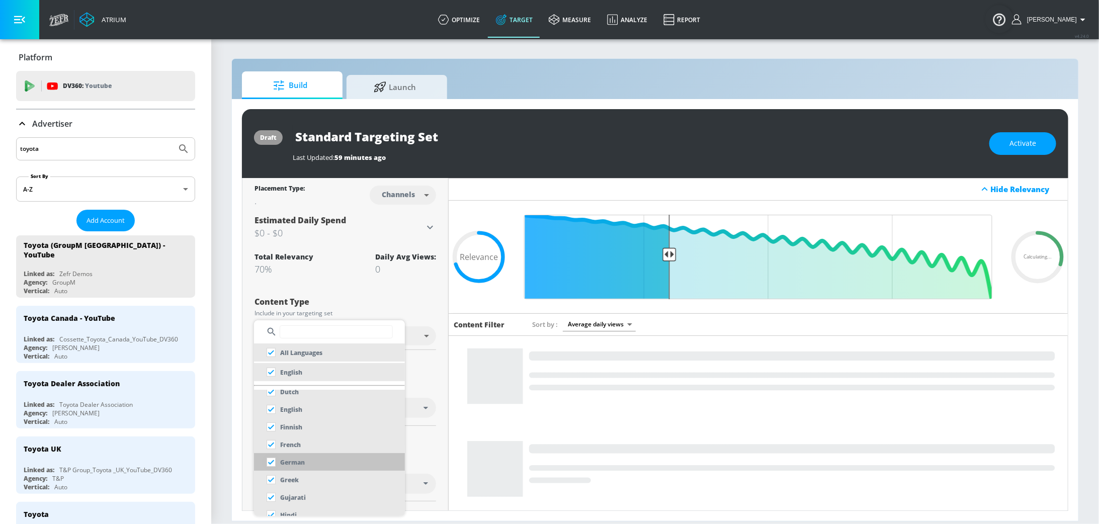
click at [275, 463] on input "checkbox" at bounding box center [271, 462] width 18 height 18
checkbox input "false"
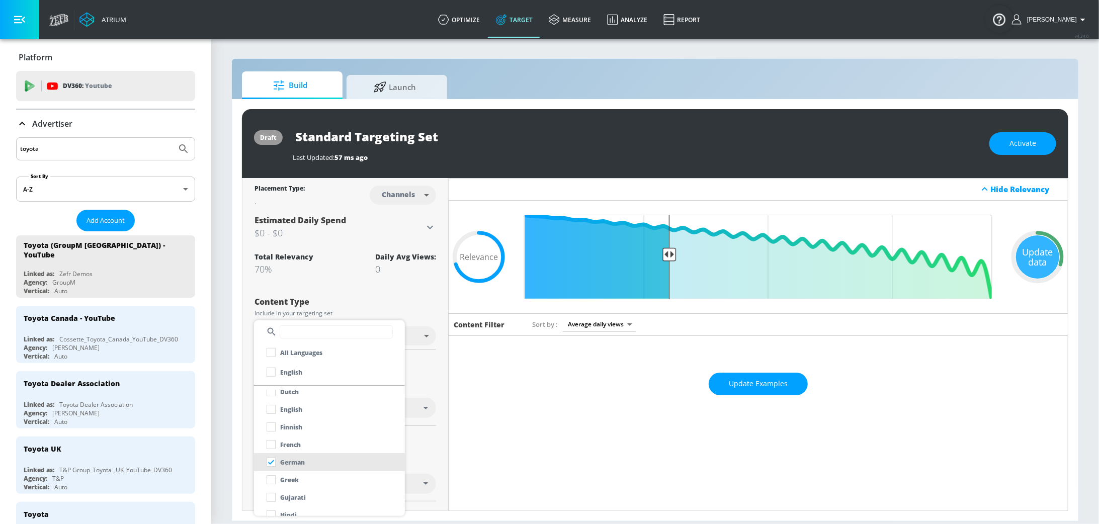
click at [443, 372] on div at bounding box center [549, 262] width 1099 height 524
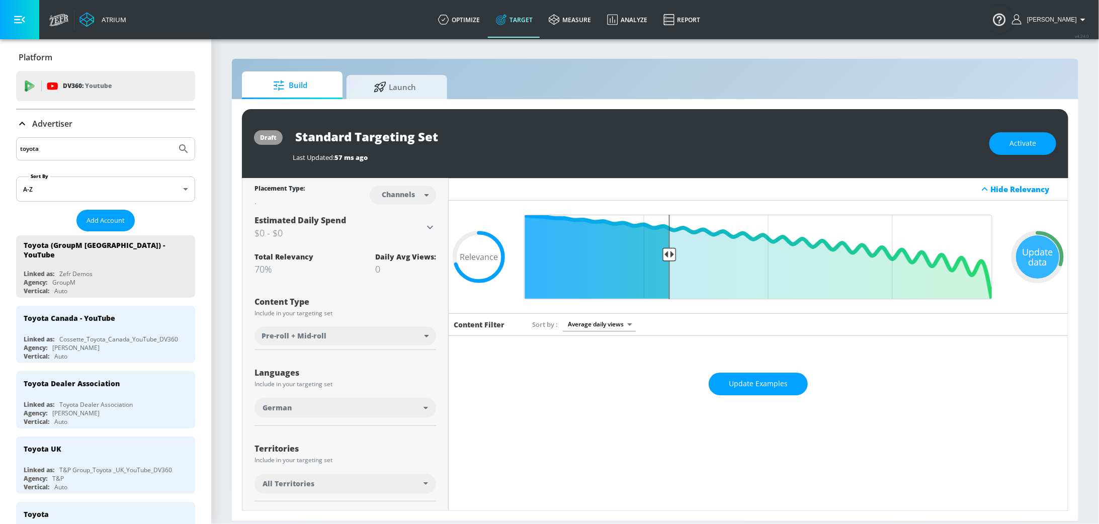
scroll to position [103, 0]
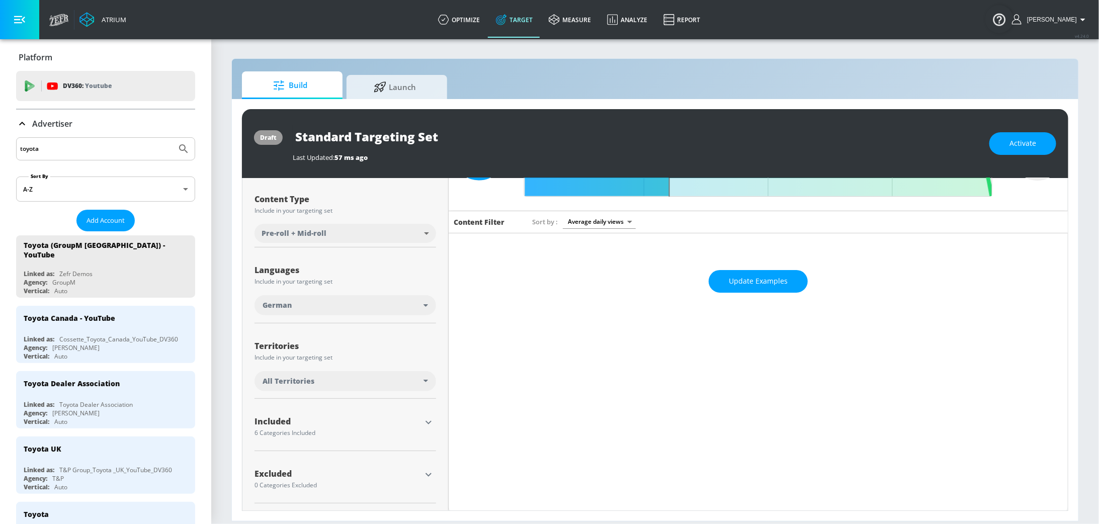
click at [428, 419] on icon "button" at bounding box center [428, 422] width 12 height 12
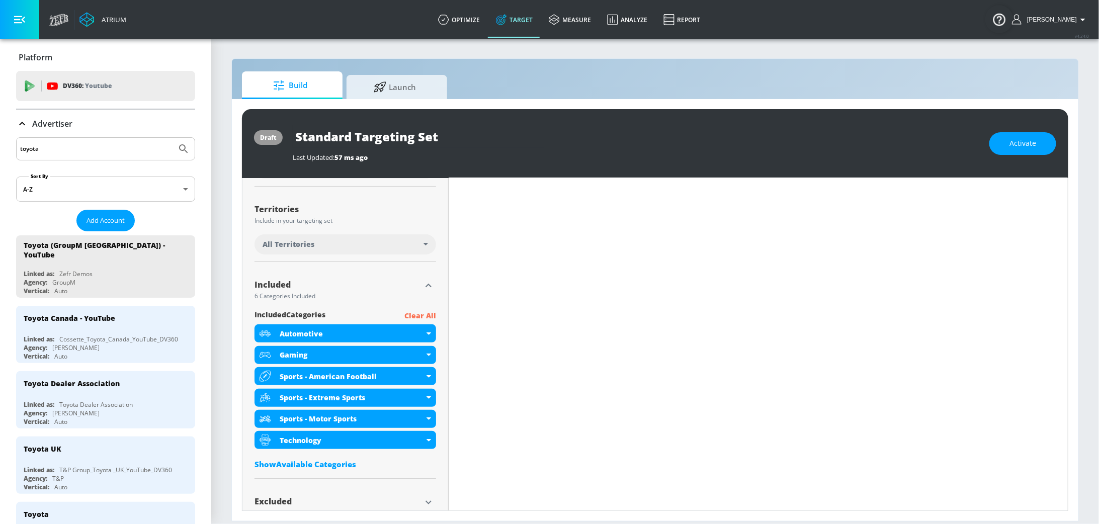
scroll to position [242, 0]
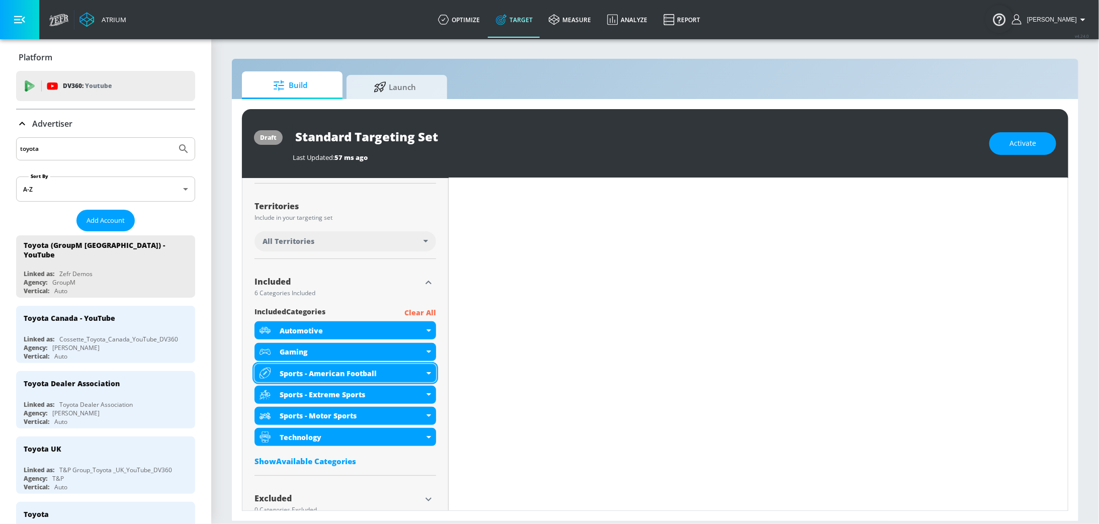
click at [428, 375] on div "Sports - American Football" at bounding box center [344, 373] width 181 height 18
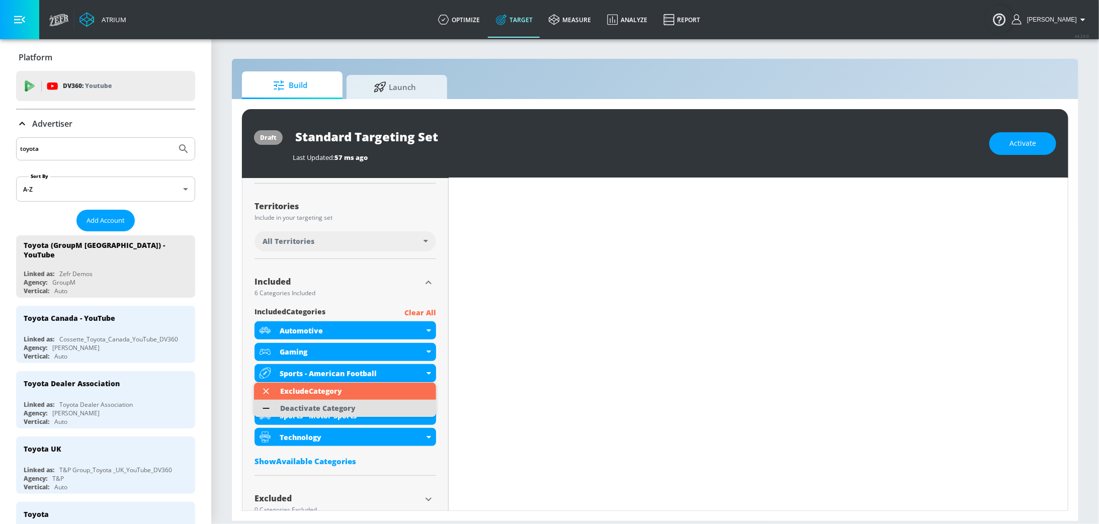
click at [376, 408] on li "Deactivate Category" at bounding box center [345, 408] width 182 height 17
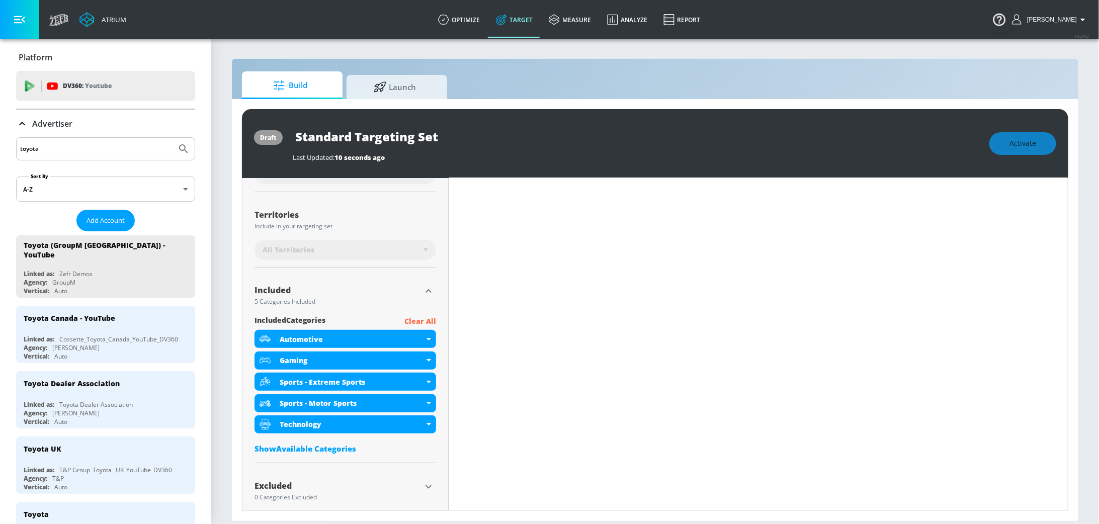
scroll to position [250, 0]
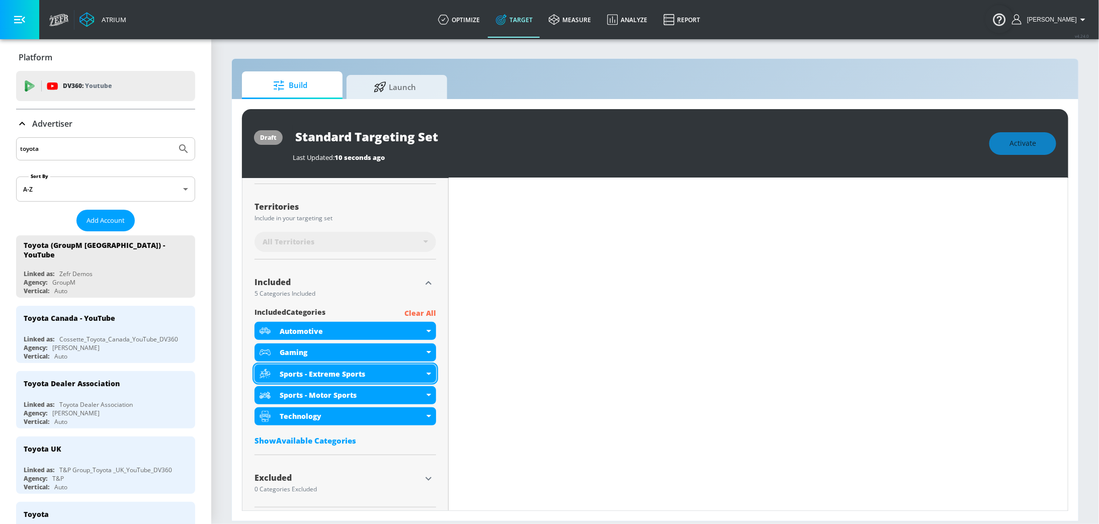
click at [430, 374] on div "Sports - Extreme Sports" at bounding box center [344, 374] width 181 height 18
click at [428, 373] on icon at bounding box center [428, 374] width 5 height 3
click at [443, 415] on div "Placement Type: Channels channels ​ Estimated Daily Spend Loading... Activation…" at bounding box center [345, 222] width 206 height 588
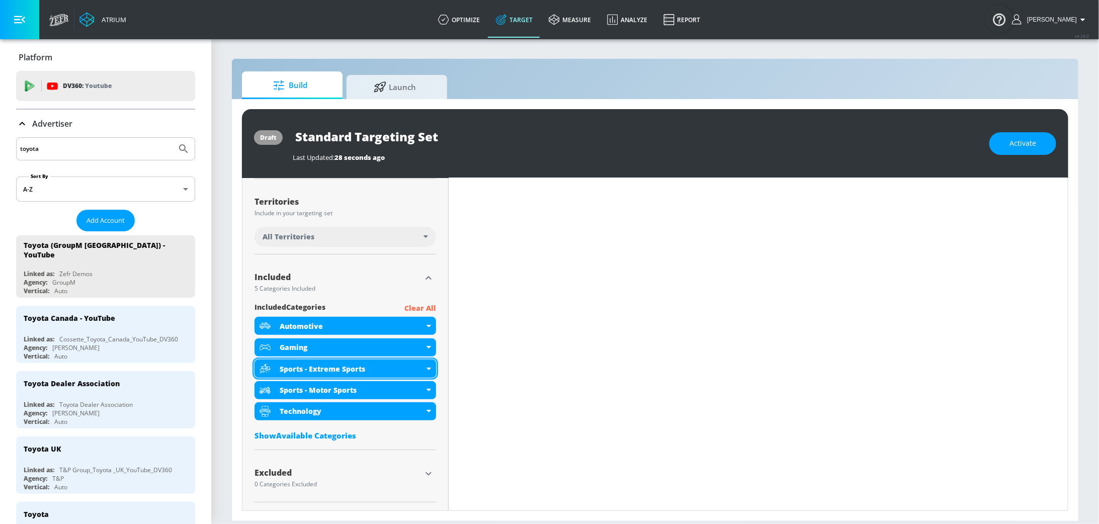
scroll to position [242, 0]
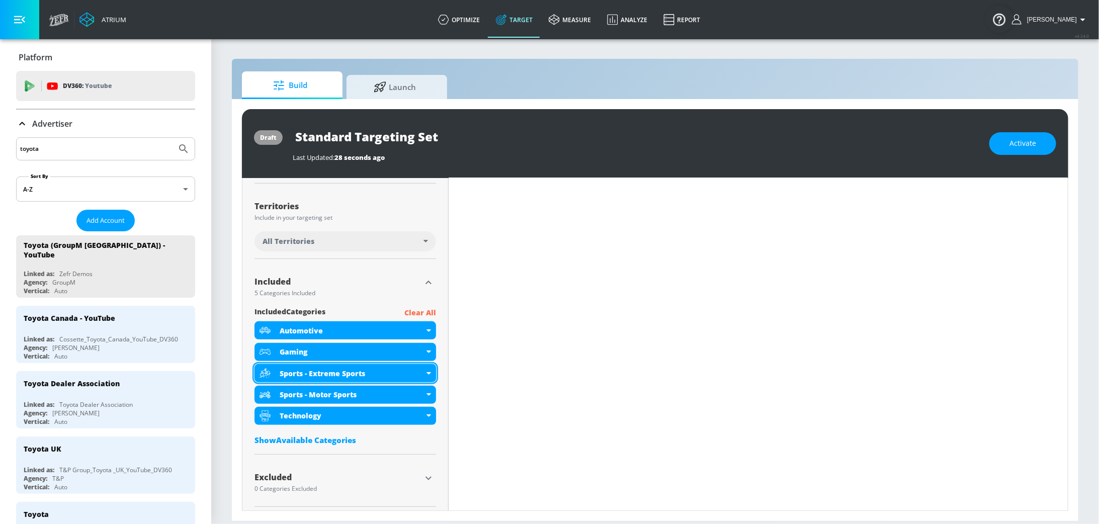
click at [427, 374] on div "Sports - Extreme Sports" at bounding box center [344, 373] width 181 height 18
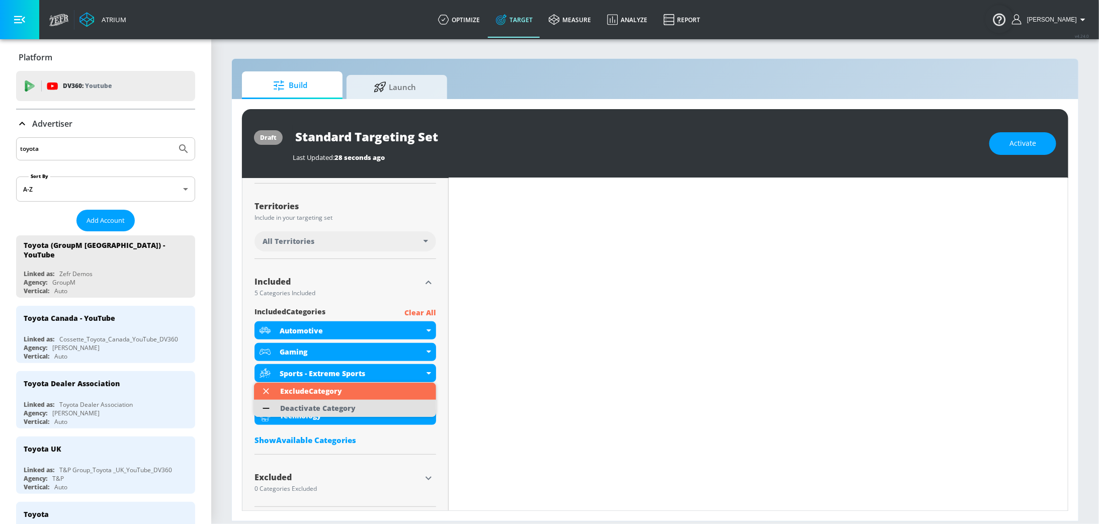
click at [390, 409] on li "Deactivate Category" at bounding box center [345, 408] width 182 height 17
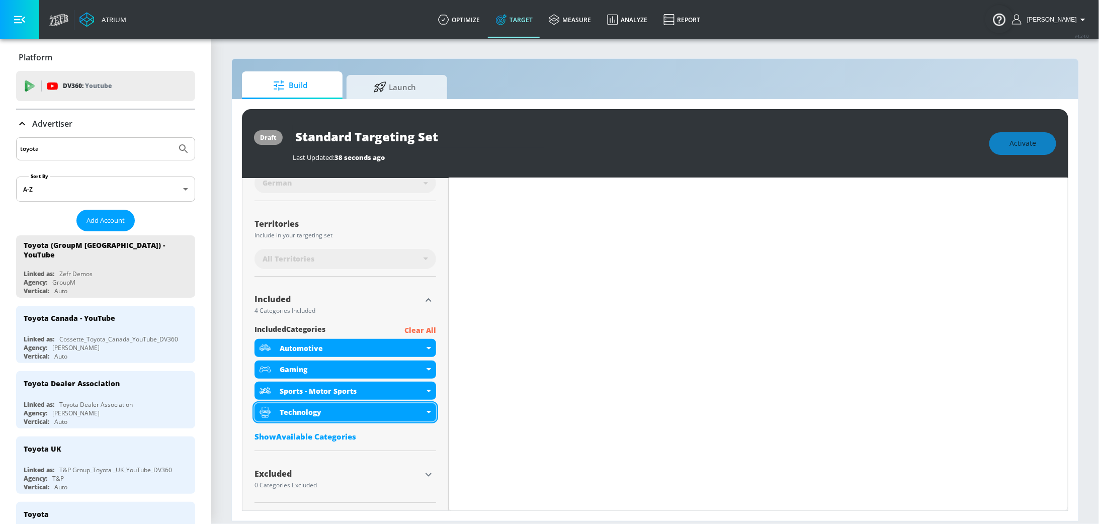
scroll to position [225, 0]
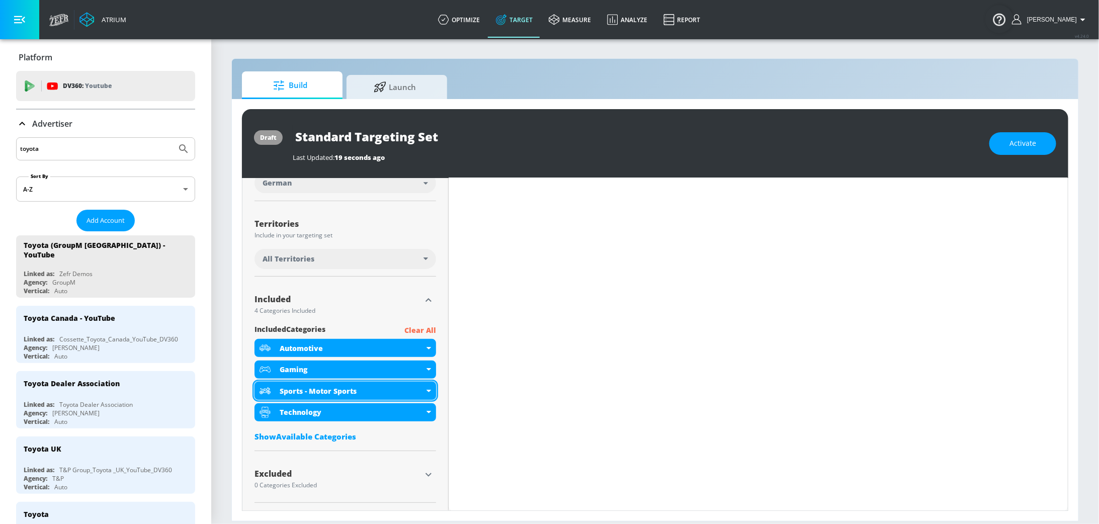
click at [425, 392] on div "Sports - Motor Sports" at bounding box center [344, 391] width 181 height 18
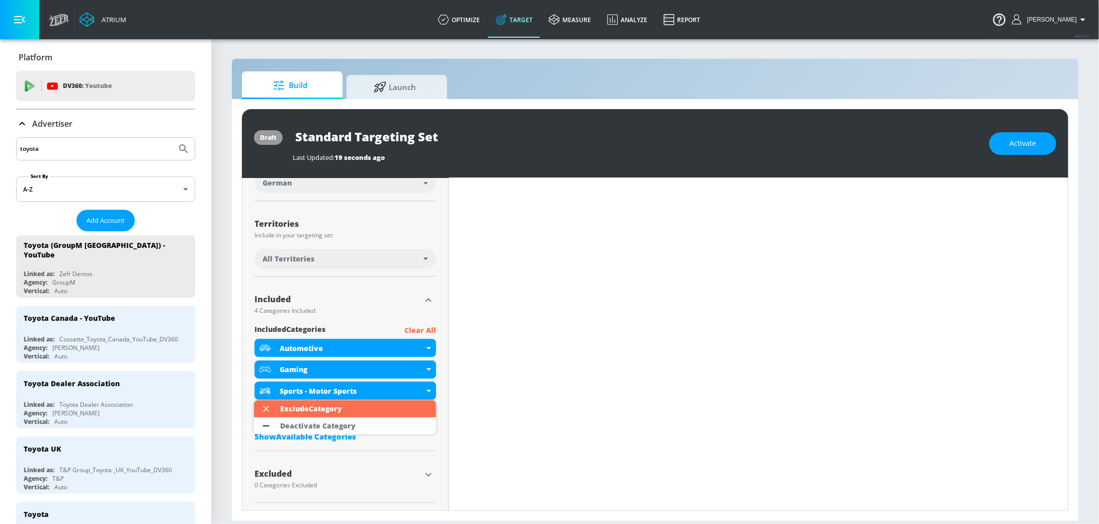
click at [424, 372] on div at bounding box center [549, 262] width 1099 height 524
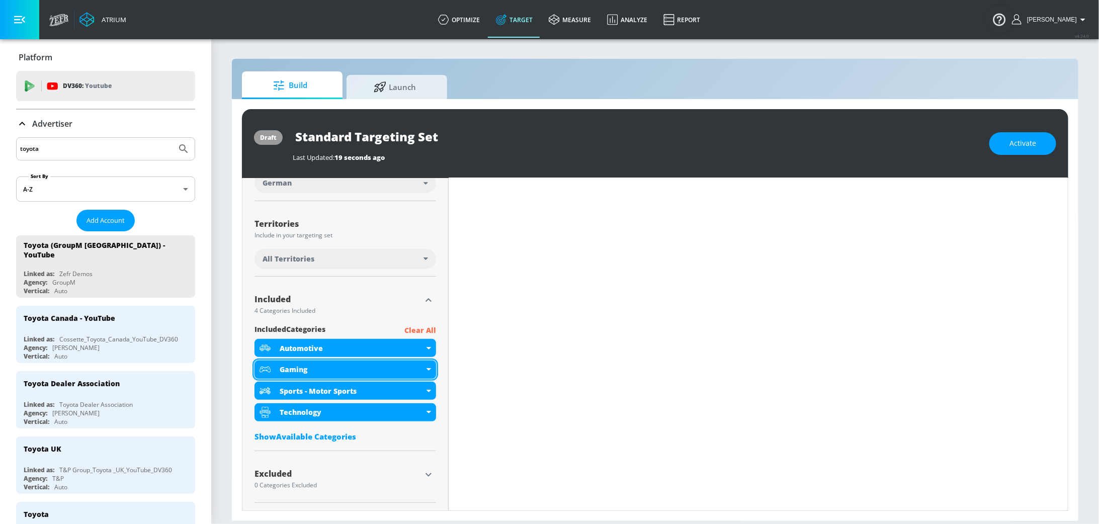
click at [428, 373] on div "Gaming" at bounding box center [344, 369] width 181 height 18
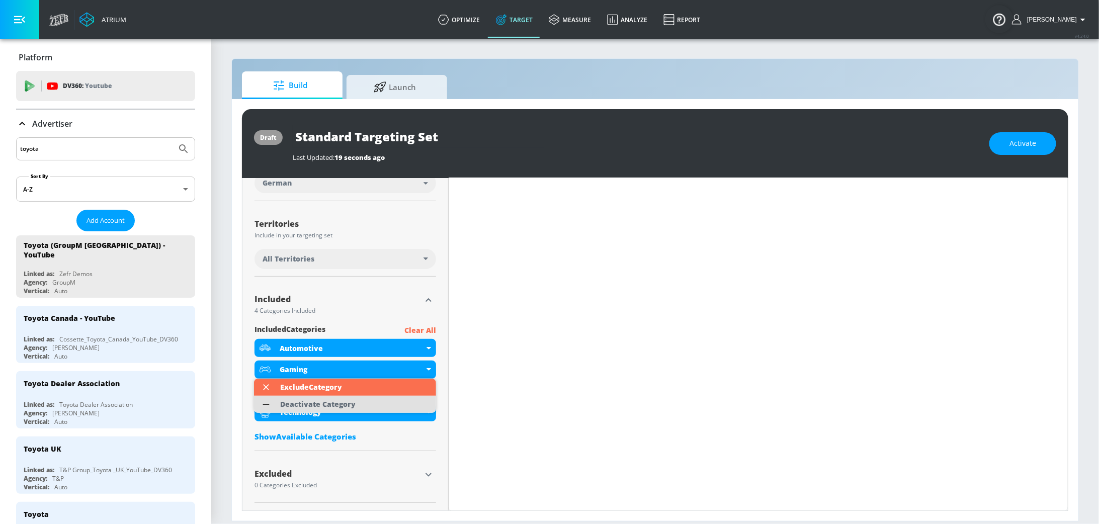
click at [364, 401] on li "Deactivate Category" at bounding box center [345, 404] width 182 height 17
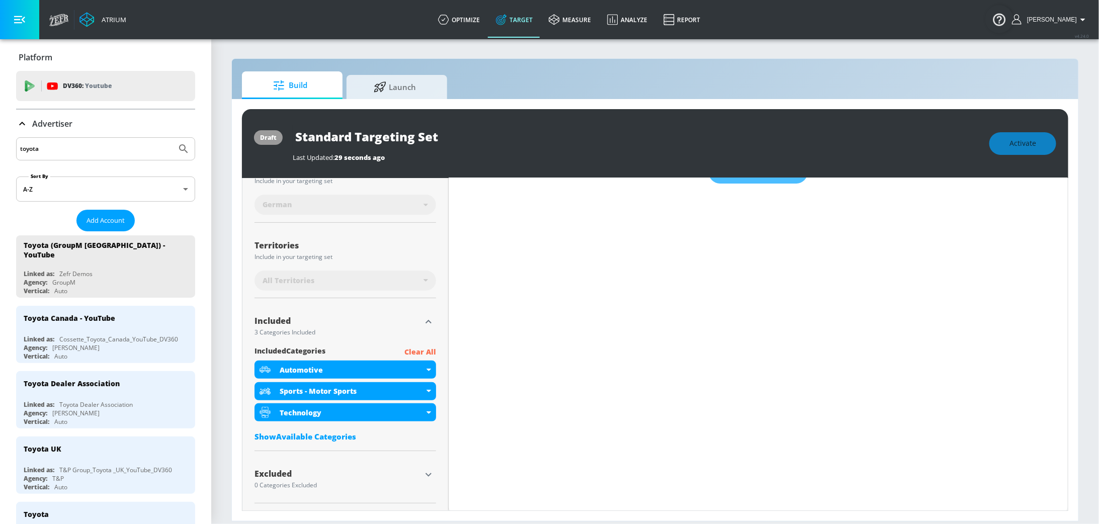
scroll to position [0, 0]
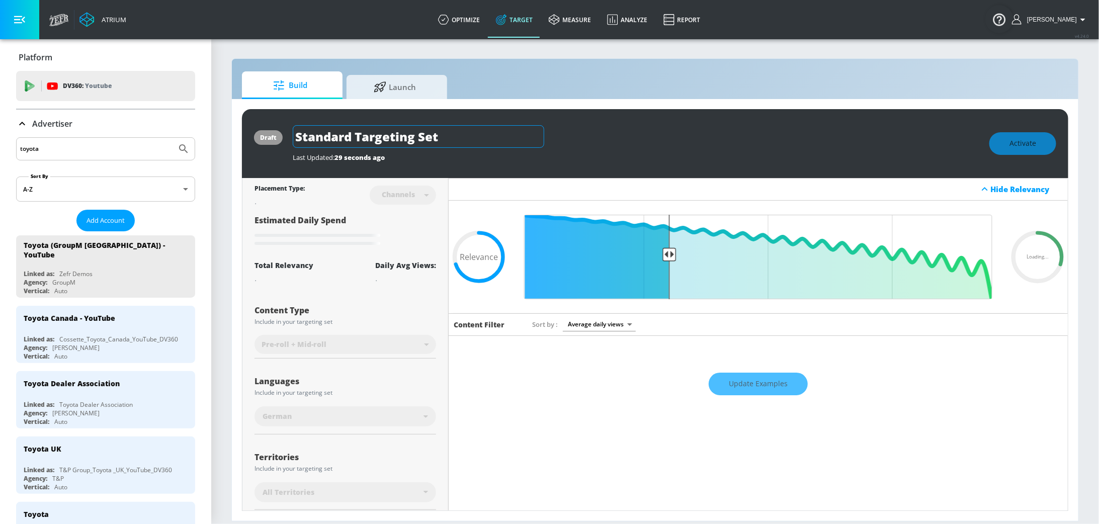
click at [402, 134] on input "Standard Targeting Set" at bounding box center [418, 136] width 251 height 23
click at [532, 137] on icon "button" at bounding box center [534, 136] width 9 height 9
type input "Standard Targeting Set"
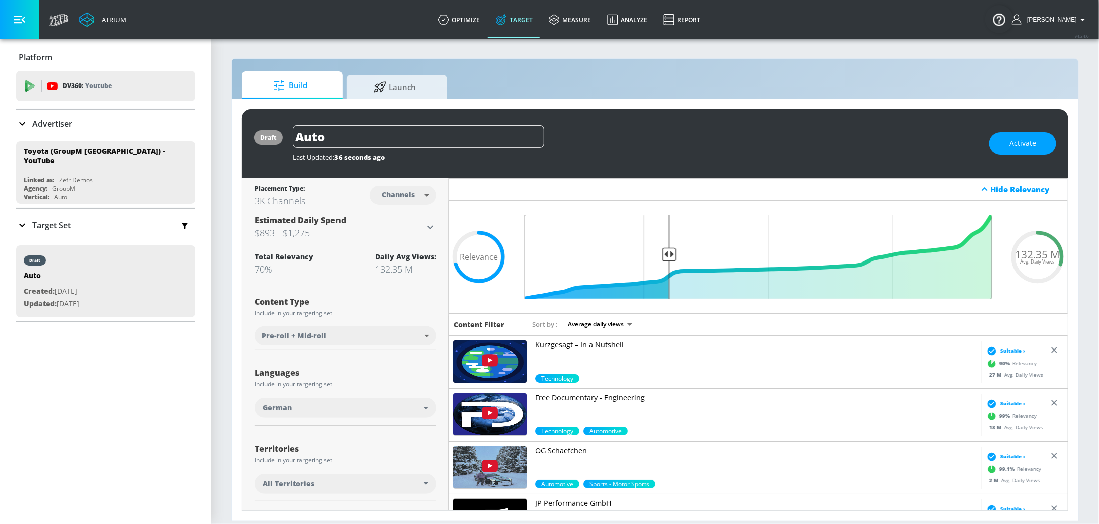
click at [668, 252] on input "Final Threshold" at bounding box center [758, 257] width 478 height 84
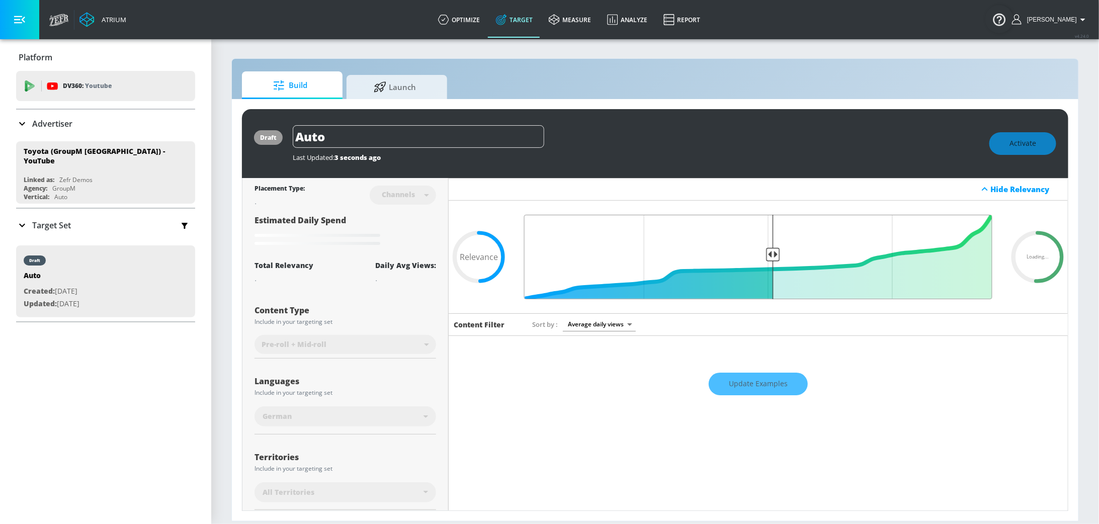
drag, startPoint x: 668, startPoint y: 252, endPoint x: 769, endPoint y: 258, distance: 101.2
click at [770, 258] on input "Final Threshold" at bounding box center [758, 257] width 478 height 84
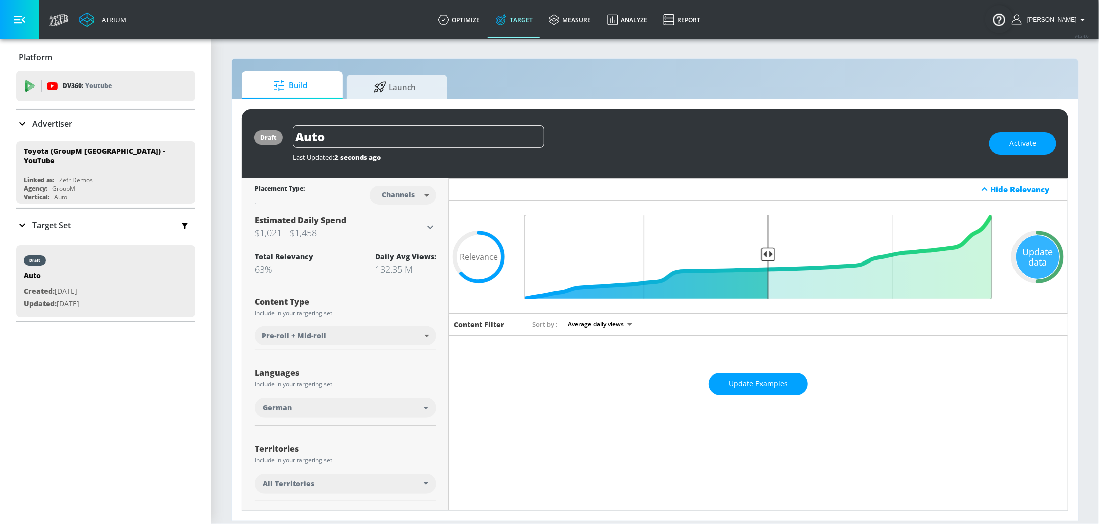
drag, startPoint x: 701, startPoint y: 254, endPoint x: 769, endPoint y: 263, distance: 68.5
click at [769, 263] on input "Final Threshold" at bounding box center [758, 257] width 478 height 84
drag, startPoint x: 769, startPoint y: 255, endPoint x: 753, endPoint y: 255, distance: 15.6
click at [753, 255] on input "Final Threshold" at bounding box center [758, 257] width 478 height 84
drag, startPoint x: 755, startPoint y: 254, endPoint x: 744, endPoint y: 254, distance: 11.1
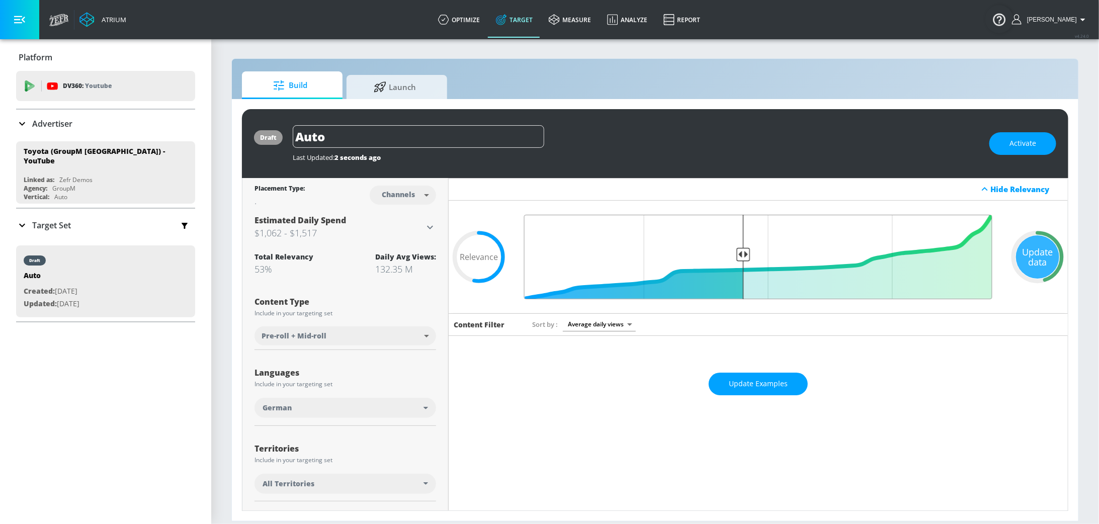
type input "0.55"
click at [744, 254] on input "Final Threshold" at bounding box center [758, 257] width 478 height 84
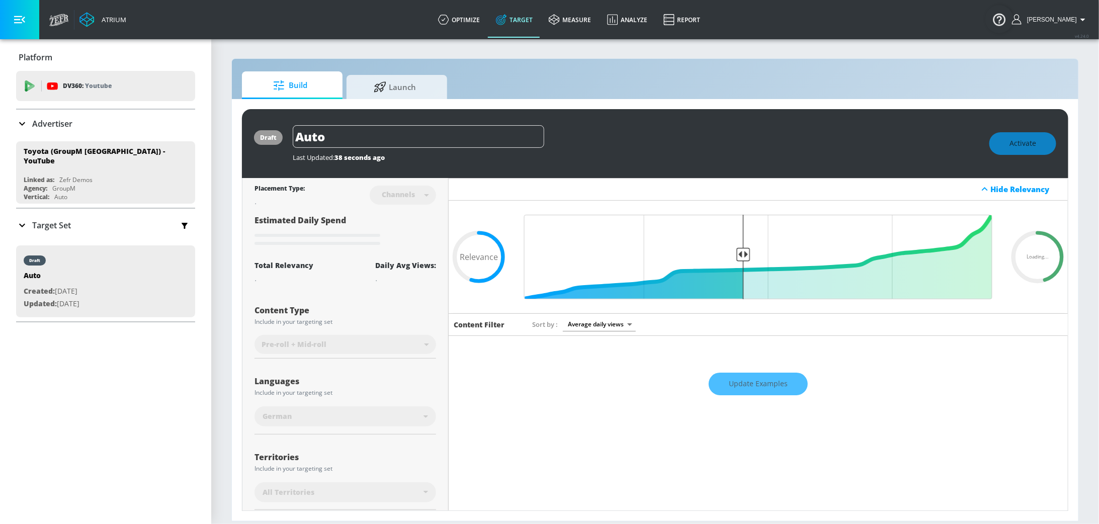
click at [758, 373] on div "Update Examples" at bounding box center [757, 384] width 619 height 35
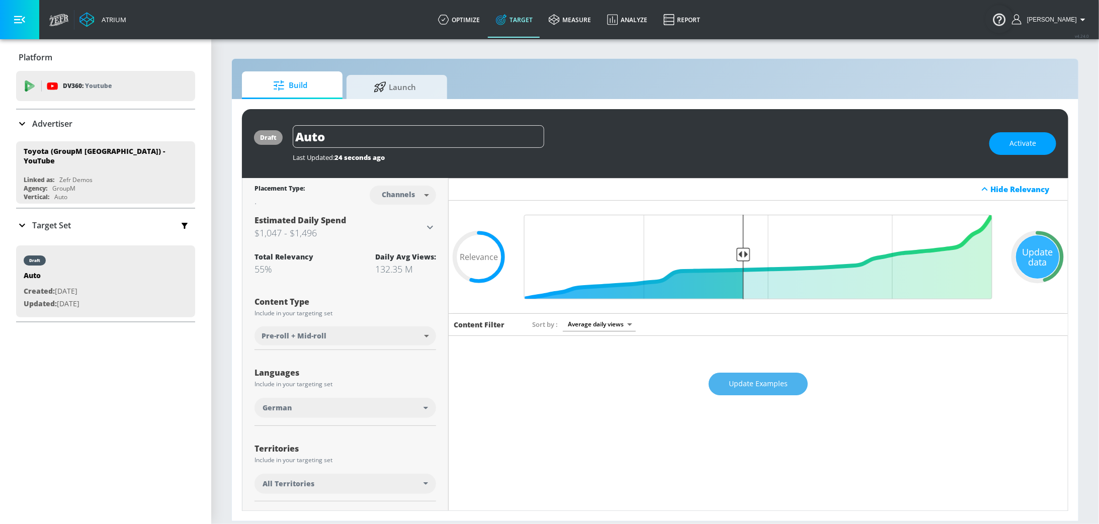
click at [780, 393] on button "Update Examples" at bounding box center [757, 384] width 99 height 23
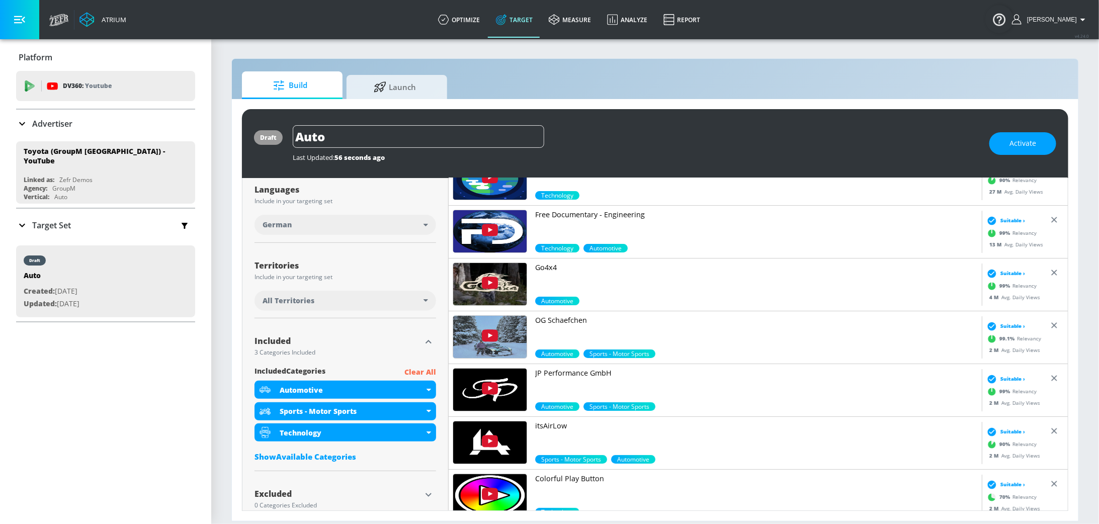
scroll to position [185, 0]
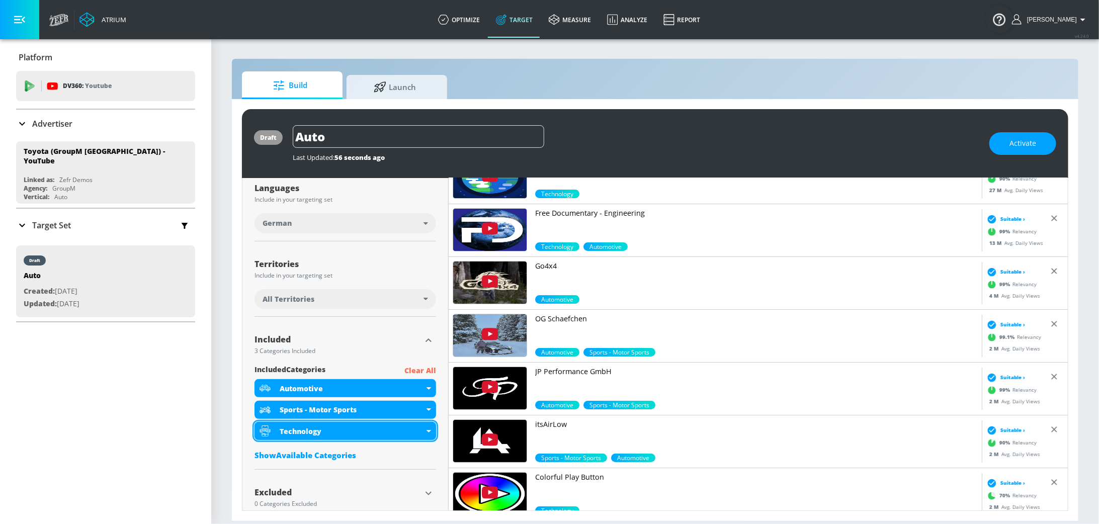
click at [424, 430] on div "Technology" at bounding box center [344, 431] width 181 height 18
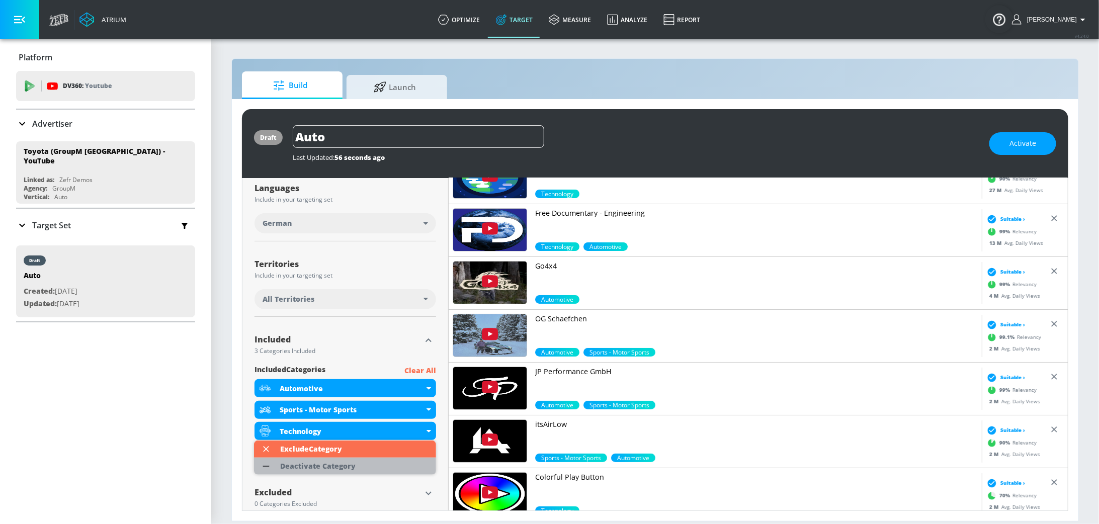
click at [385, 462] on li "Deactivate Category" at bounding box center [345, 466] width 182 height 17
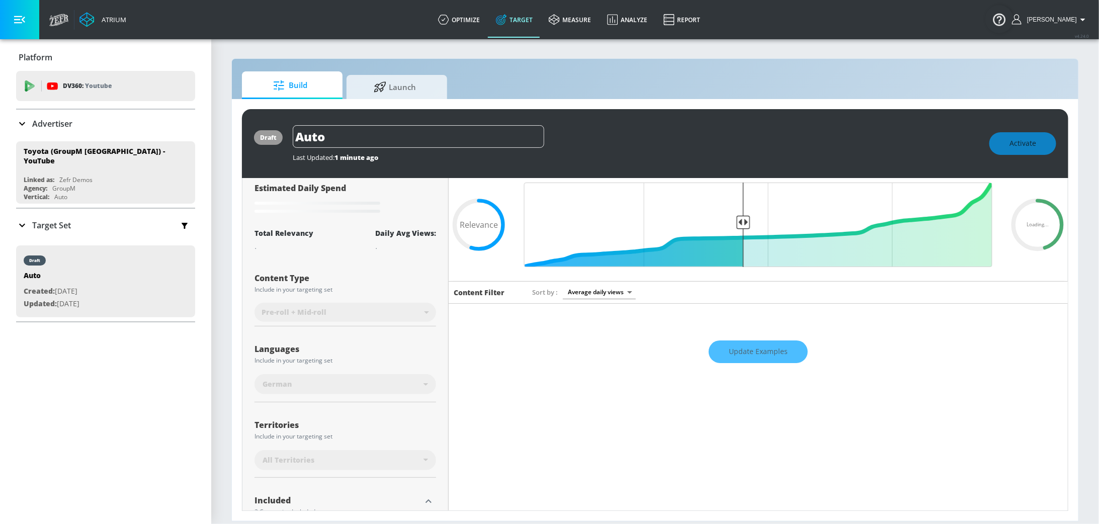
scroll to position [2, 0]
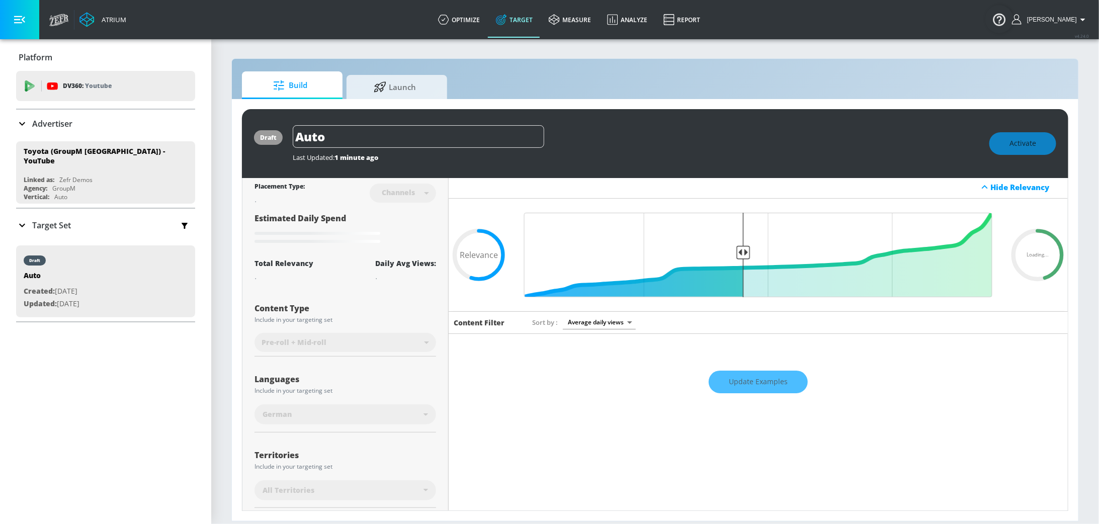
click at [743, 389] on div "Update Examples" at bounding box center [757, 382] width 619 height 35
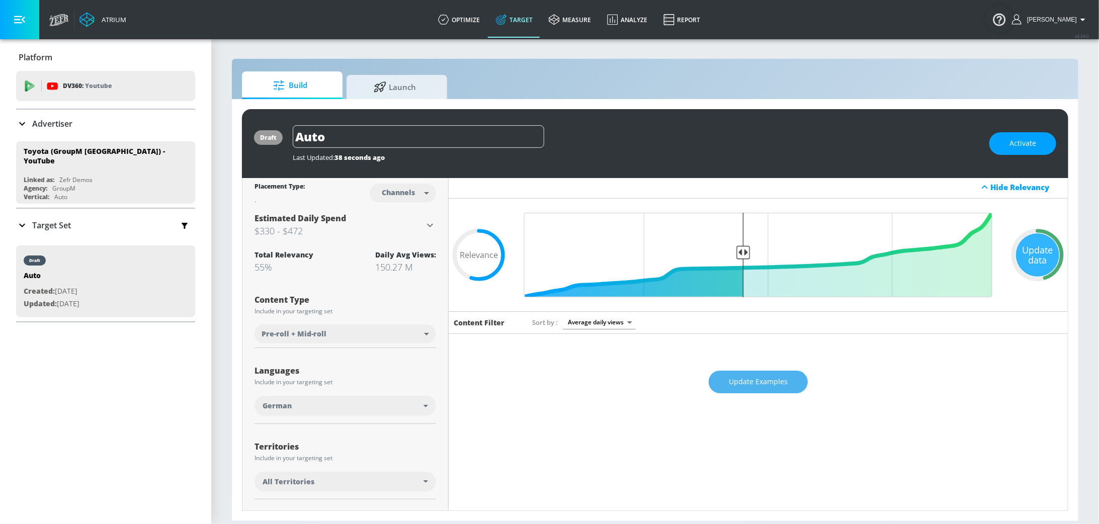
click at [754, 379] on span "Update Examples" at bounding box center [757, 382] width 59 height 13
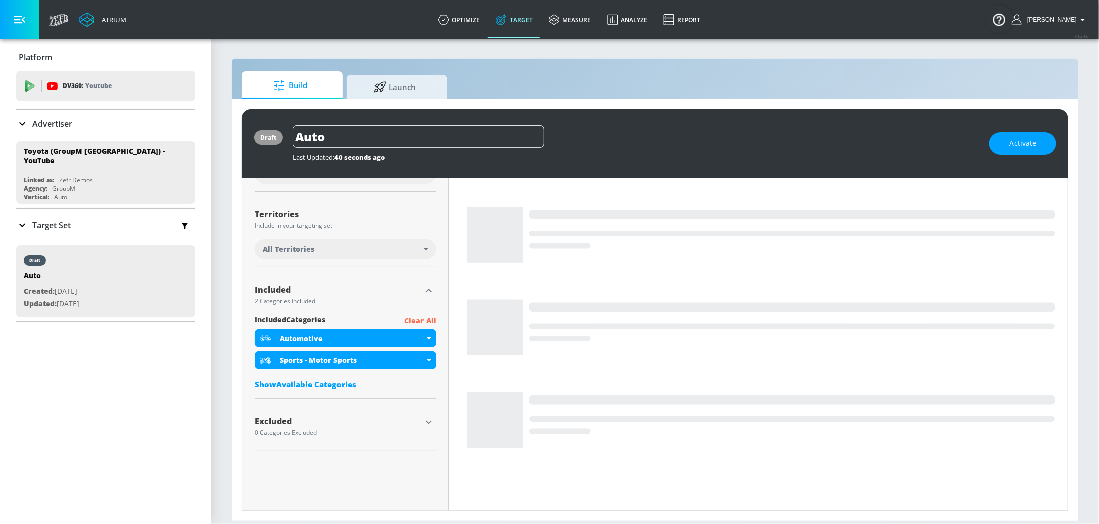
scroll to position [0, 0]
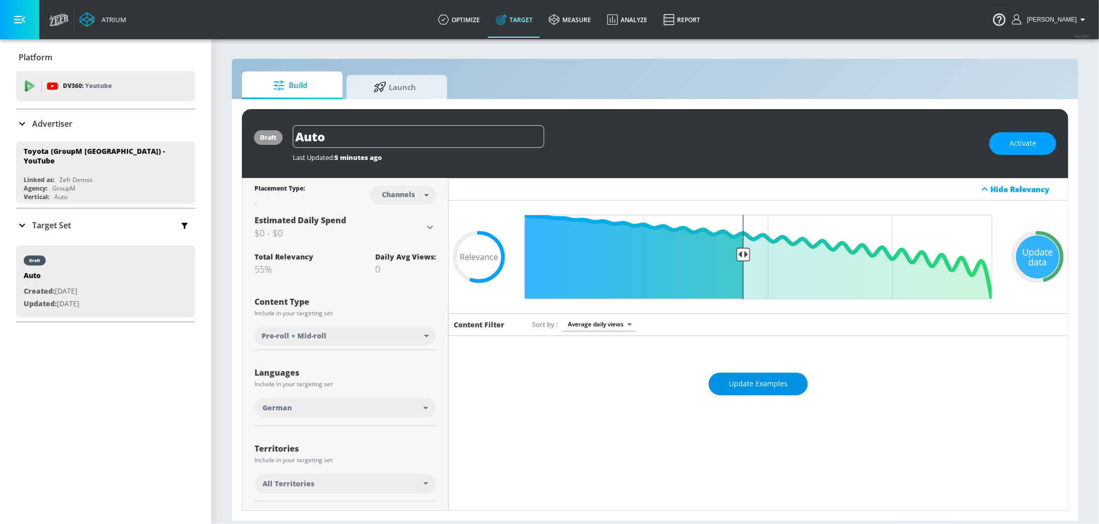
click at [787, 376] on button "Update Examples" at bounding box center [757, 384] width 99 height 23
